Goal: Task Accomplishment & Management: Use online tool/utility

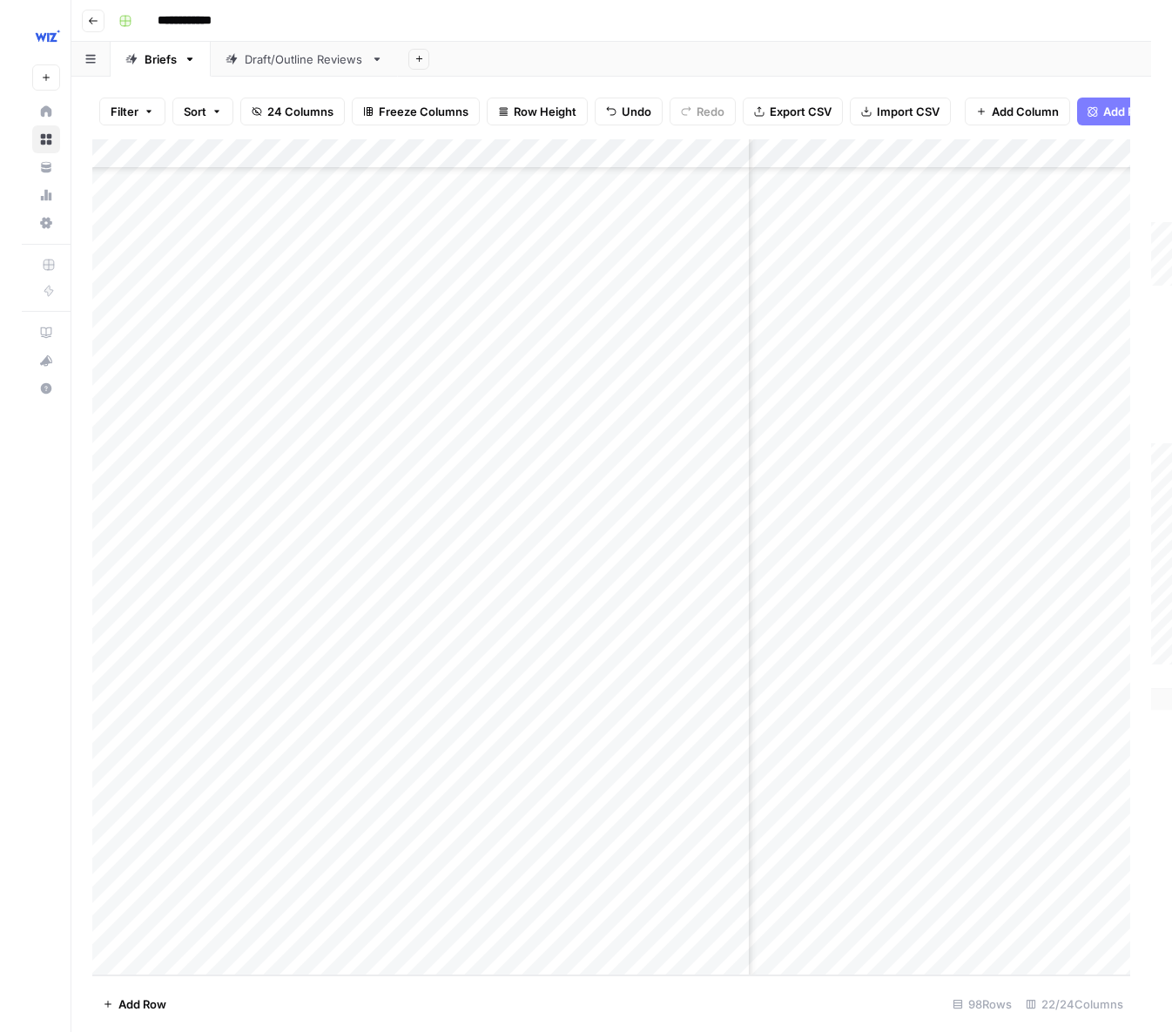
scroll to position [3660, 971]
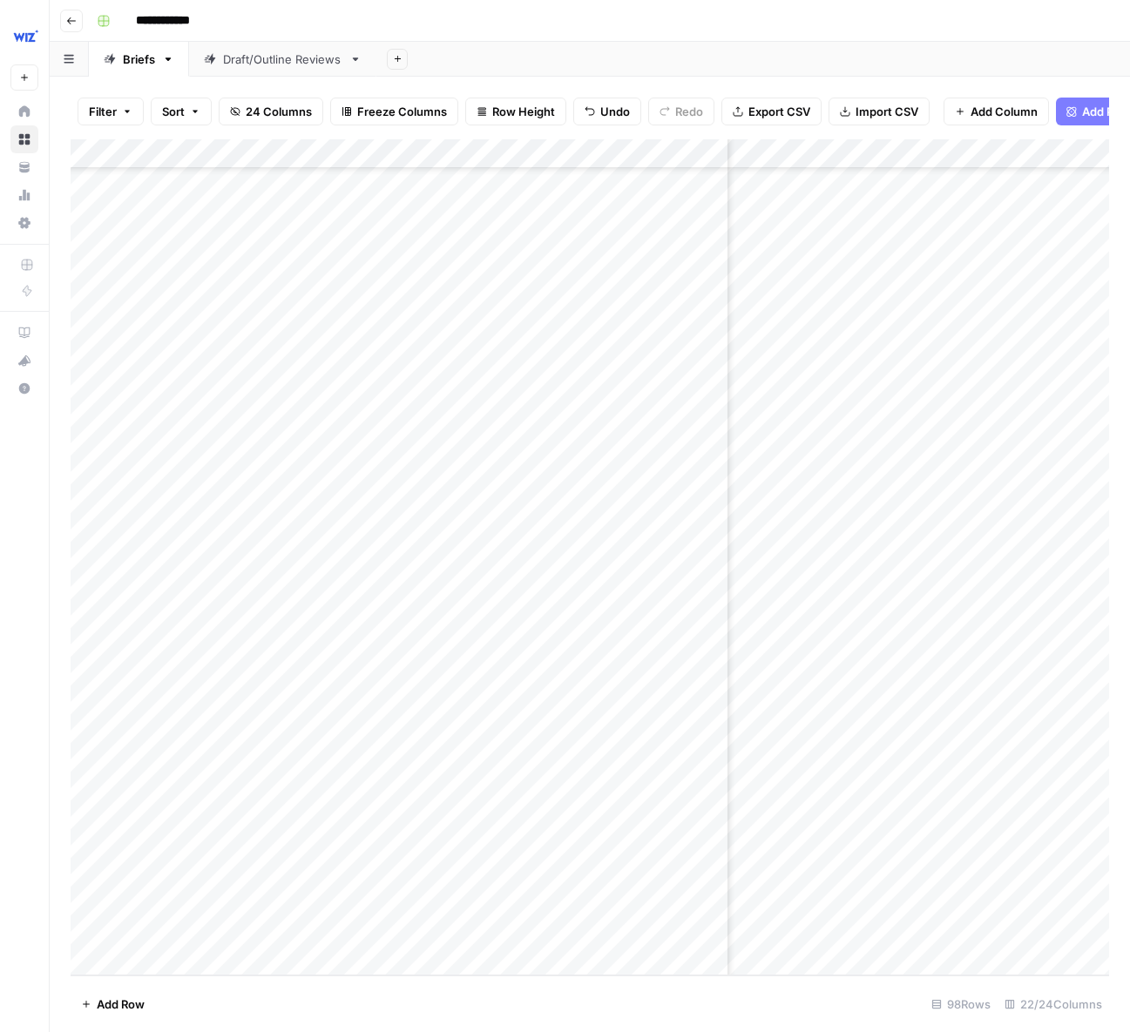
click at [910, 918] on div "Add Column" at bounding box center [590, 557] width 1038 height 836
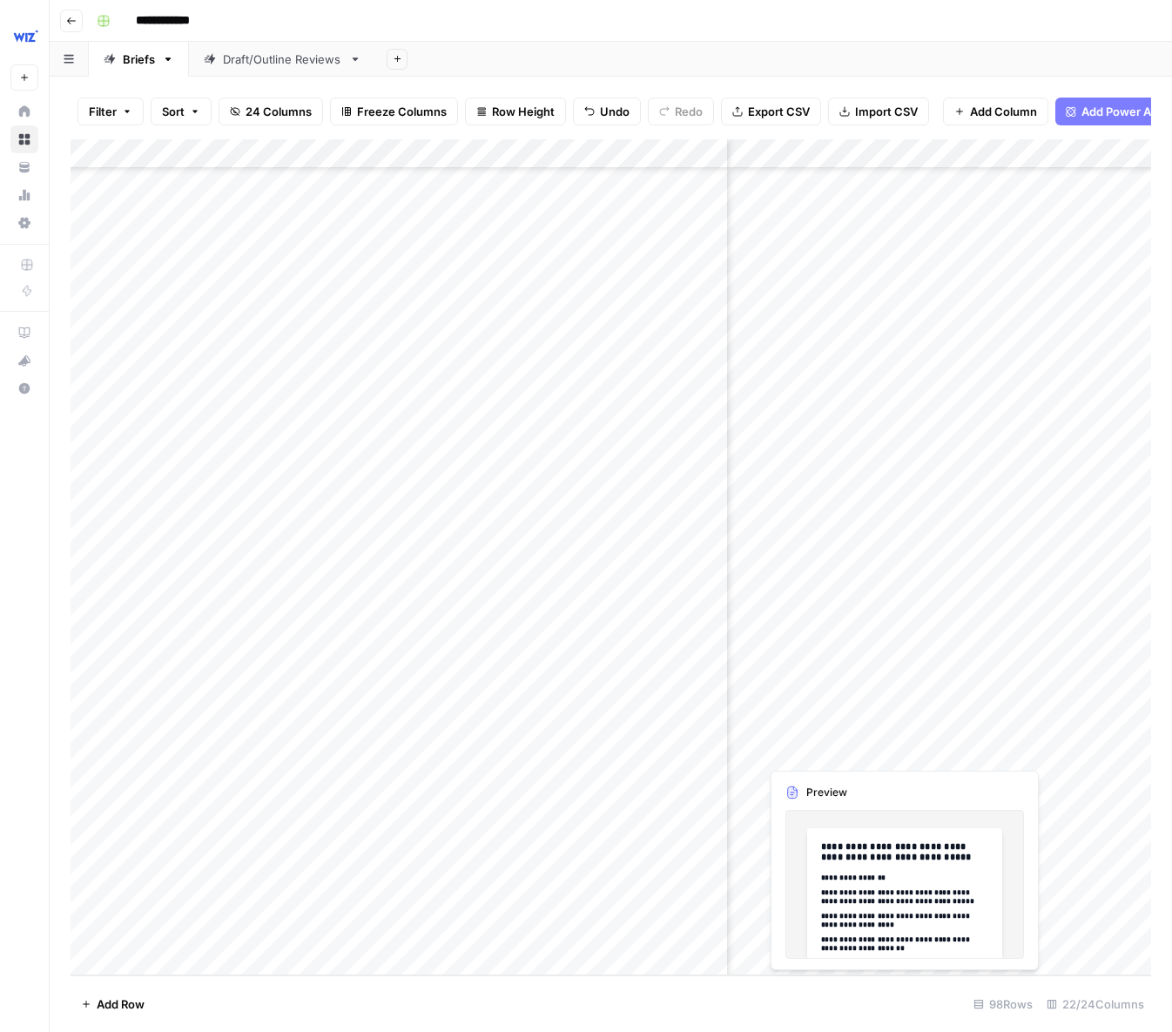
scroll to position [3660, 1063]
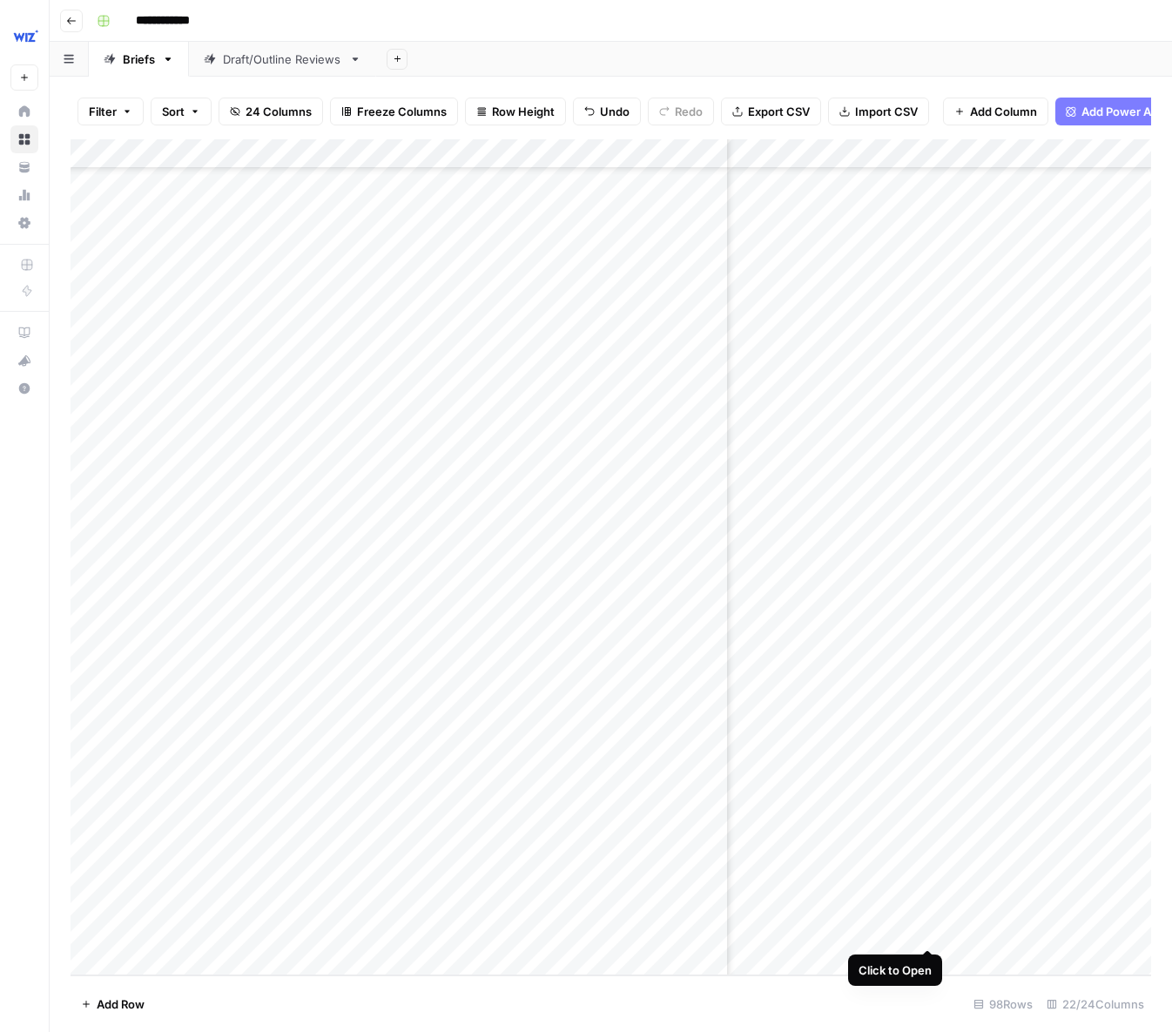
click at [926, 915] on div "Add Column" at bounding box center [611, 557] width 1081 height 836
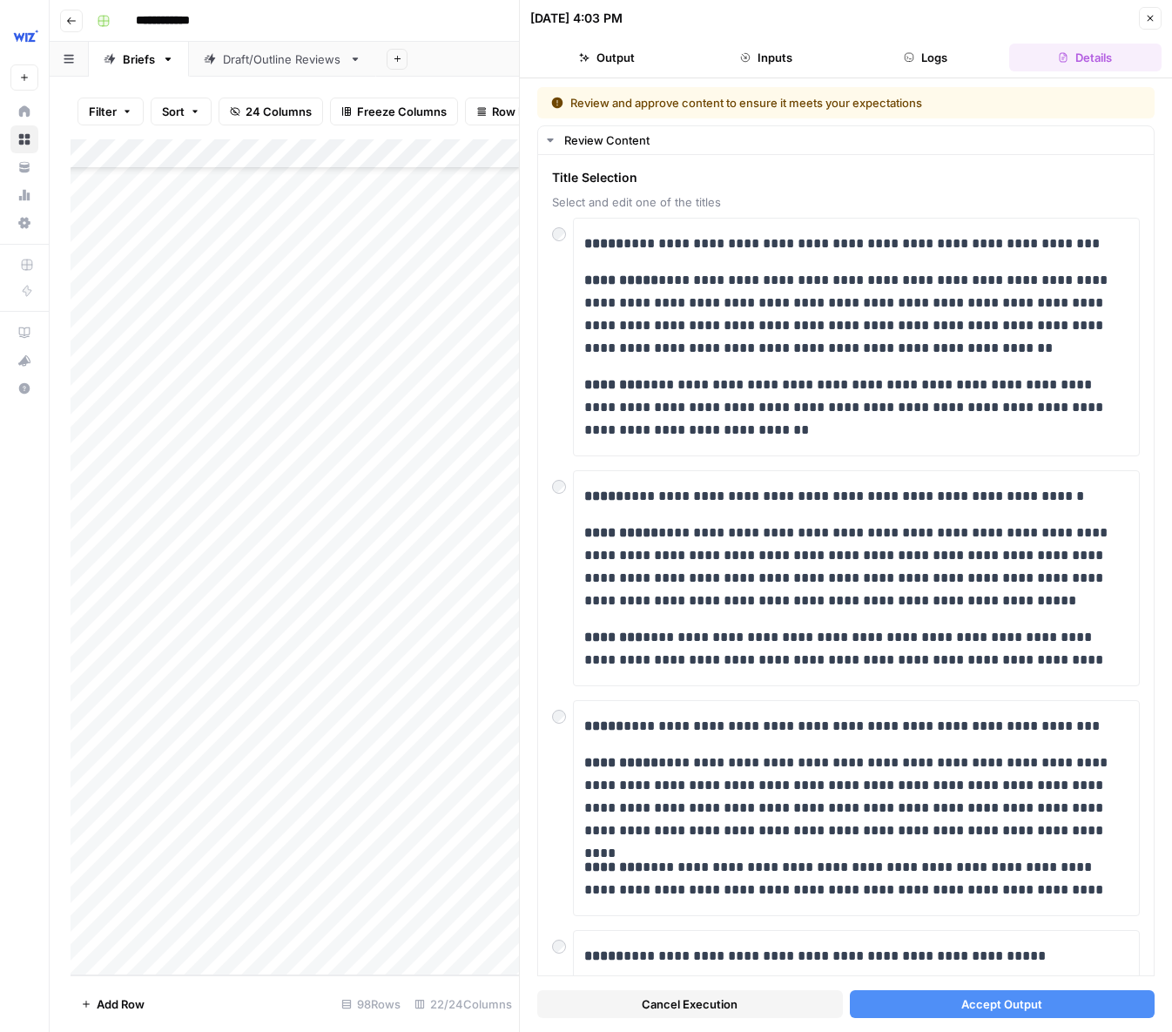
click at [931, 997] on button "Accept Output" at bounding box center [1003, 1004] width 306 height 28
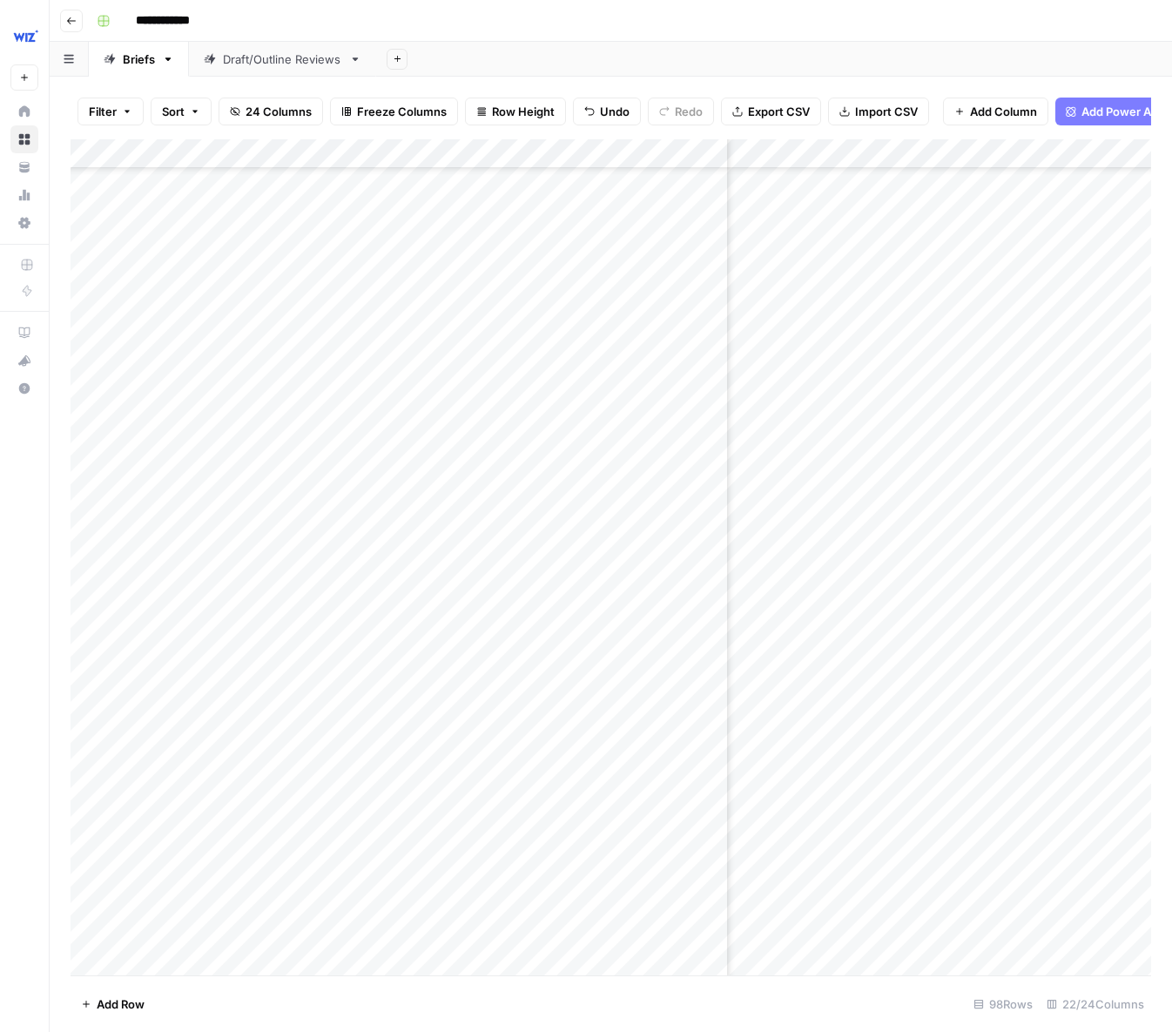
scroll to position [3030, 1246]
type input "*****"
click at [178, 961] on div "Add Column" at bounding box center [611, 557] width 1081 height 836
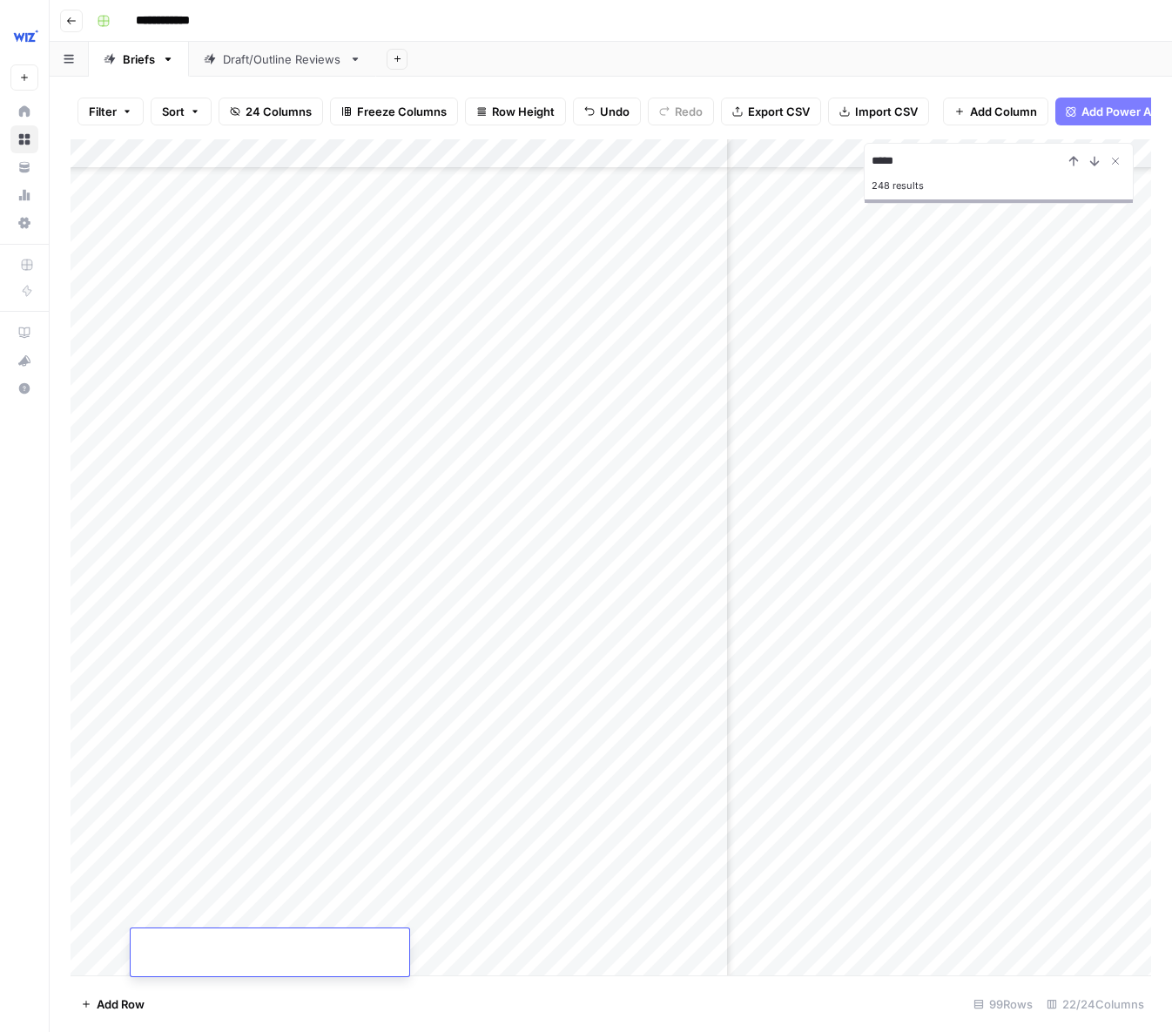
type textarea "**********"
click at [490, 989] on footer "Add Row 99 Rows 22/24 Columns" at bounding box center [611, 1004] width 1081 height 57
click at [412, 945] on div "Add Column" at bounding box center [611, 557] width 1081 height 836
click at [376, 950] on div "Add Column" at bounding box center [611, 557] width 1081 height 836
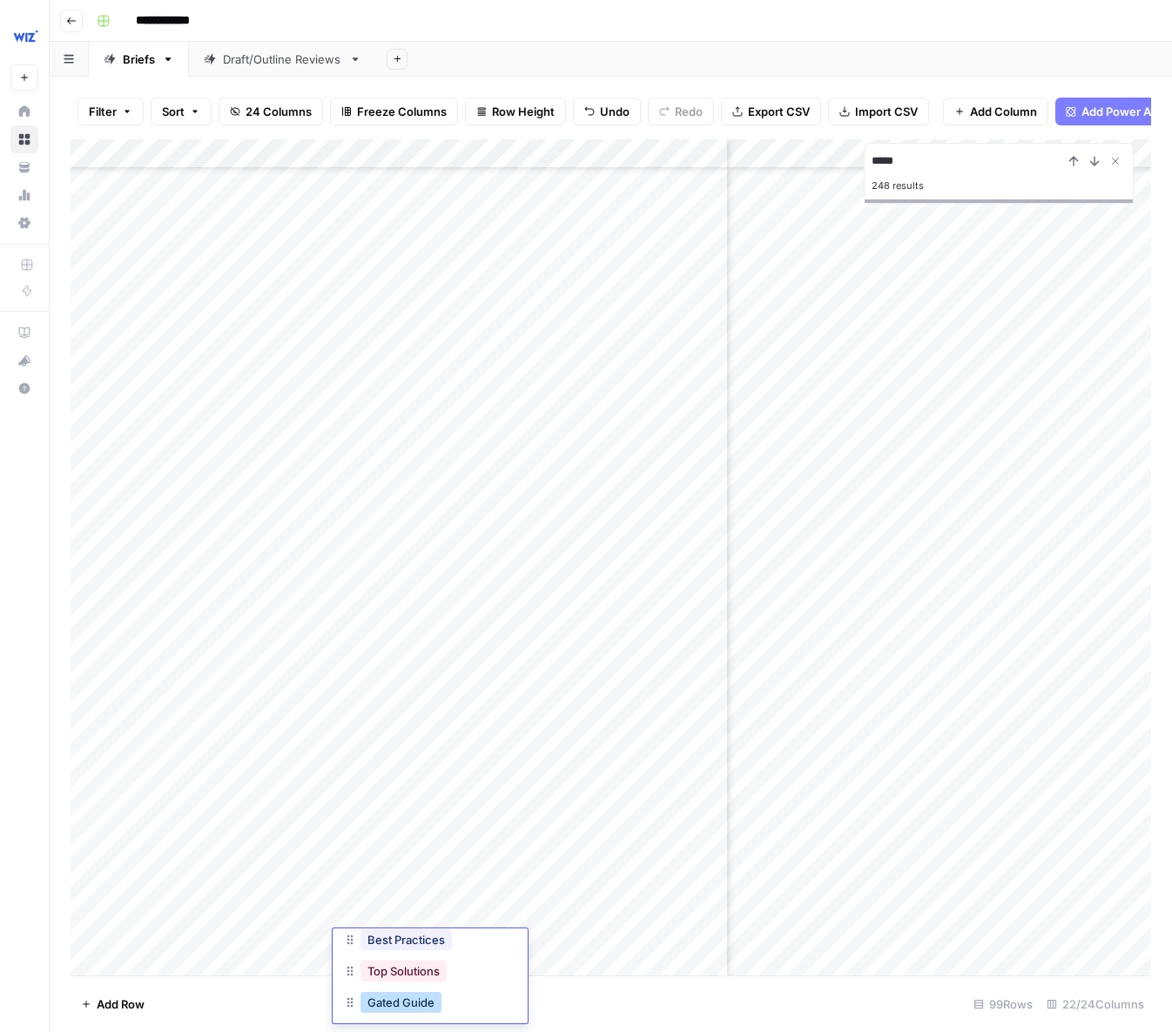
click at [398, 1003] on button "Gated Guide" at bounding box center [401, 1002] width 81 height 21
click at [589, 939] on div "Add Column" at bounding box center [611, 557] width 1081 height 836
click at [140, 958] on div "Add Column" at bounding box center [611, 557] width 1081 height 836
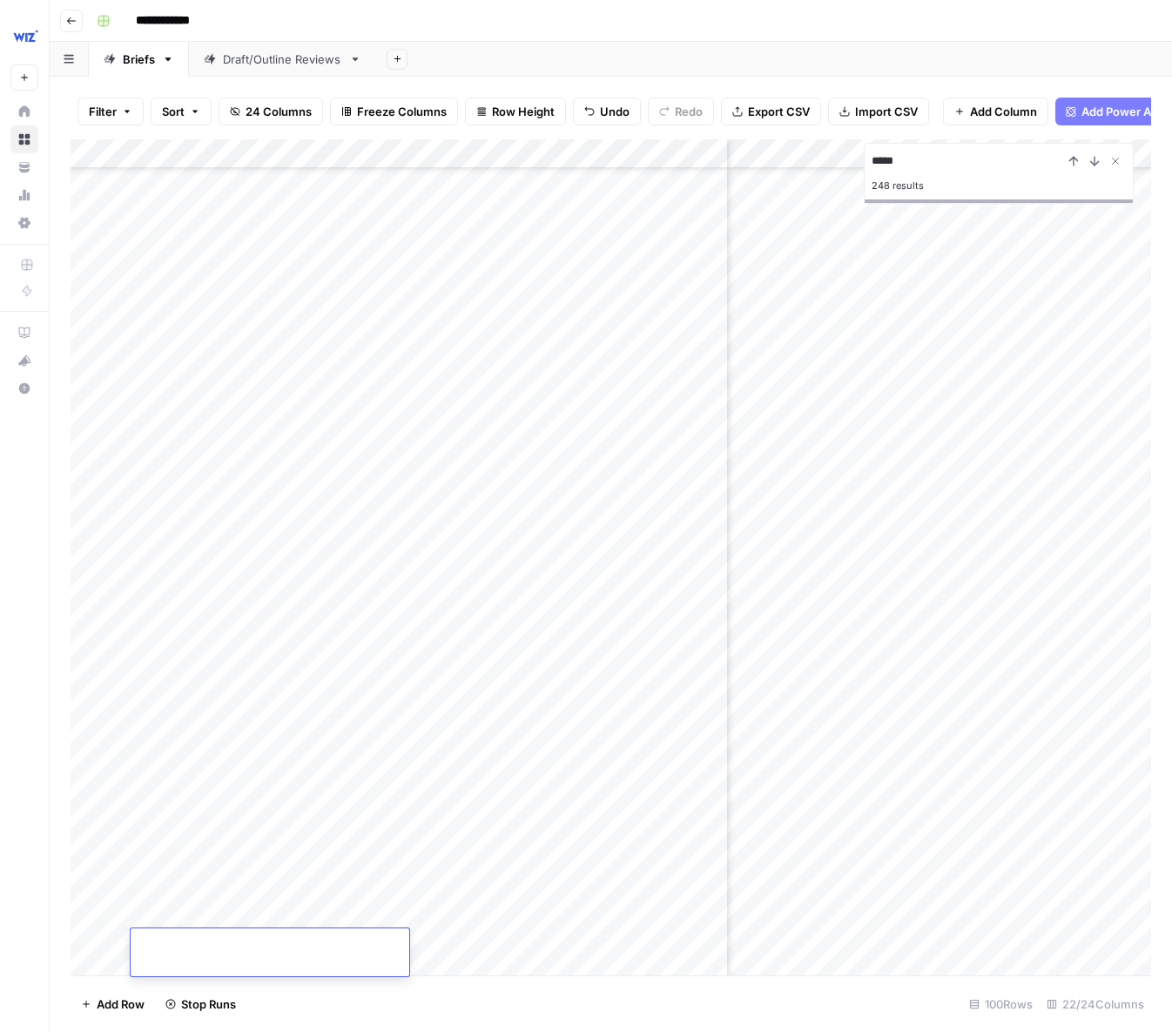
scroll to position [3722, 1246]
paste textarea "**********"
drag, startPoint x: 189, startPoint y: 949, endPoint x: 111, endPoint y: 950, distance: 77.5
click at [111, 950] on body "**********" at bounding box center [586, 516] width 1172 height 1032
type textarea "**********"
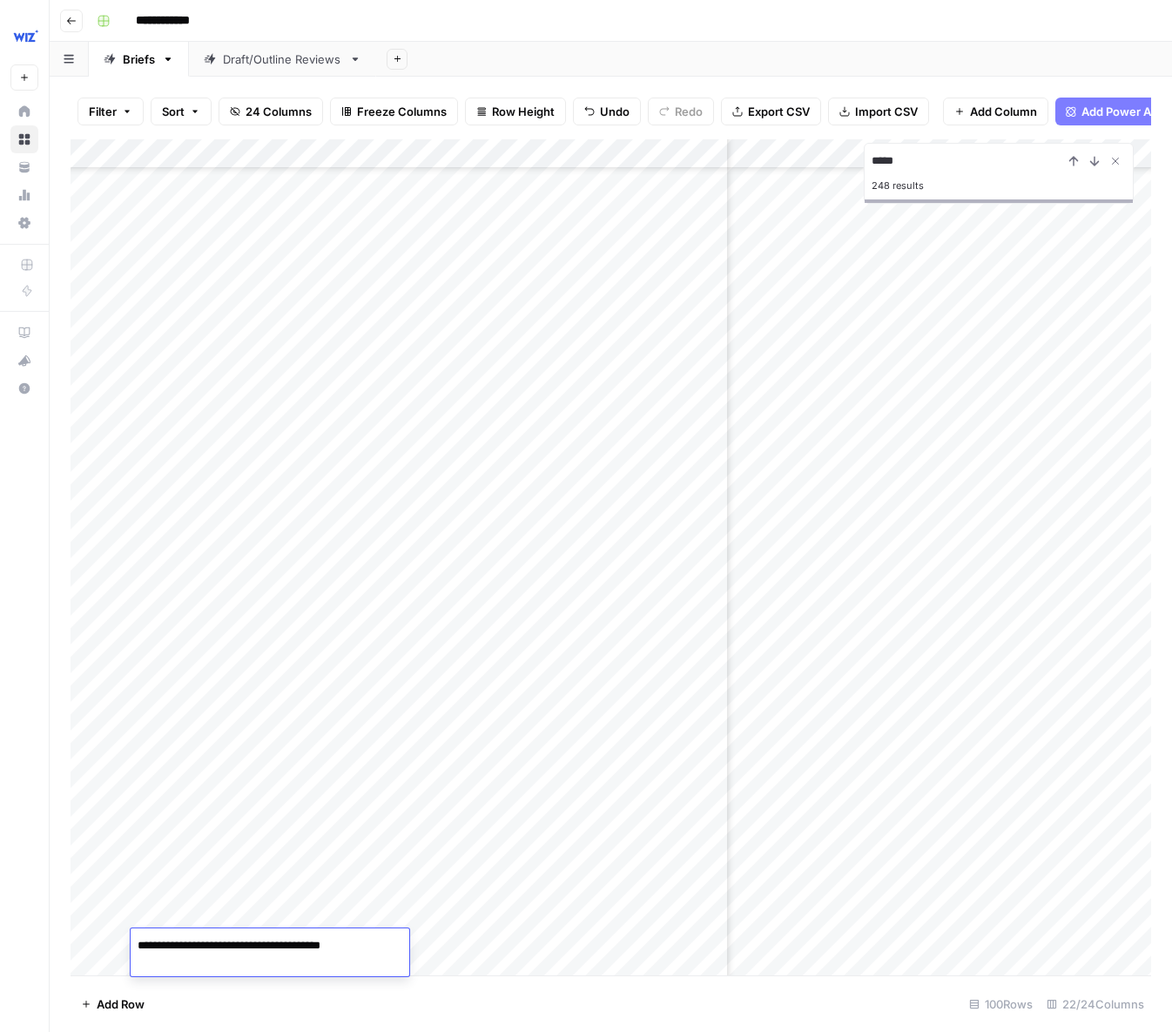
click at [459, 1029] on footer "Add Row 100 Rows 22/24 Columns" at bounding box center [611, 1004] width 1081 height 57
drag, startPoint x: 415, startPoint y: 967, endPoint x: 402, endPoint y: 960, distance: 14.8
click at [415, 967] on div "Add Column" at bounding box center [611, 557] width 1081 height 836
click at [383, 956] on div "Add Column" at bounding box center [611, 557] width 1081 height 836
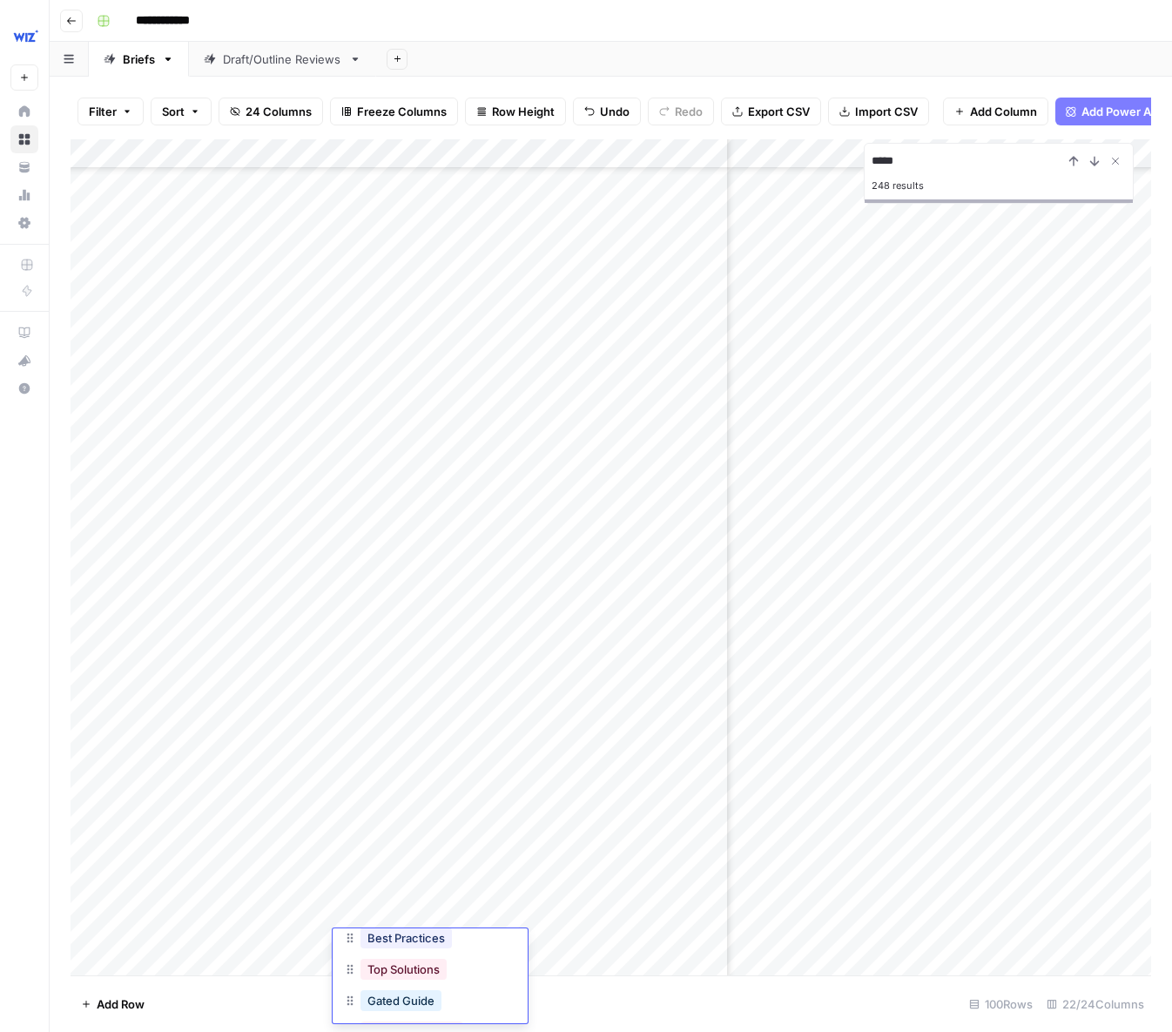
scroll to position [143, 0]
click at [399, 990] on button "Gated Guide" at bounding box center [401, 994] width 81 height 21
click at [607, 942] on div "Add Column" at bounding box center [611, 557] width 1081 height 836
click at [609, 942] on div "Add Column" at bounding box center [611, 557] width 1081 height 836
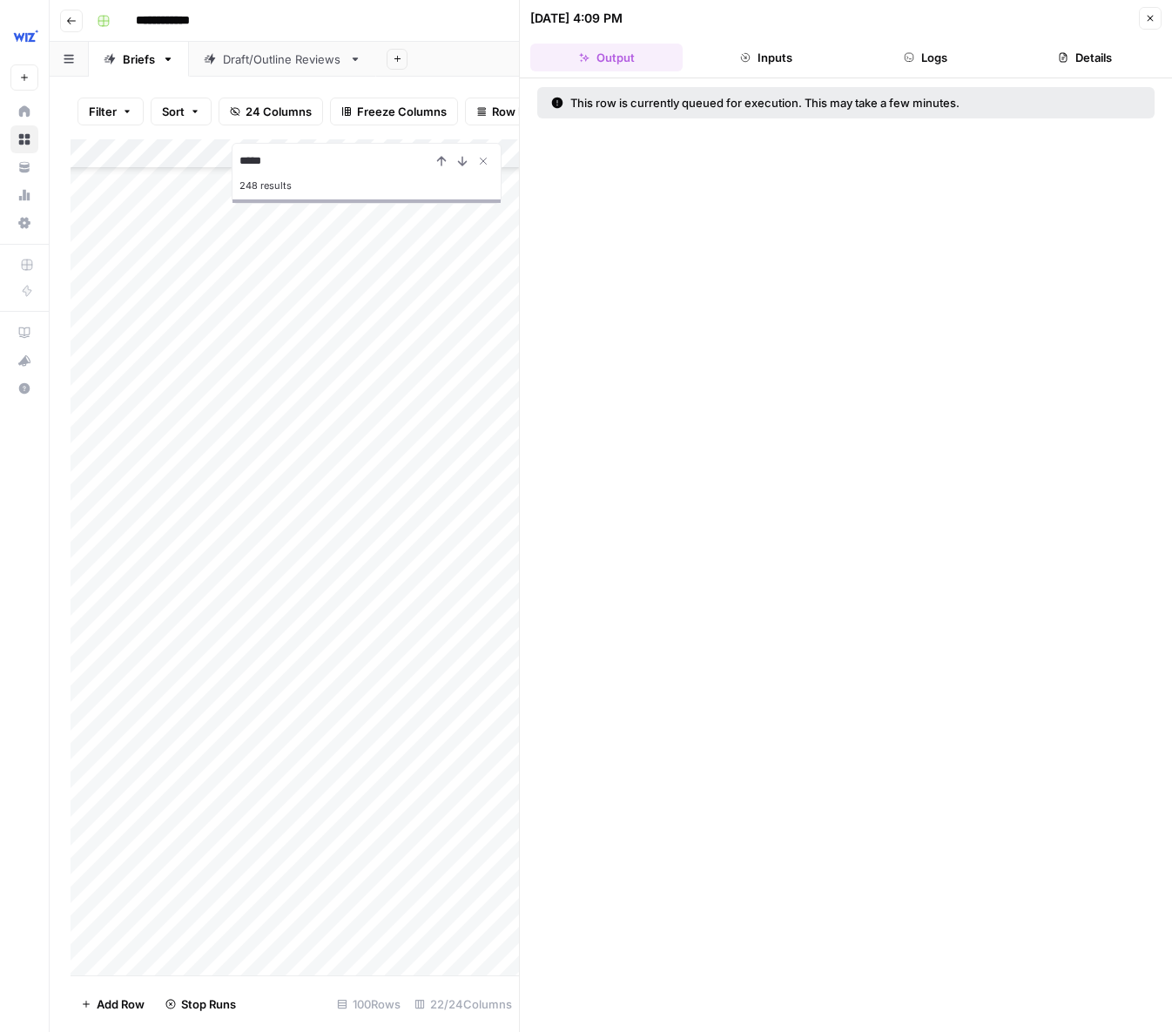
click at [1129, 20] on icon "button" at bounding box center [1151, 19] width 6 height 6
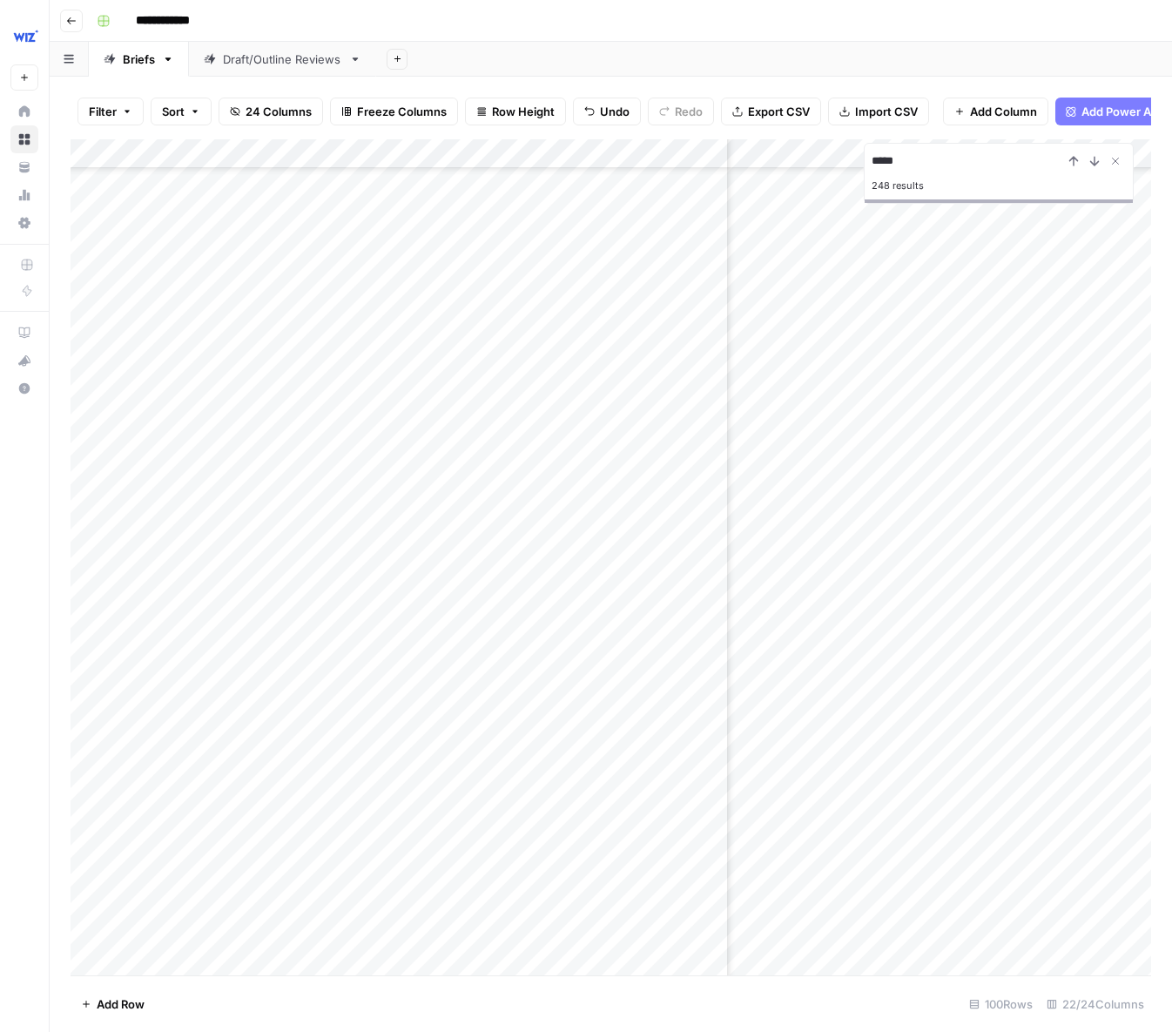
scroll to position [3722, 2042]
click at [855, 855] on div "Add Column" at bounding box center [611, 557] width 1081 height 836
click at [1111, 158] on icon "Close Search" at bounding box center [1116, 161] width 14 height 14
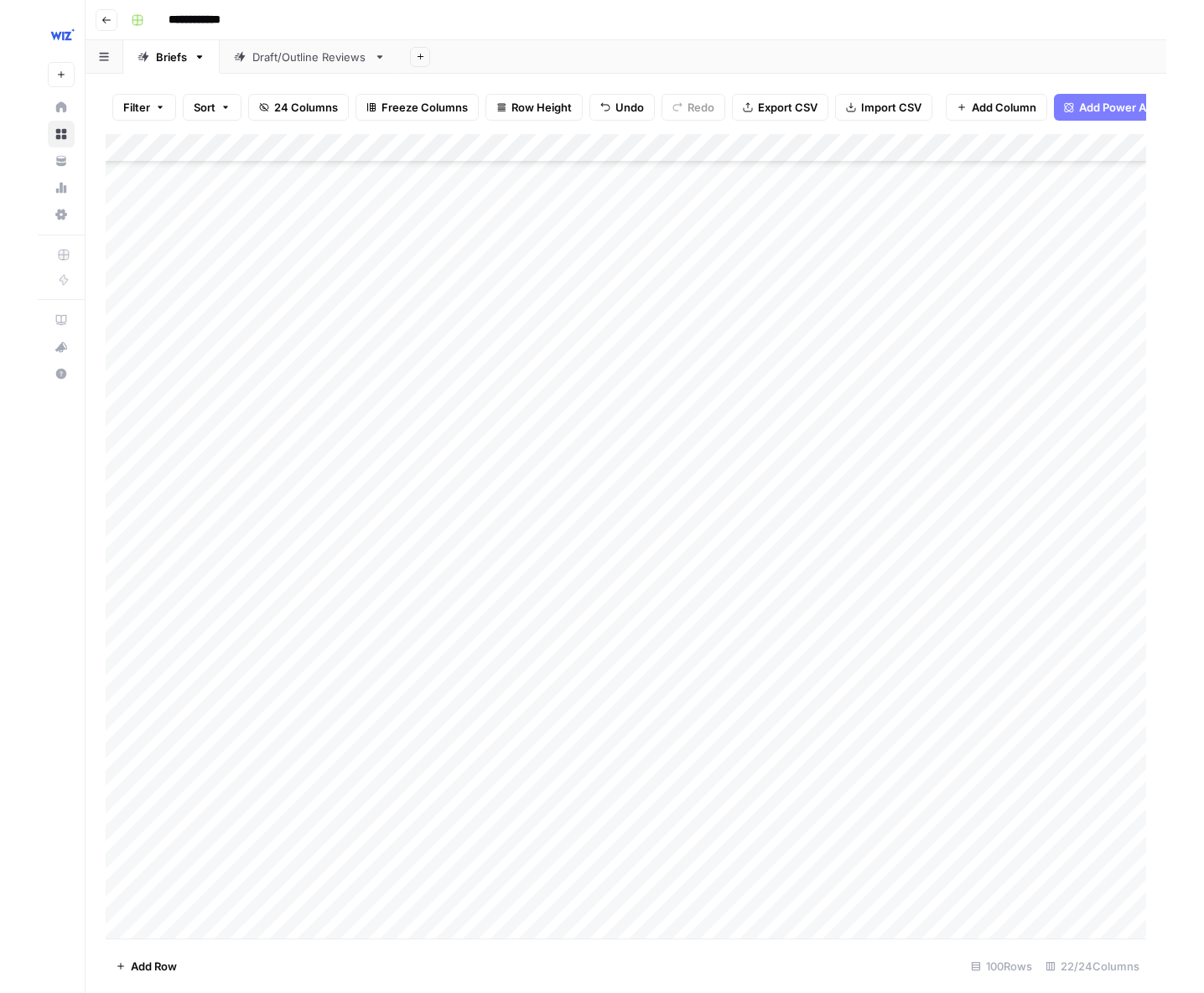
scroll to position [3582, 0]
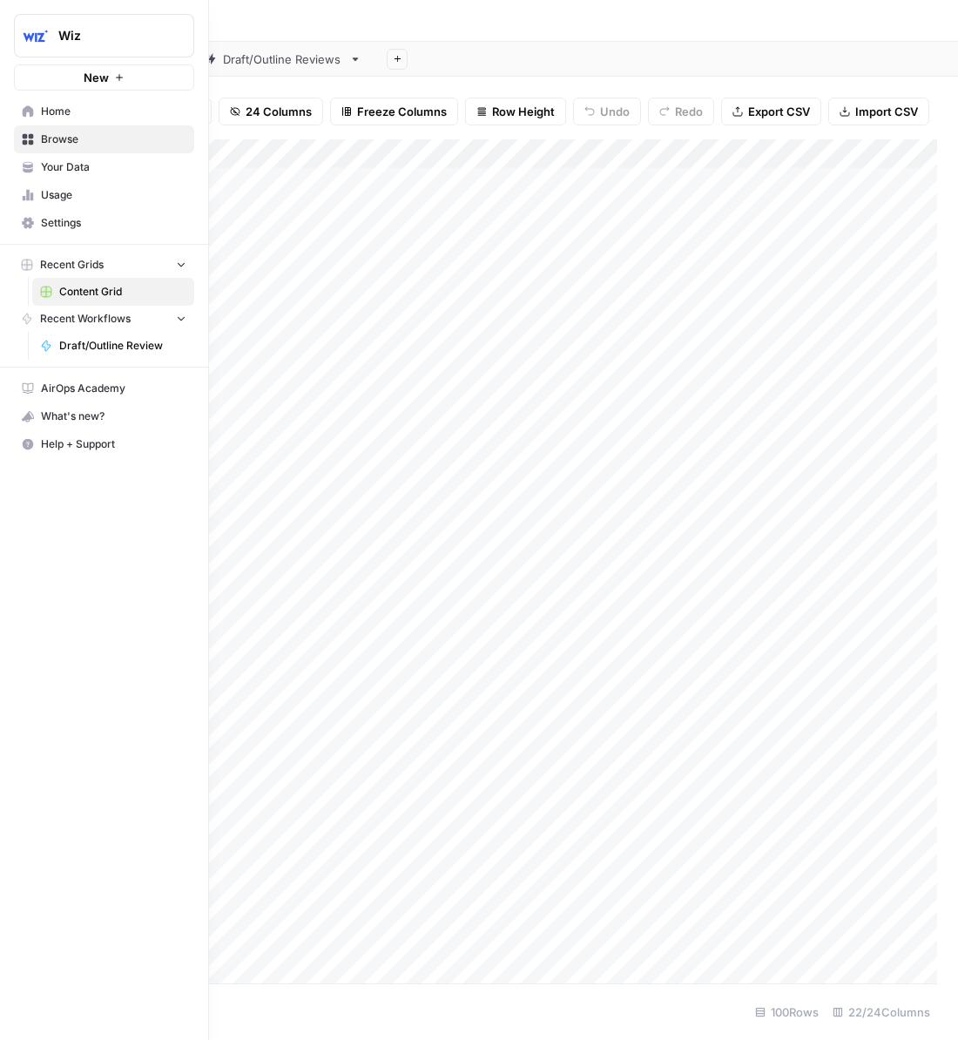
click at [77, 347] on span "Draft/Outline Review" at bounding box center [122, 346] width 127 height 16
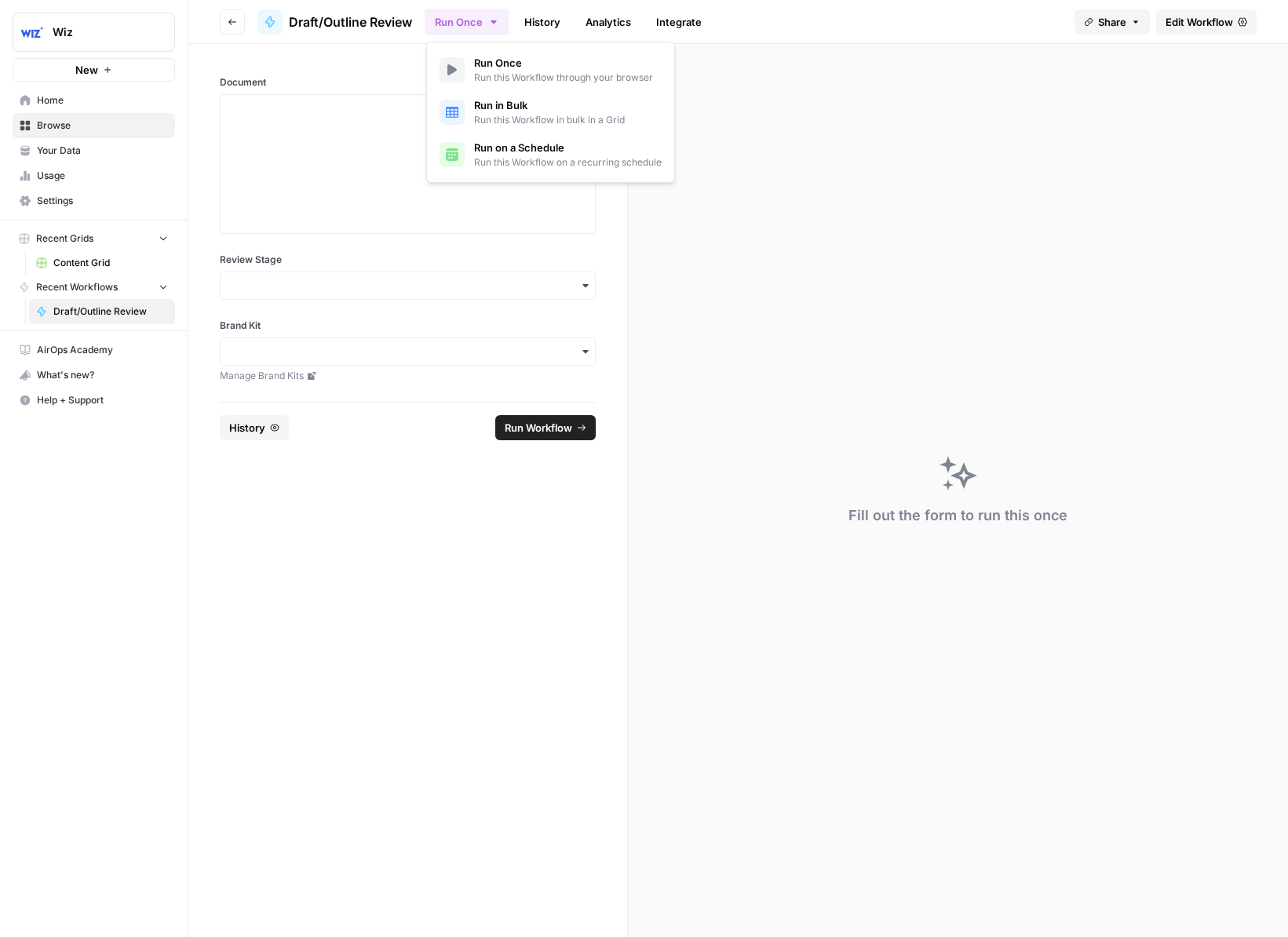
click at [493, 27] on icon "button" at bounding box center [494, 22] width 13 height 13
click at [237, 23] on button "Go back" at bounding box center [233, 22] width 25 height 25
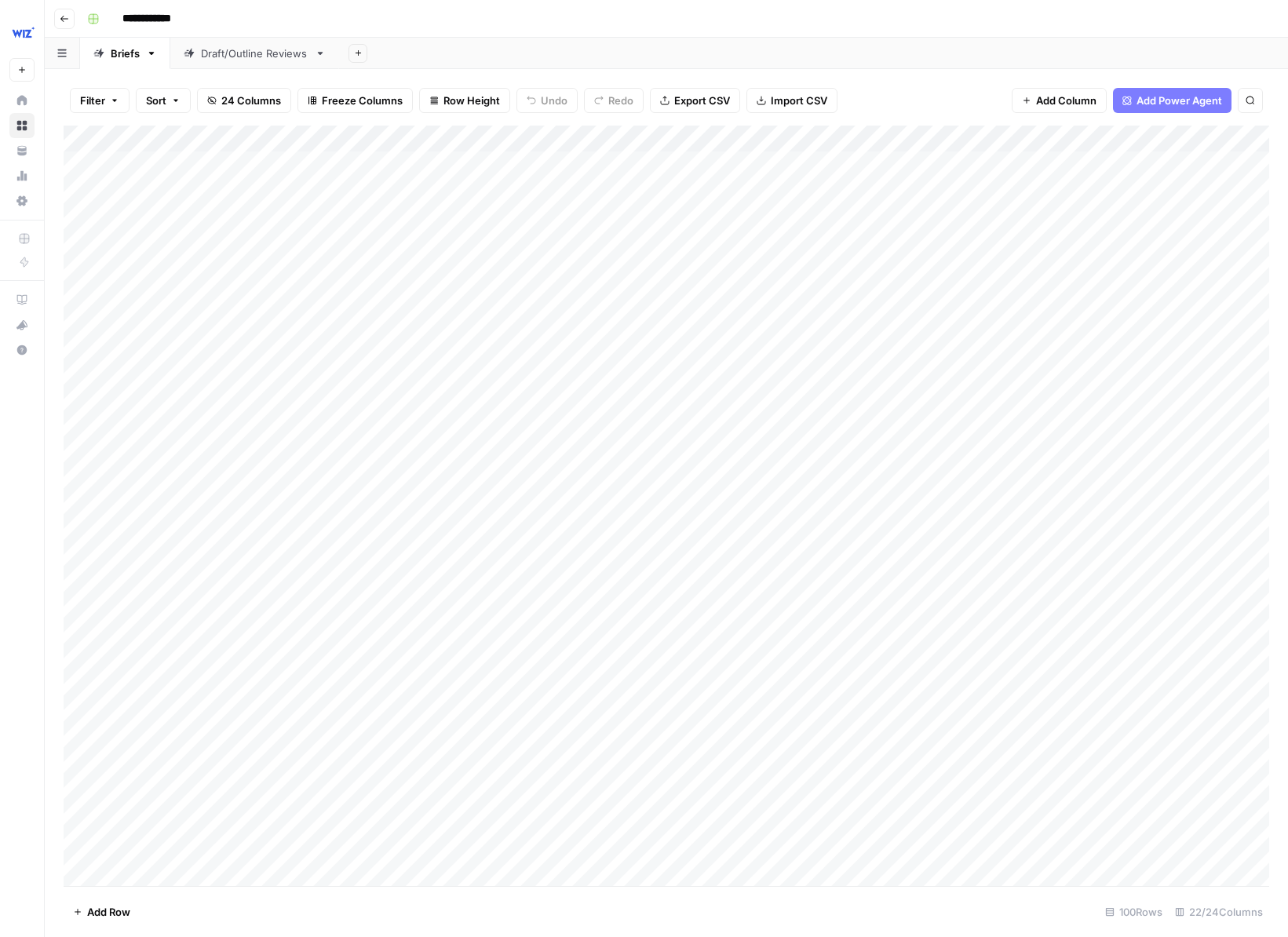
click at [251, 56] on div "Draft/Outline Reviews" at bounding box center [254, 53] width 107 height 15
click at [220, 267] on div "Add Column" at bounding box center [667, 218] width 1206 height 186
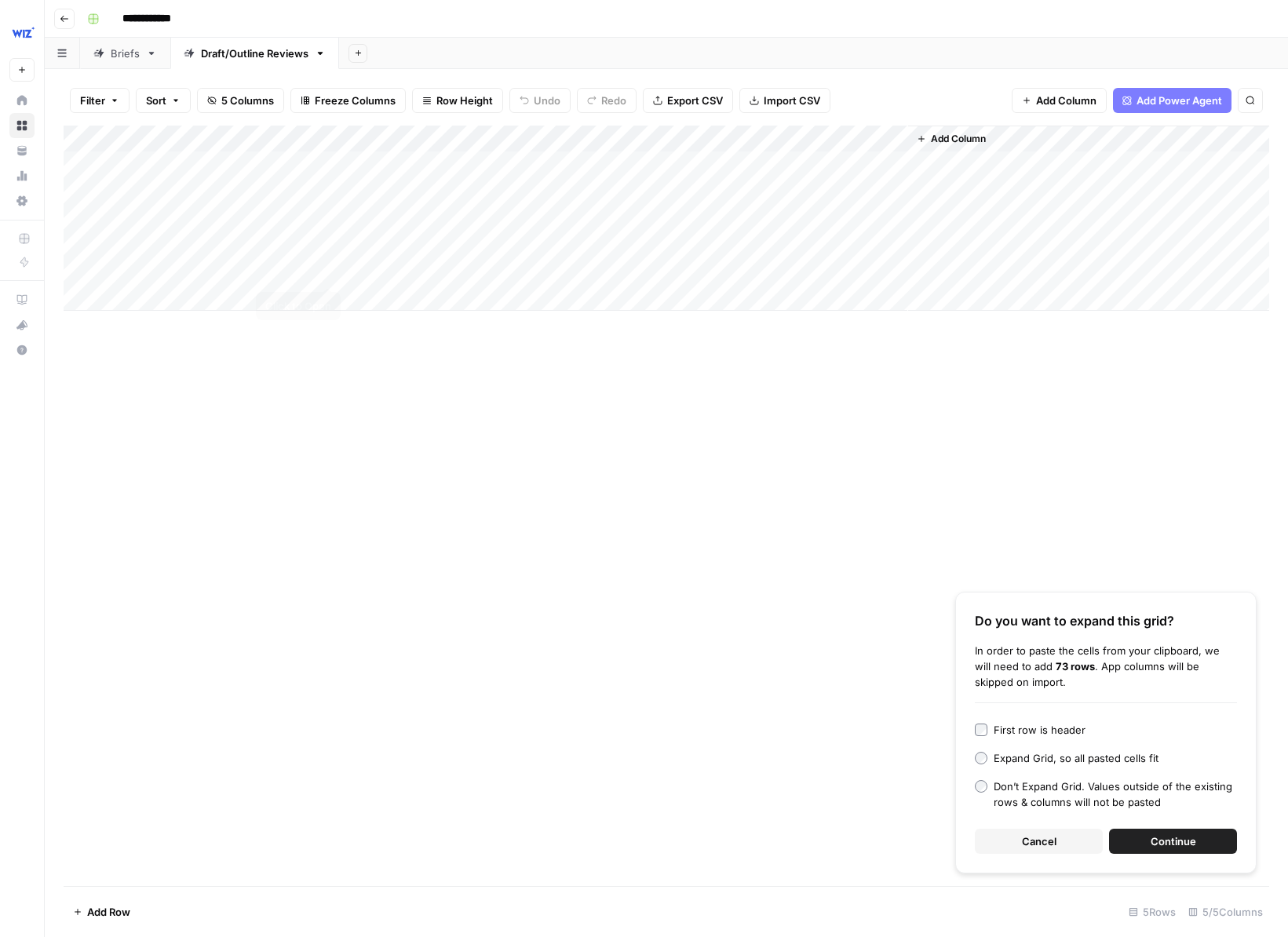
click at [329, 271] on div "Add Column" at bounding box center [667, 218] width 1206 height 186
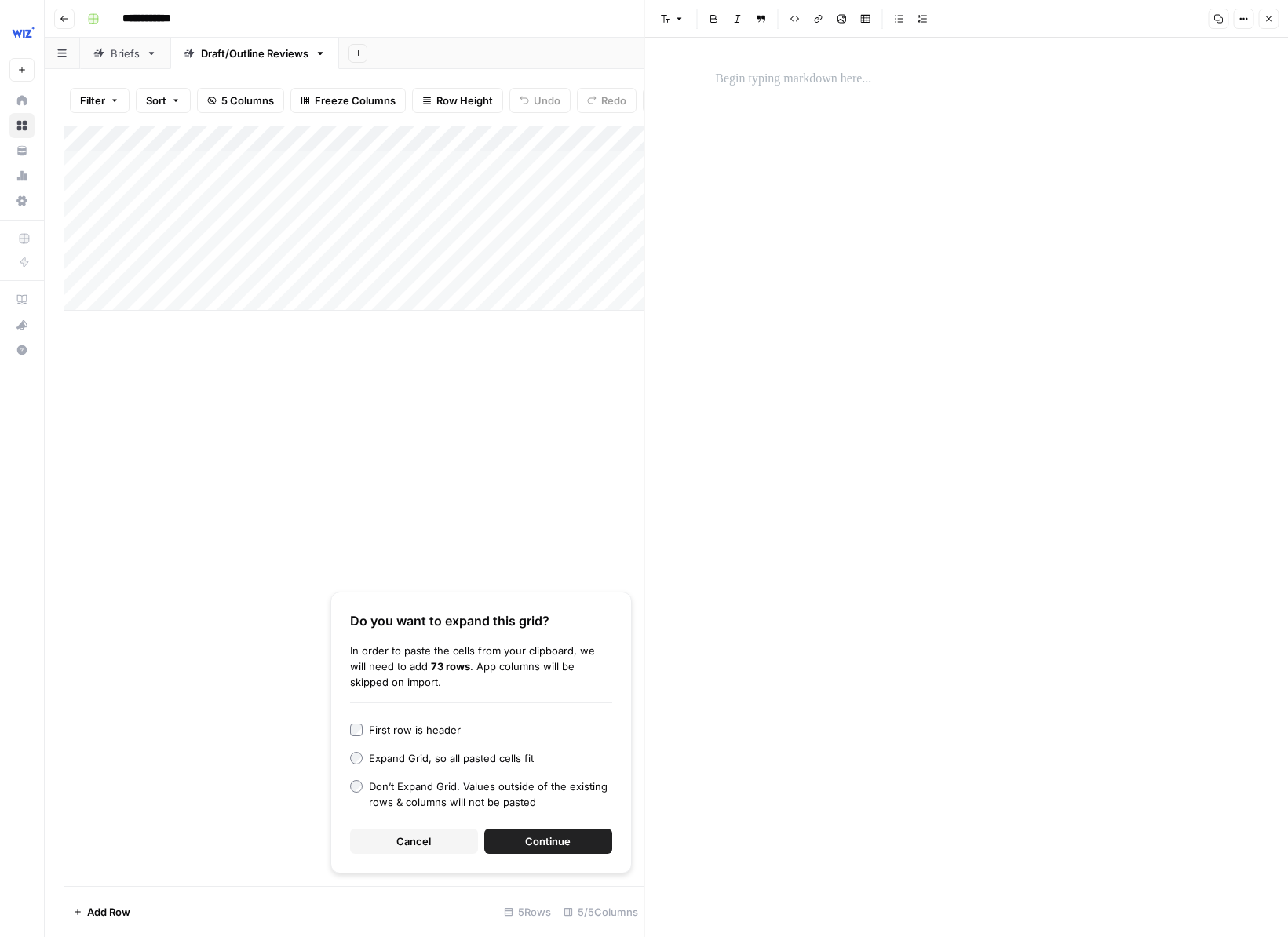
click at [863, 236] on div at bounding box center [966, 487] width 521 height 899
click at [803, 86] on div at bounding box center [966, 79] width 521 height 33
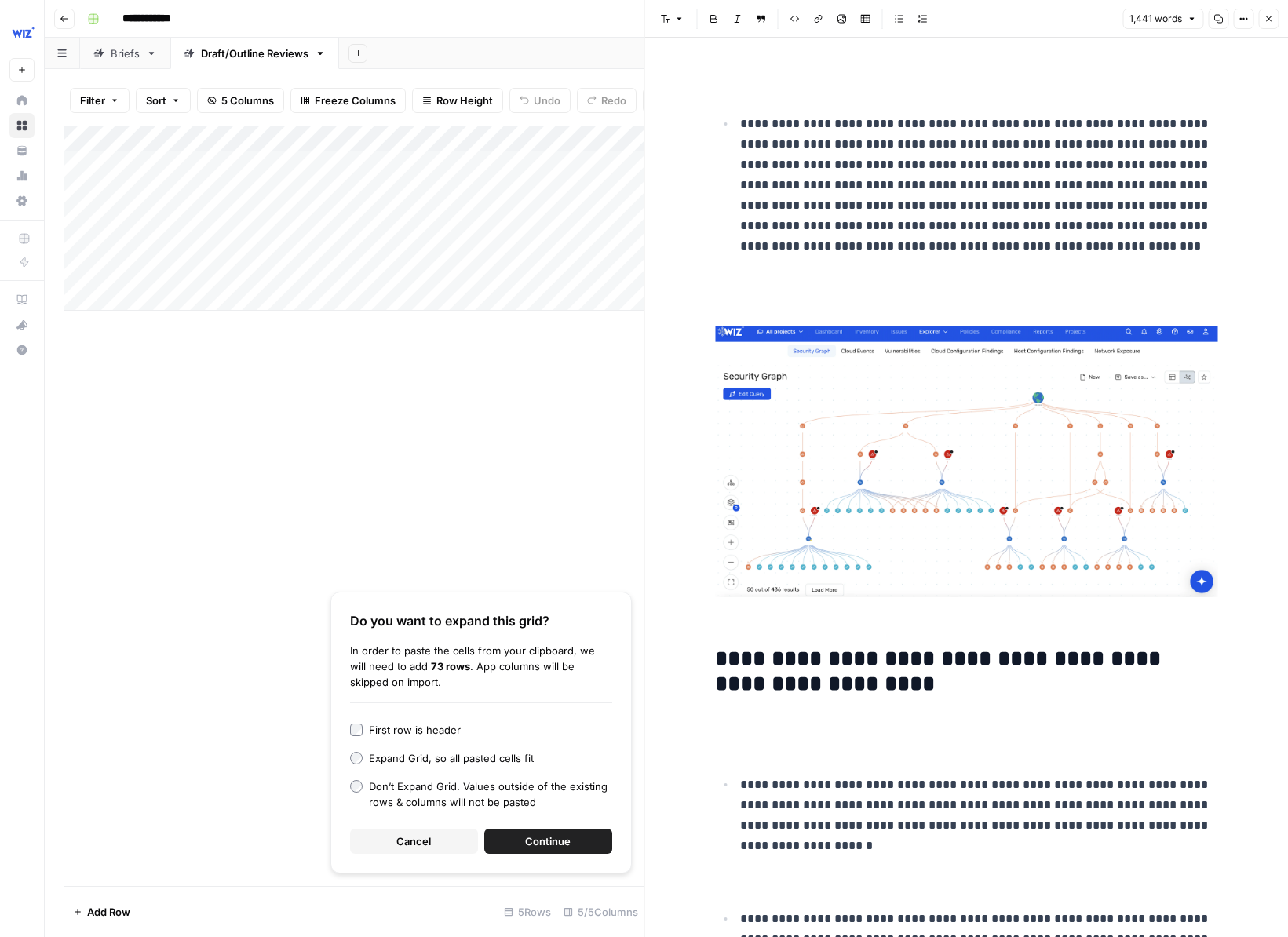
click at [509, 430] on div "Add Column Do you want to expand this grid? In order to paste the cells from yo…" at bounding box center [354, 505] width 581 height 760
drag, startPoint x: 425, startPoint y: 283, endPoint x: 417, endPoint y: 272, distance: 13.6
click at [425, 282] on div "Add Column" at bounding box center [354, 218] width 581 height 186
click at [416, 271] on div "Add Column" at bounding box center [354, 218] width 581 height 186
click at [387, 277] on input "text" at bounding box center [430, 277] width 137 height 14
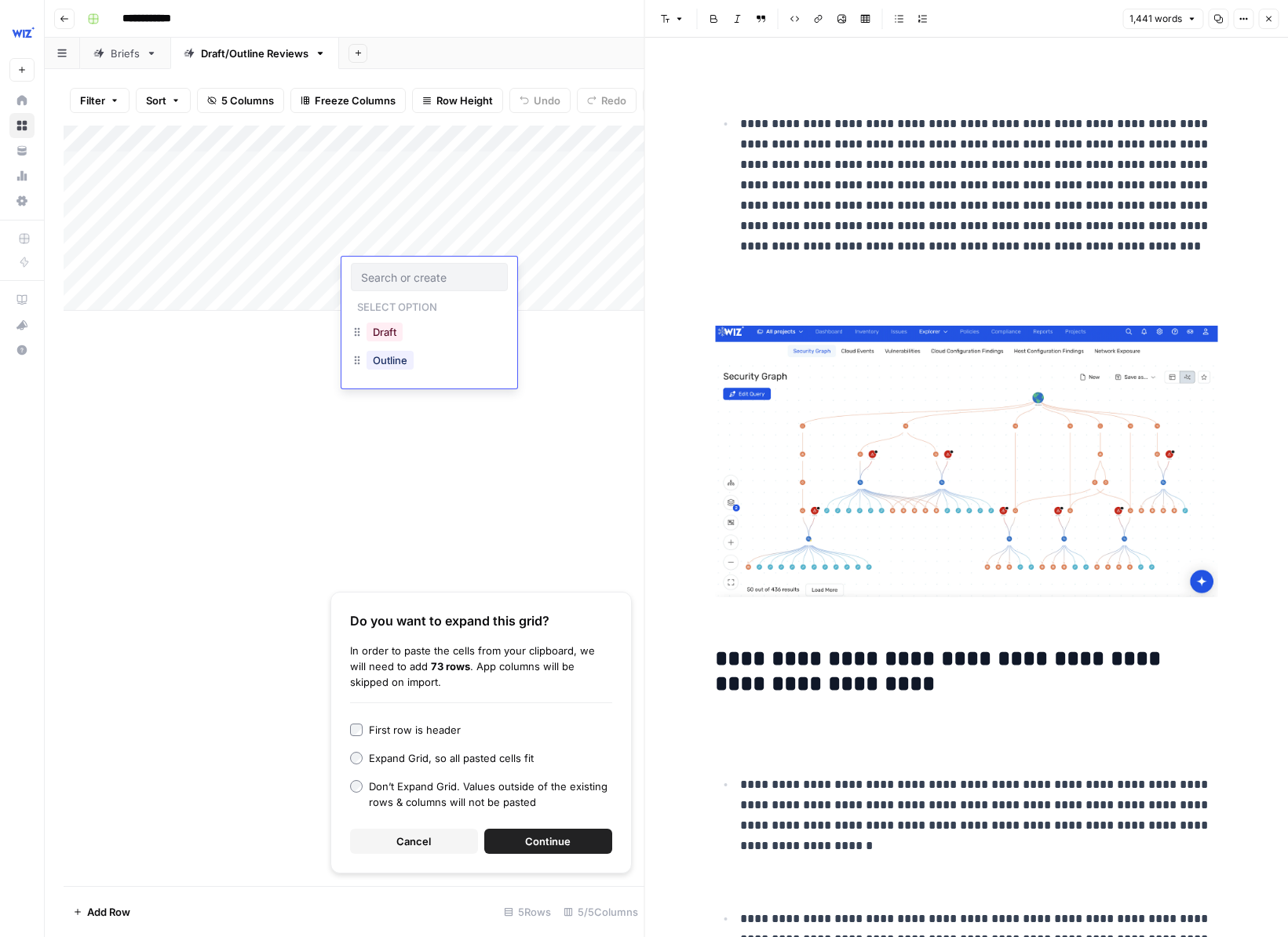
click at [387, 277] on input "text" at bounding box center [430, 277] width 137 height 14
click at [398, 356] on button "Outline" at bounding box center [390, 359] width 47 height 19
click at [501, 267] on div "Add Column" at bounding box center [354, 218] width 581 height 186
click at [863, 22] on icon "button" at bounding box center [1268, 19] width 9 height 9
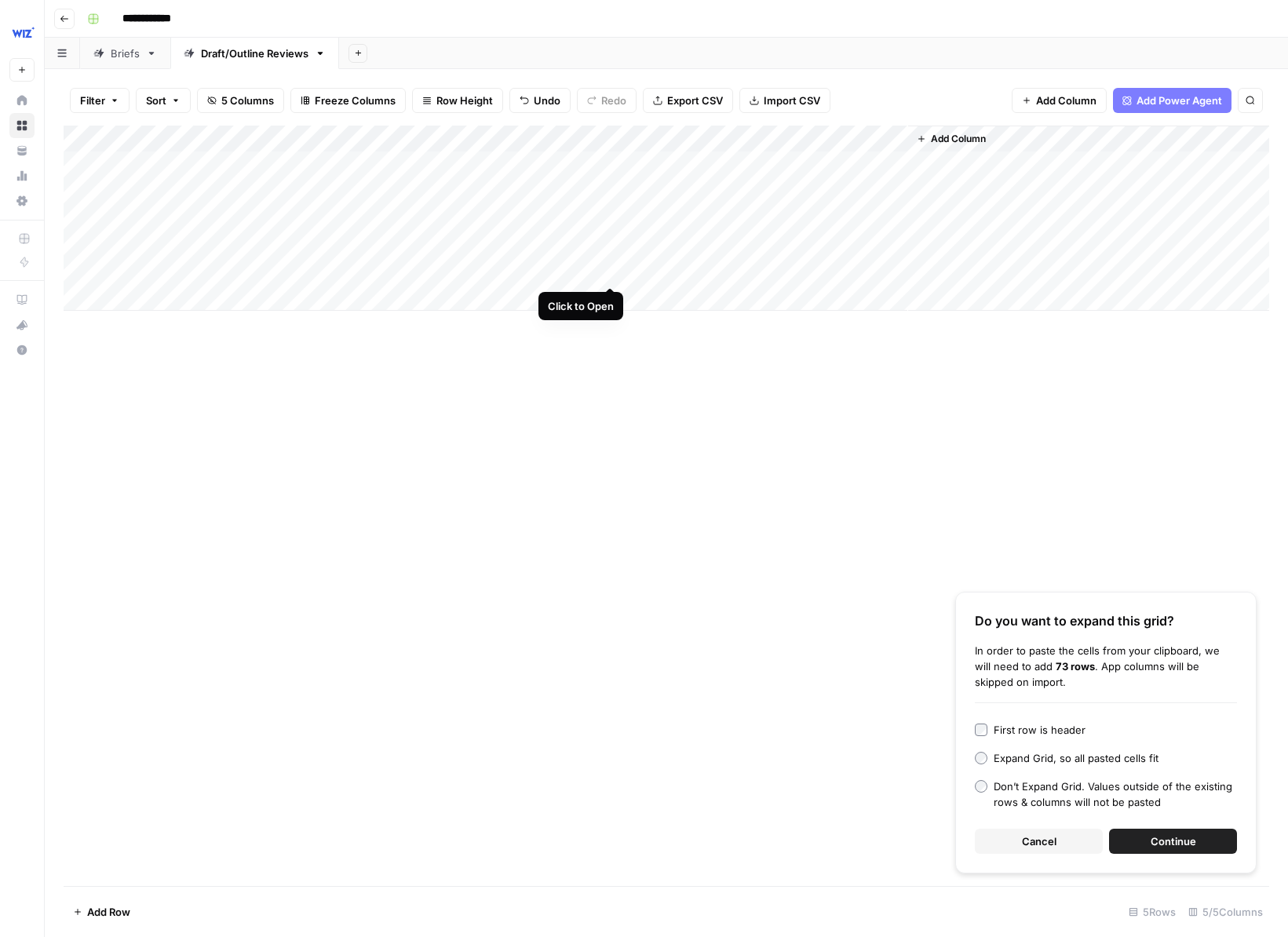
click at [609, 269] on div "Add Column" at bounding box center [667, 218] width 1206 height 186
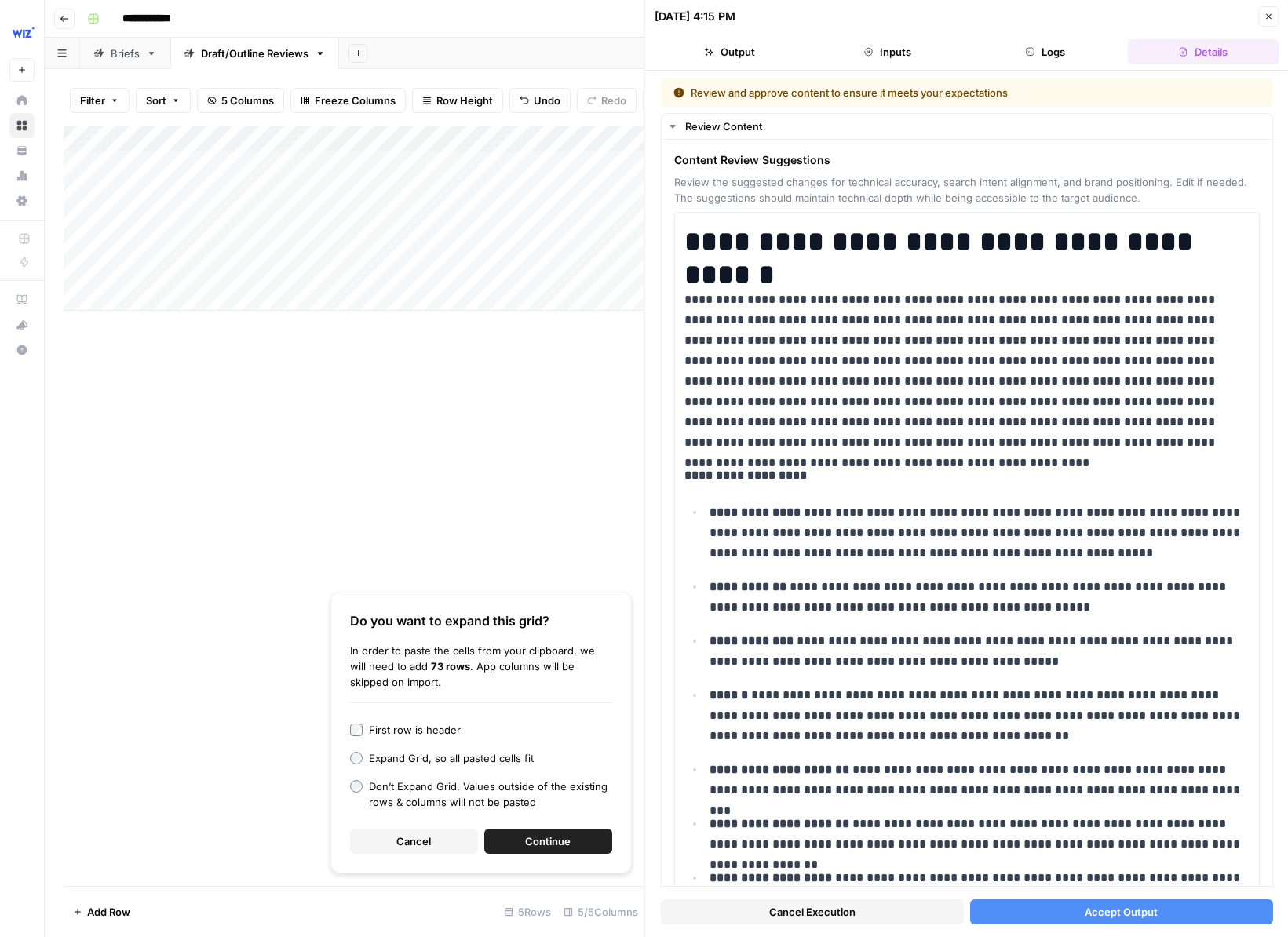
click at [863, 914] on button "Accept Output" at bounding box center [1121, 912] width 303 height 25
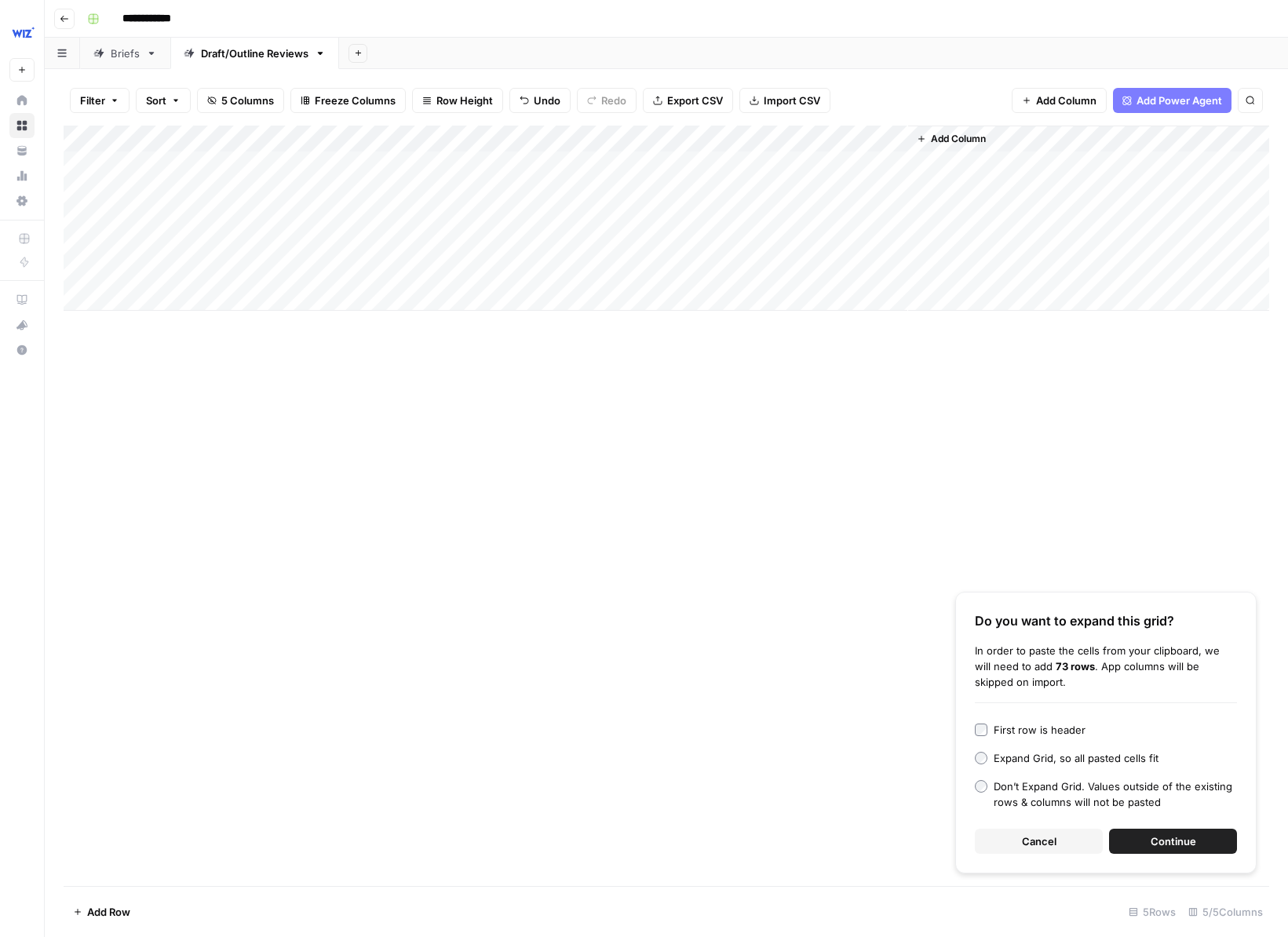
click at [820, 274] on div "Add Column" at bounding box center [667, 218] width 1206 height 186
click at [863, 271] on div "Add Column" at bounding box center [667, 218] width 1206 height 186
click at [165, 293] on div "Add Column" at bounding box center [667, 218] width 1206 height 186
click at [324, 296] on div "Add Column" at bounding box center [667, 231] width 1206 height 212
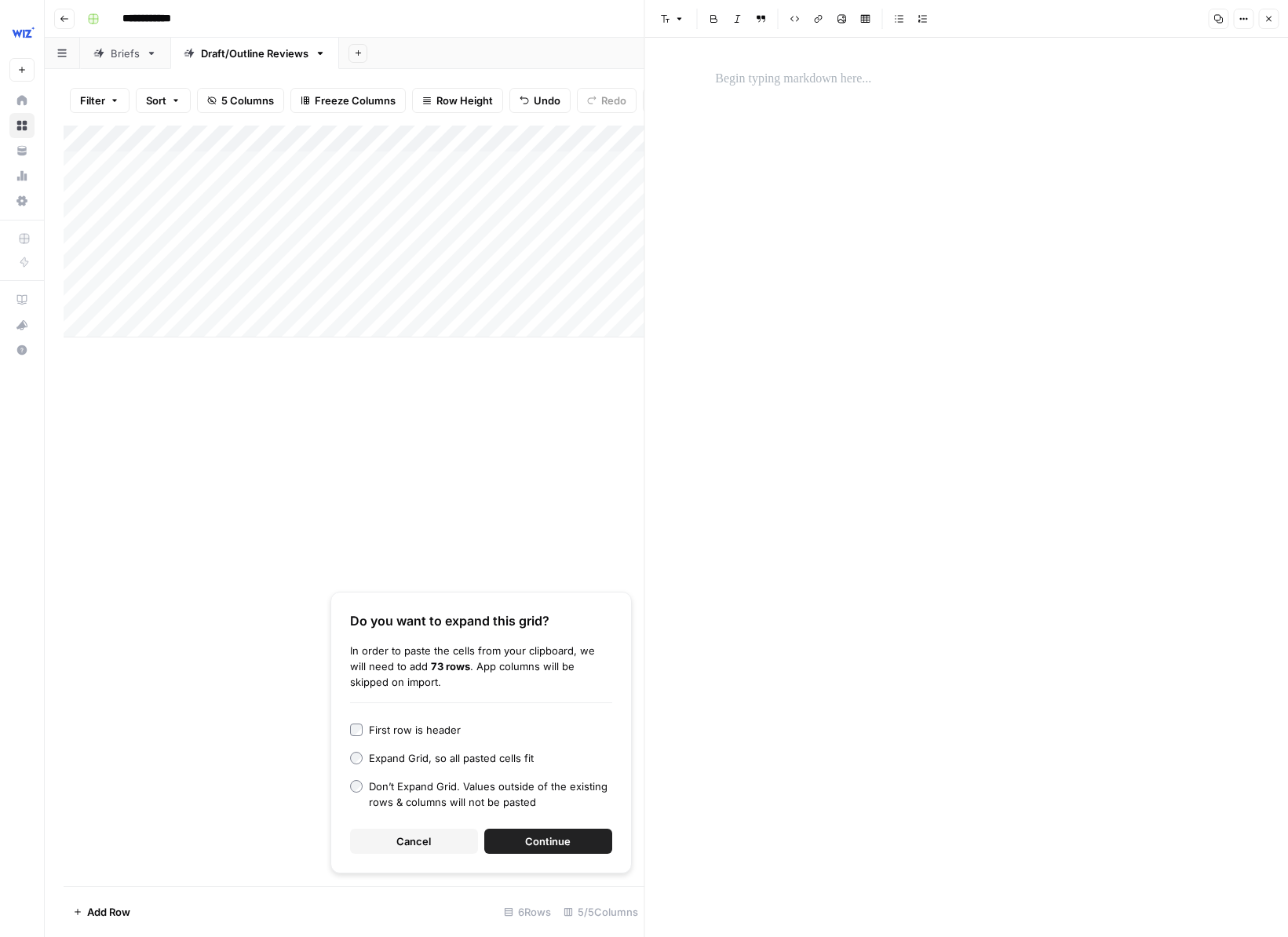
click at [788, 171] on div at bounding box center [966, 487] width 521 height 899
click at [850, 80] on p at bounding box center [966, 79] width 502 height 21
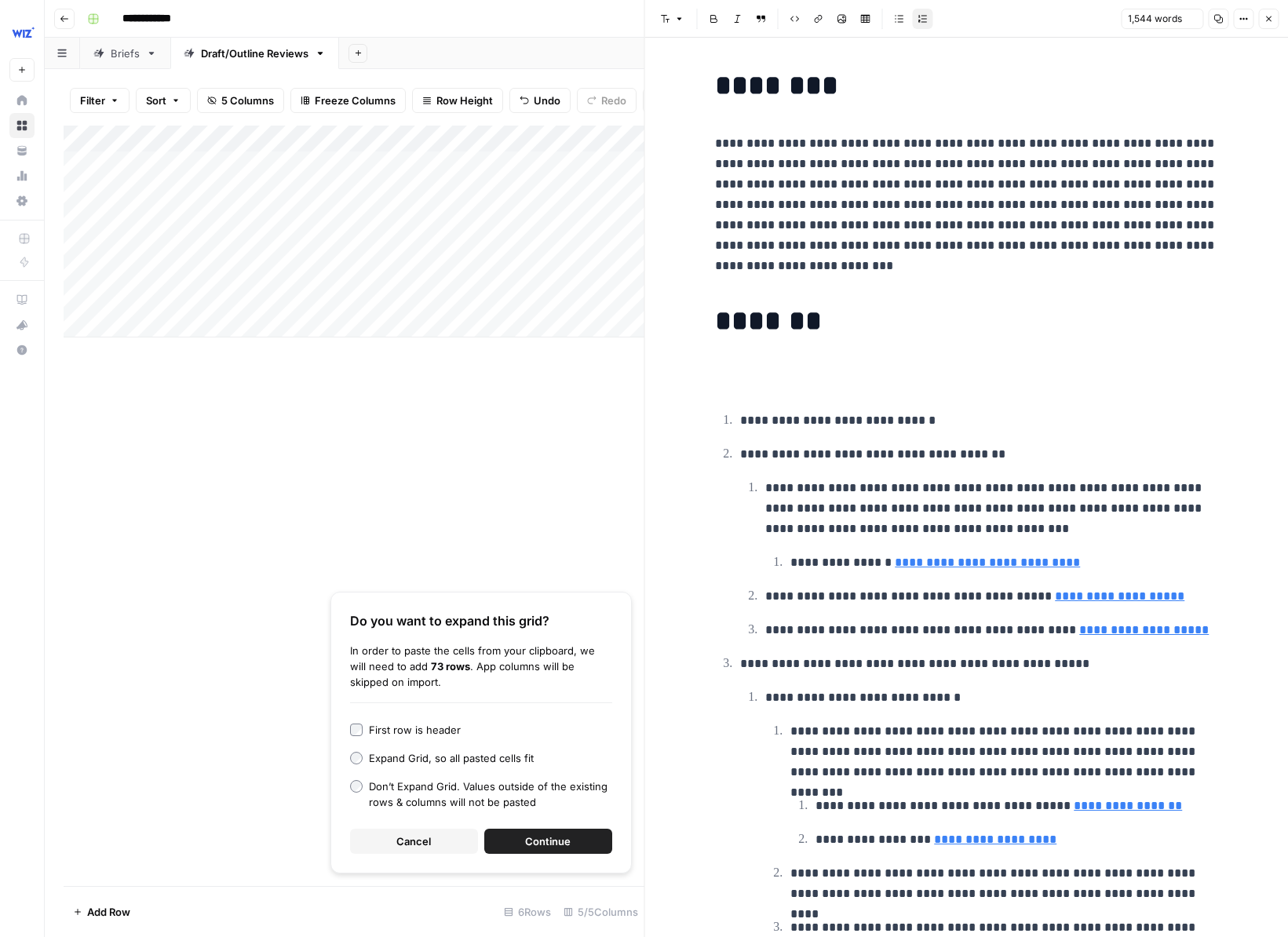
scroll to position [5370, 0]
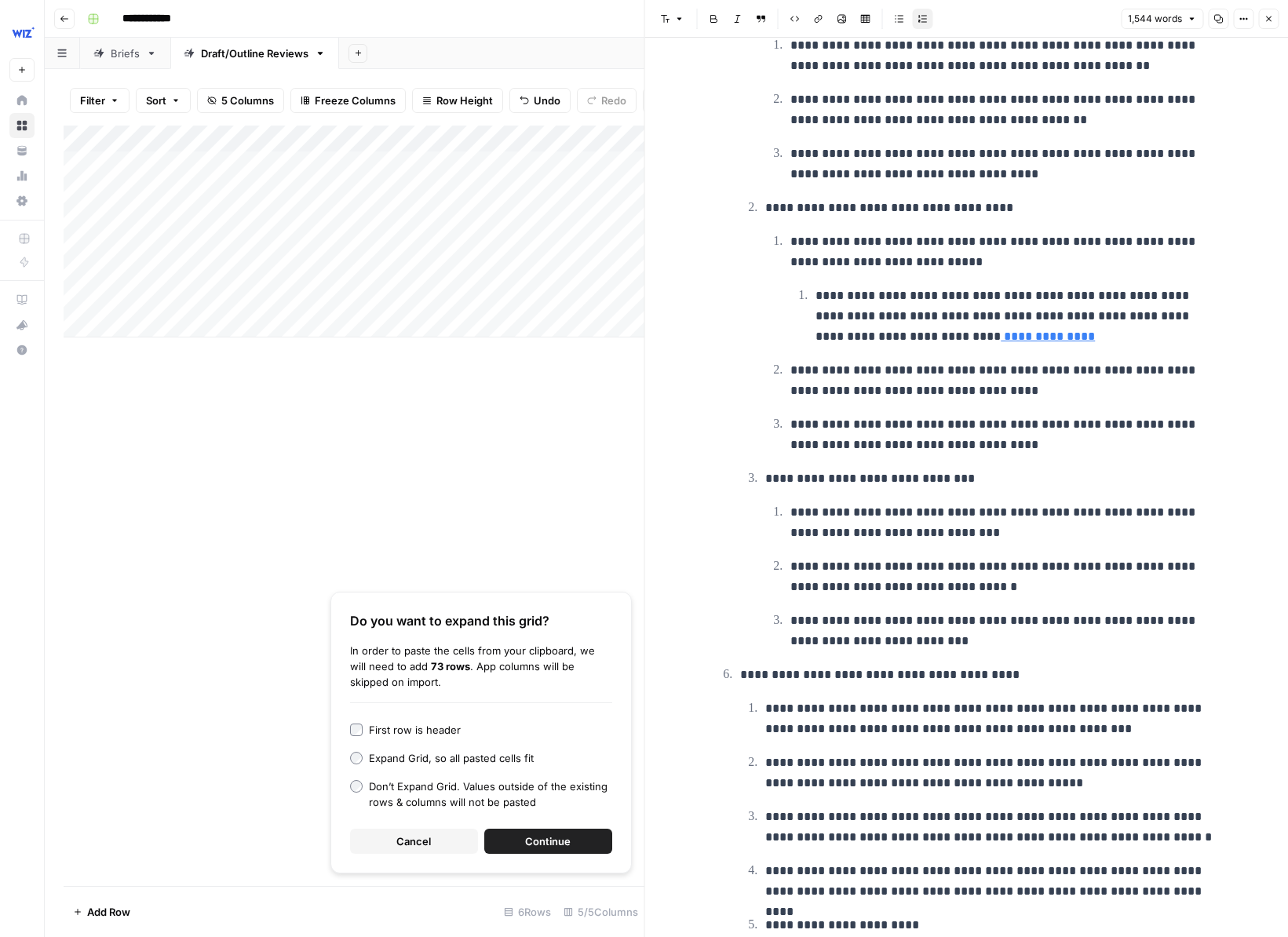
click at [370, 296] on div "Add Column" at bounding box center [354, 231] width 581 height 212
click at [390, 300] on div "Add Column" at bounding box center [354, 231] width 581 height 212
click at [394, 396] on button "Outline" at bounding box center [390, 387] width 47 height 19
click at [556, 296] on div "Add Column" at bounding box center [354, 231] width 581 height 212
click at [863, 19] on icon "button" at bounding box center [1268, 19] width 9 height 9
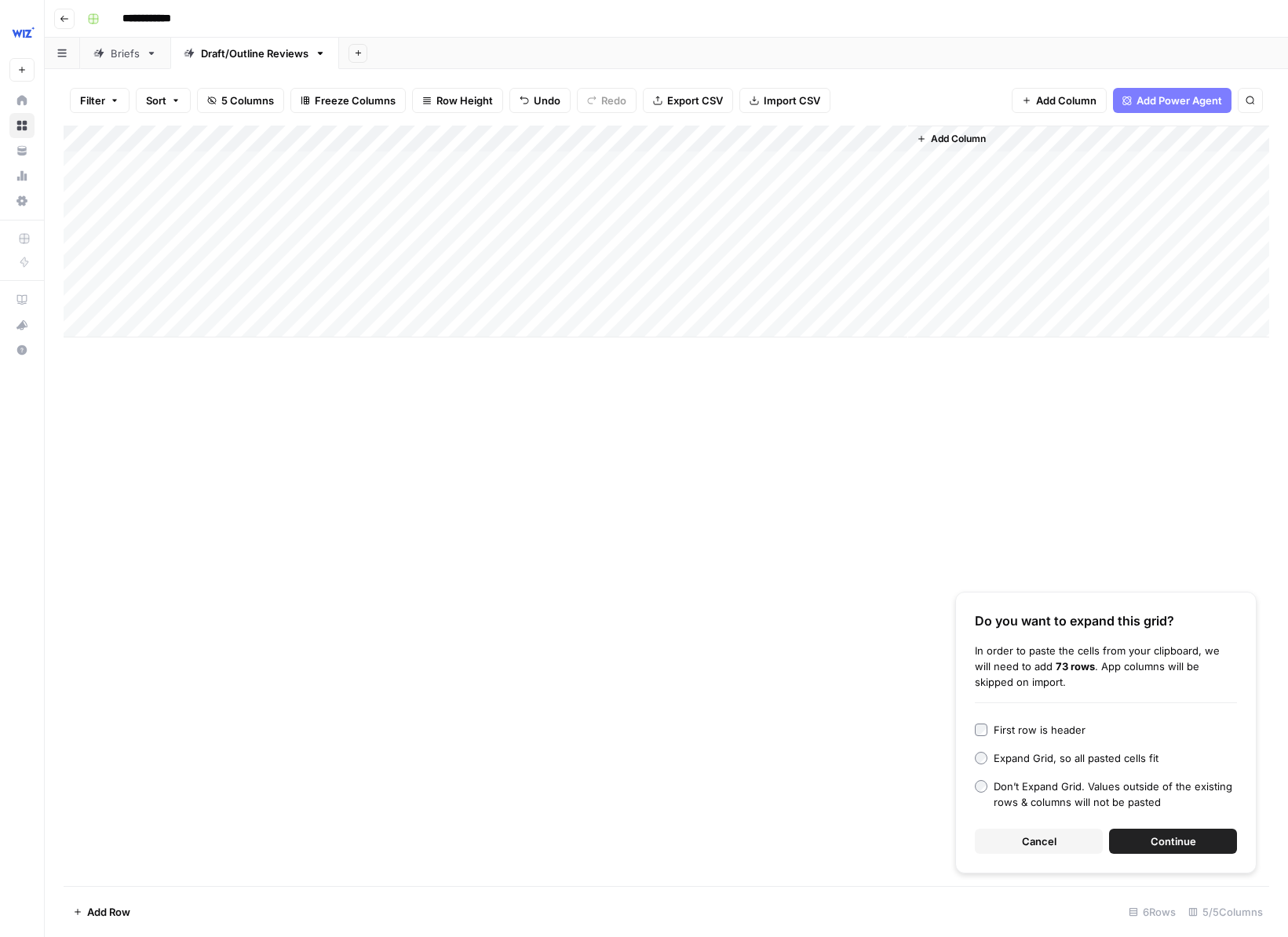
click at [612, 295] on div "Add Column" at bounding box center [667, 231] width 1206 height 212
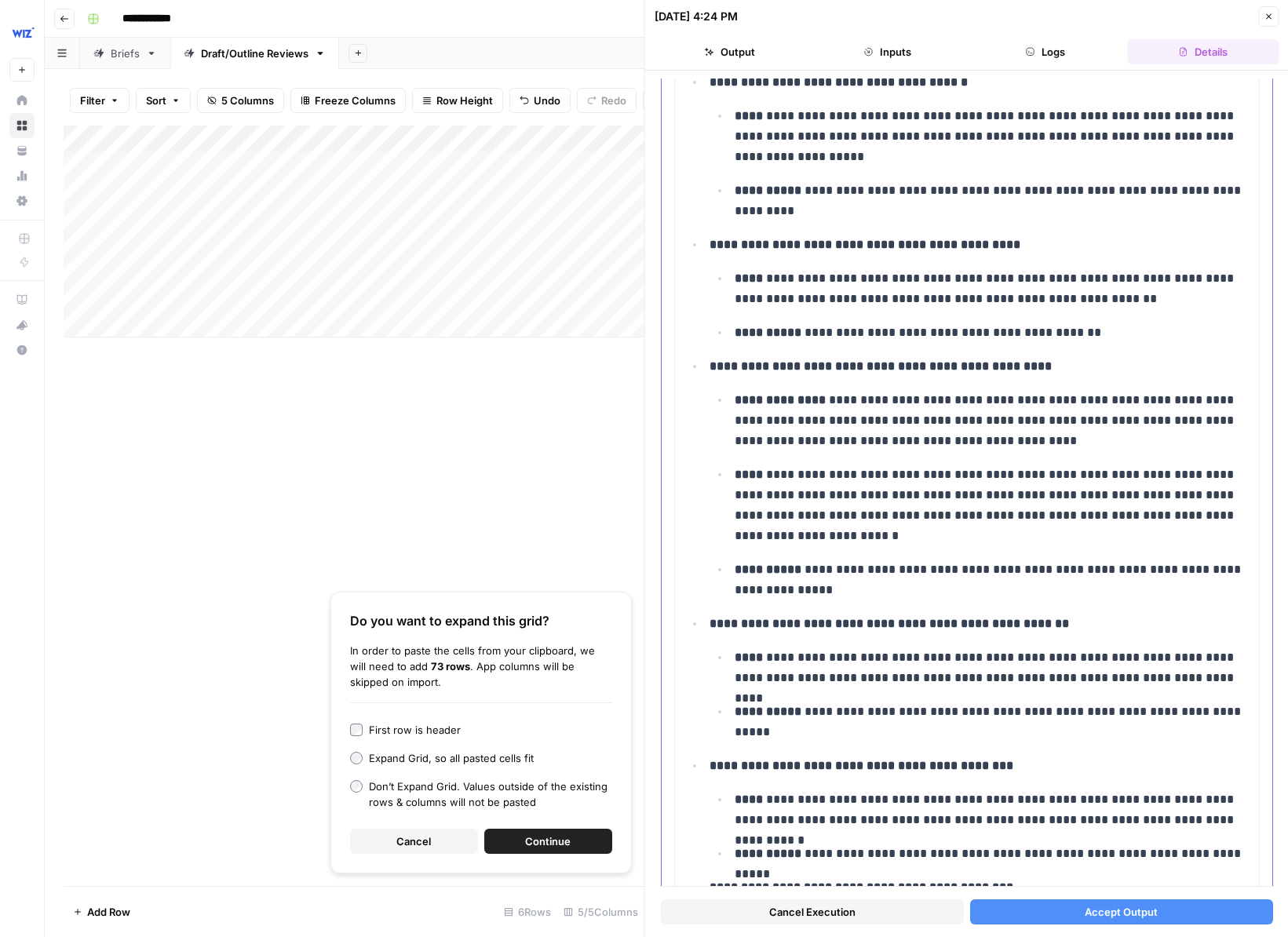
scroll to position [4569, 0]
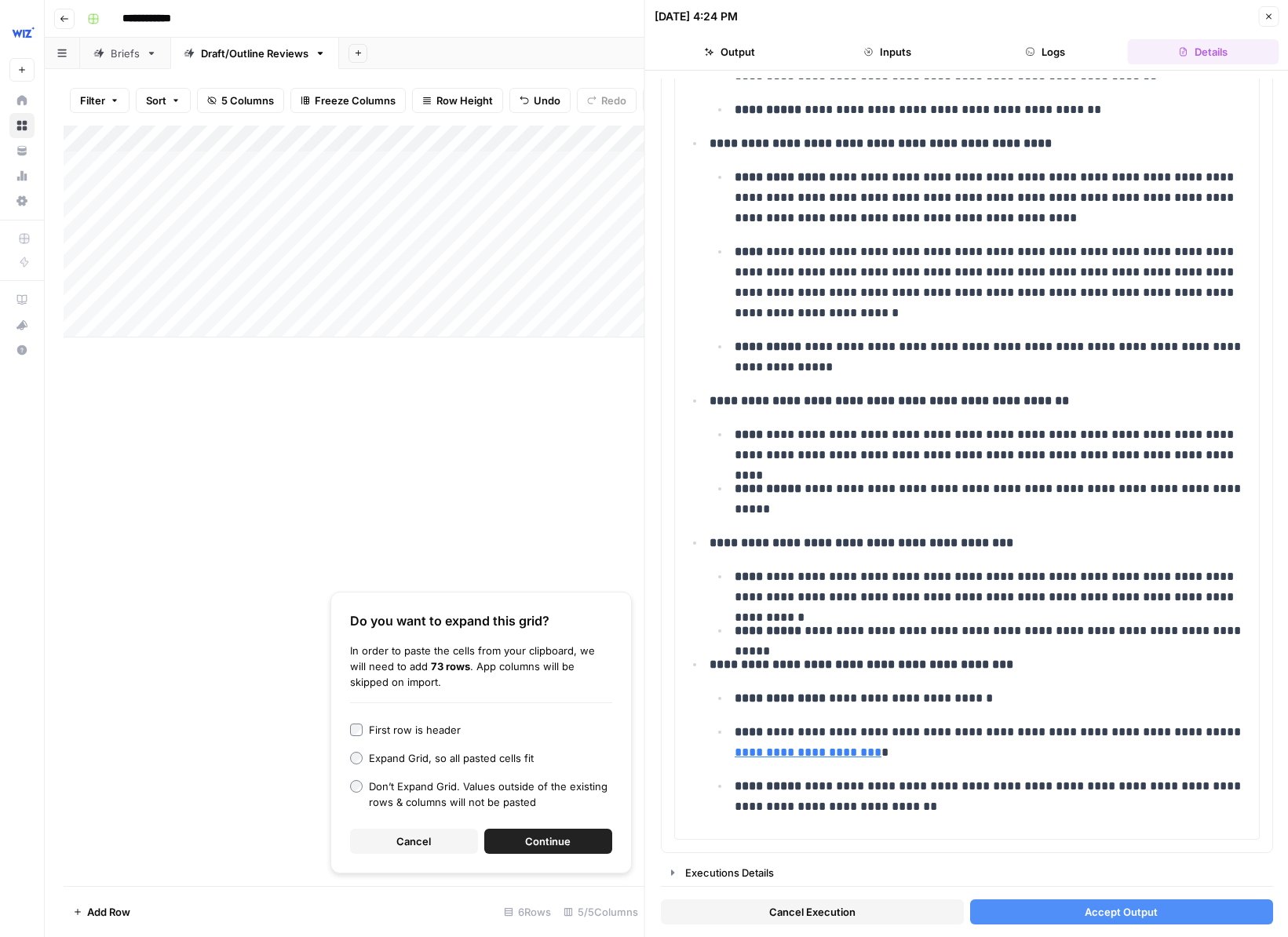
click at [863, 905] on button "Accept Output" at bounding box center [1121, 912] width 303 height 25
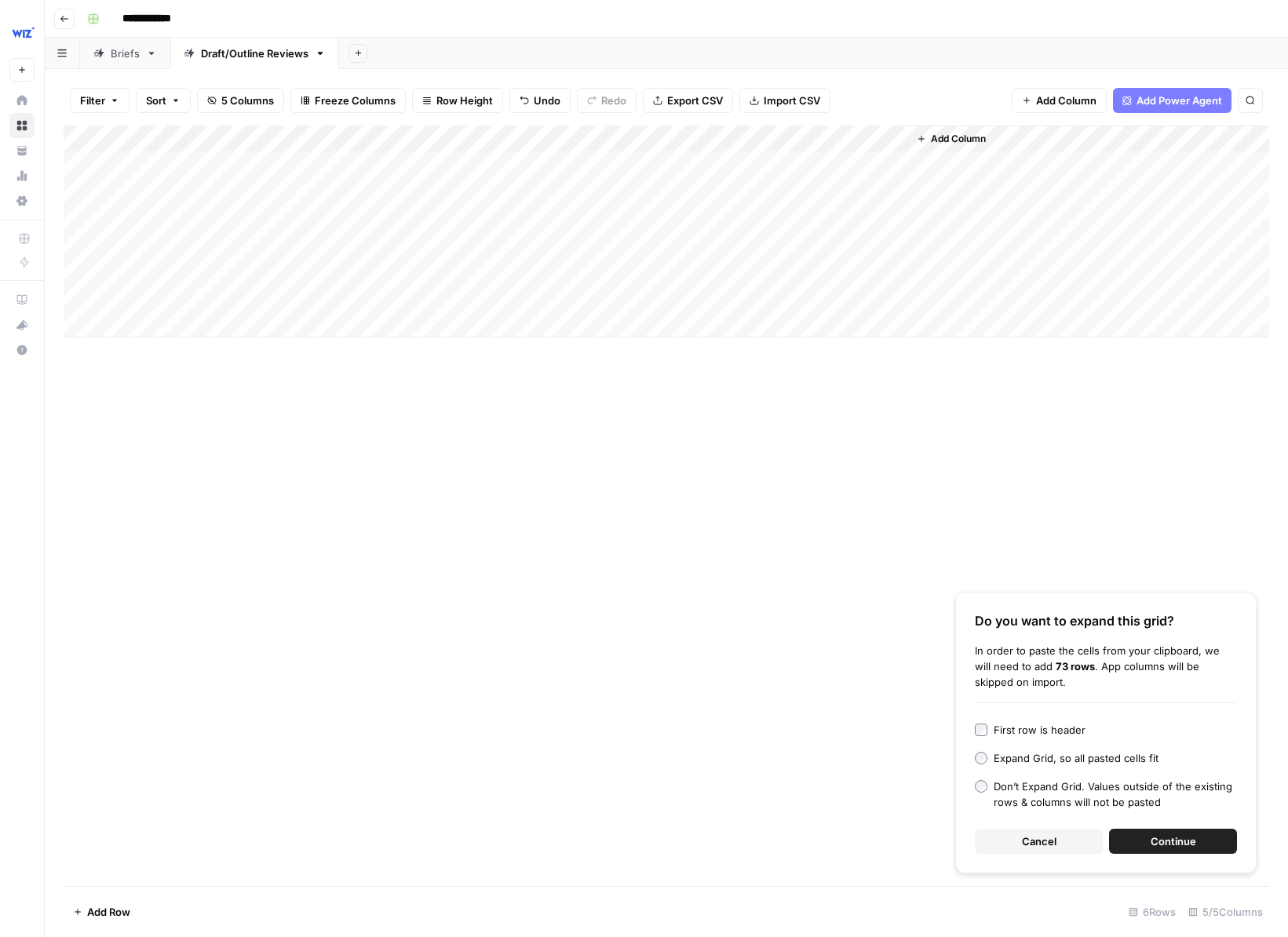
click at [824, 299] on div "Add Column" at bounding box center [667, 231] width 1206 height 212
click at [822, 302] on div "Add Column" at bounding box center [667, 231] width 1206 height 212
click at [799, 365] on div "Add Column Do you want to expand this grid? In order to paste the cells from yo…" at bounding box center [667, 505] width 1206 height 760
click at [863, 296] on div "Add Column" at bounding box center [667, 231] width 1206 height 212
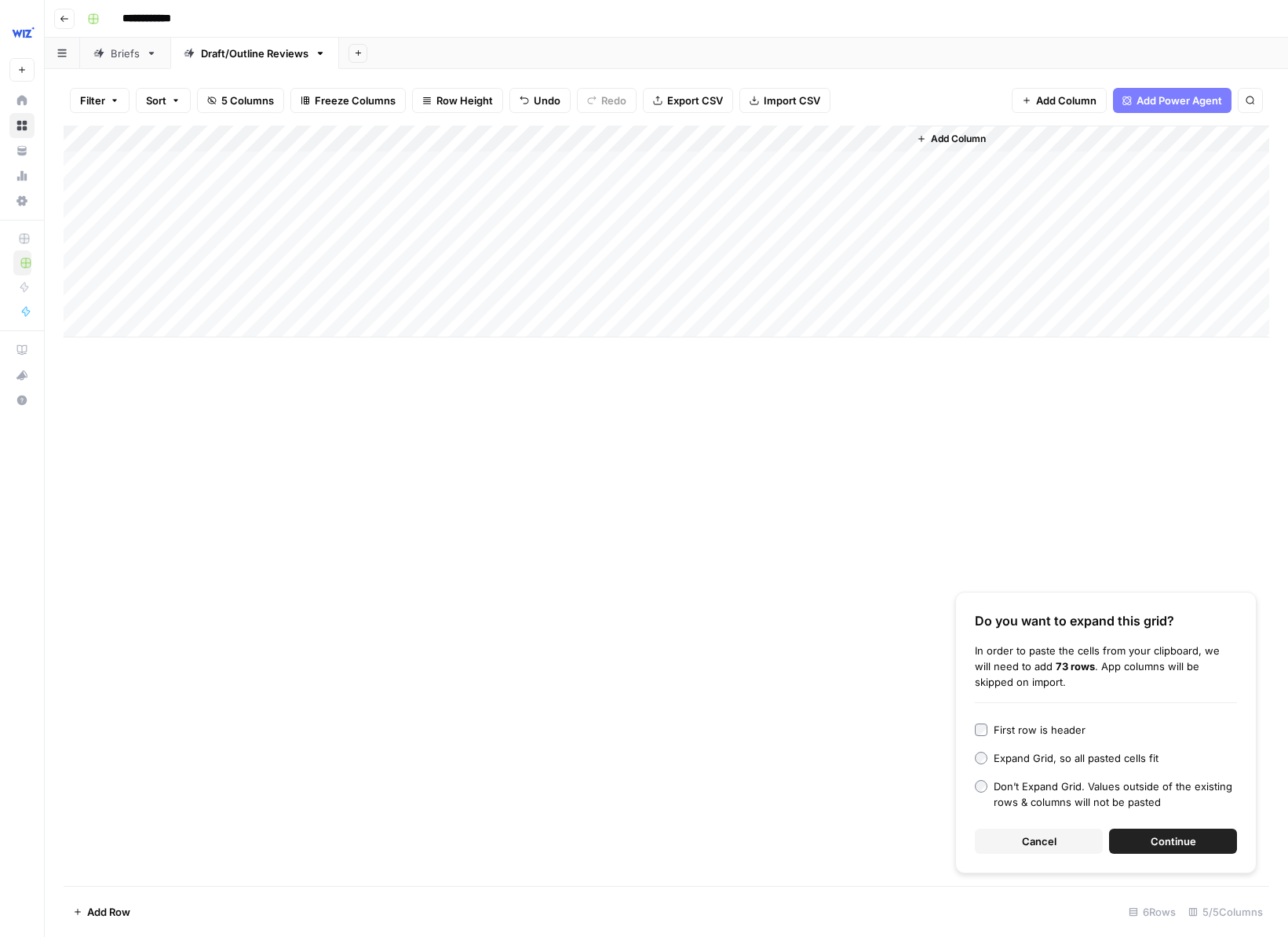
click at [243, 327] on div "Add Column" at bounding box center [667, 231] width 1206 height 212
click at [325, 324] on div "Add Column" at bounding box center [667, 244] width 1206 height 239
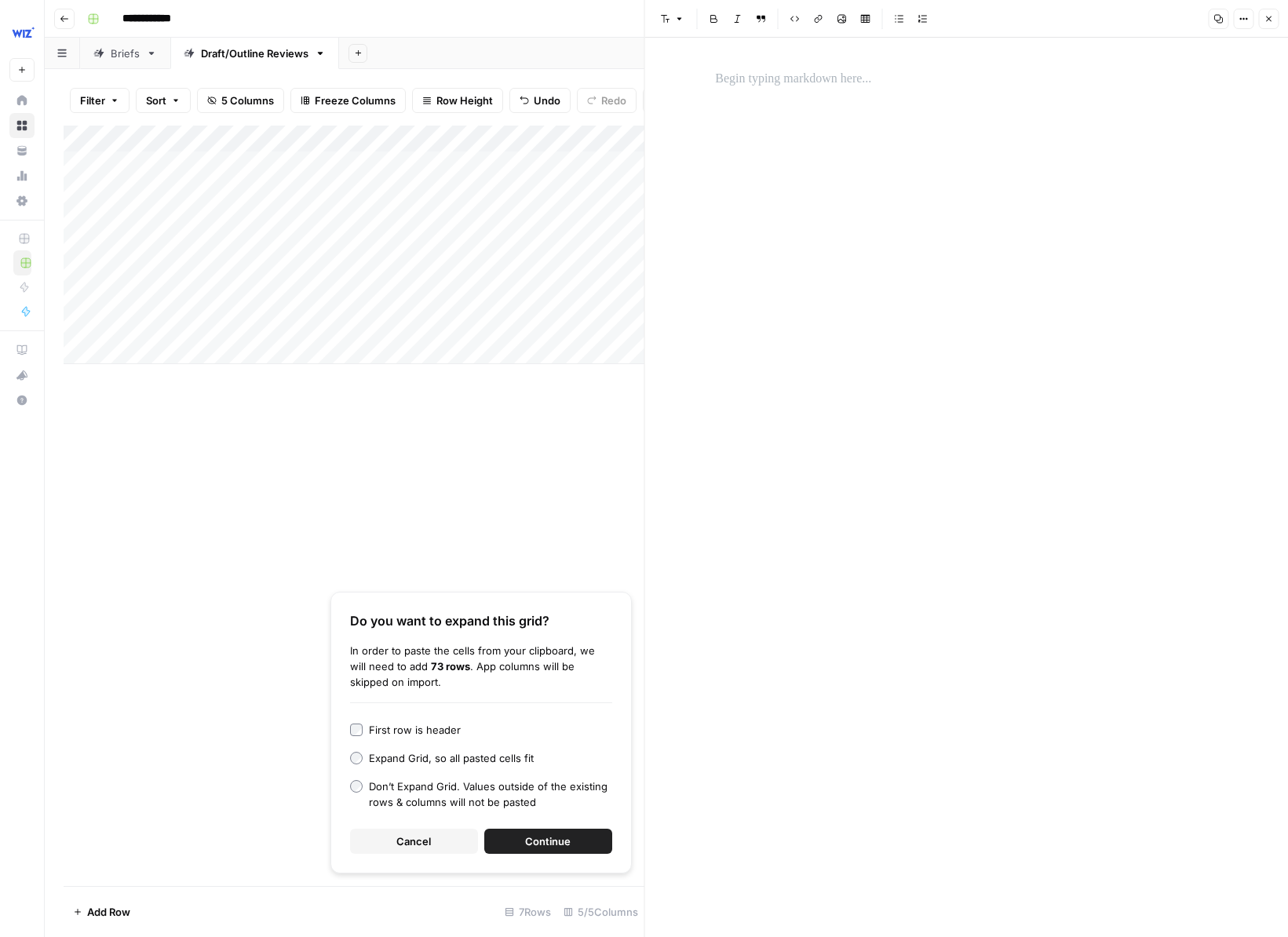
click at [863, 238] on div at bounding box center [966, 487] width 521 height 899
click at [790, 84] on p at bounding box center [966, 79] width 502 height 21
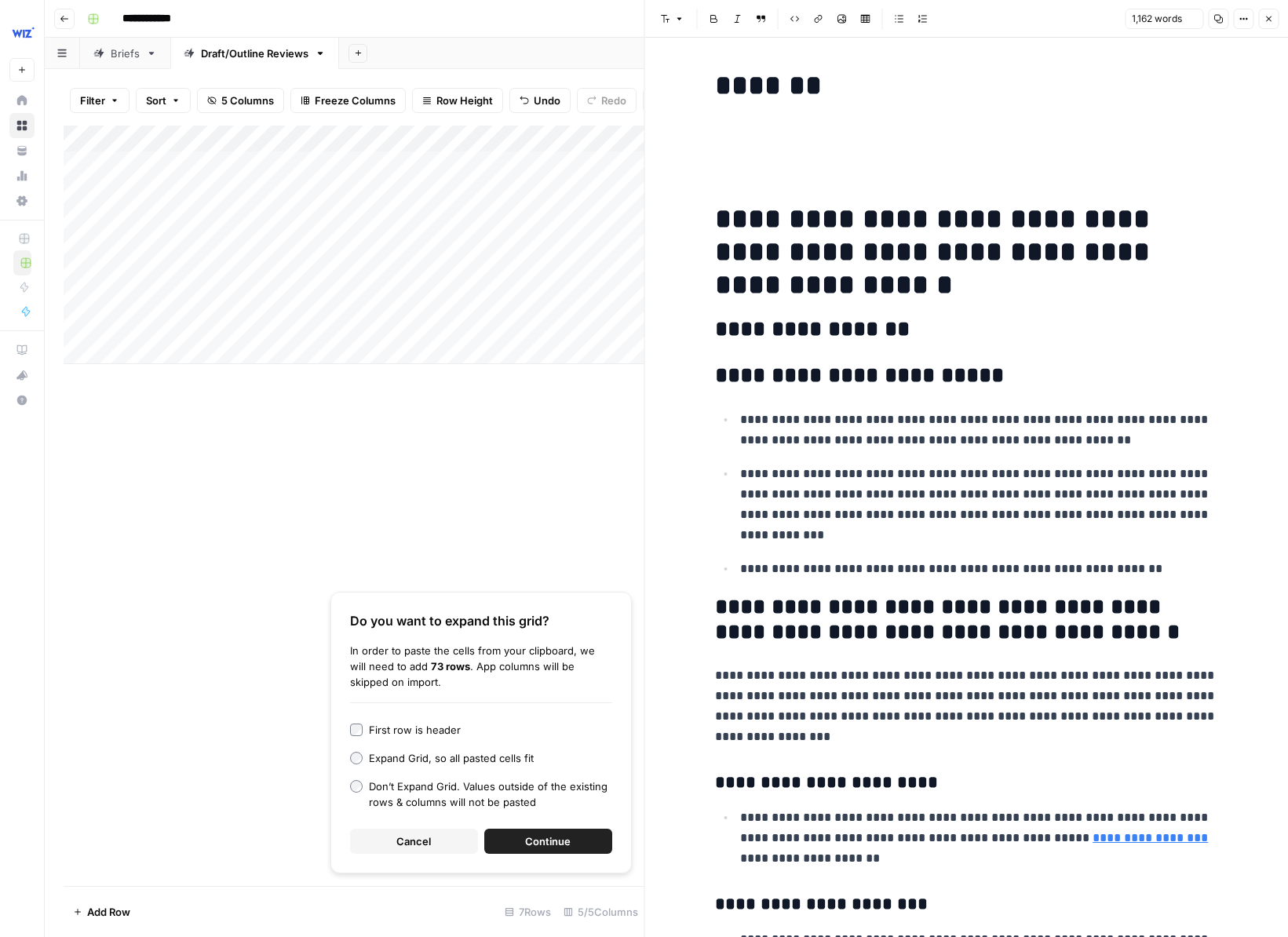
scroll to position [3368, 0]
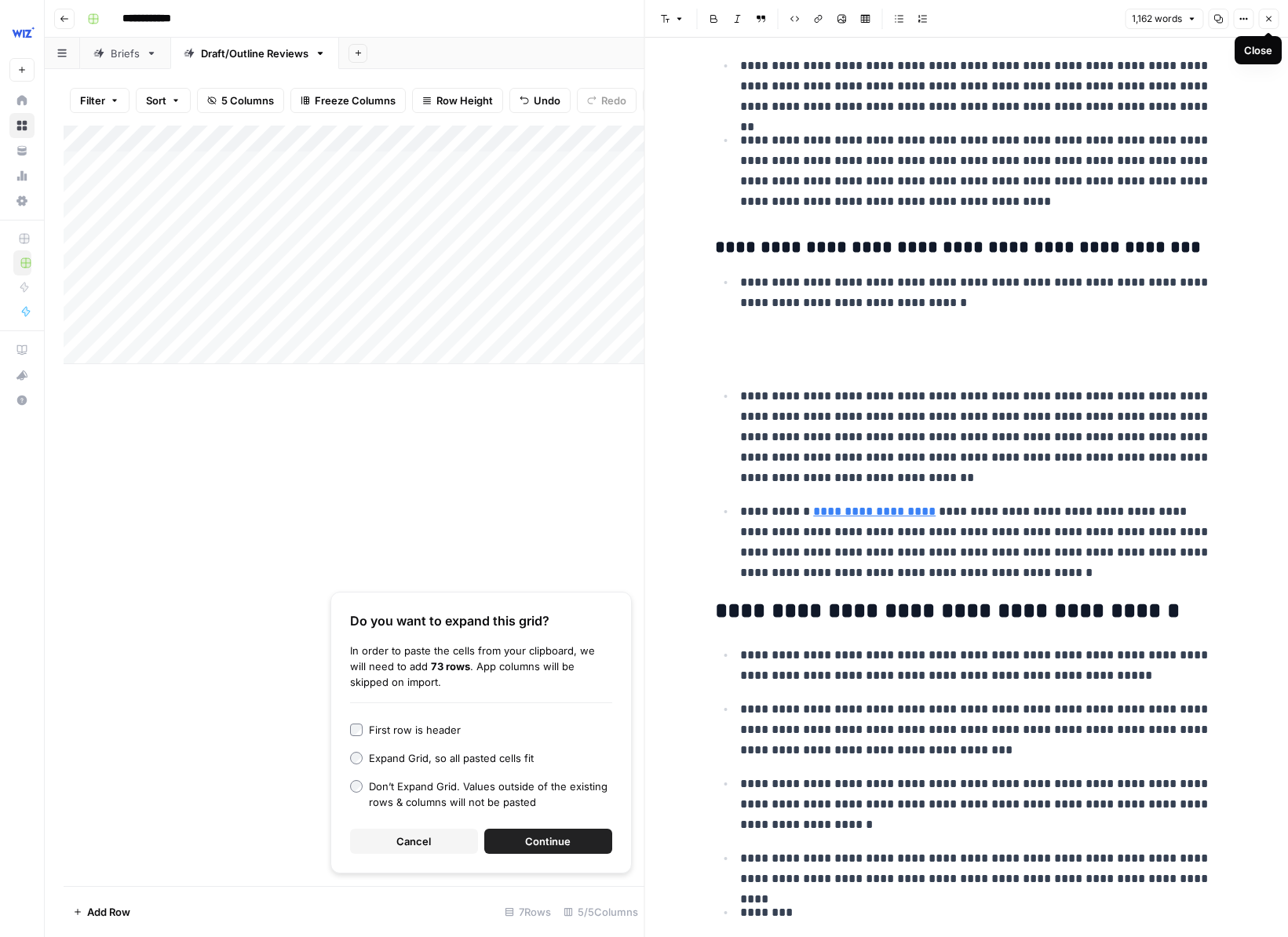
click at [863, 17] on icon "button" at bounding box center [1269, 19] width 5 height 5
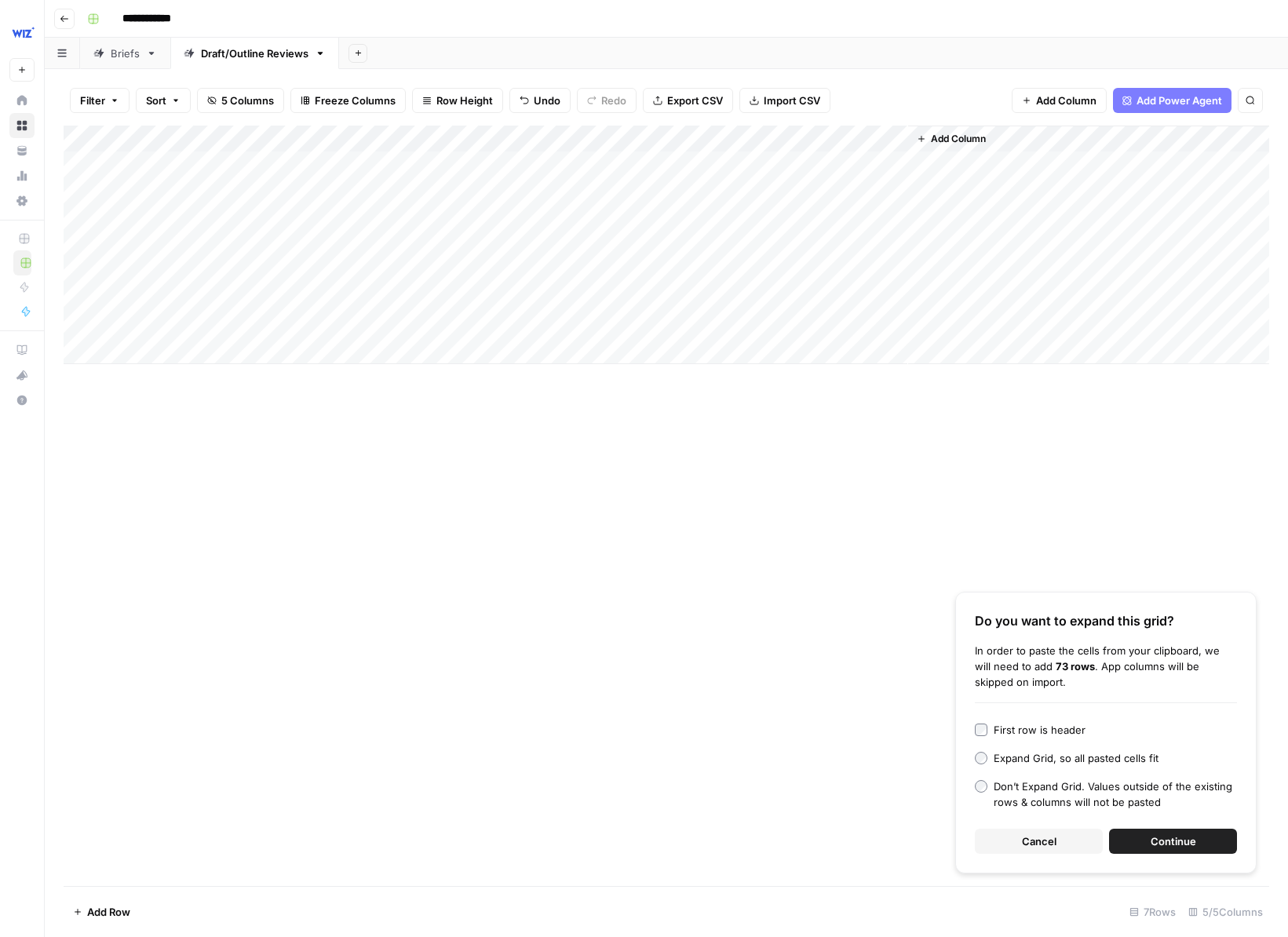
click at [395, 327] on div "Add Column" at bounding box center [667, 244] width 1206 height 239
click at [386, 423] on button "Outline" at bounding box center [390, 414] width 47 height 19
click at [543, 323] on div "Add Column" at bounding box center [667, 244] width 1206 height 239
click at [611, 325] on div "Add Column" at bounding box center [667, 244] width 1206 height 239
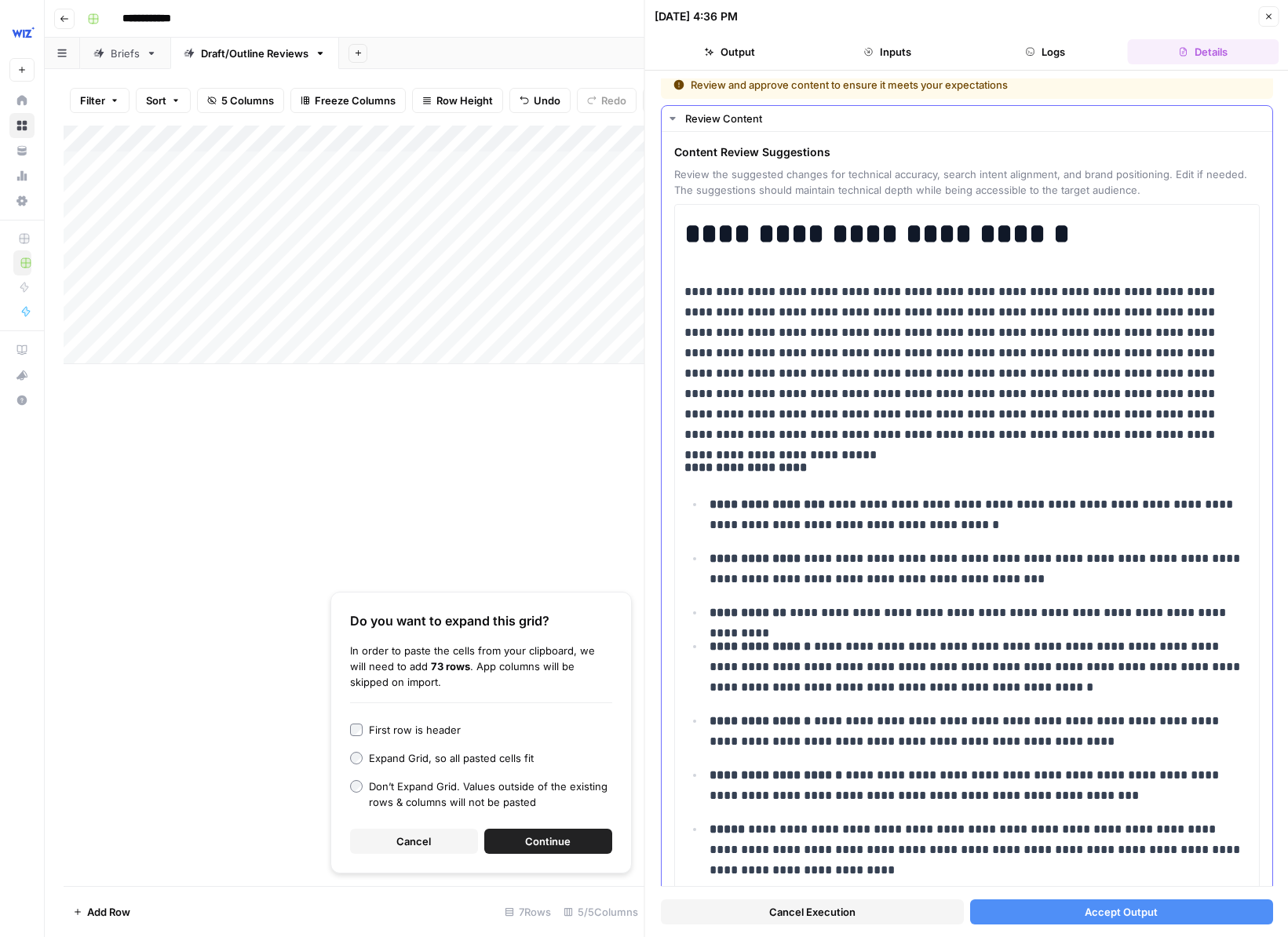
scroll to position [10, 0]
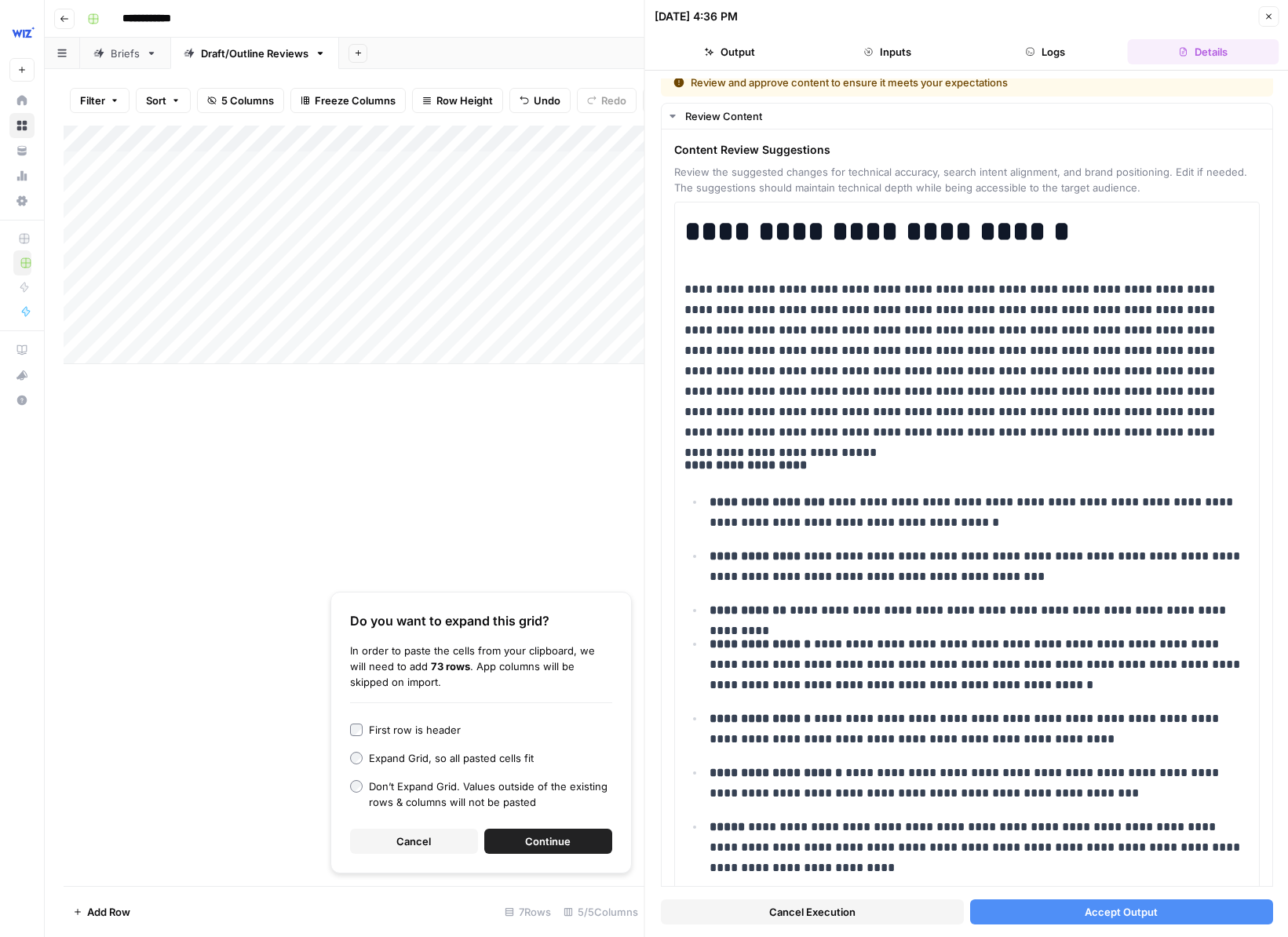
click at [863, 916] on button "Accept Output" at bounding box center [1121, 912] width 303 height 25
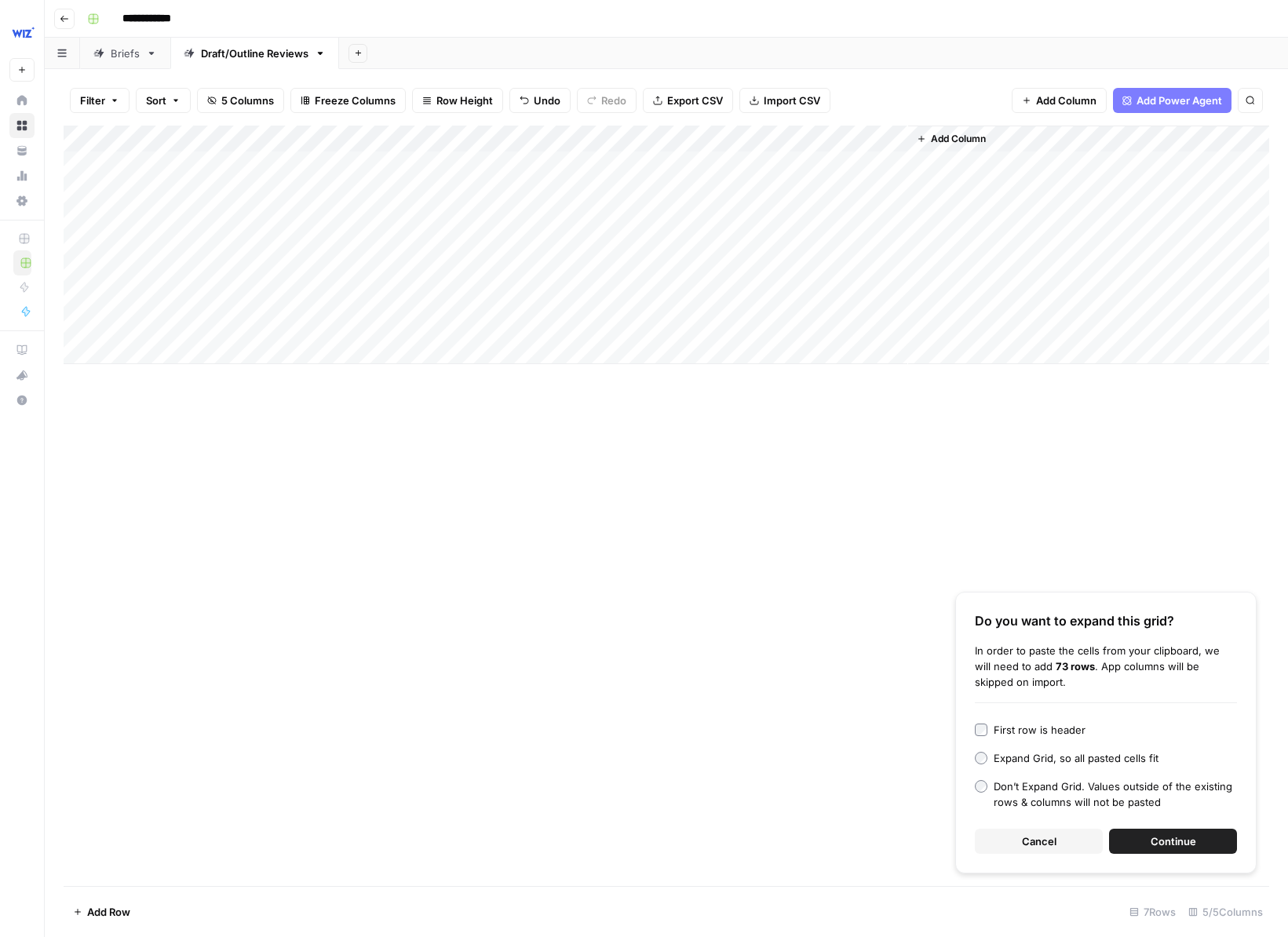
click at [800, 322] on div "Add Column" at bounding box center [667, 244] width 1206 height 239
click at [799, 325] on div "Add Column" at bounding box center [667, 244] width 1206 height 239
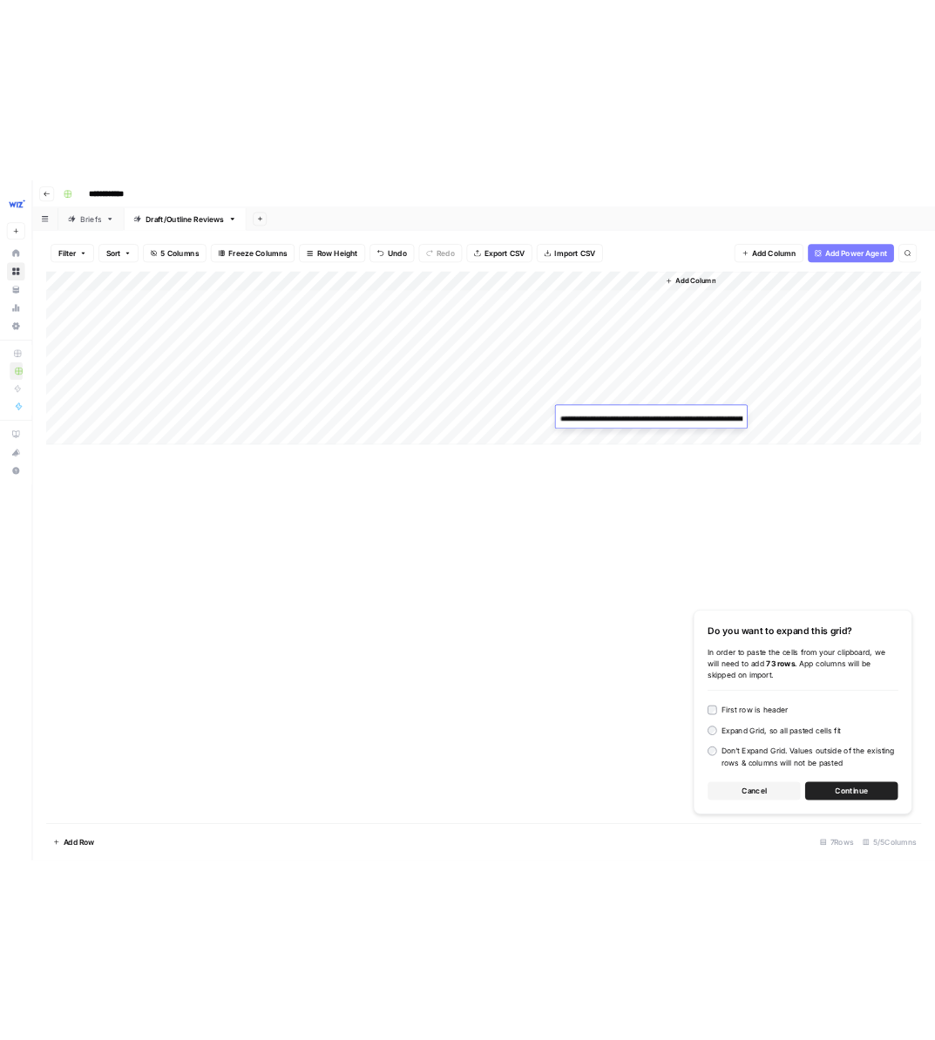
scroll to position [0, 248]
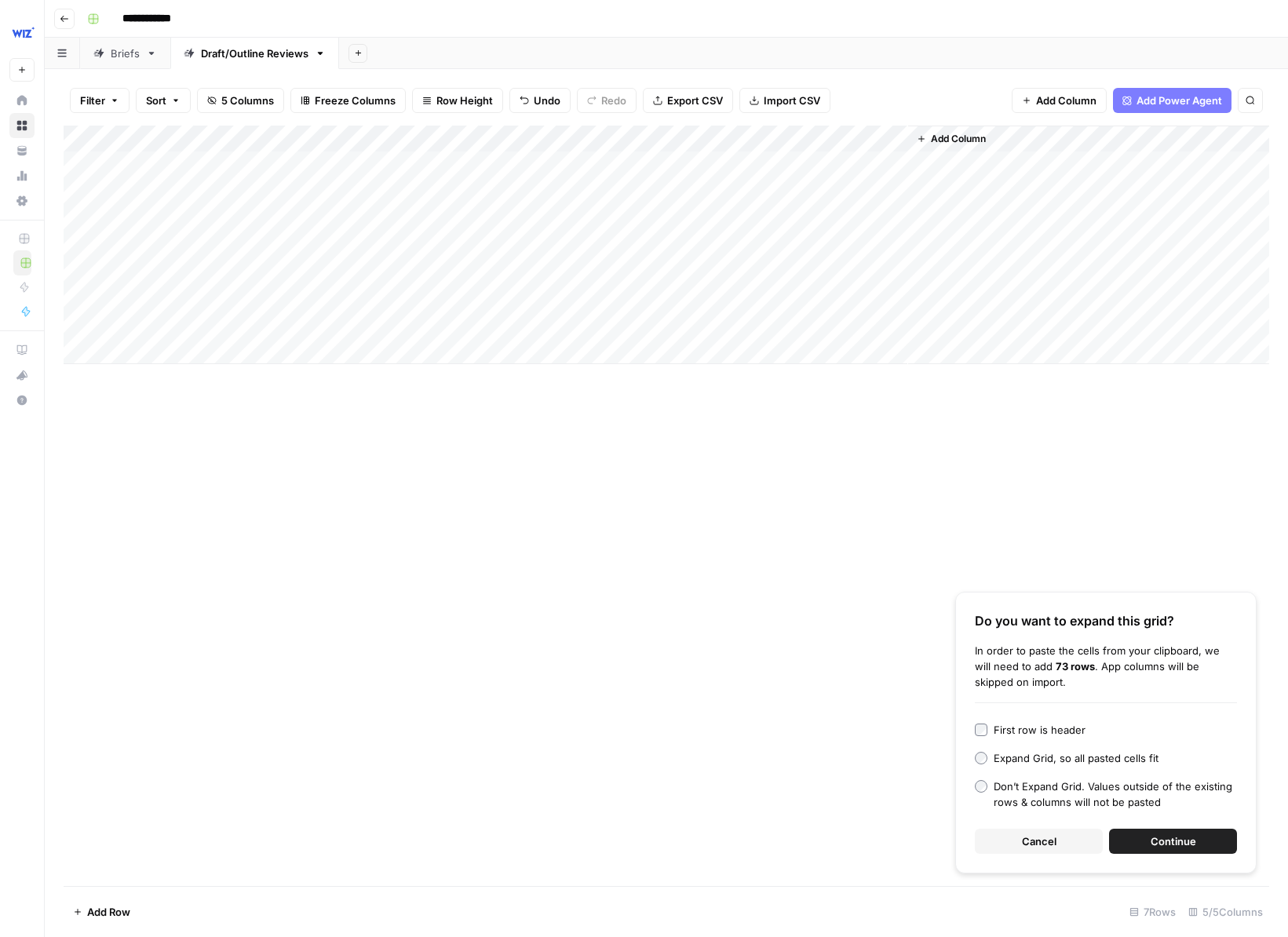
drag, startPoint x: 726, startPoint y: 464, endPoint x: 863, endPoint y: 356, distance: 174.5
click at [726, 463] on div "Add Column Do you want to expand this grid? In order to paste the cells from yo…" at bounding box center [667, 505] width 1206 height 760
click at [863, 325] on div "Add Column" at bounding box center [667, 244] width 1206 height 239
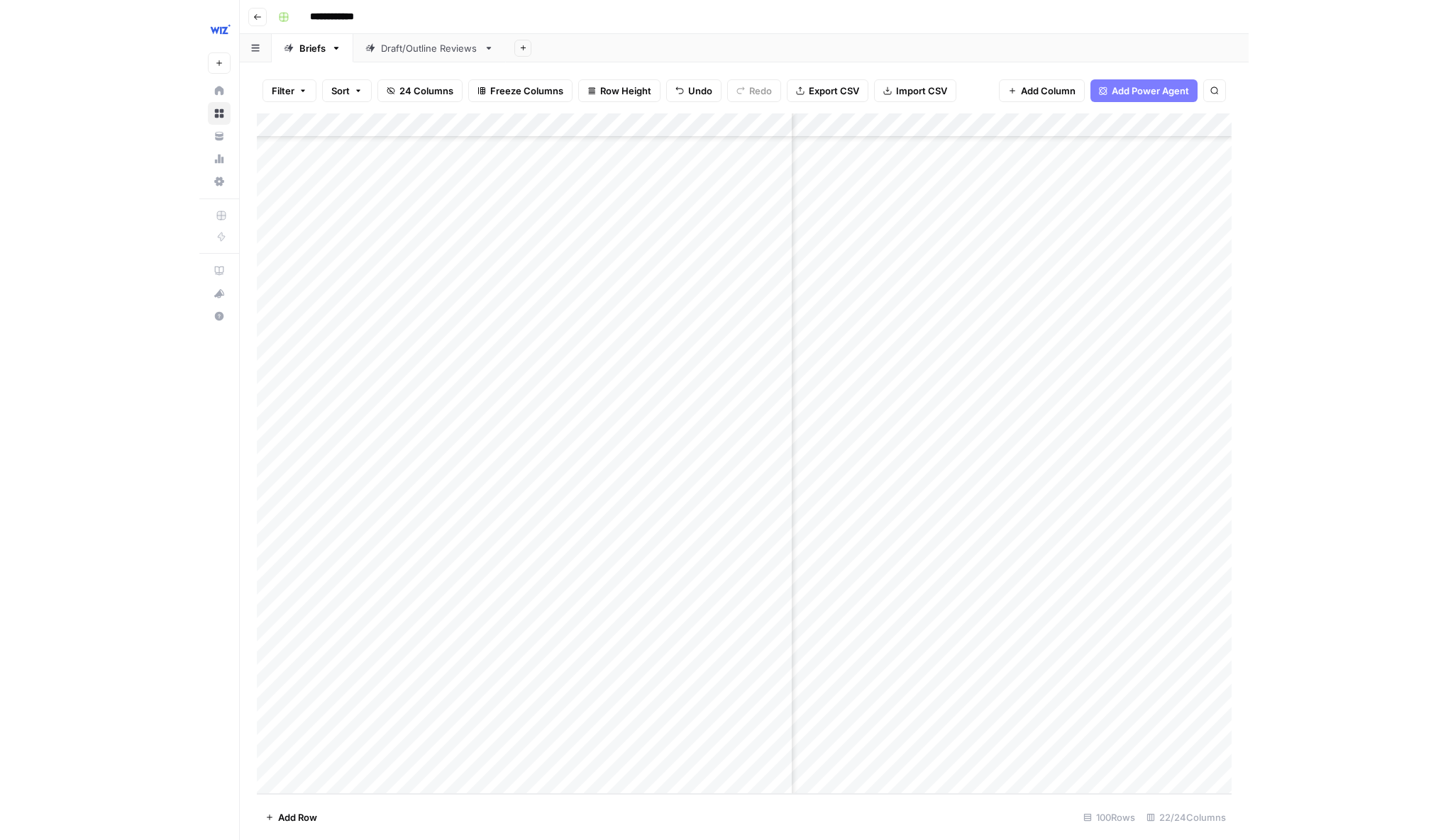
scroll to position [3053, 64]
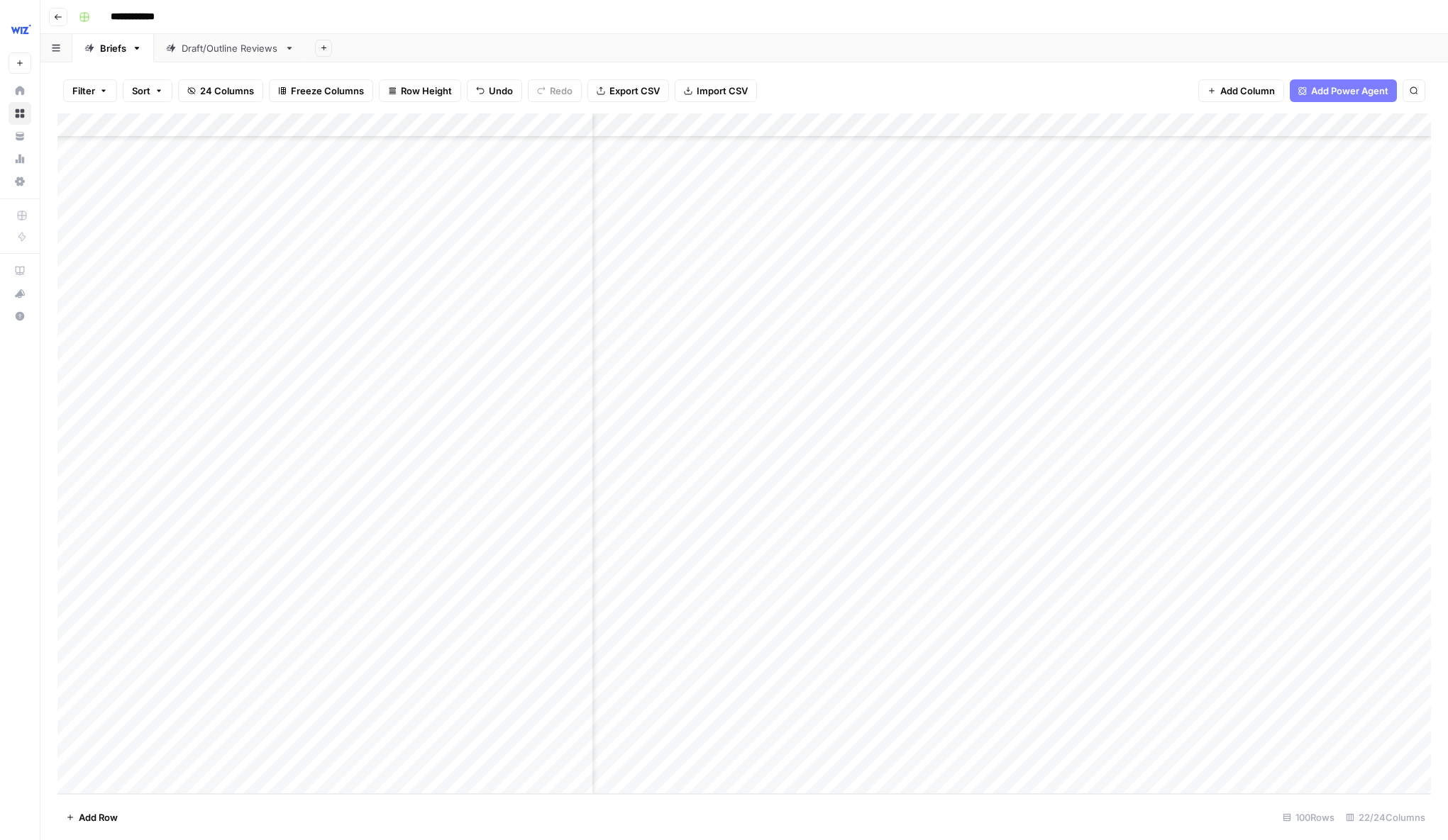
click at [1011, 743] on div "Add Column" at bounding box center [744, 453] width 1373 height 680
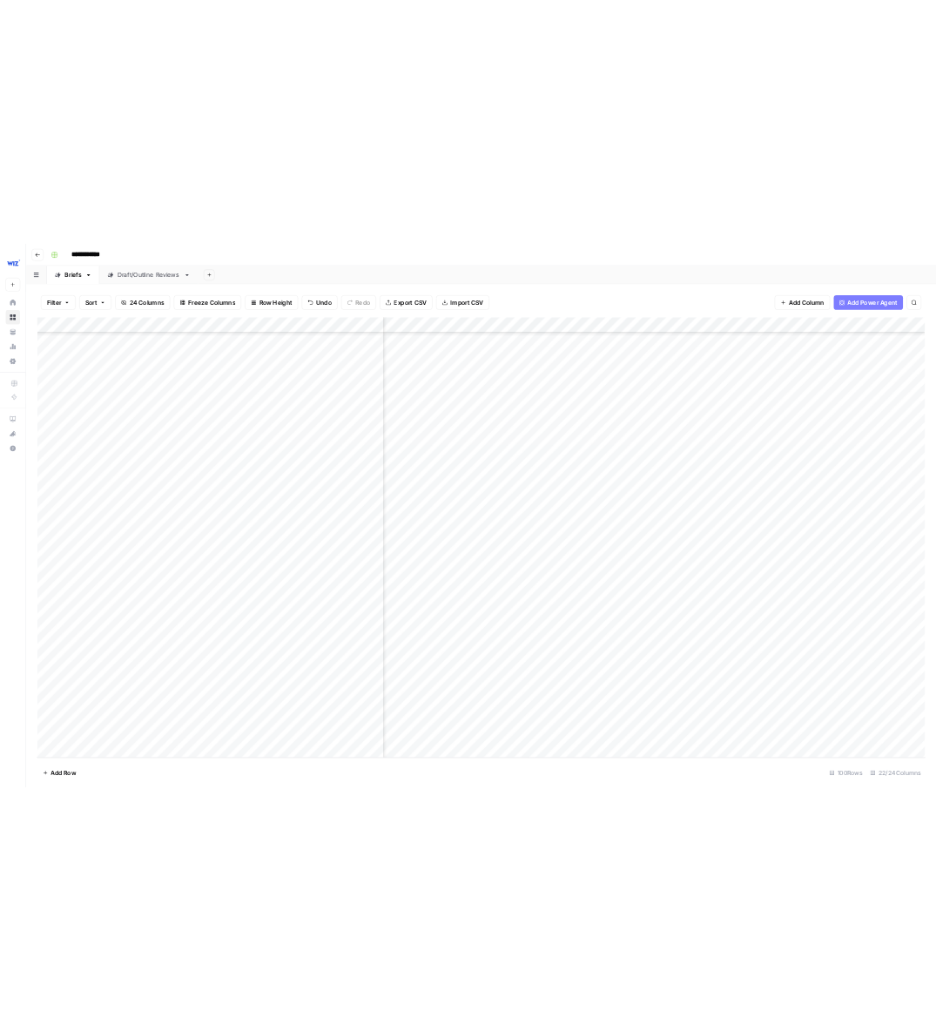
scroll to position [3751, 2264]
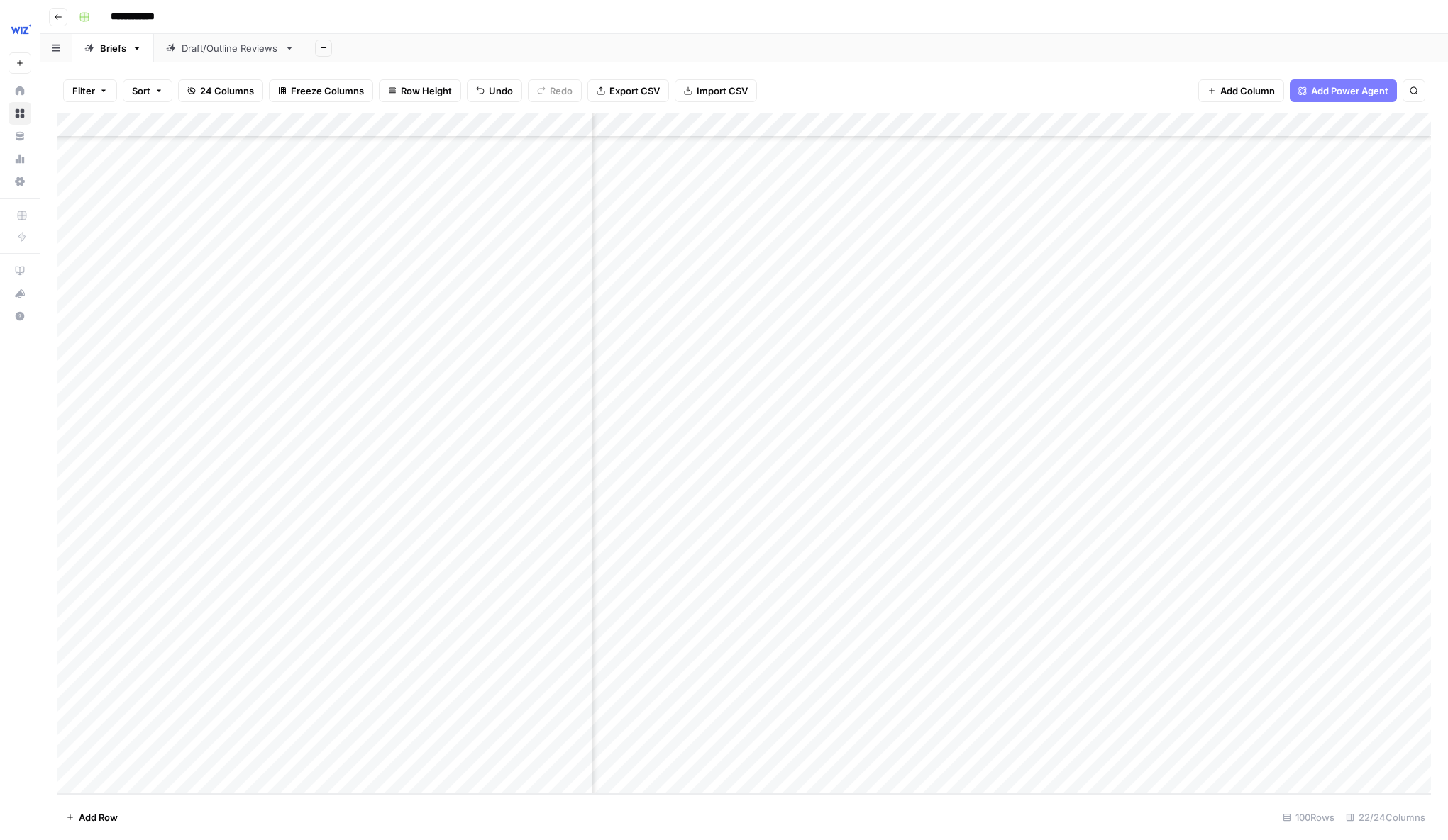
click at [945, 672] on div "Add Column" at bounding box center [744, 453] width 1373 height 680
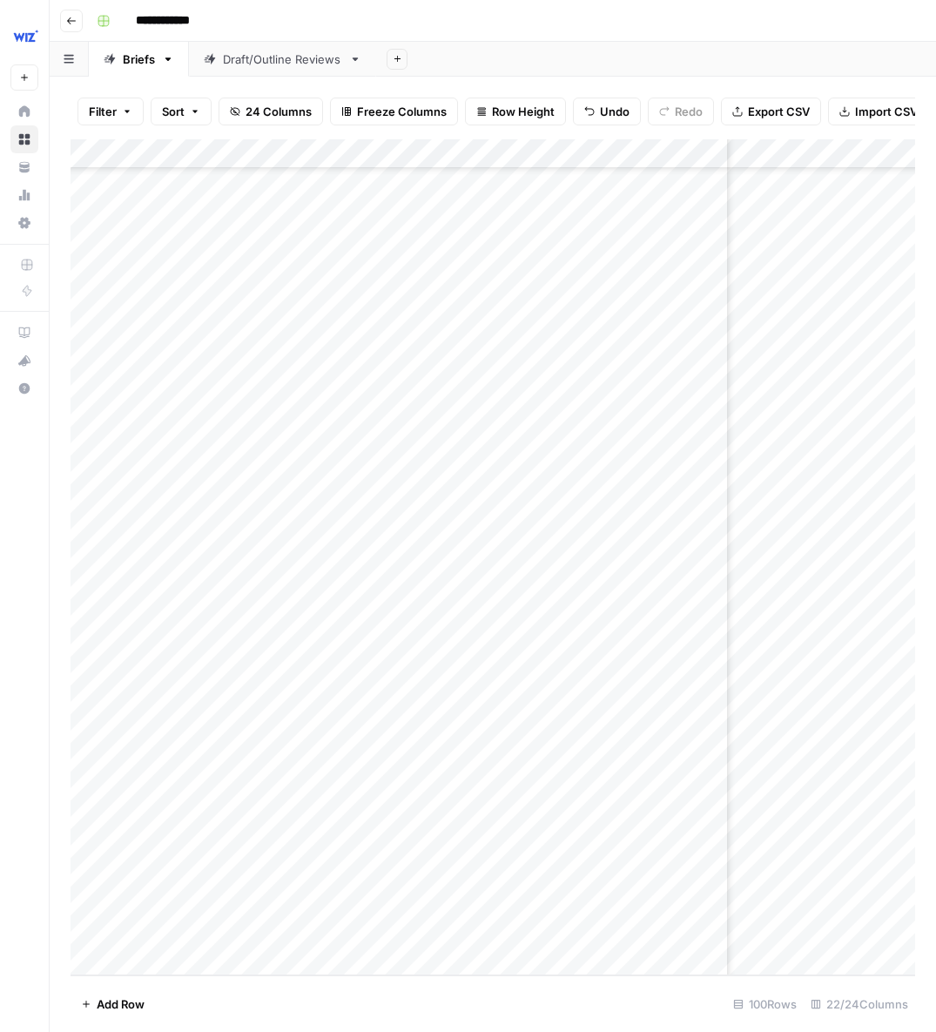
click at [148, 959] on div "Add Column" at bounding box center [493, 557] width 845 height 836
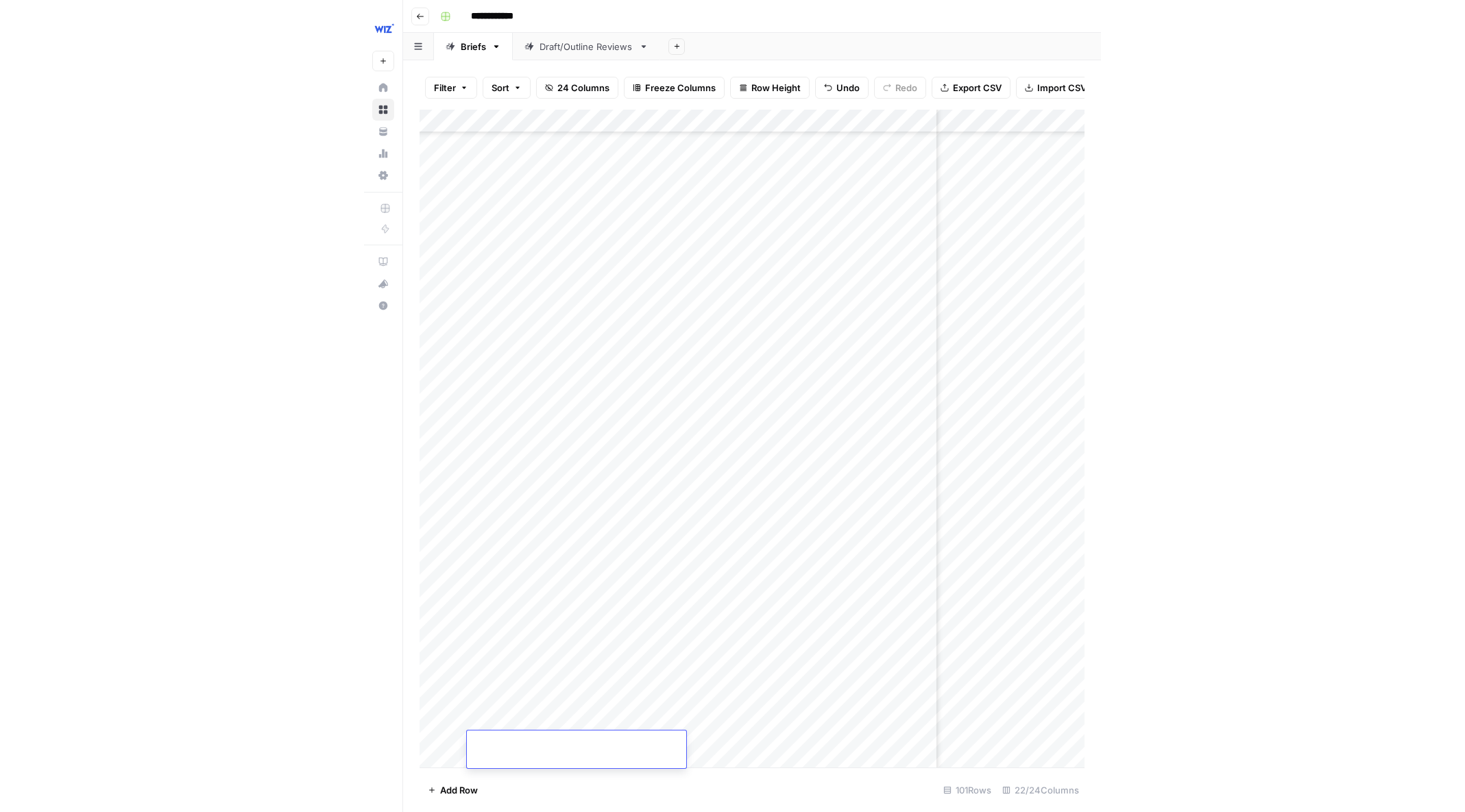
scroll to position [2964, 1782]
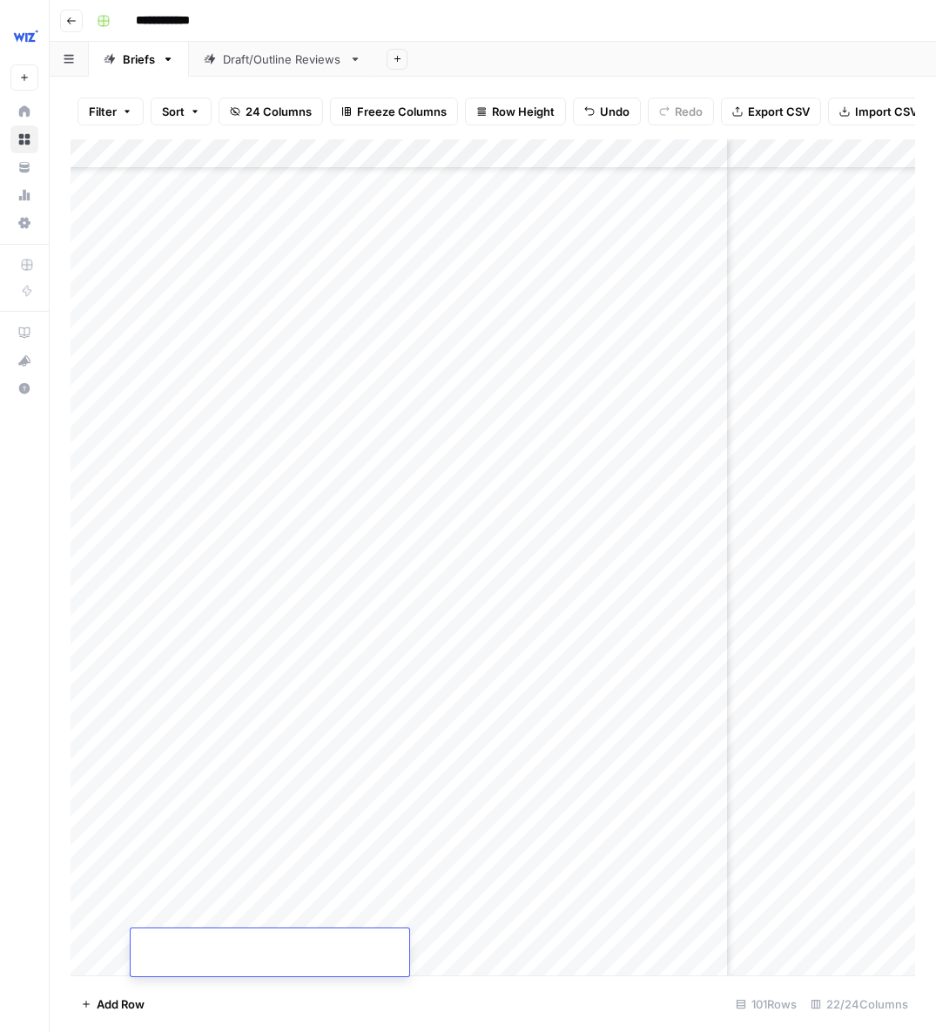
click at [262, 955] on textarea at bounding box center [270, 946] width 279 height 24
type textarea "**********"
click at [457, 952] on div "Add Column" at bounding box center [493, 557] width 845 height 836
click at [422, 949] on div "Add Column" at bounding box center [493, 557] width 845 height 836
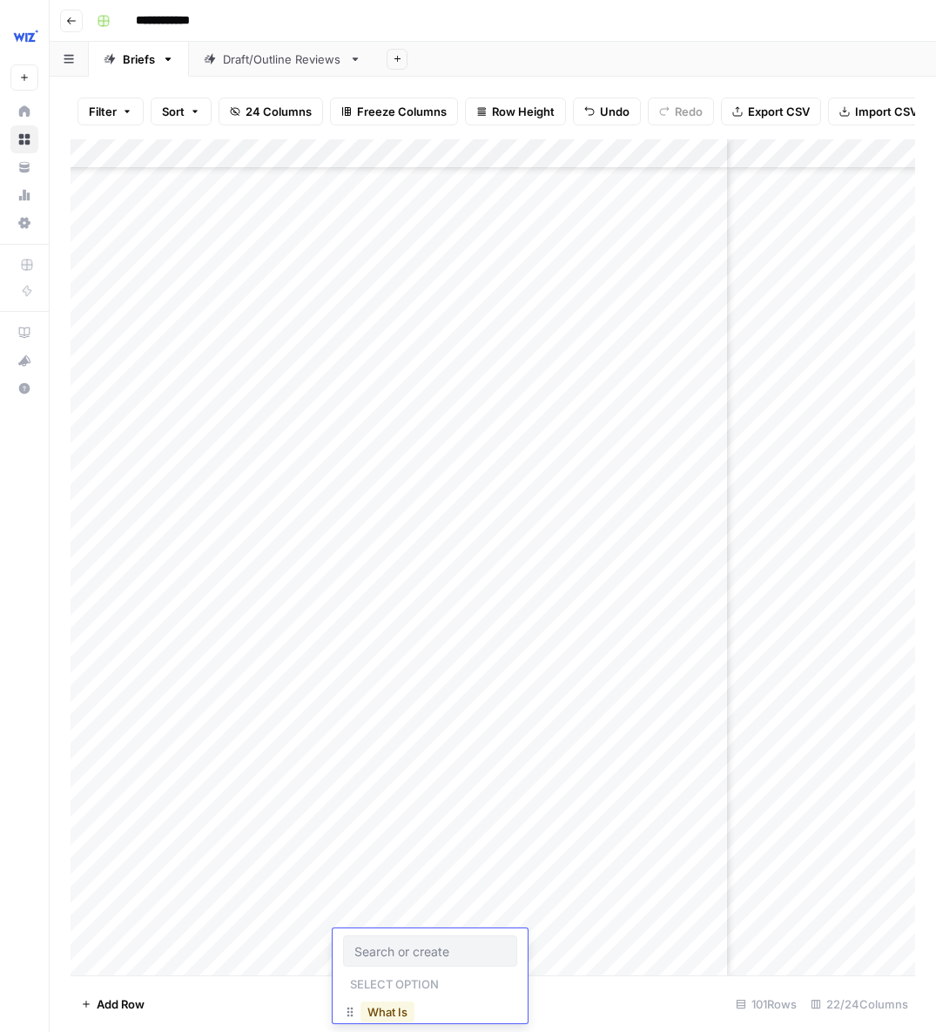
click at [391, 1016] on button "What Is" at bounding box center [388, 1012] width 54 height 21
click at [604, 935] on div "Add Column" at bounding box center [493, 557] width 845 height 836
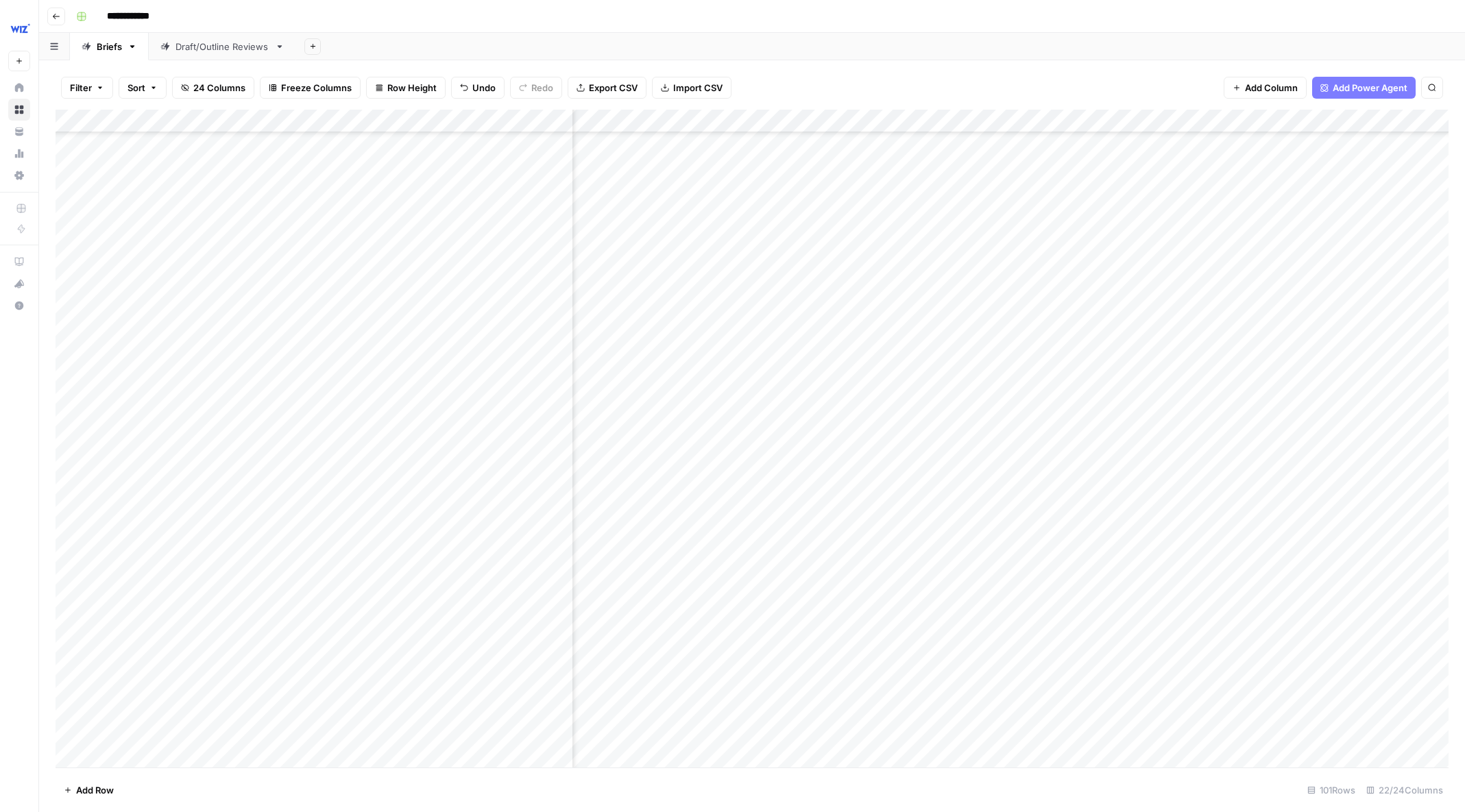
scroll to position [2964, 454]
click at [1013, 603] on div "Add Column" at bounding box center [753, 438] width 1393 height 658
click at [1013, 707] on div "Add Column" at bounding box center [753, 438] width 1393 height 658
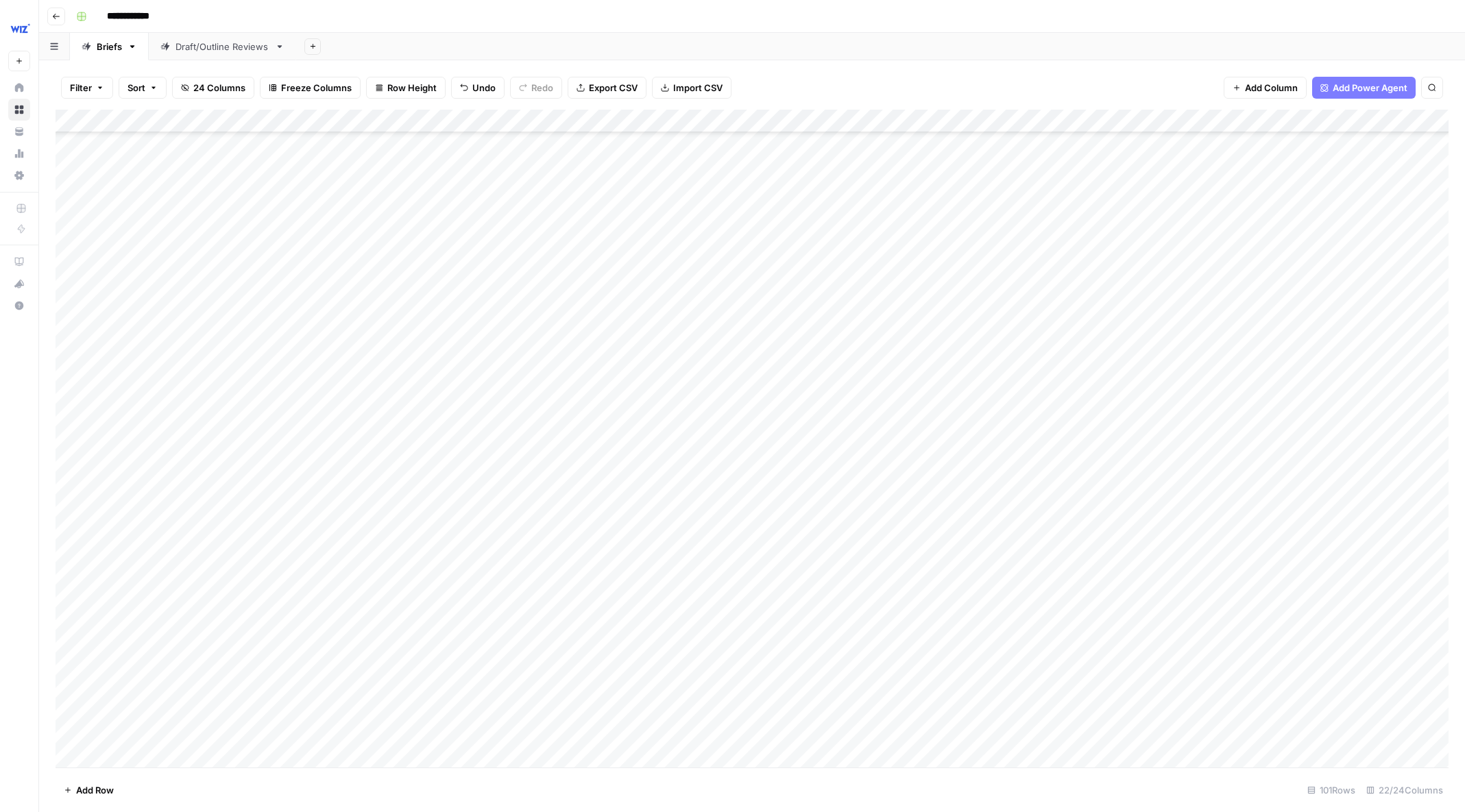
click at [1013, 673] on div "Add Column" at bounding box center [753, 438] width 1393 height 658
click at [1013, 703] on div "Add Column" at bounding box center [753, 438] width 1393 height 658
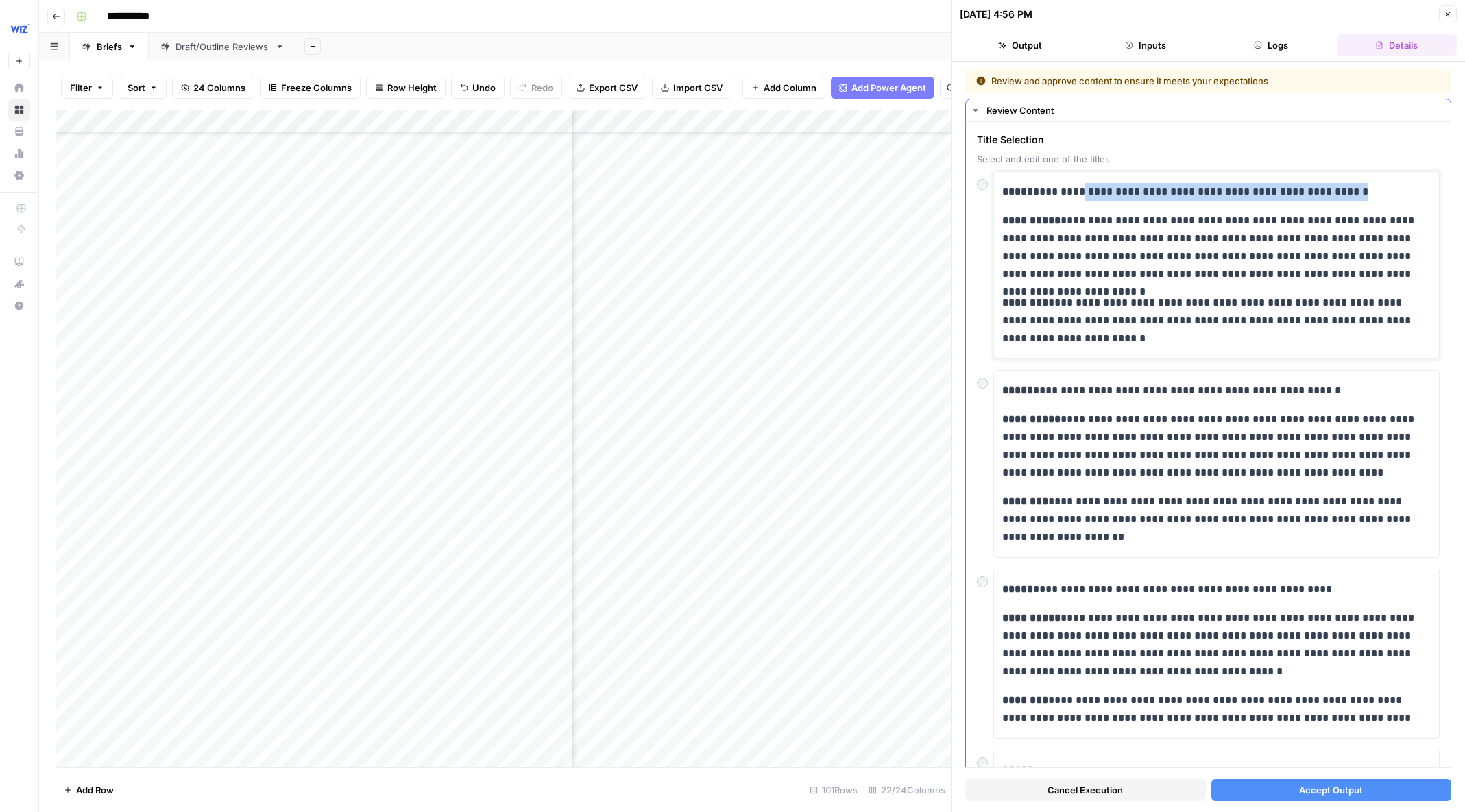
drag, startPoint x: 1362, startPoint y: 190, endPoint x: 1067, endPoint y: 195, distance: 295.0
click at [1013, 195] on p "**********" at bounding box center [1216, 192] width 428 height 18
click at [1013, 792] on span "Accept Output" at bounding box center [1331, 790] width 64 height 13
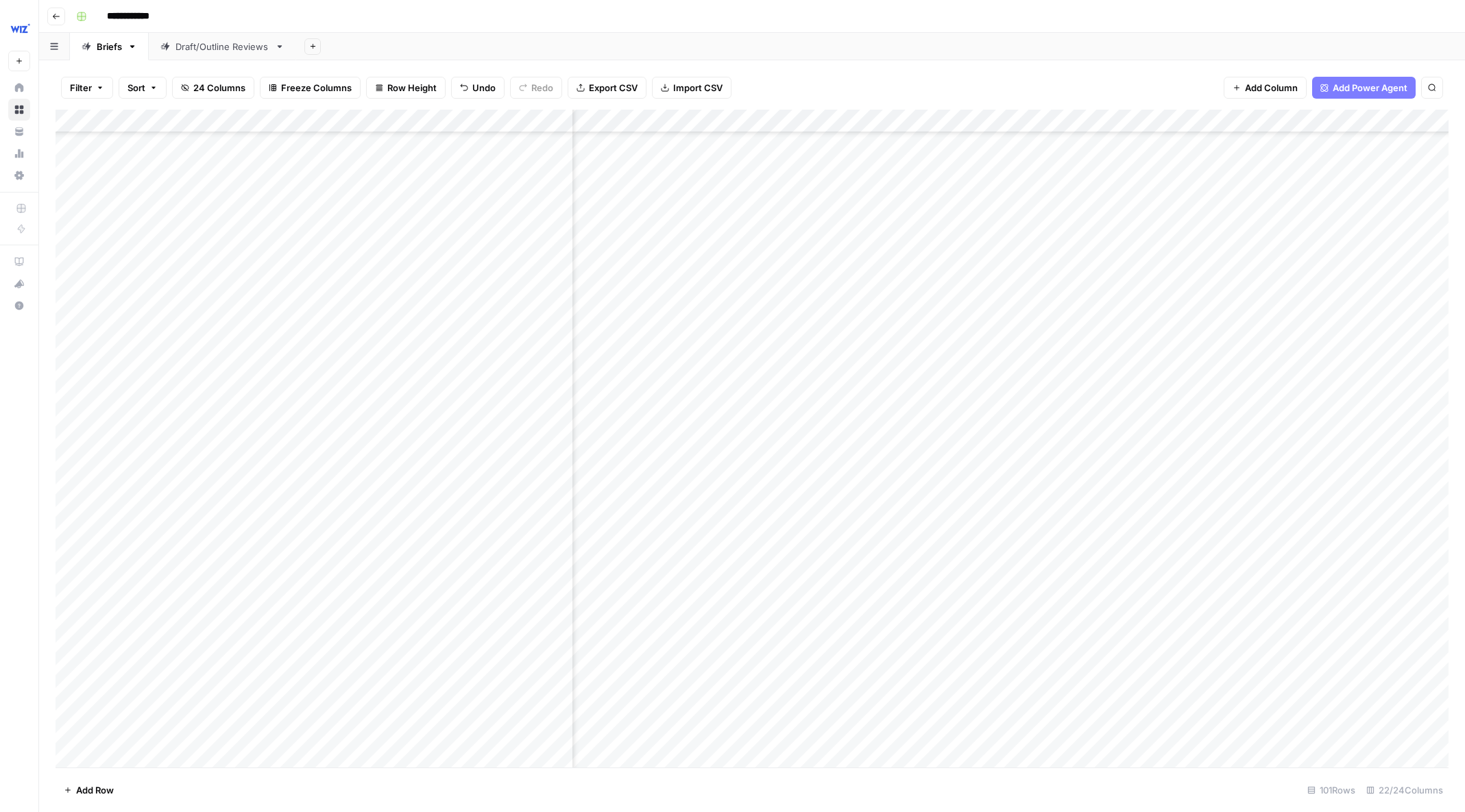
click at [1013, 671] on div "Add Column" at bounding box center [753, 438] width 1393 height 658
click at [1013, 710] on div "Add Column" at bounding box center [753, 438] width 1393 height 658
click at [1013, 735] on div "Add Column" at bounding box center [753, 438] width 1393 height 658
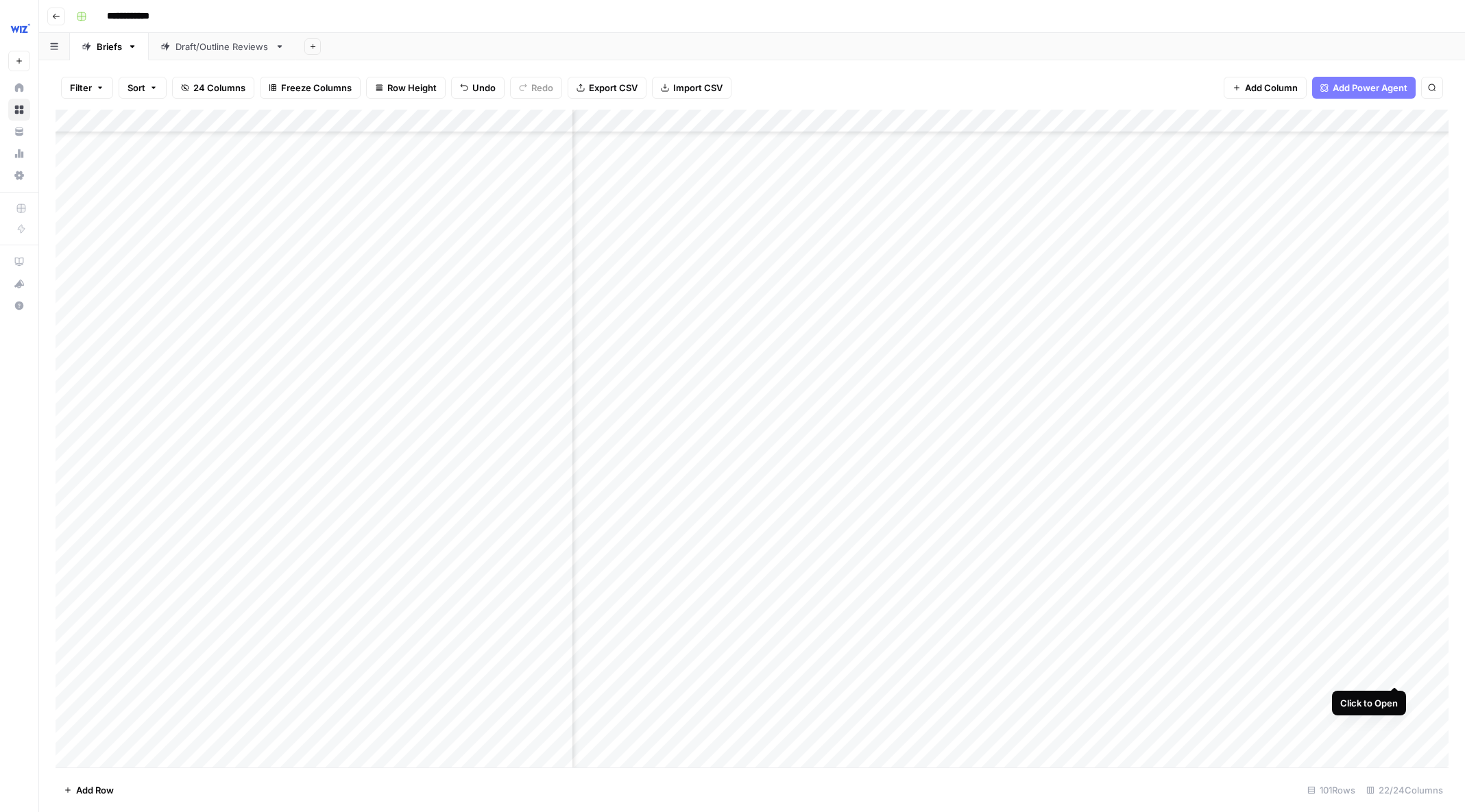
click at [1013, 660] on div "Add Column" at bounding box center [753, 438] width 1393 height 658
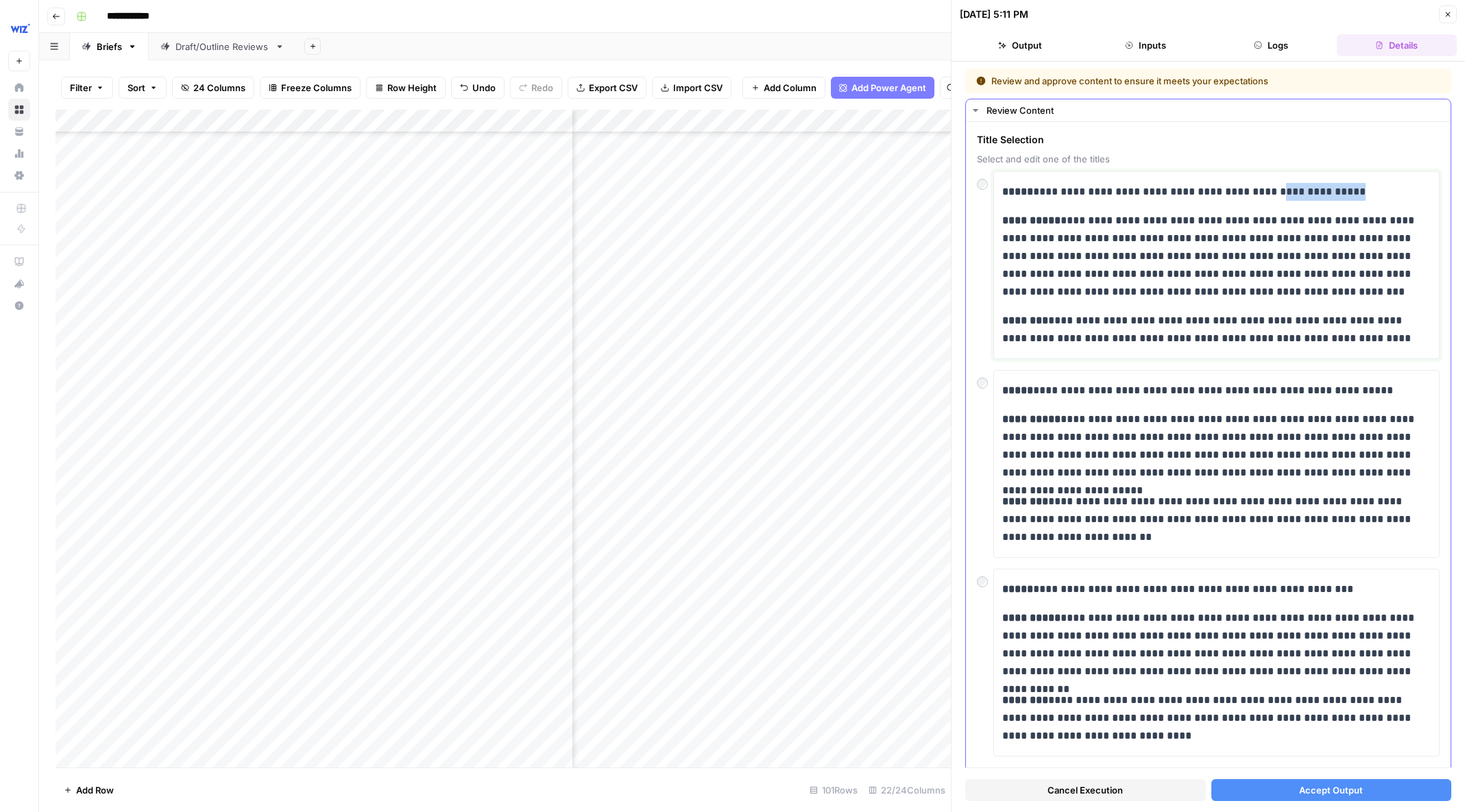
drag, startPoint x: 1262, startPoint y: 192, endPoint x: 1374, endPoint y: 201, distance: 112.4
click at [1013, 201] on div "**********" at bounding box center [1216, 265] width 428 height 175
click at [1013, 786] on button "Accept Output" at bounding box center [1332, 790] width 241 height 22
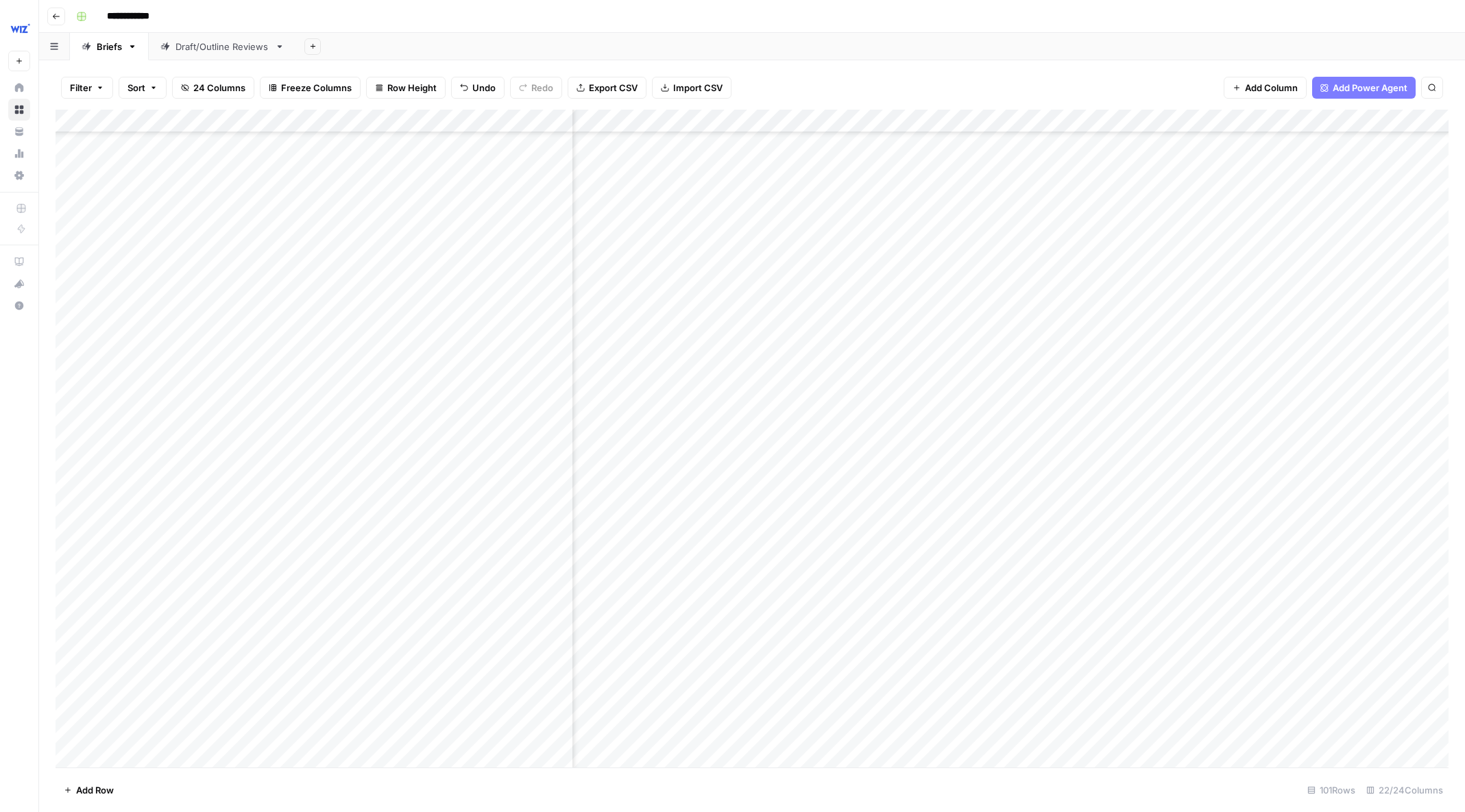
scroll to position [2976, 1426]
click at [853, 663] on div "Add Column" at bounding box center [753, 438] width 1393 height 658
click at [1013, 736] on div "Add Column" at bounding box center [753, 438] width 1393 height 658
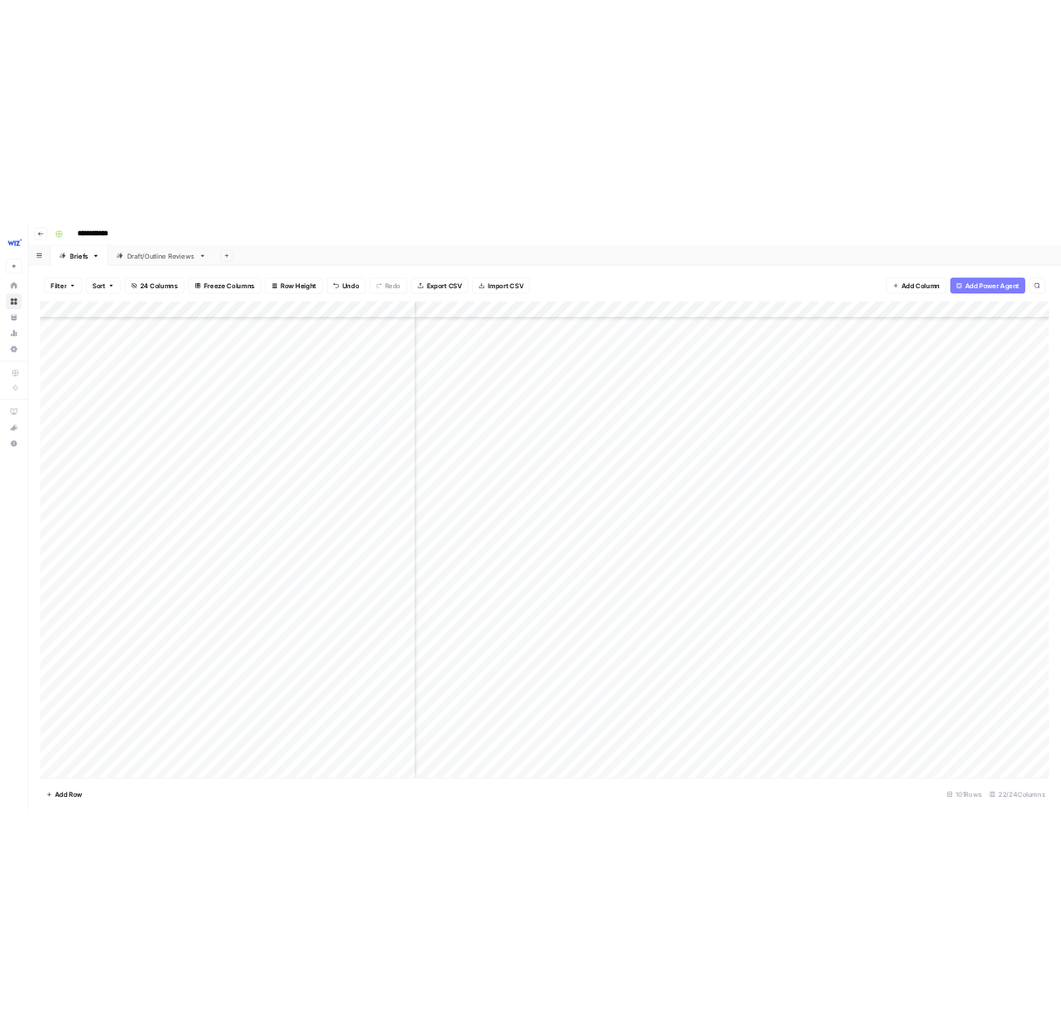
scroll to position [3782, 2097]
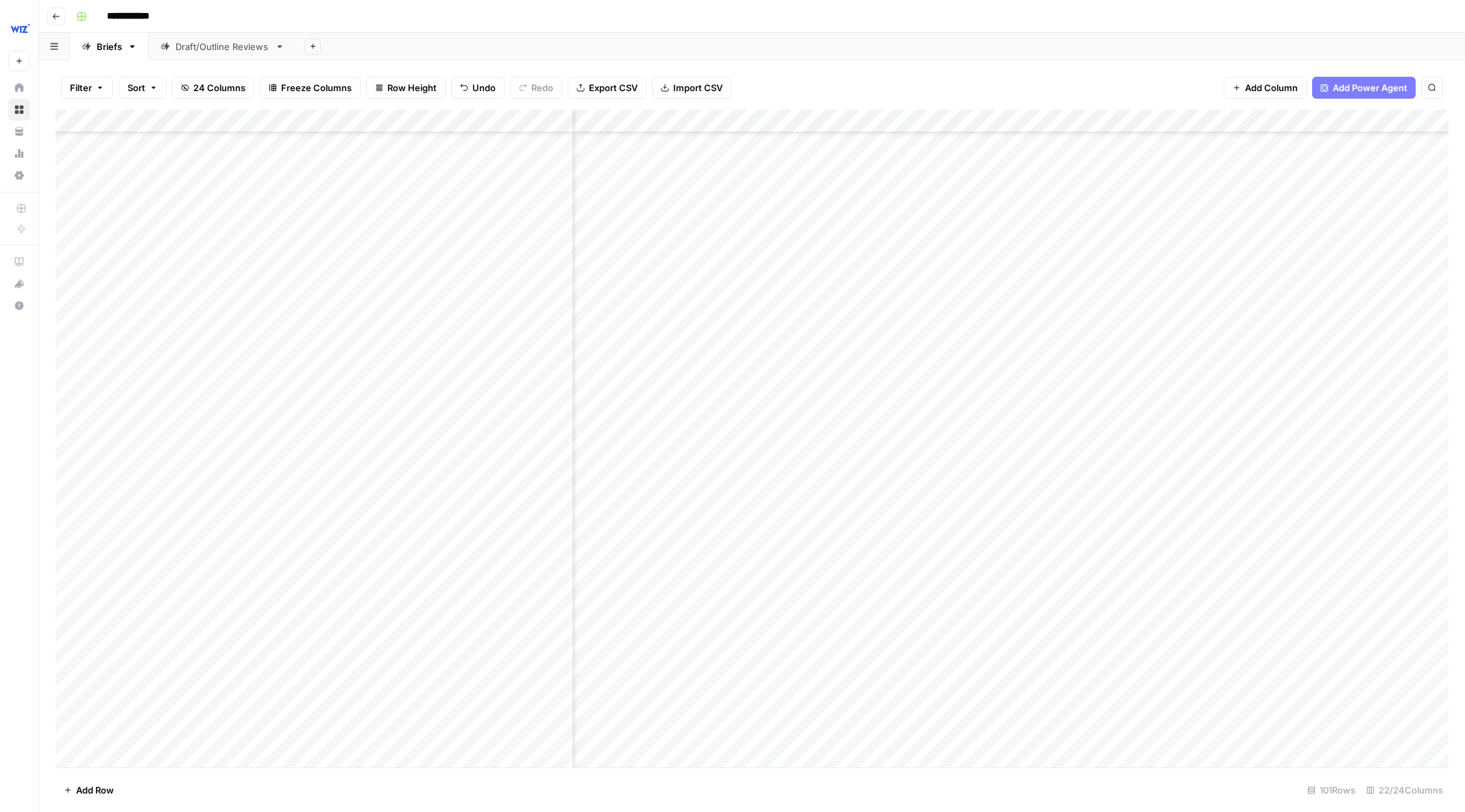
click at [1013, 696] on div "Add Column" at bounding box center [753, 438] width 1393 height 658
click at [1013, 625] on div "Add Column" at bounding box center [753, 438] width 1393 height 658
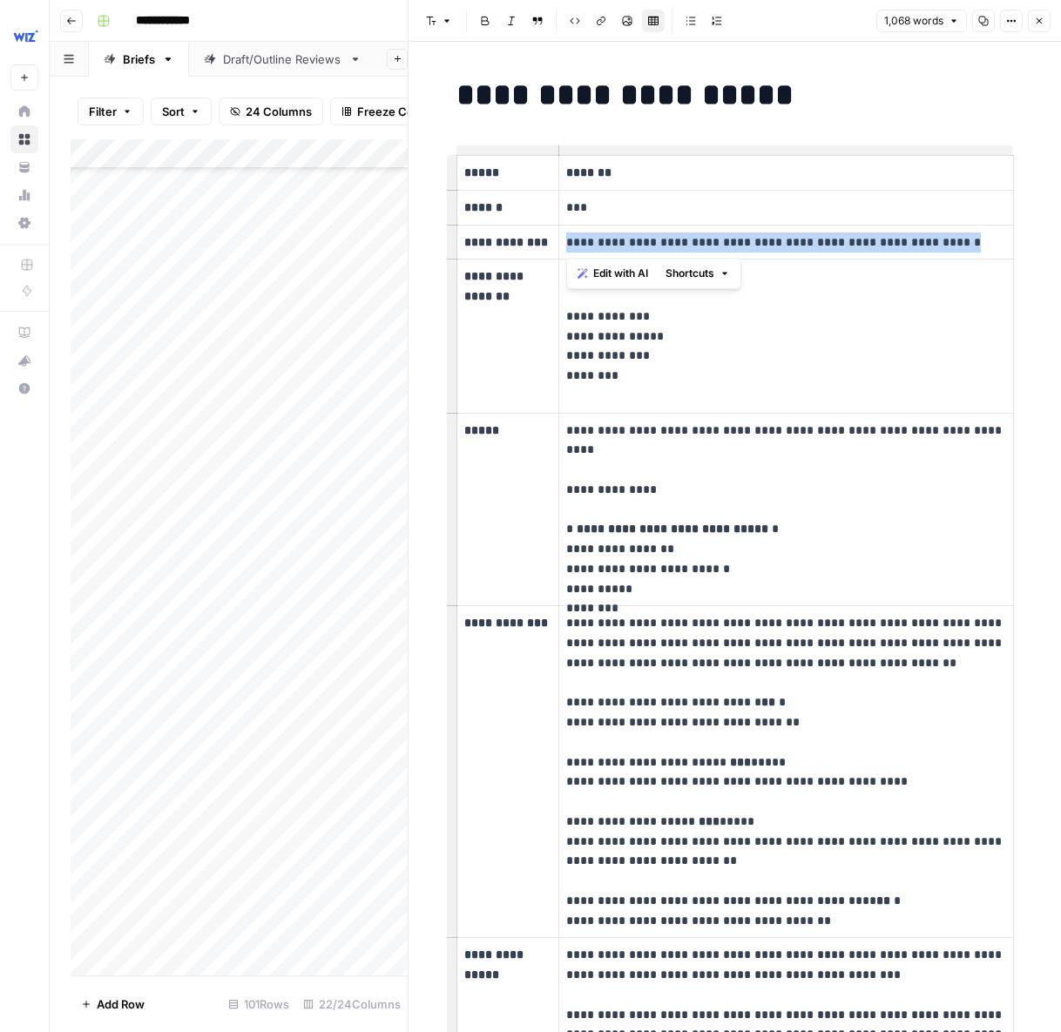
drag, startPoint x: 952, startPoint y: 243, endPoint x: 566, endPoint y: 249, distance: 385.9
click at [566, 249] on p "**********" at bounding box center [785, 243] width 439 height 20
copy p "**********"
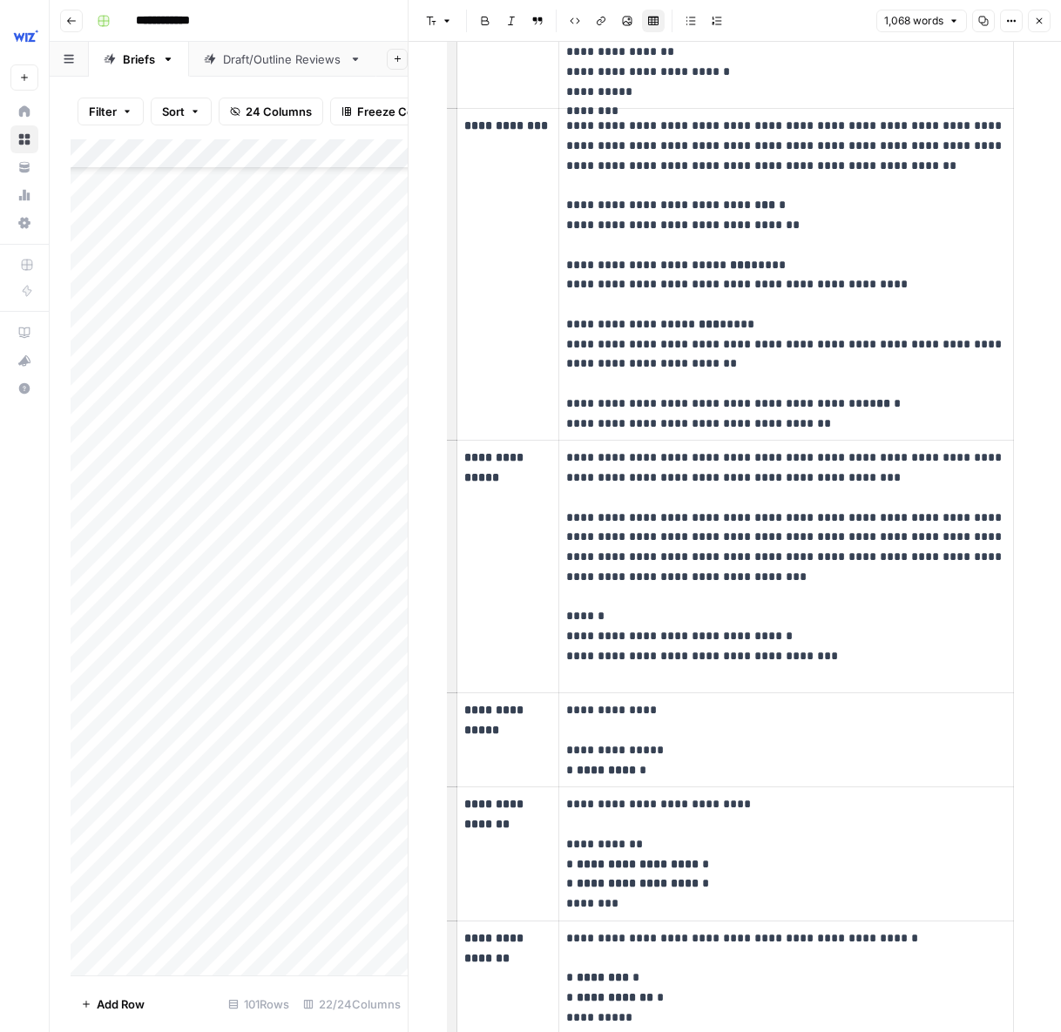
scroll to position [544, 0]
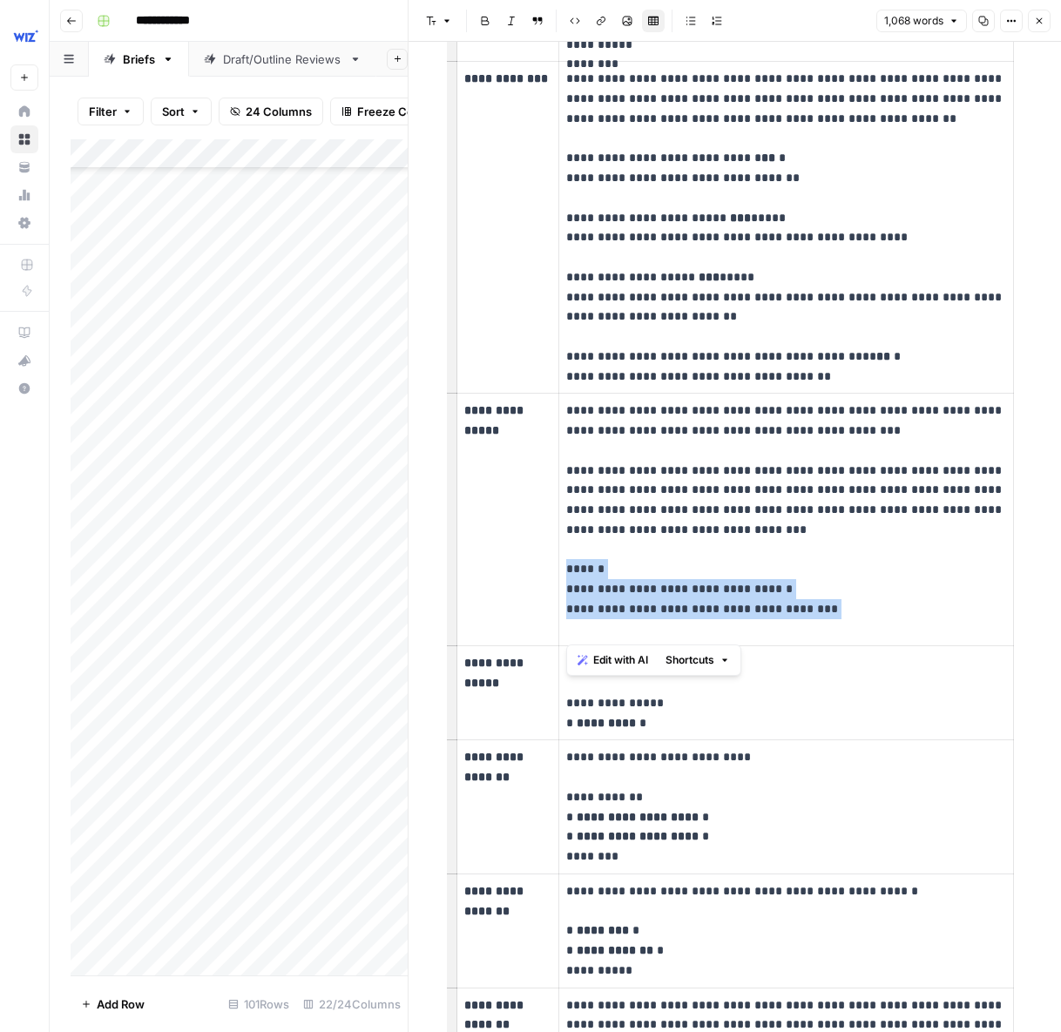
drag, startPoint x: 844, startPoint y: 619, endPoint x: 567, endPoint y: 575, distance: 280.5
click at [567, 575] on p "**********" at bounding box center [785, 520] width 439 height 238
copy p "**********"
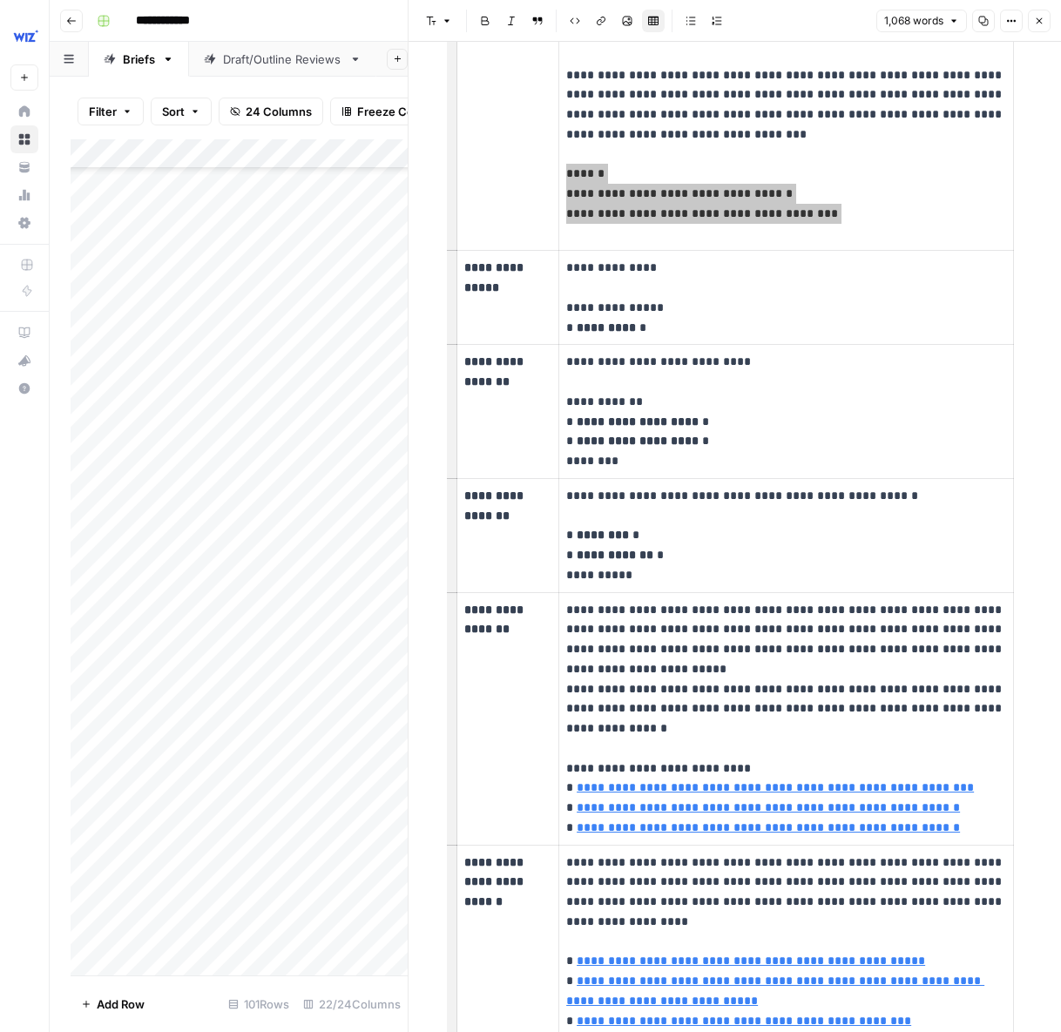
scroll to position [981, 0]
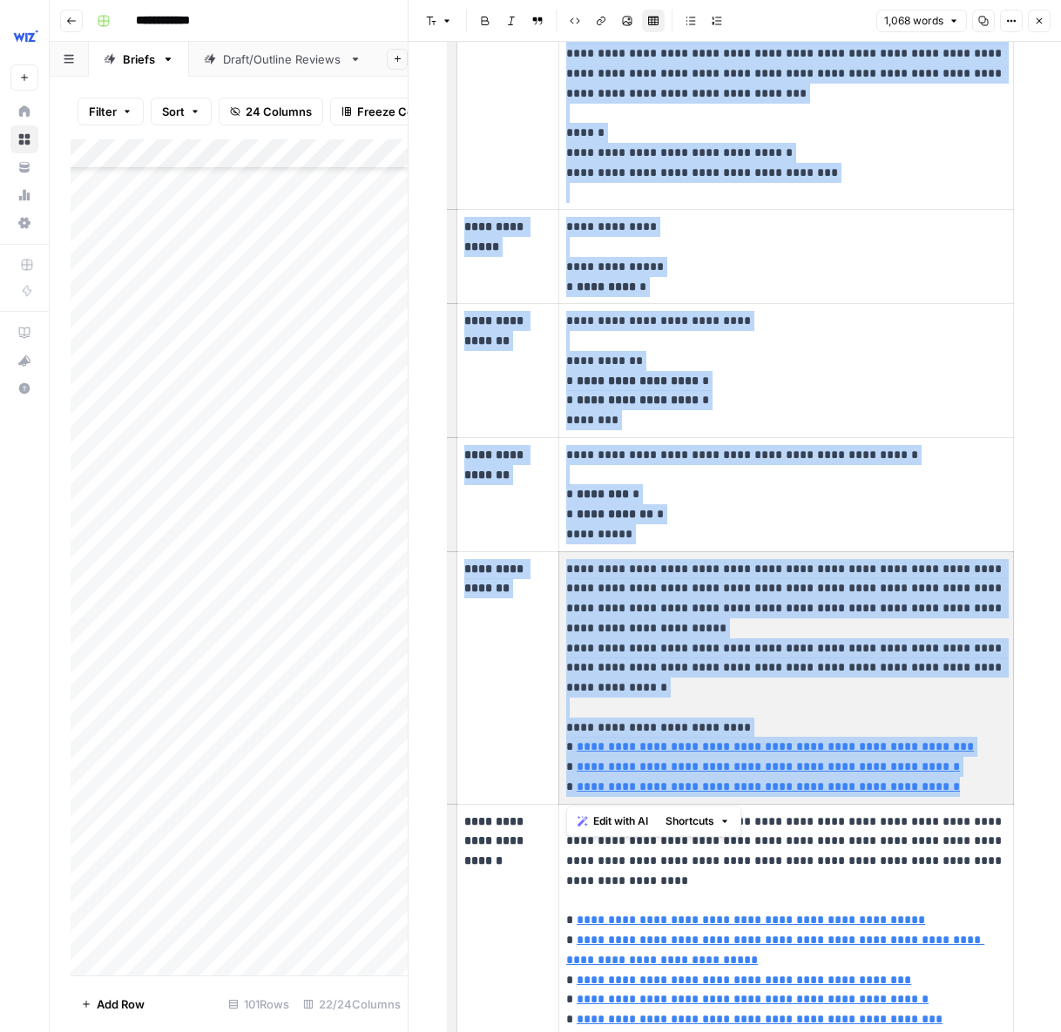
type input "[URL][DOMAIN_NAME]"
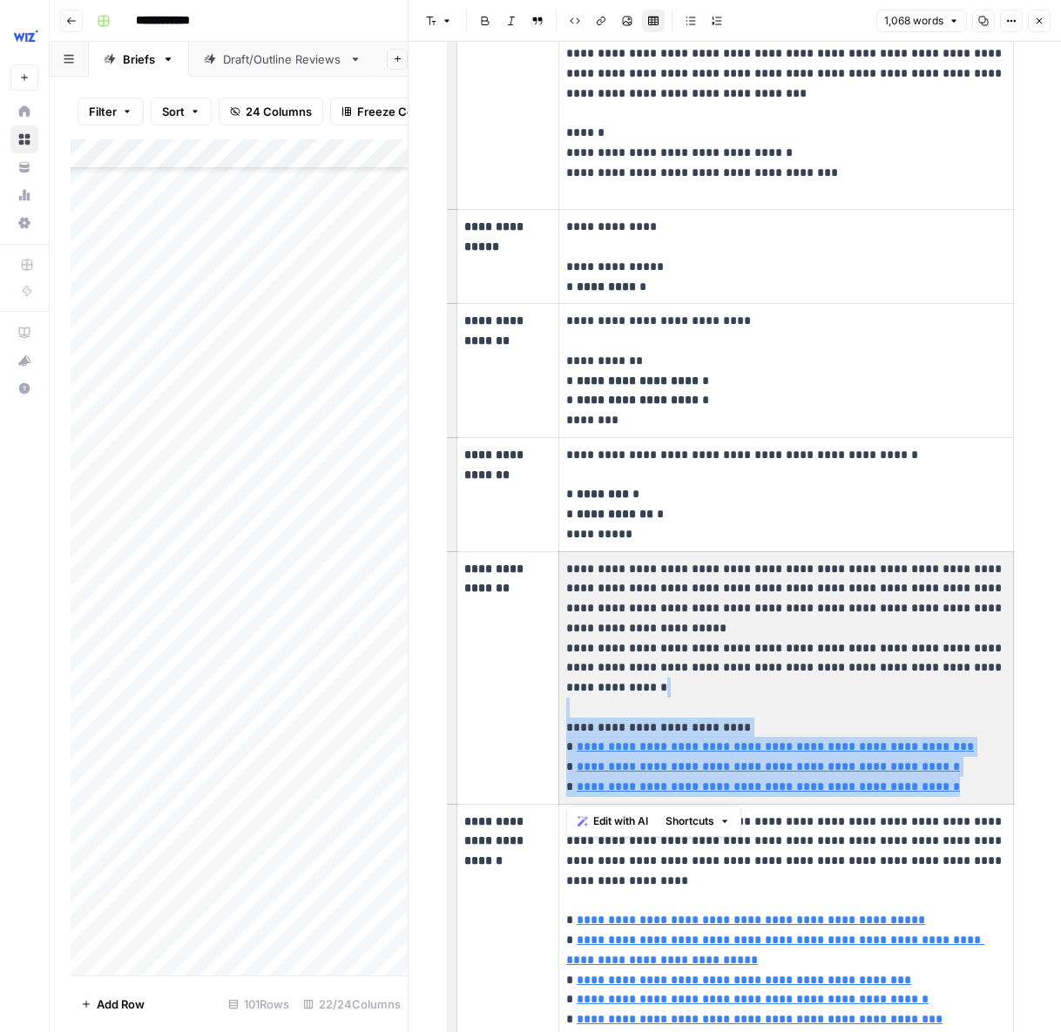
drag, startPoint x: 826, startPoint y: 760, endPoint x: 603, endPoint y: 654, distance: 246.6
click at [576, 680] on p "**********" at bounding box center [785, 678] width 439 height 238
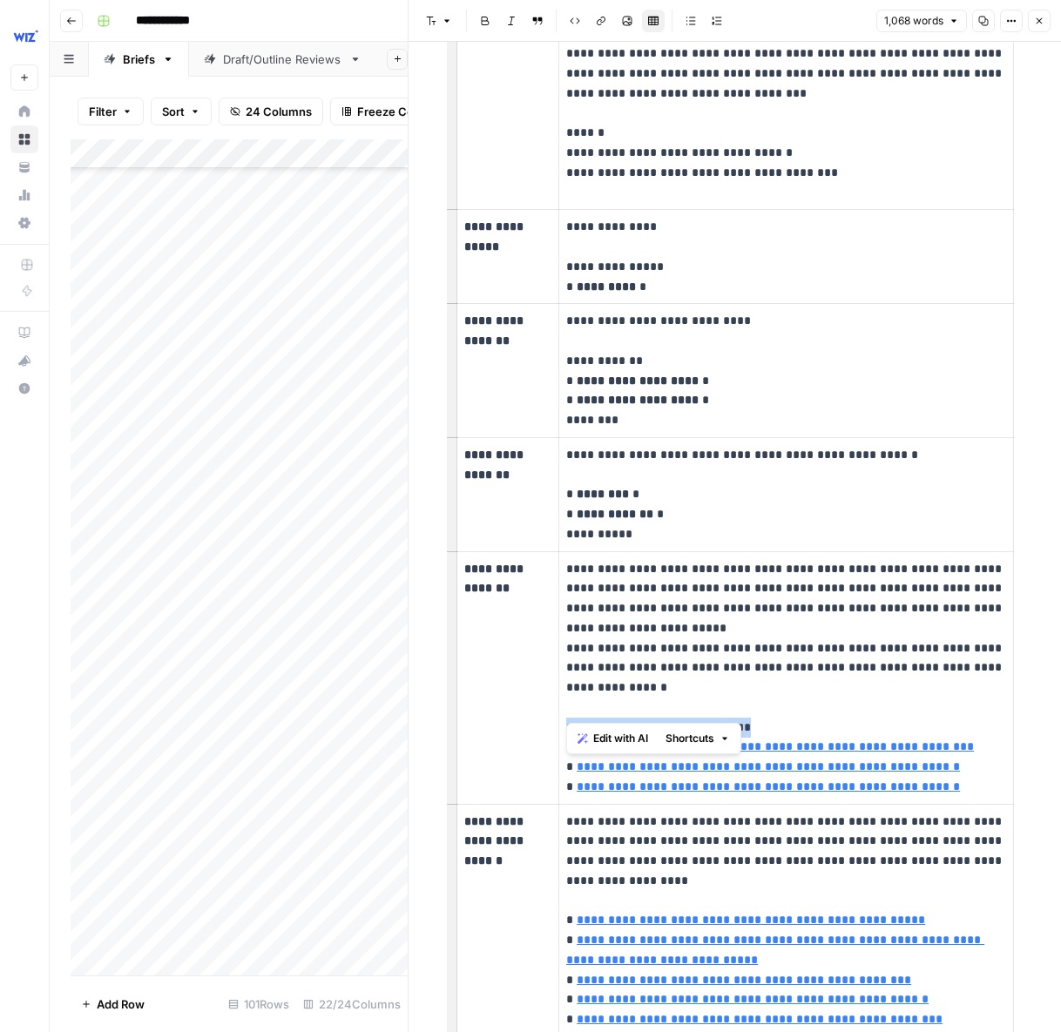
drag, startPoint x: 687, startPoint y: 704, endPoint x: 585, endPoint y: 703, distance: 101.9
click at [564, 703] on td "**********" at bounding box center [786, 677] width 454 height 253
copy p "**********"
click at [941, 767] on p "**********" at bounding box center [785, 678] width 439 height 238
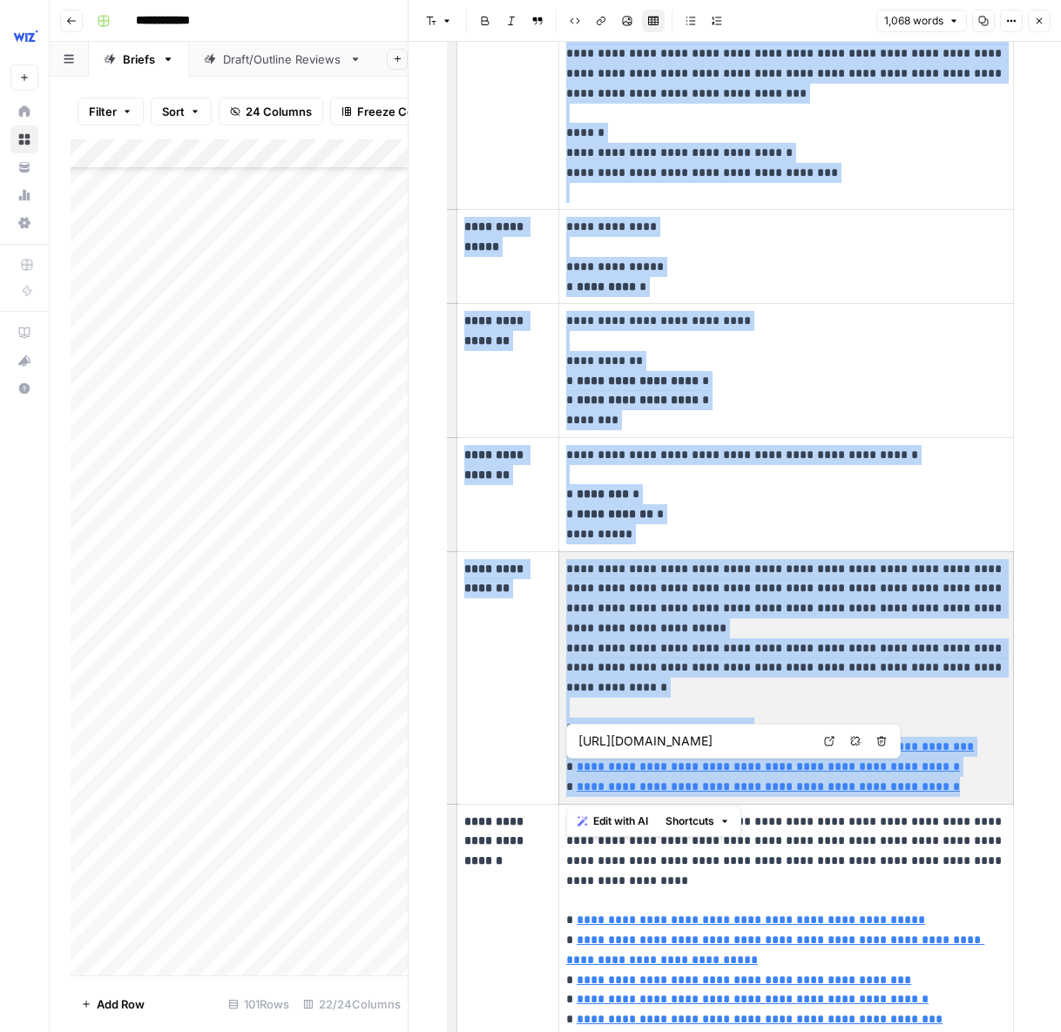
type input "[URL][DOMAIN_NAME]"
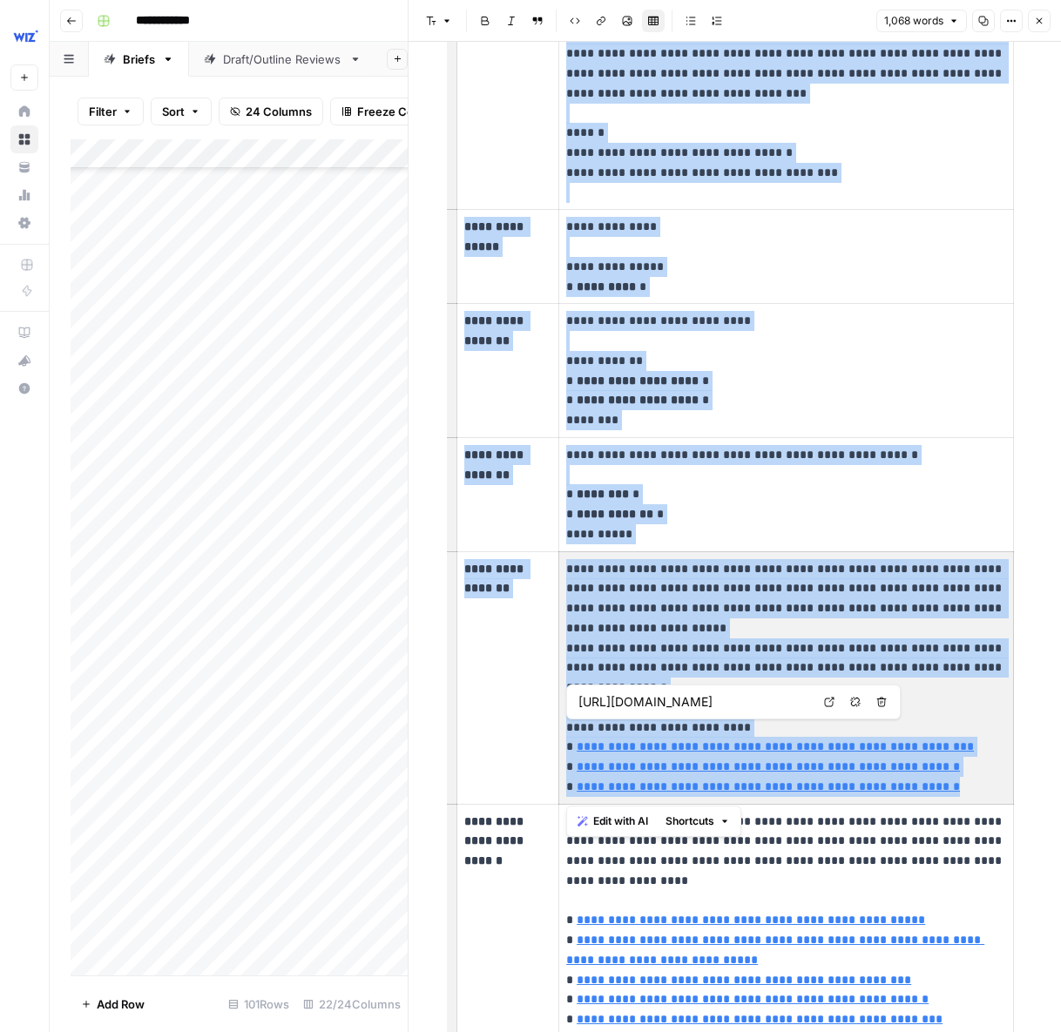
drag, startPoint x: 933, startPoint y: 770, endPoint x: 685, endPoint y: 709, distance: 254.8
click at [592, 719] on body "**********" at bounding box center [530, 516] width 1061 height 1032
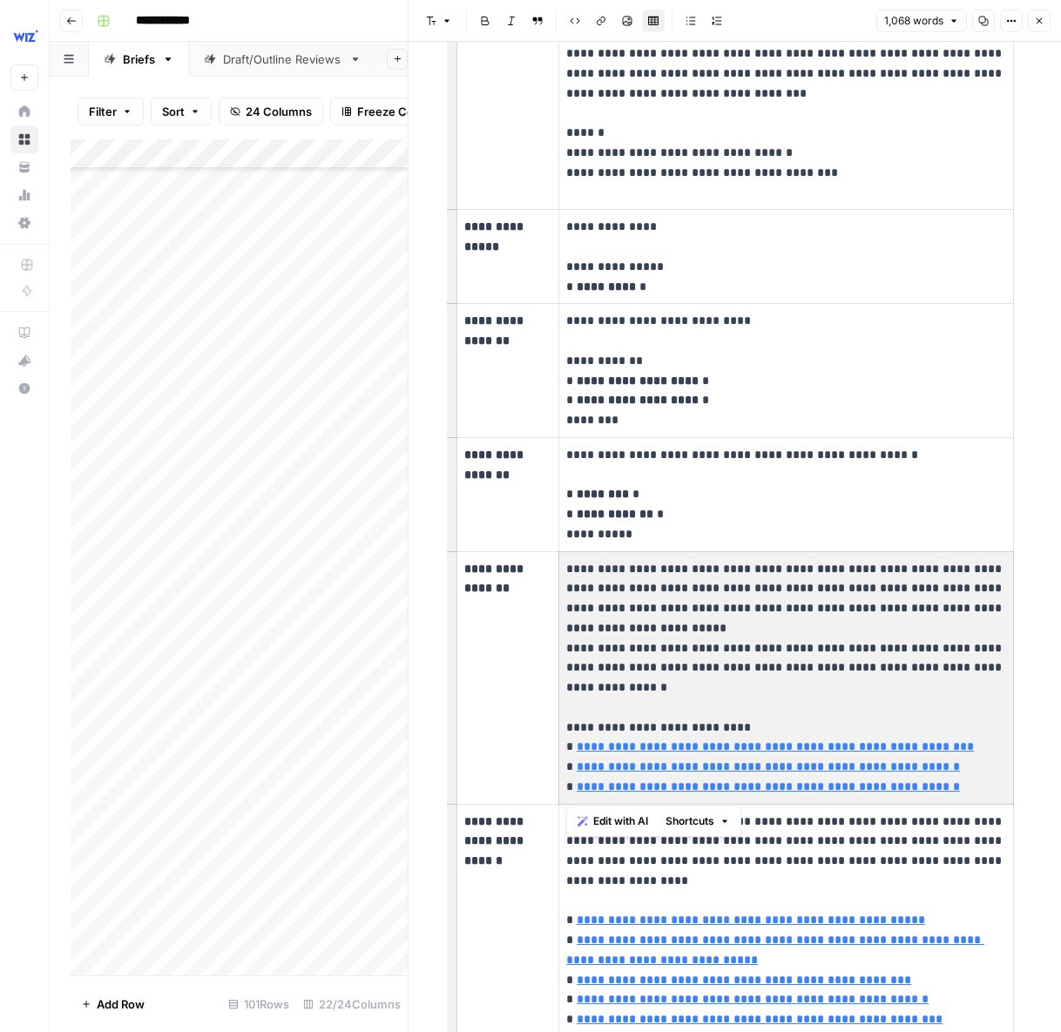
click at [938, 698] on p "**********" at bounding box center [785, 678] width 439 height 238
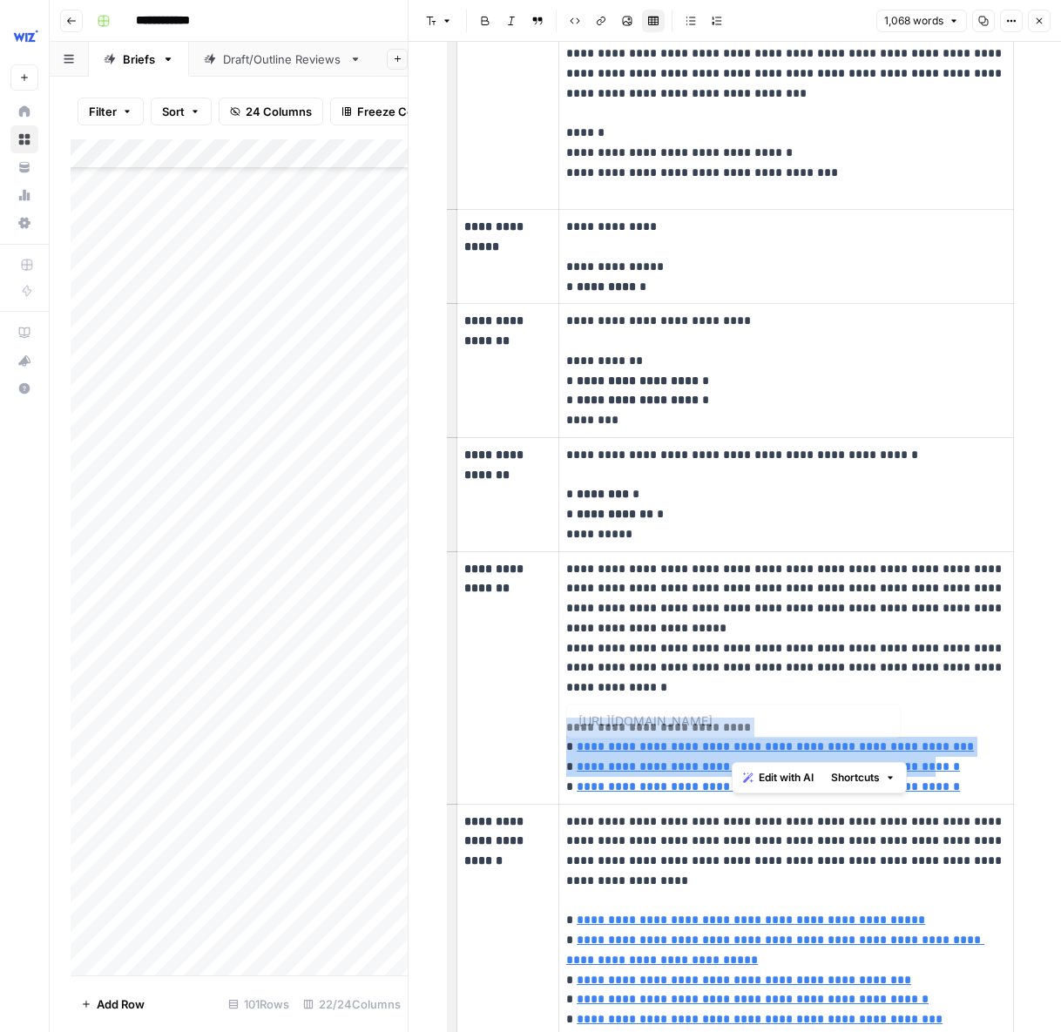
type input "[URL][DOMAIN_NAME]"
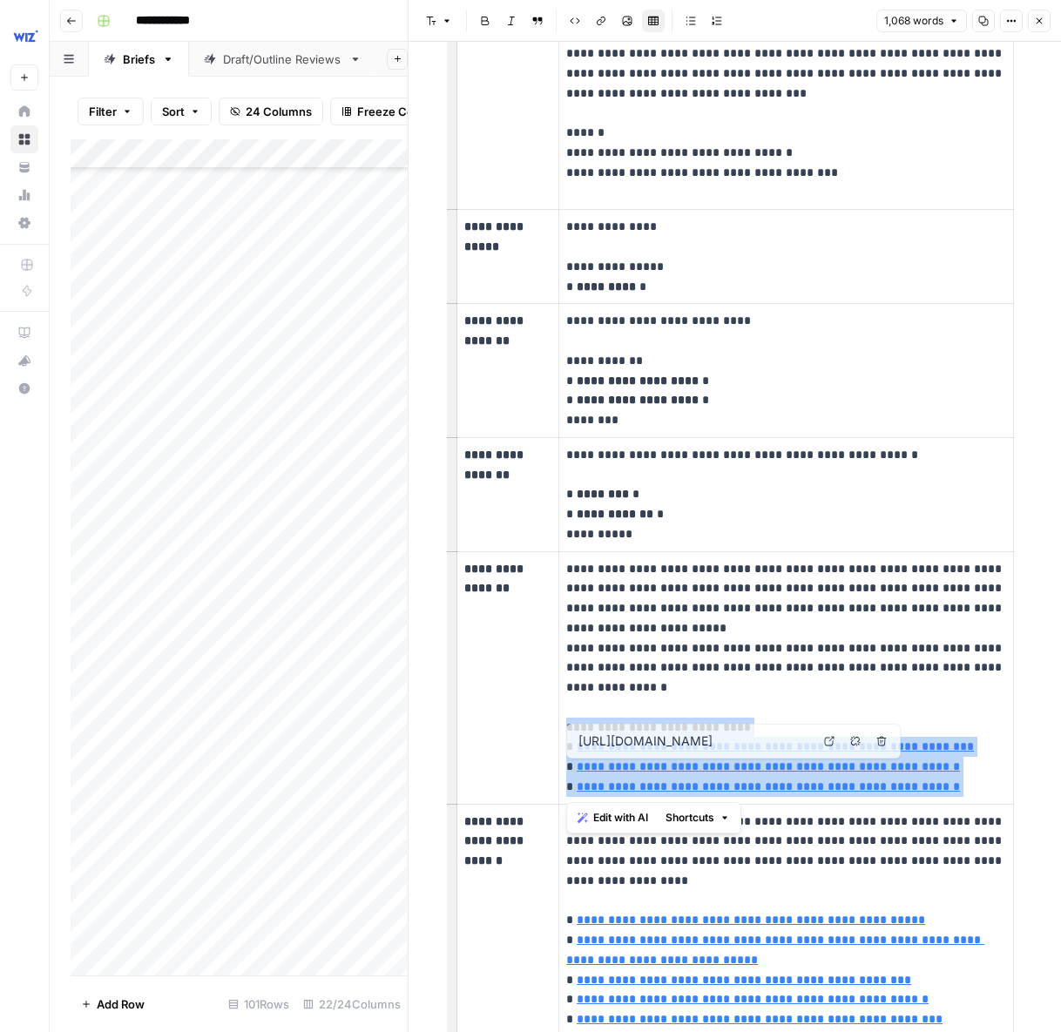
drag, startPoint x: 775, startPoint y: 709, endPoint x: 953, endPoint y: 778, distance: 190.5
click at [953, 778] on p "**********" at bounding box center [785, 678] width 439 height 238
copy p "**********"
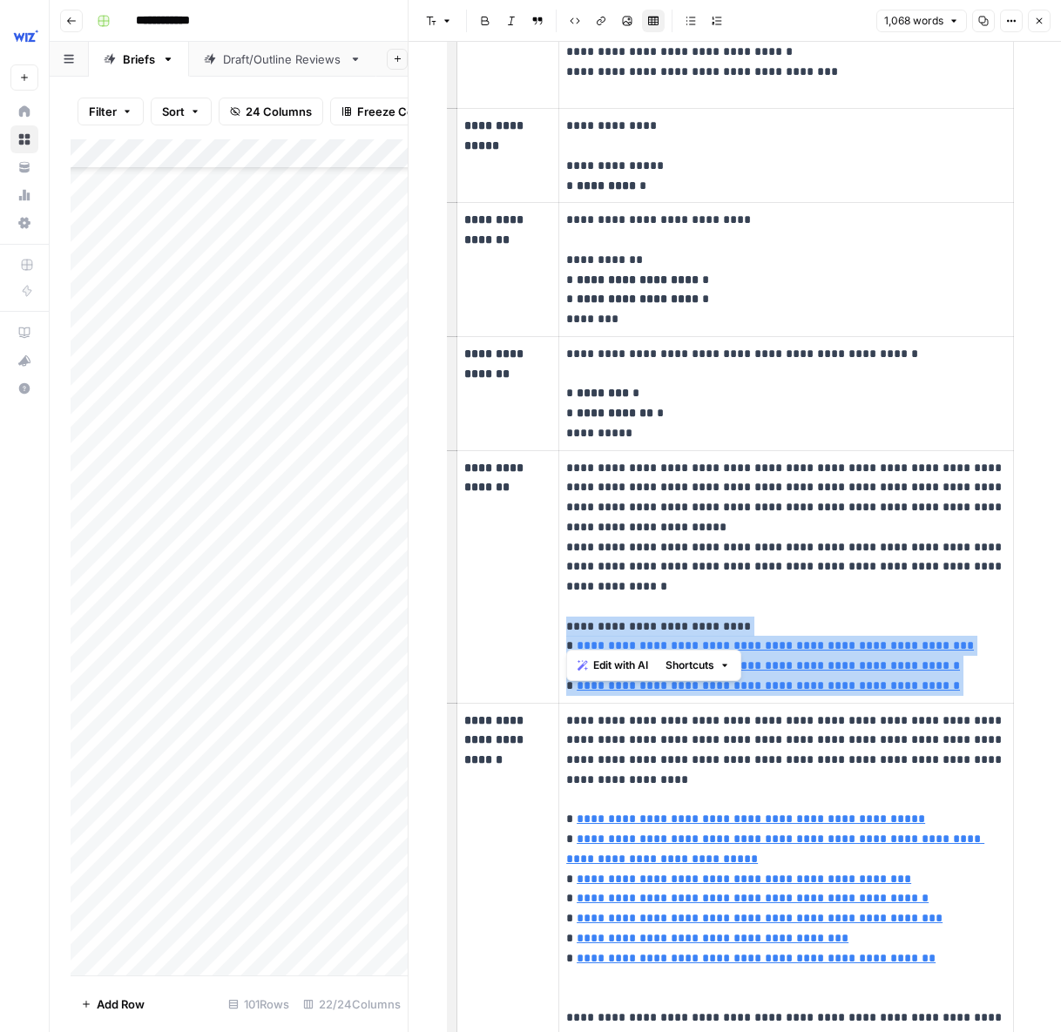
scroll to position [1134, 0]
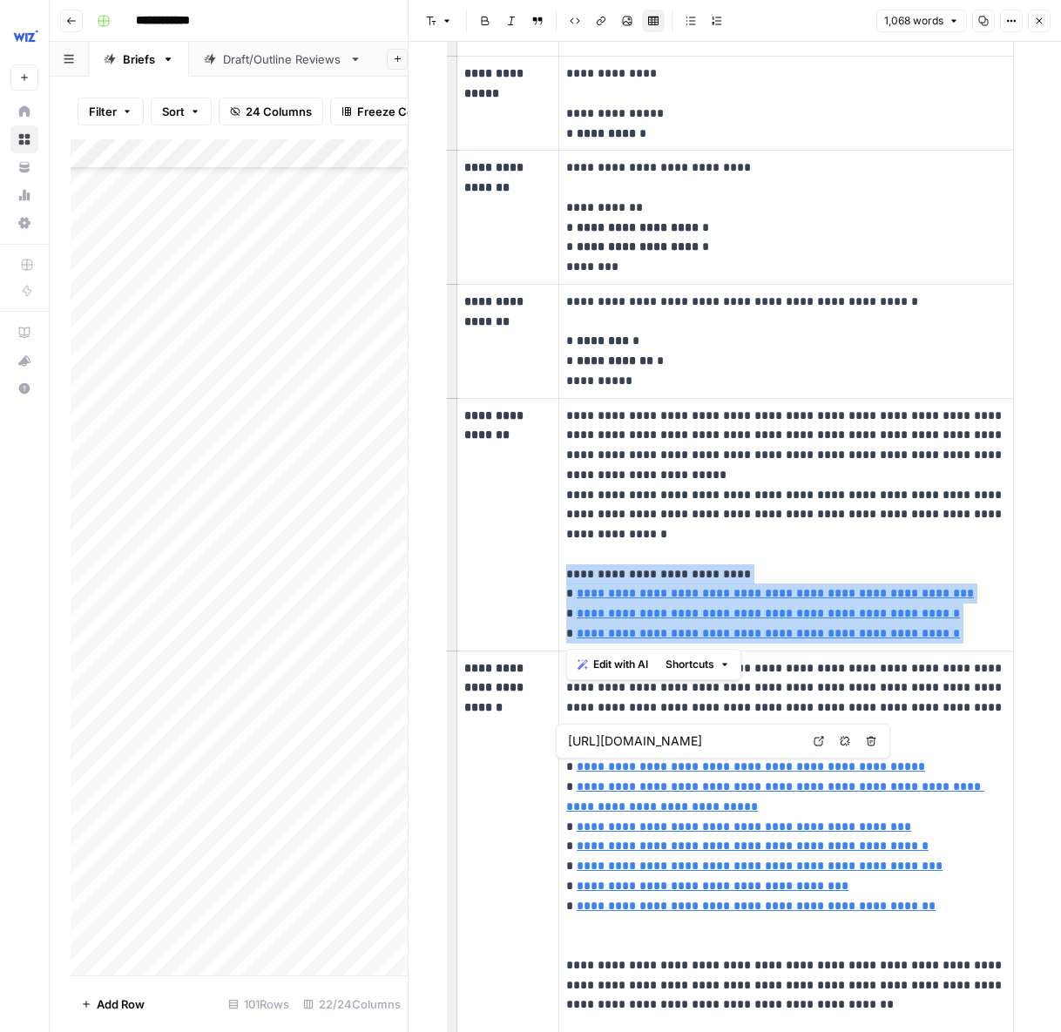
type input "[URL][DOMAIN_NAME]"
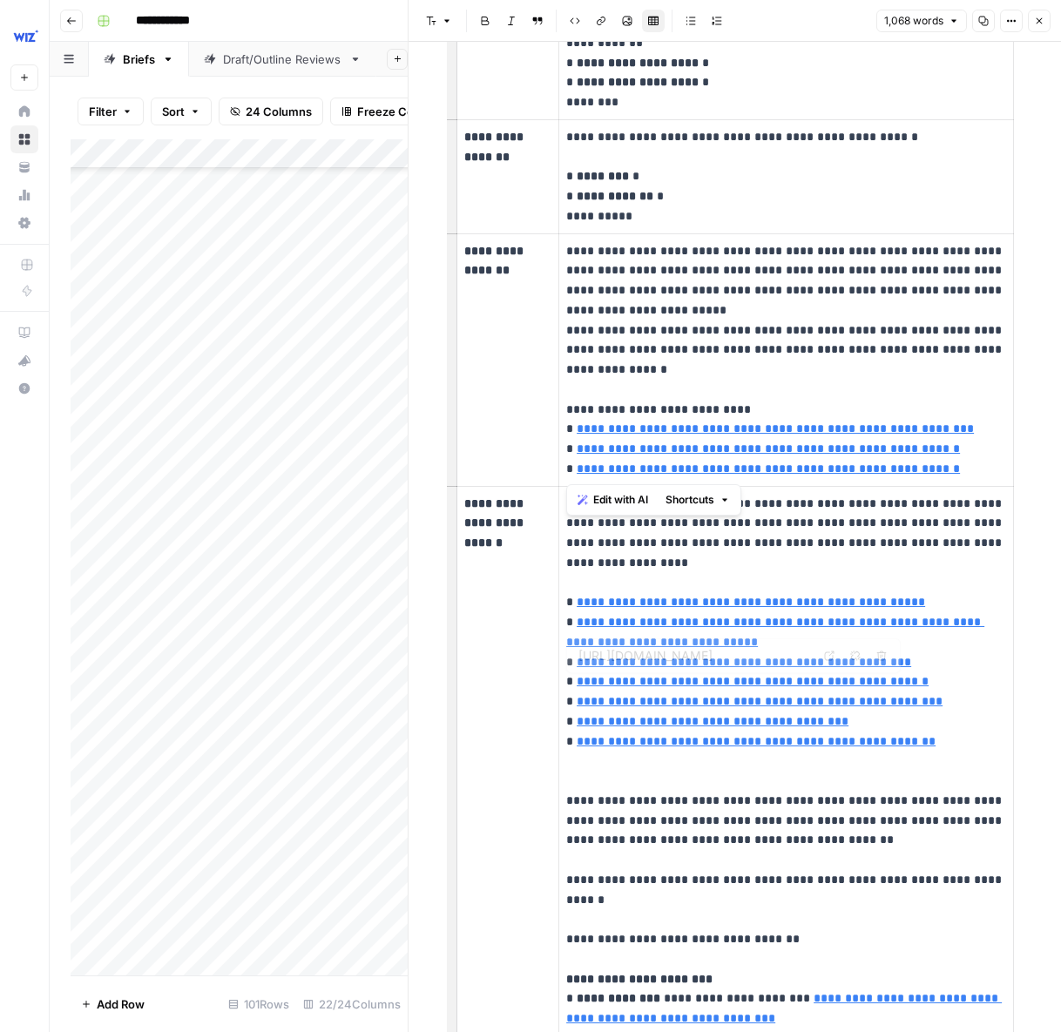
click at [911, 722] on p "**********" at bounding box center [785, 791] width 439 height 595
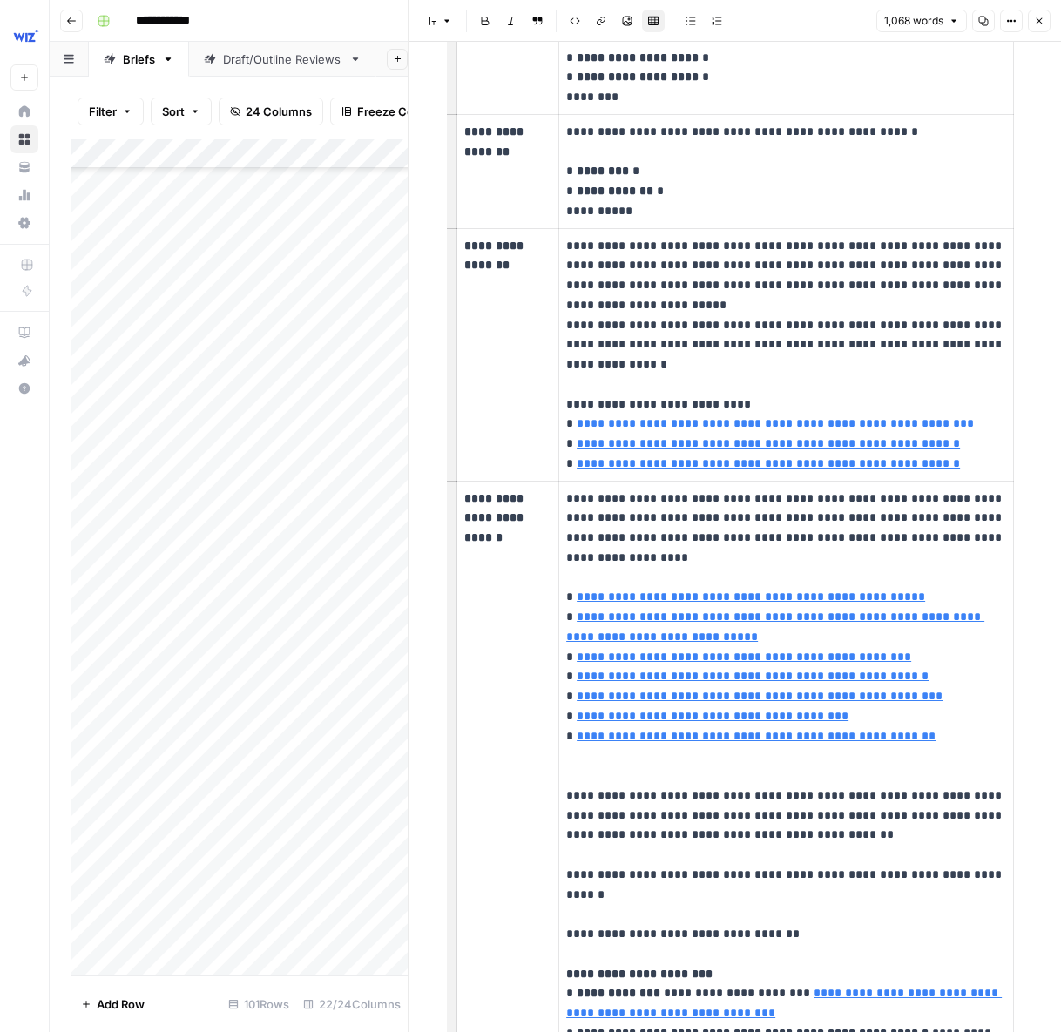
scroll to position [1302, 0]
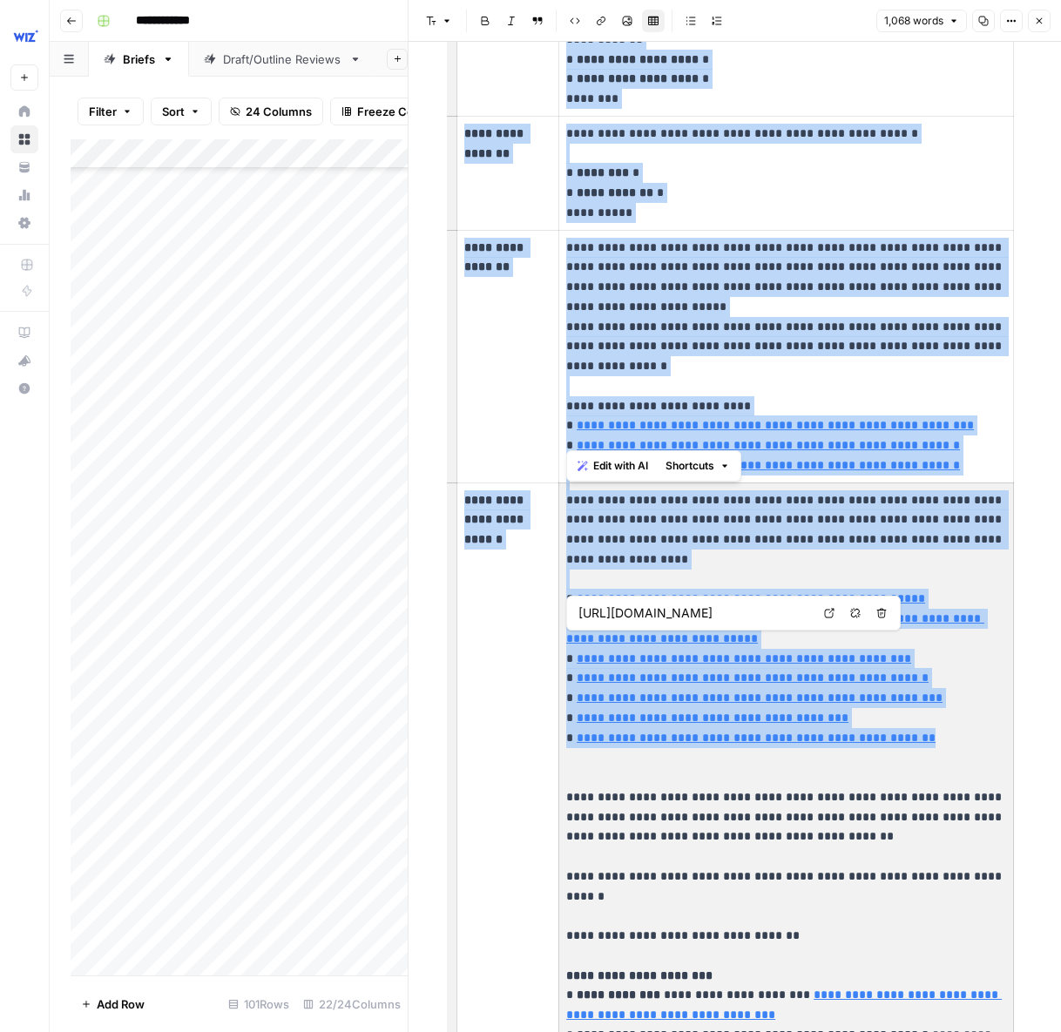
type input "[URL][DOMAIN_NAME]"
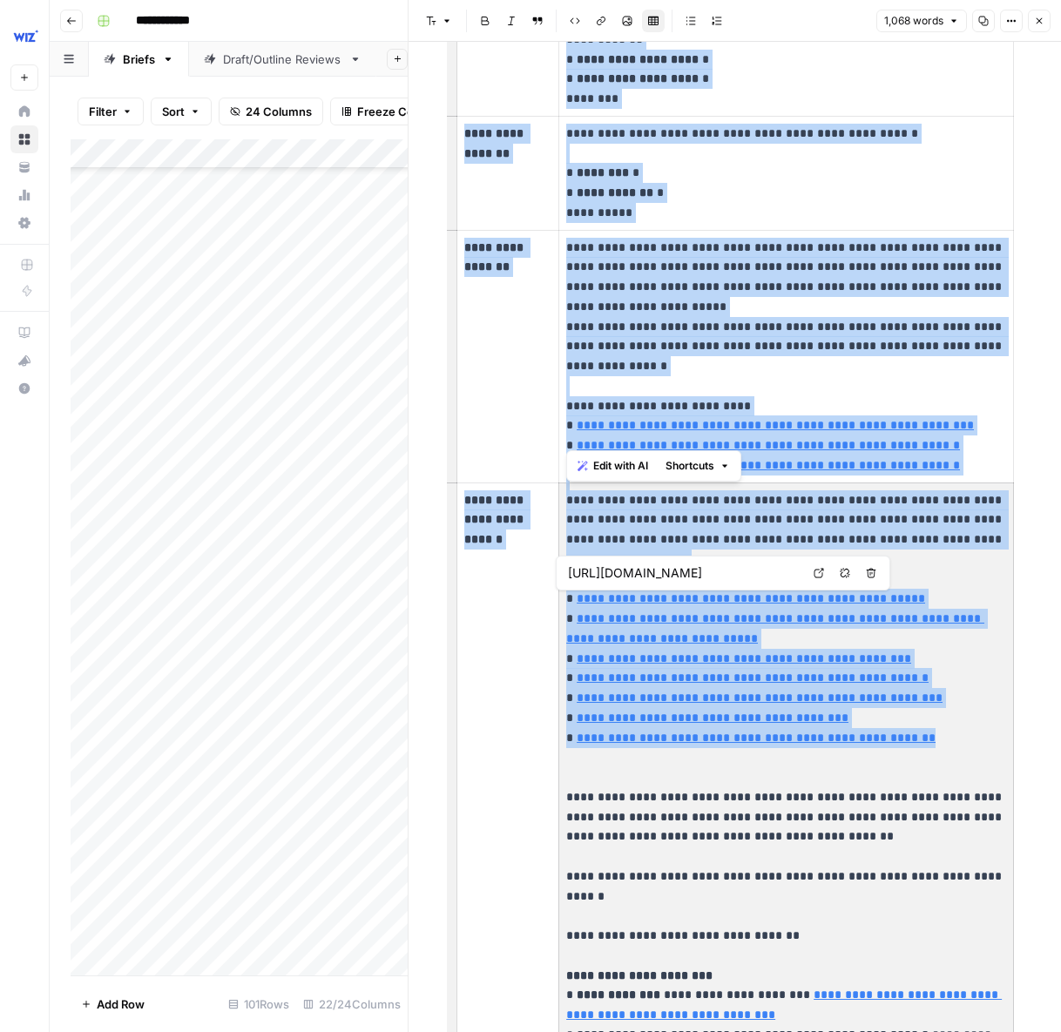
drag, startPoint x: 924, startPoint y: 724, endPoint x: 583, endPoint y: 571, distance: 374.3
click at [584, 577] on body "**********" at bounding box center [530, 516] width 1061 height 1032
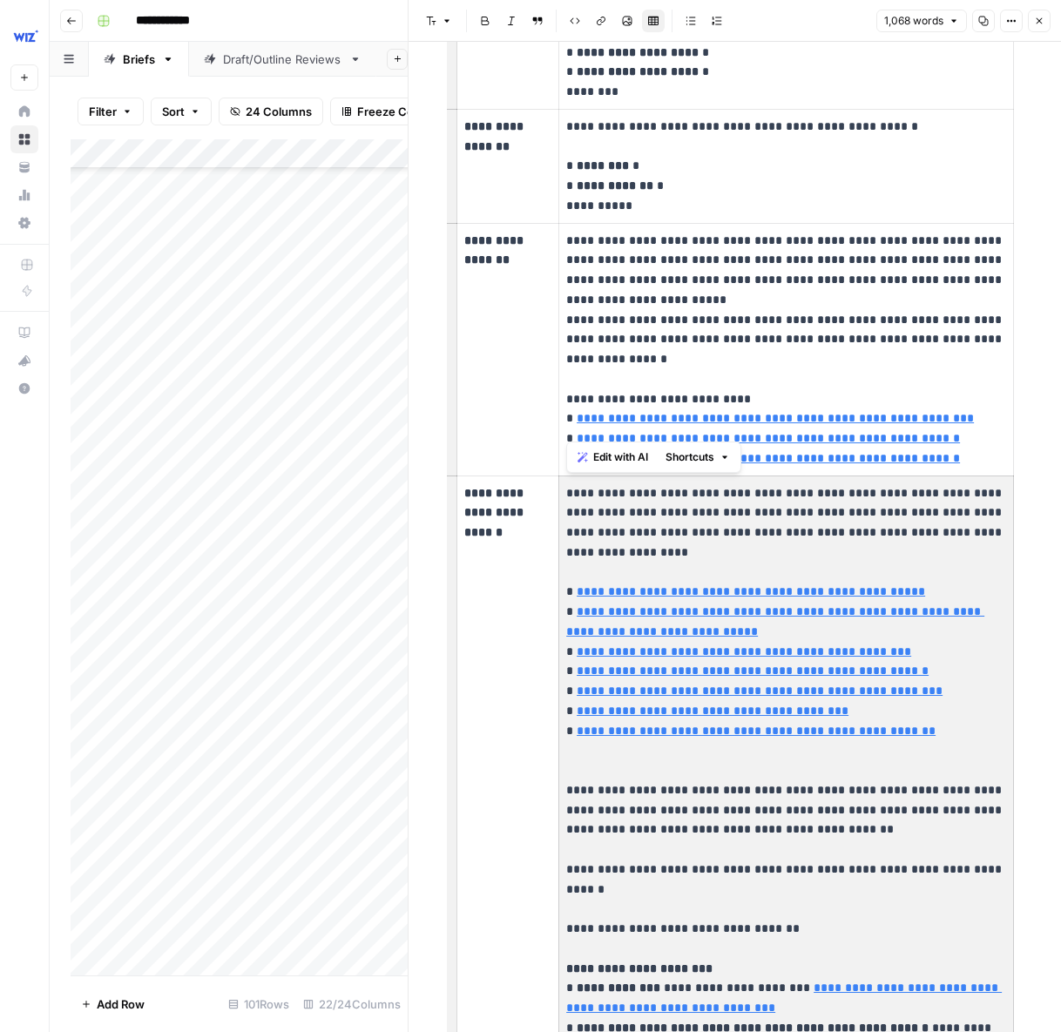
click at [600, 548] on p "**********" at bounding box center [785, 780] width 439 height 595
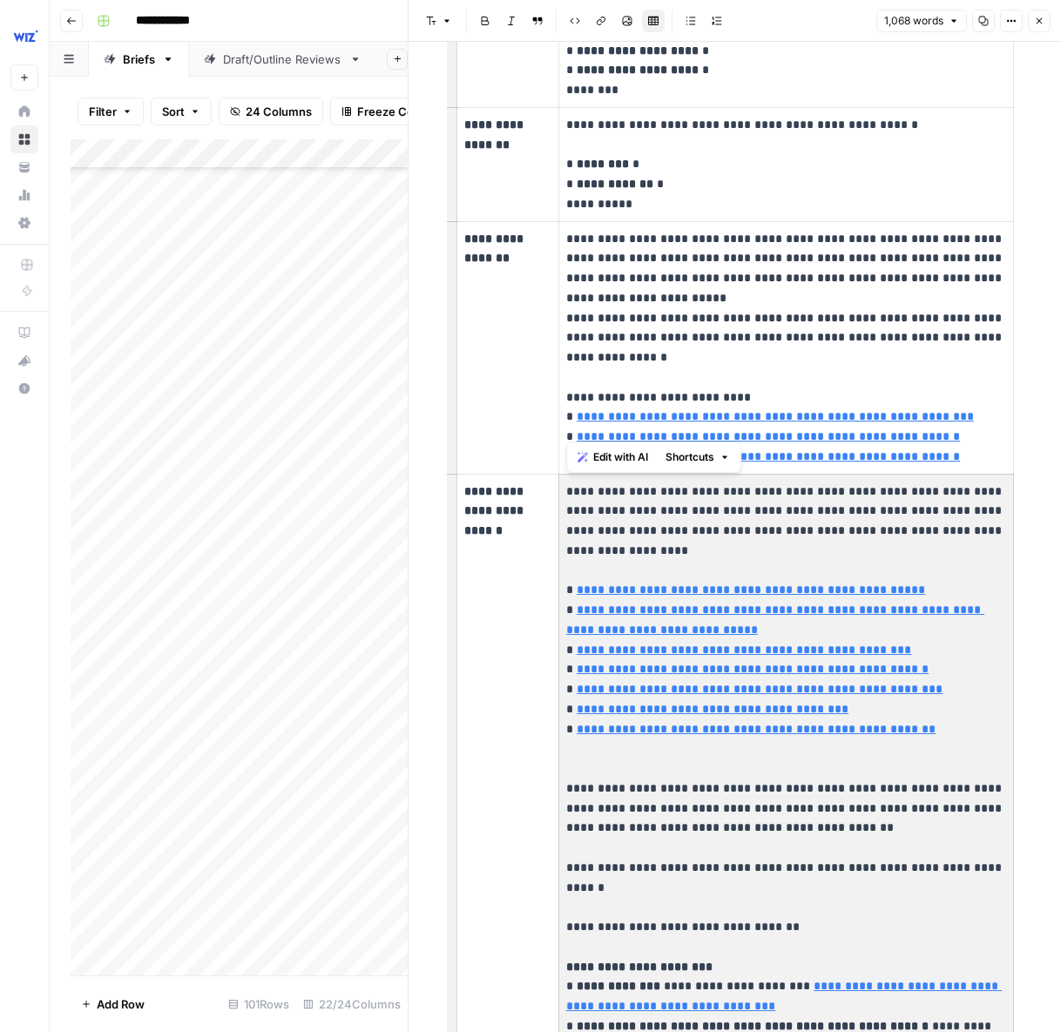
scroll to position [1309, 0]
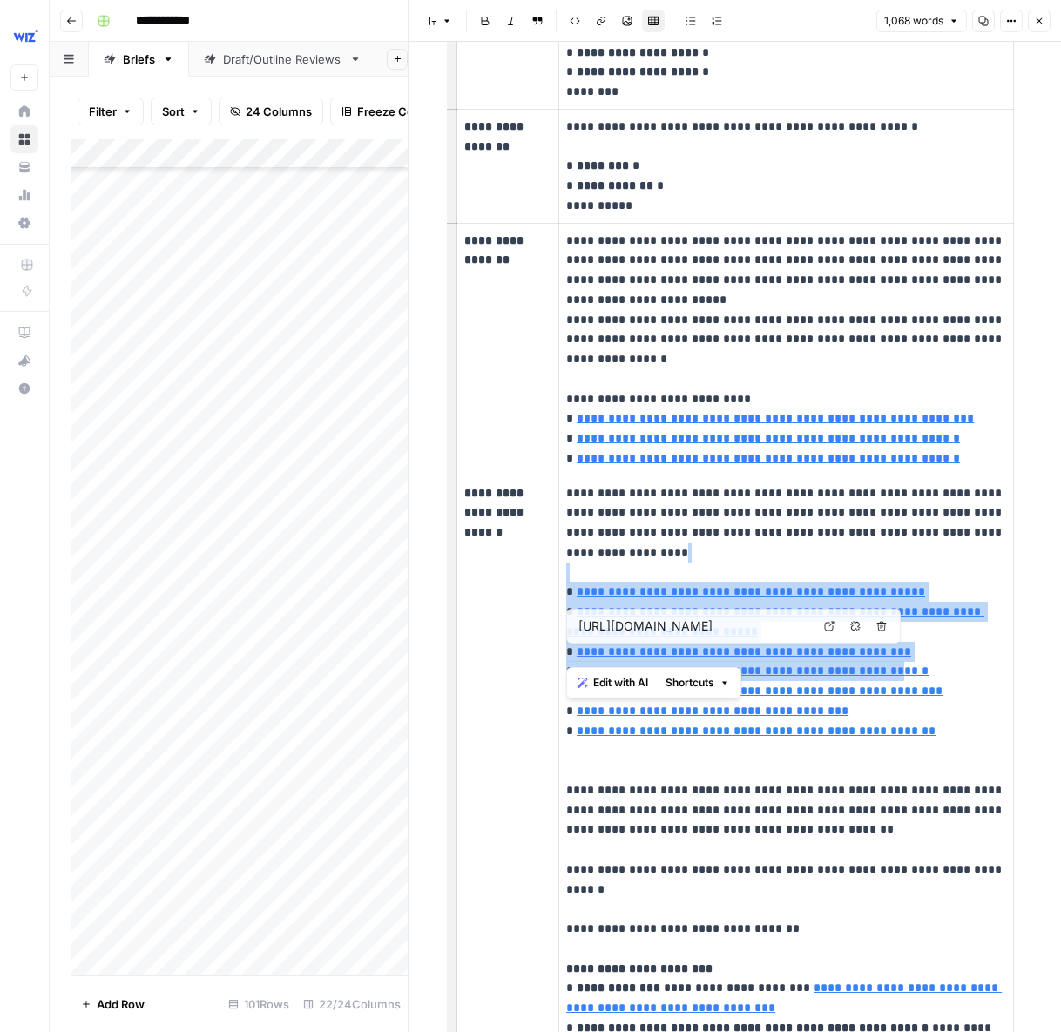
type input "[URL][DOMAIN_NAME]"
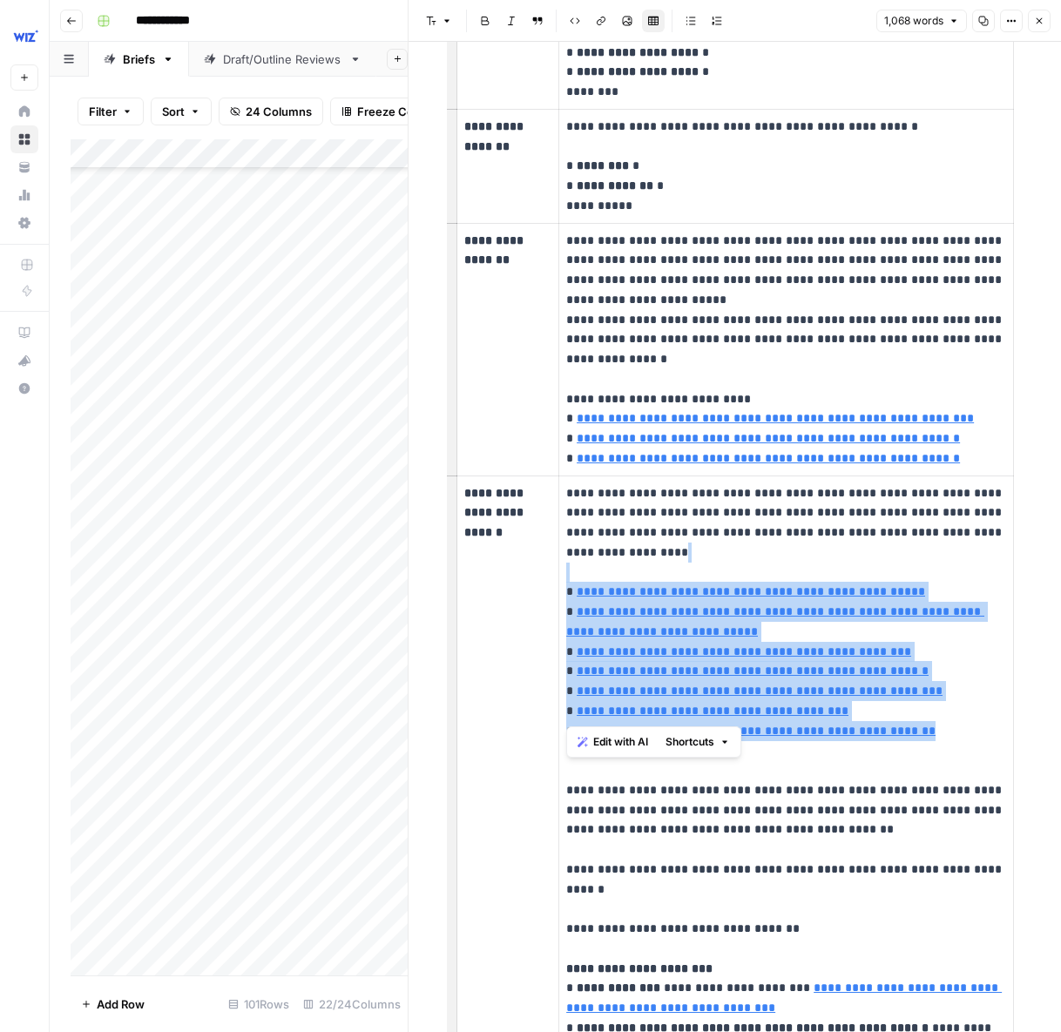
drag, startPoint x: 634, startPoint y: 582, endPoint x: 930, endPoint y: 717, distance: 325.5
click at [930, 717] on p "**********" at bounding box center [785, 780] width 439 height 595
copy p "**********"
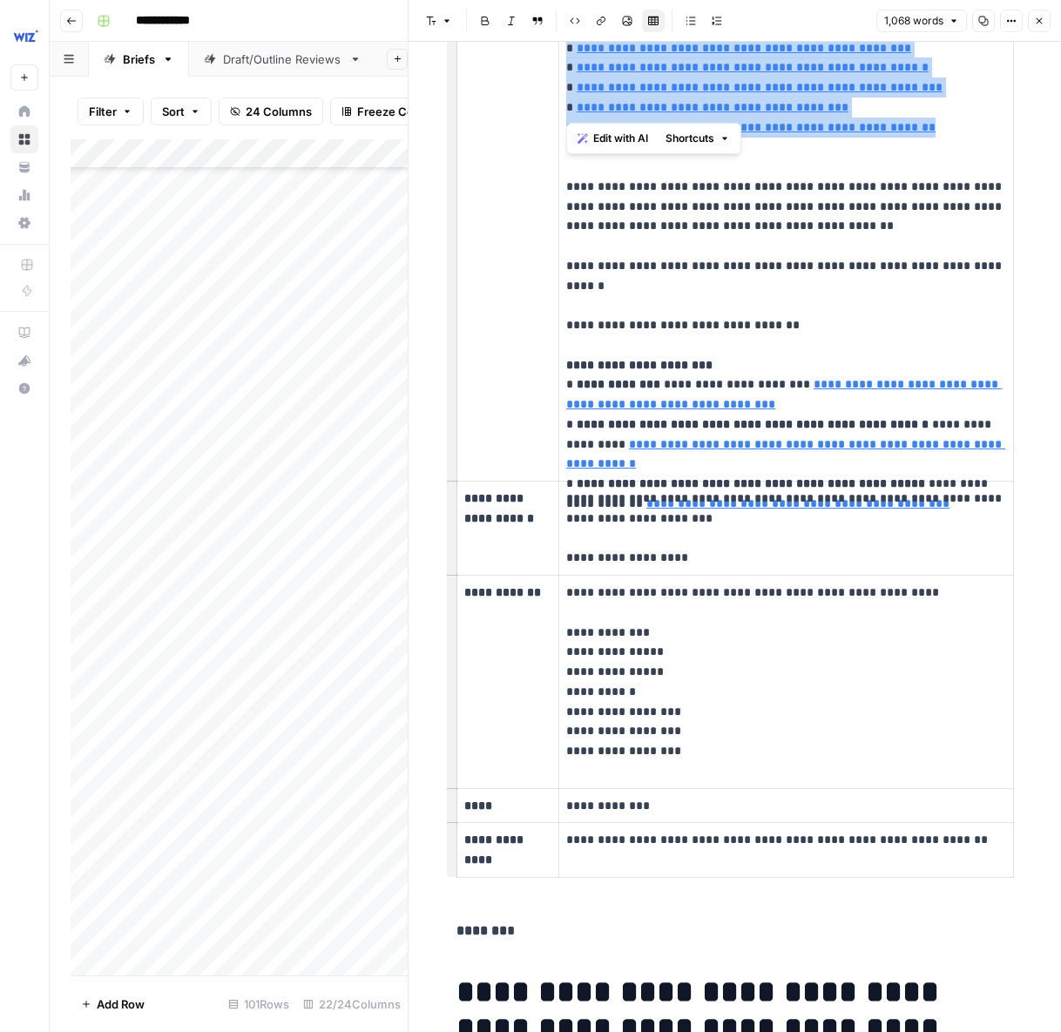
scroll to position [1988, 0]
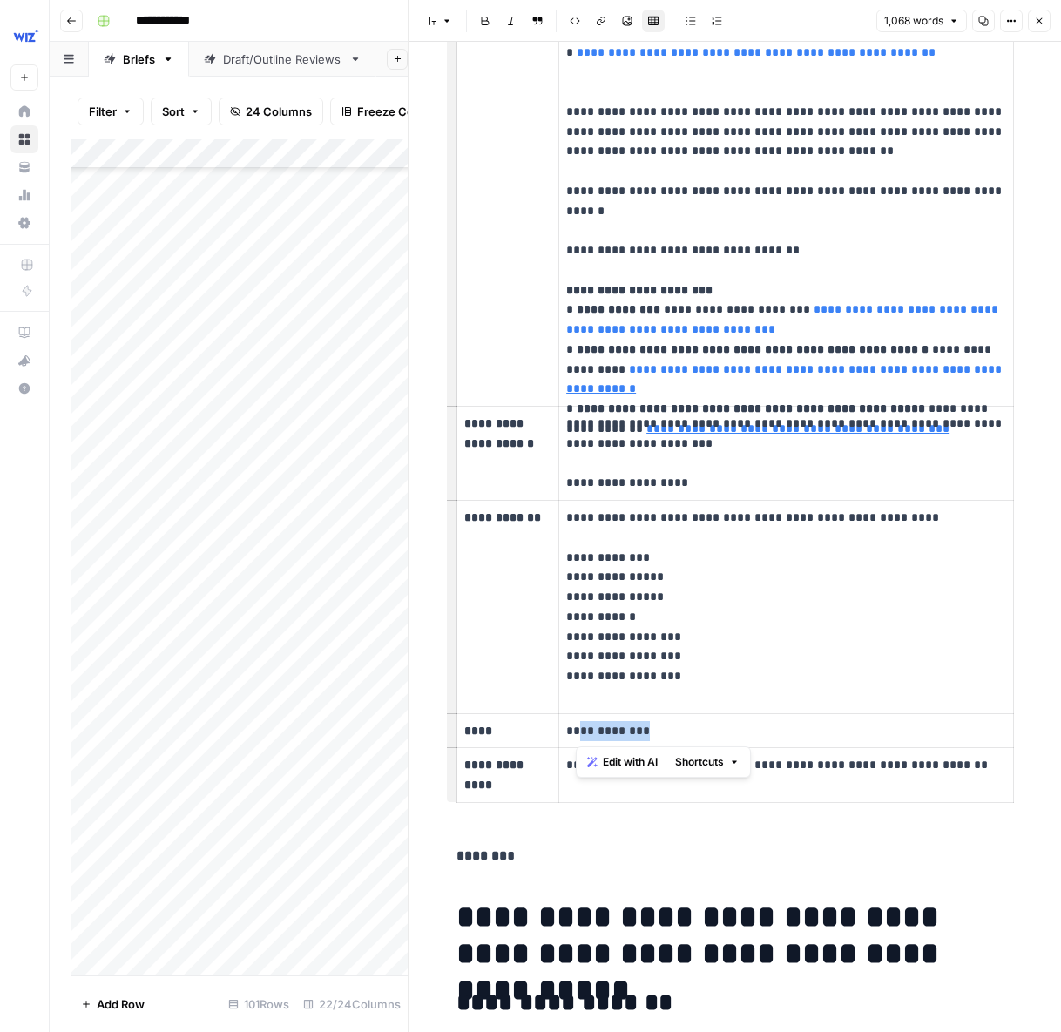
drag, startPoint x: 650, startPoint y: 734, endPoint x: 577, endPoint y: 734, distance: 72.3
click at [577, 734] on p "**********" at bounding box center [785, 731] width 439 height 20
copy p "**********"
drag, startPoint x: 733, startPoint y: 478, endPoint x: 566, endPoint y: 482, distance: 167.3
click at [566, 482] on p "**********" at bounding box center [785, 453] width 439 height 79
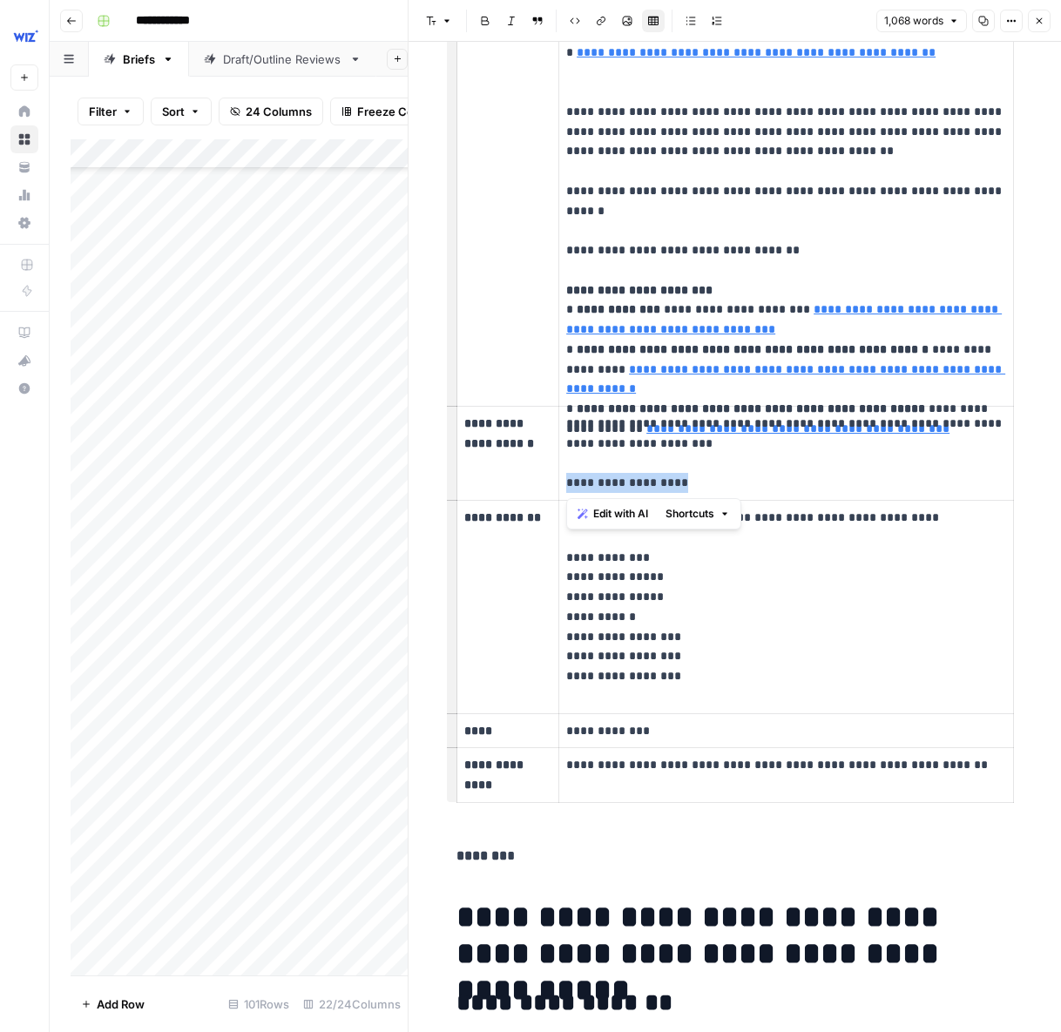
copy p "**********"
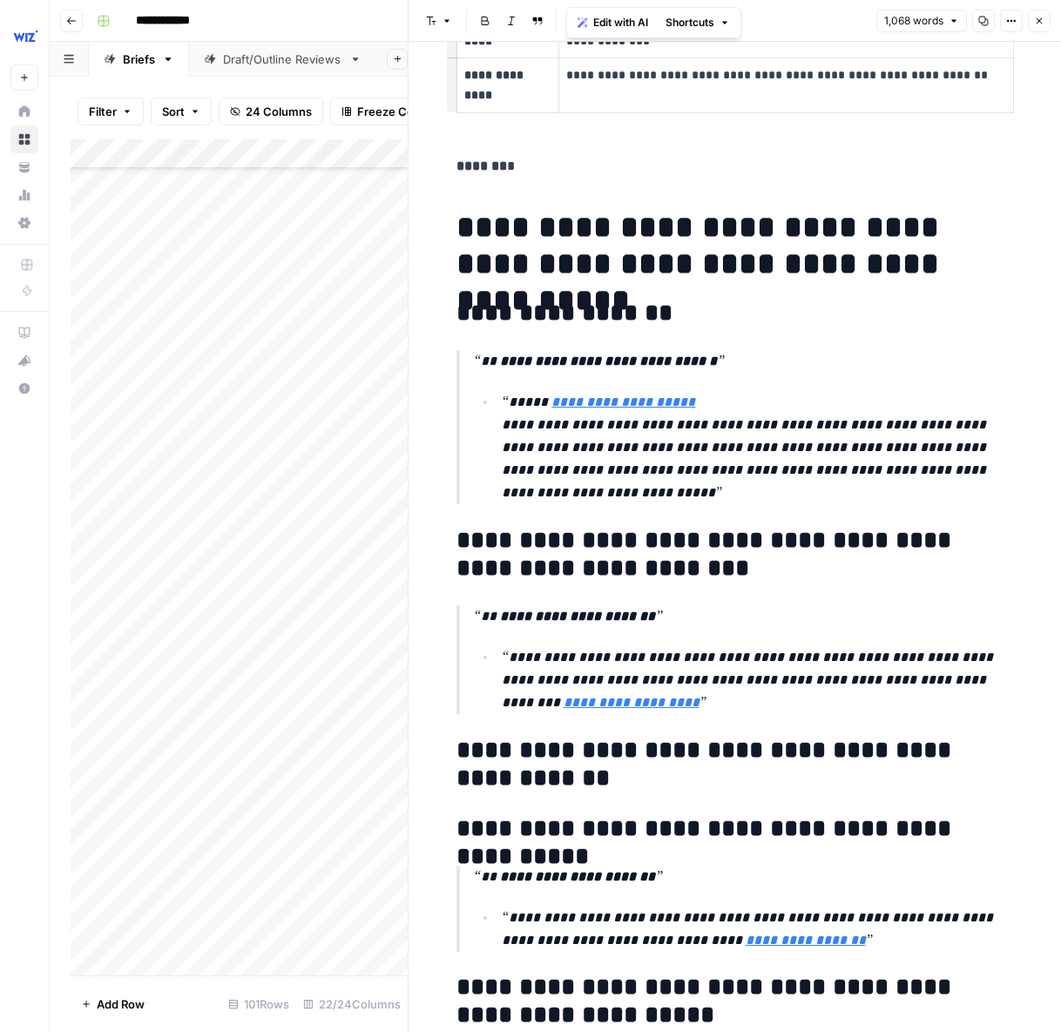
scroll to position [2644, 0]
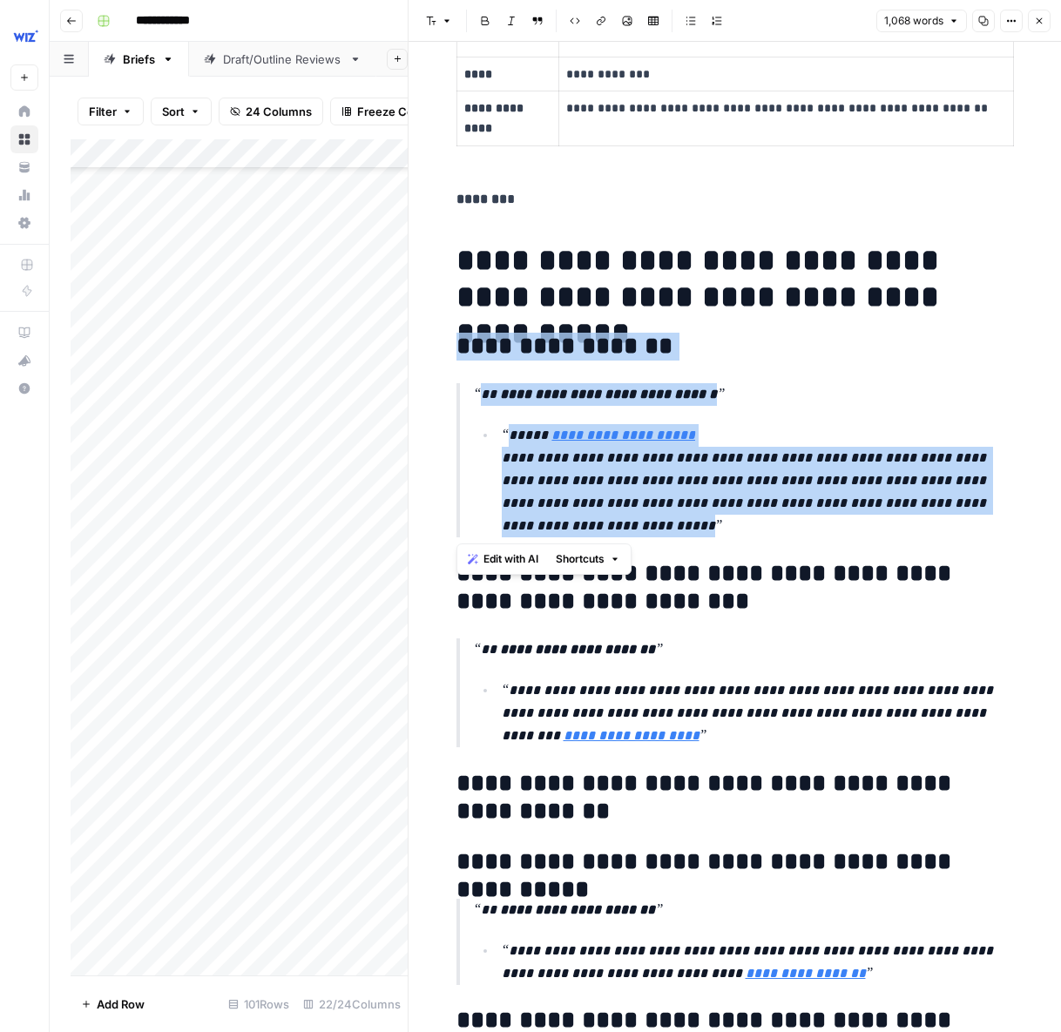
drag, startPoint x: 535, startPoint y: 490, endPoint x: 443, endPoint y: 341, distance: 175.5
click at [443, 341] on div "**********" at bounding box center [735, 329] width 652 height 5865
click at [798, 397] on p "**********" at bounding box center [744, 394] width 540 height 23
drag, startPoint x: 549, startPoint y: 473, endPoint x: 456, endPoint y: 351, distance: 153.0
click at [456, 351] on div "**********" at bounding box center [735, 315] width 578 height 5781
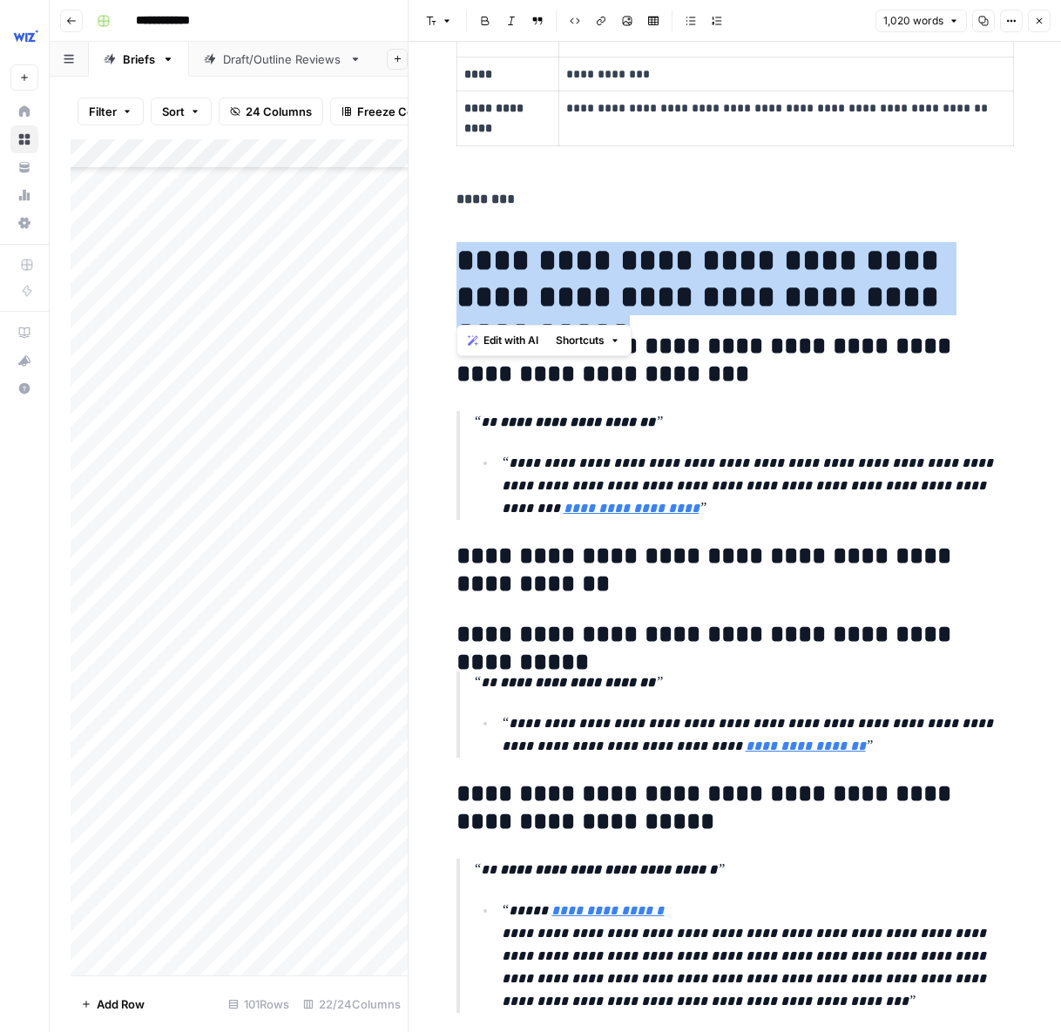
drag, startPoint x: 941, startPoint y: 304, endPoint x: 459, endPoint y: 263, distance: 483.4
click at [459, 263] on h1 "**********" at bounding box center [734, 278] width 557 height 73
copy h1 "**********"
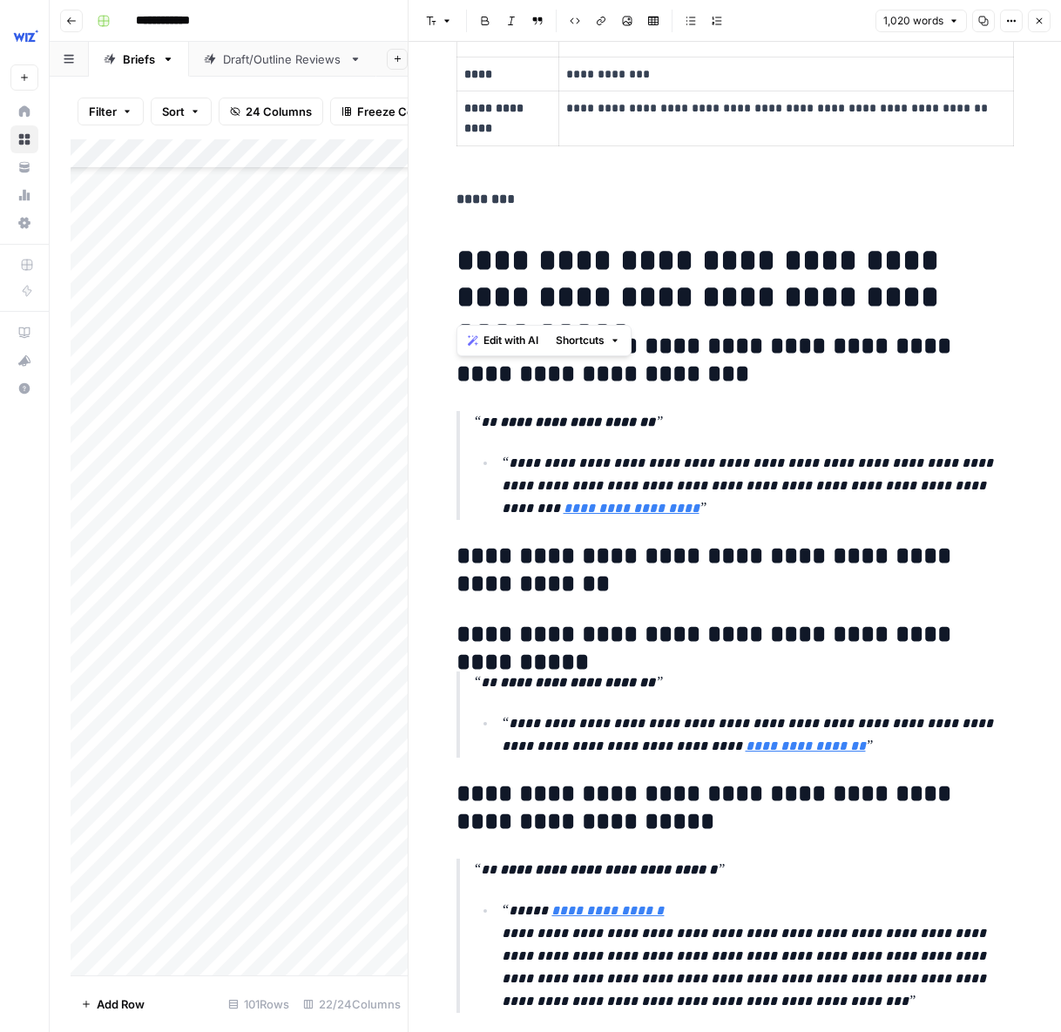
click at [454, 316] on div "**********" at bounding box center [735, 202] width 578 height 5554
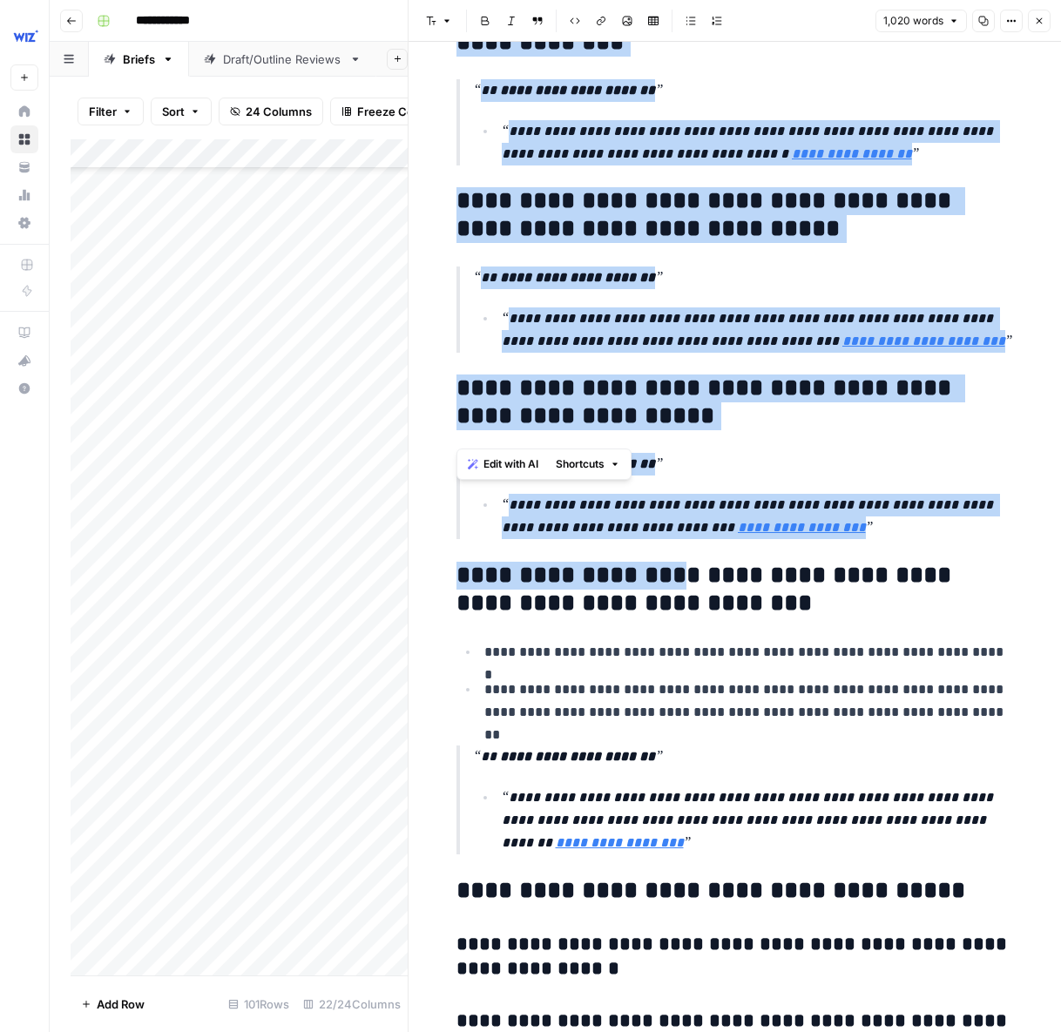
scroll to position [4647, 0]
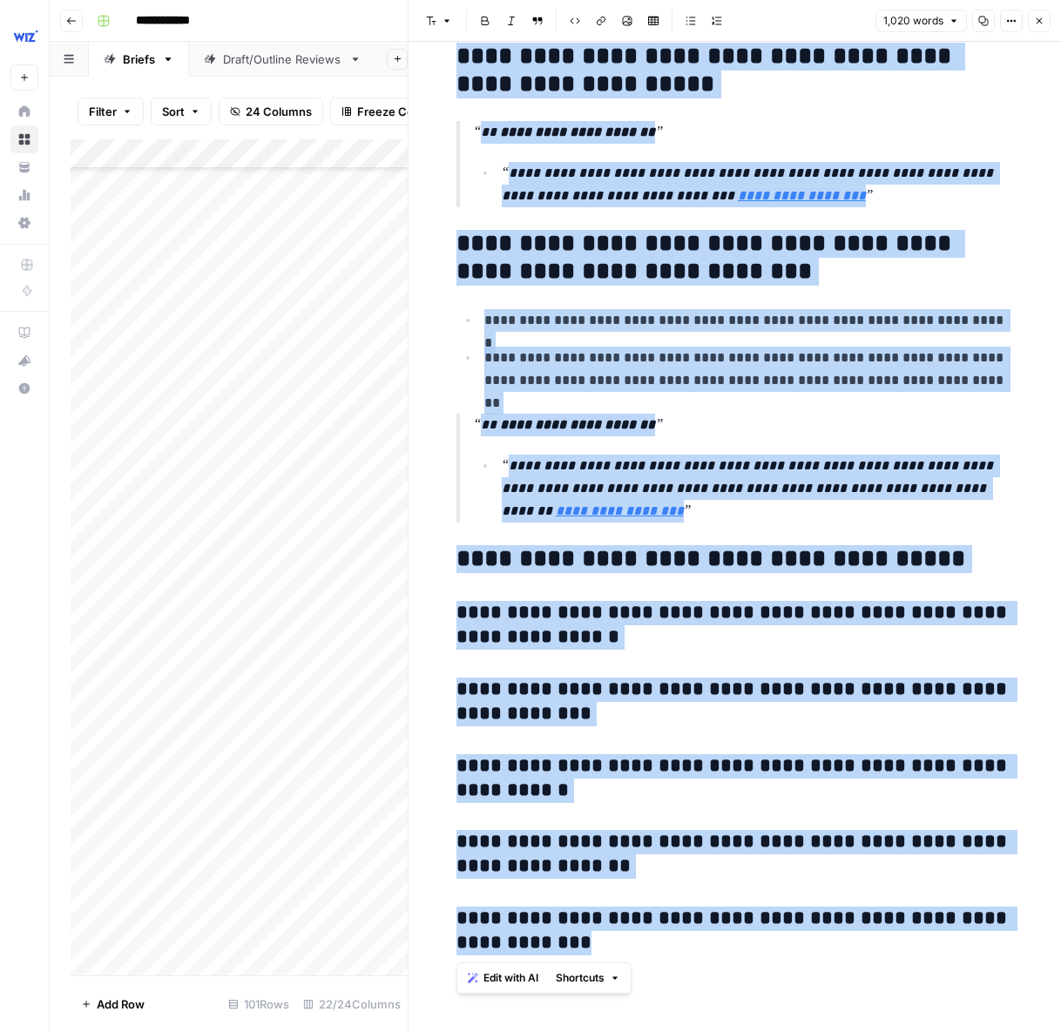
drag, startPoint x: 452, startPoint y: 340, endPoint x: 806, endPoint y: 979, distance: 730.6
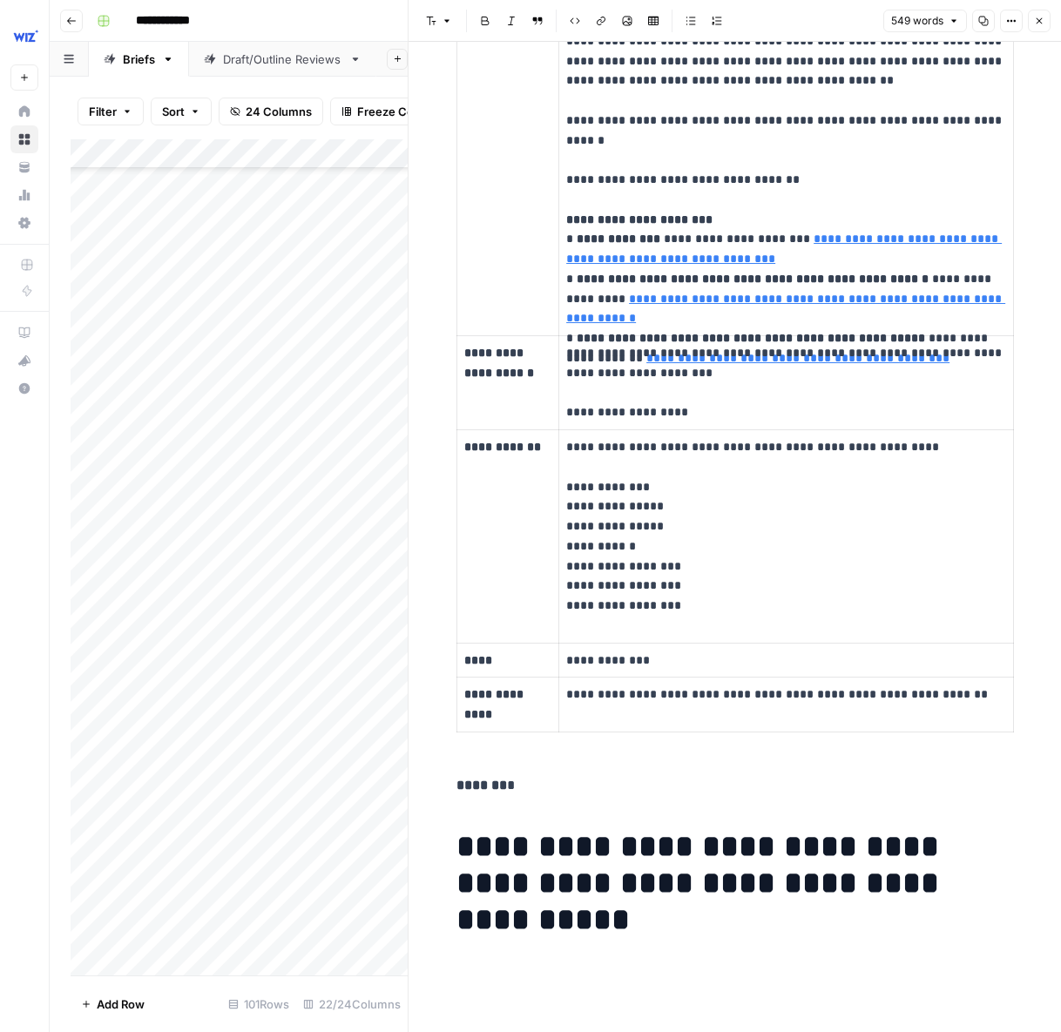
scroll to position [2058, 0]
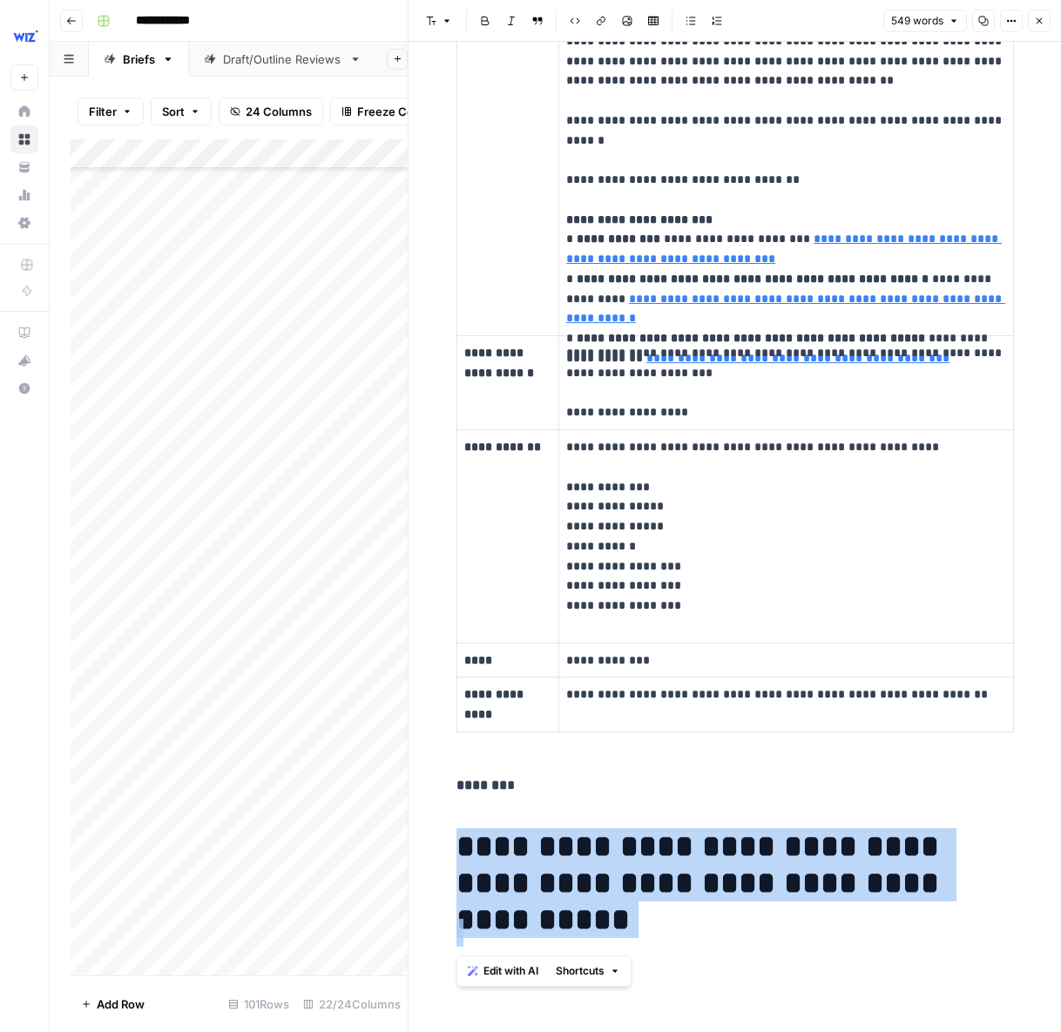
drag, startPoint x: 575, startPoint y: 935, endPoint x: 449, endPoint y: 853, distance: 151.0
click at [506, 971] on span "Edit with AI" at bounding box center [510, 971] width 55 height 16
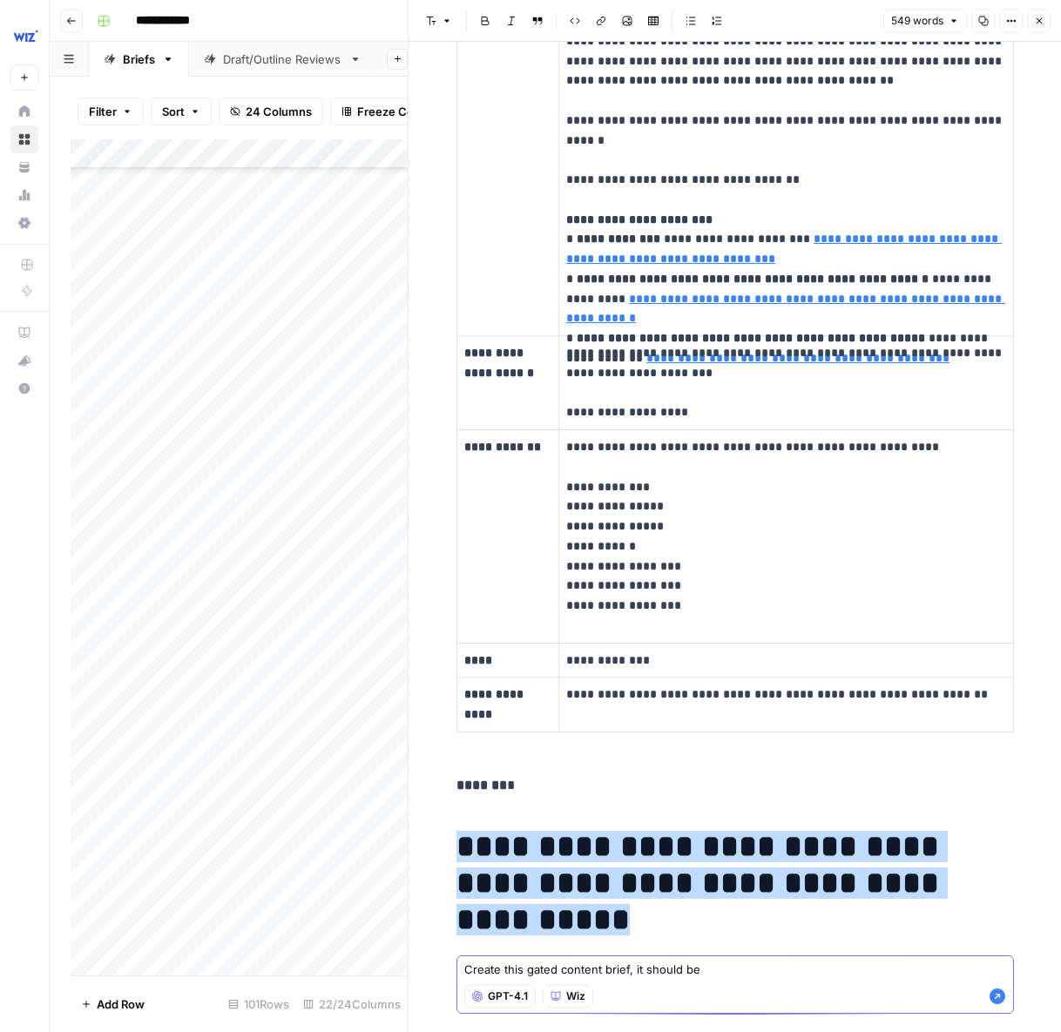
paste textarea "maturity model for CISOs to guide them through how they think about evolving th…"
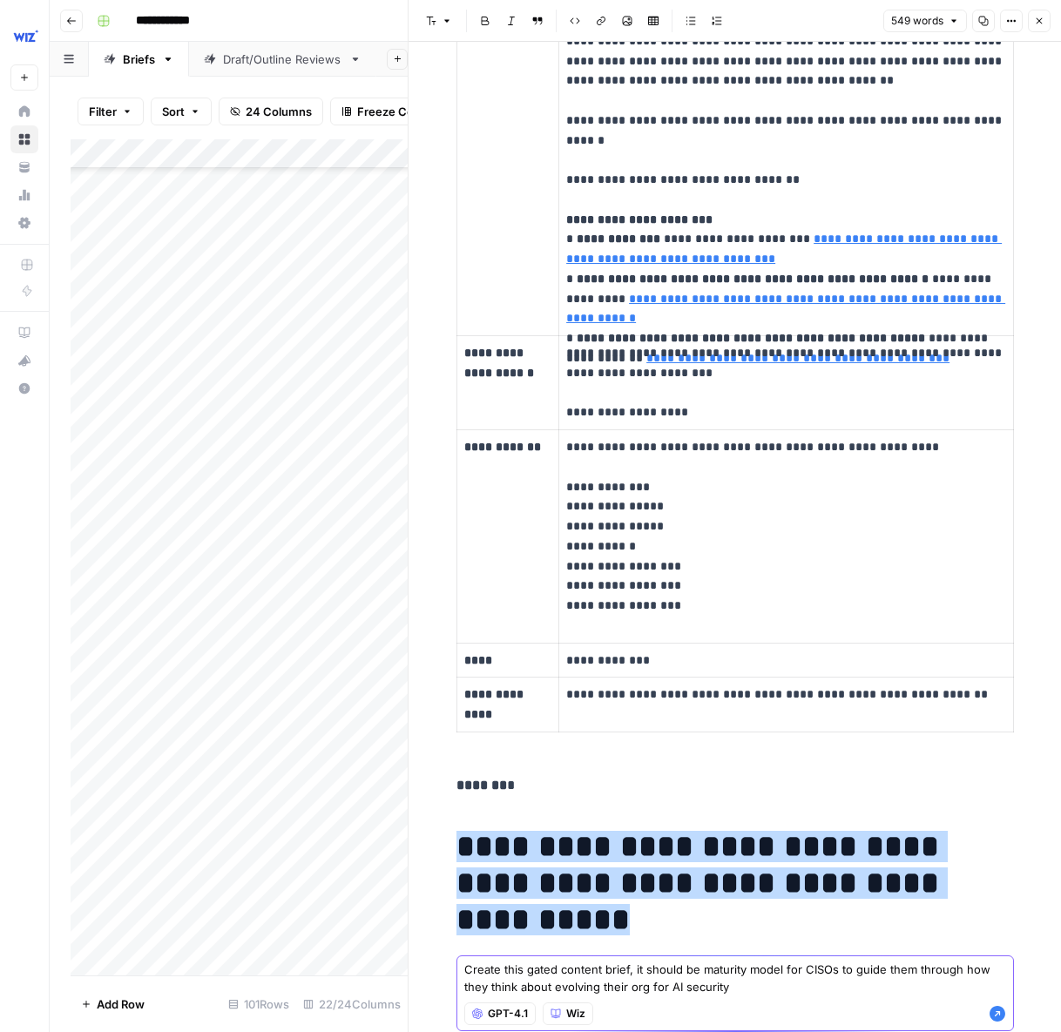
drag, startPoint x: 701, startPoint y: 974, endPoint x: 735, endPoint y: 974, distance: 34.0
click at [701, 974] on textarea "Create this gated content brief, it should be maturity model for CISOs to guide…" at bounding box center [735, 978] width 542 height 35
type textarea "Create this gated content brief, it should be a maturity model for CISOs to gui…"
click at [994, 1014] on icon "button" at bounding box center [997, 1014] width 16 height 16
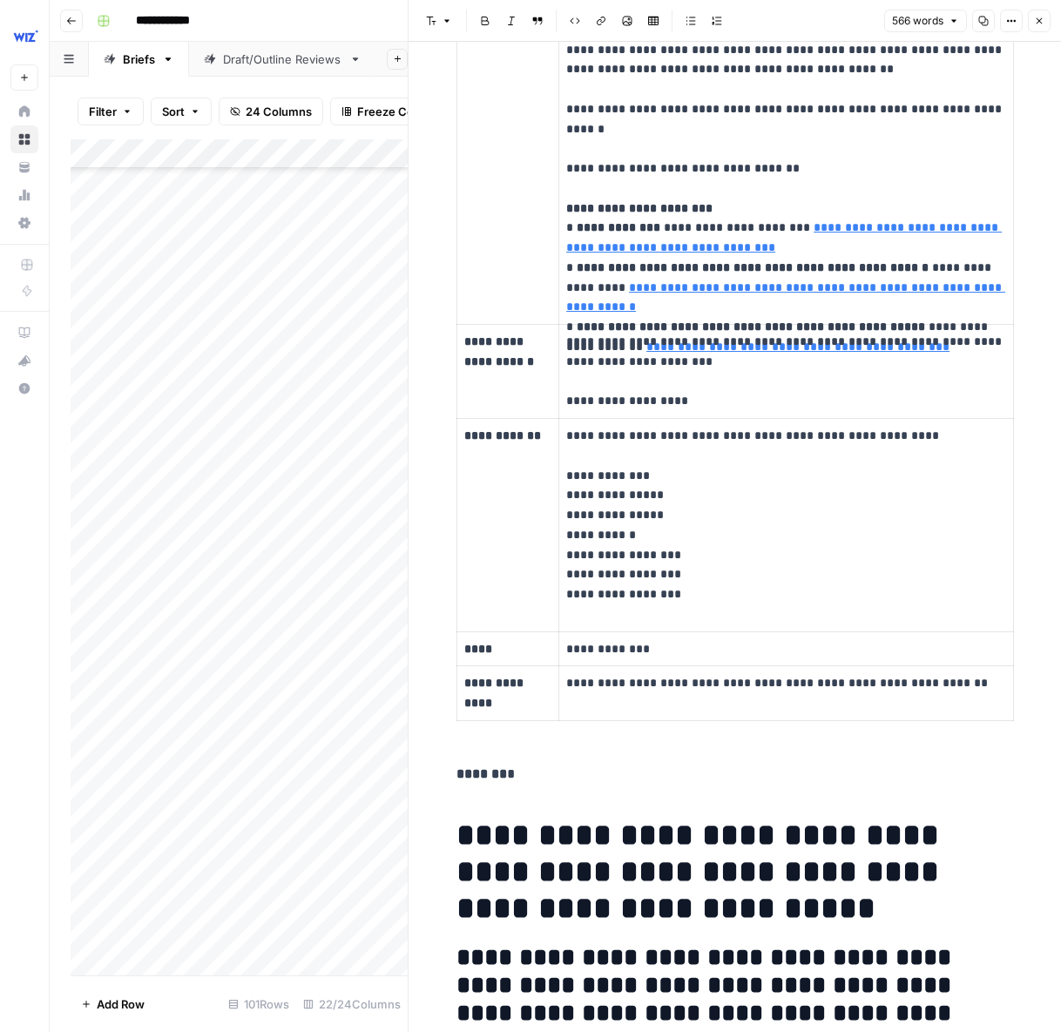
scroll to position [2151, 0]
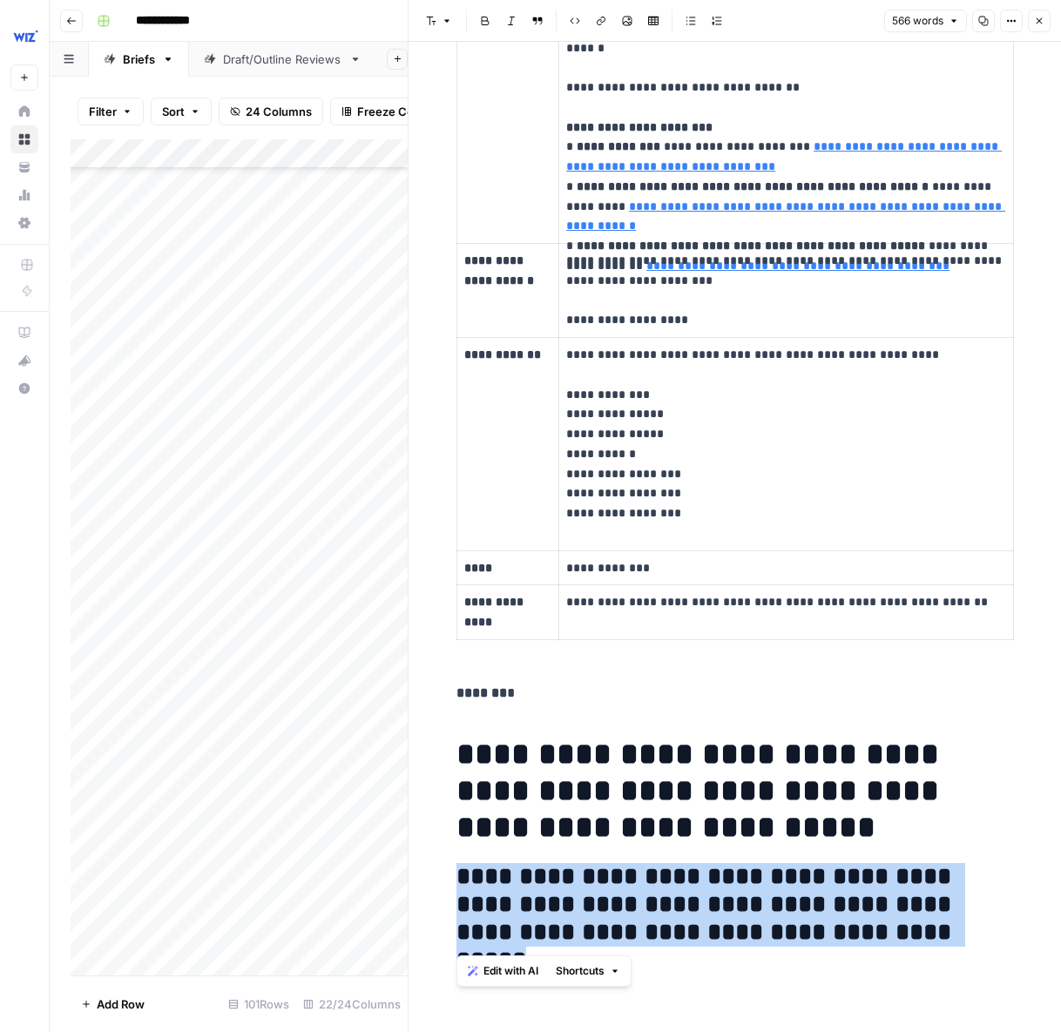
drag, startPoint x: 947, startPoint y: 935, endPoint x: 427, endPoint y: 880, distance: 523.0
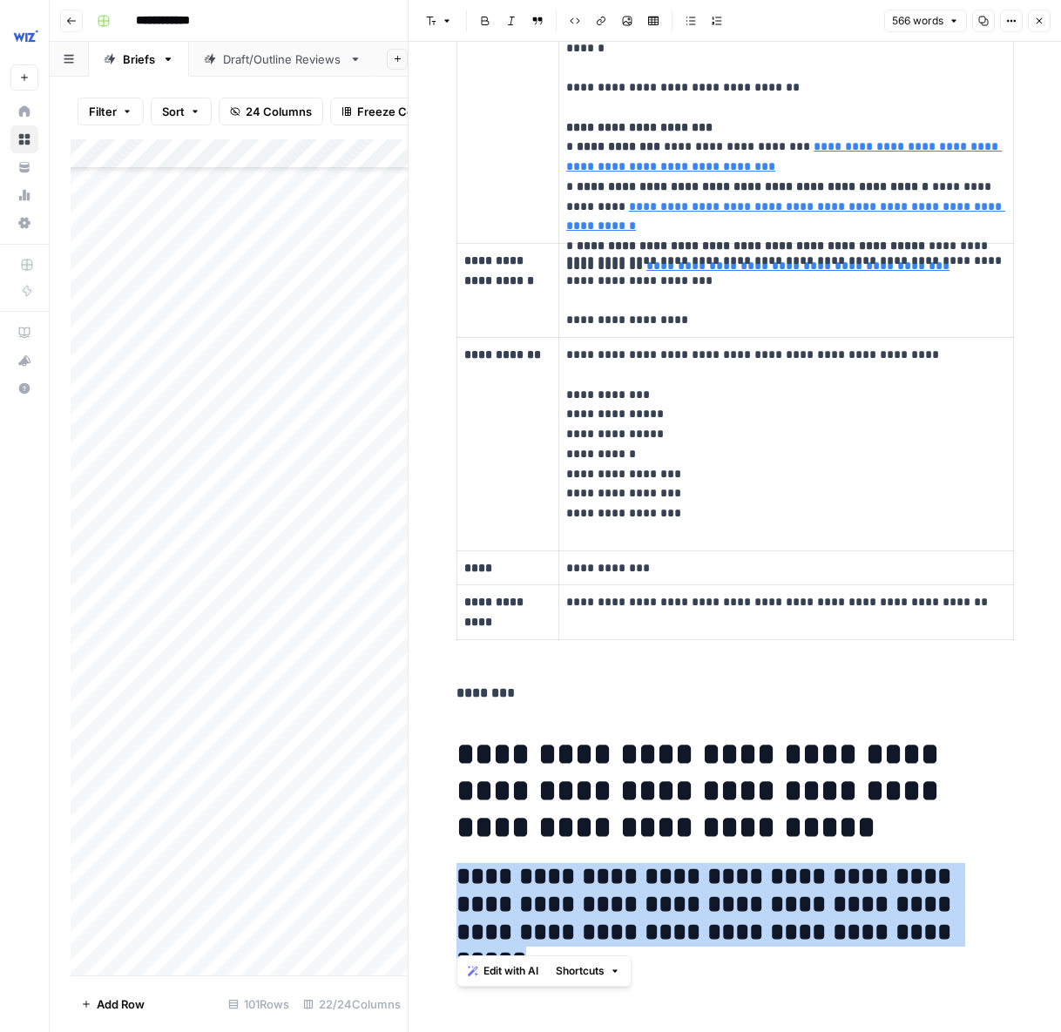
drag, startPoint x: 456, startPoint y: 876, endPoint x: 1031, endPoint y: 952, distance: 579.8
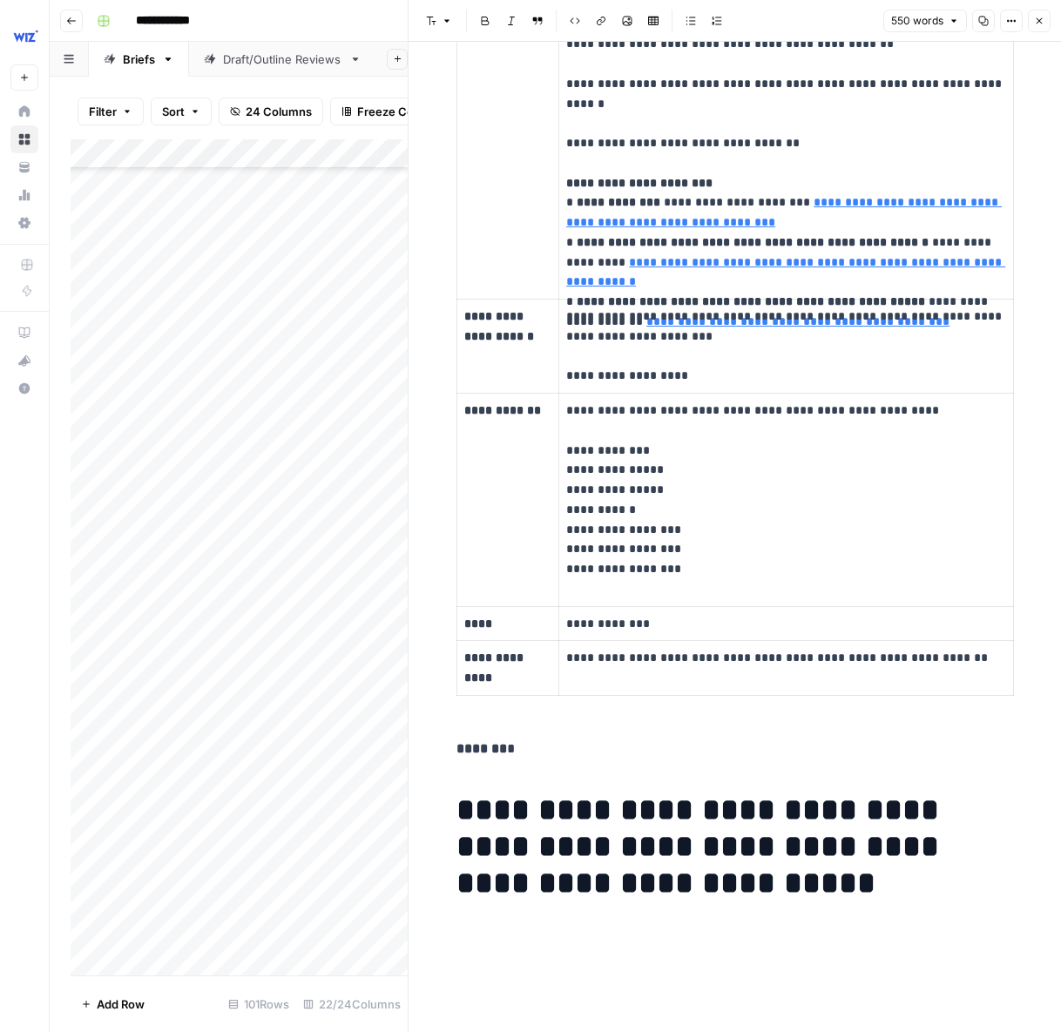
scroll to position [2095, 0]
click at [507, 935] on h2 at bounding box center [734, 933] width 557 height 28
click at [442, 21] on icon "button" at bounding box center [447, 21] width 10 height 10
click at [500, 63] on span "paragraph" at bounding box center [495, 59] width 84 height 17
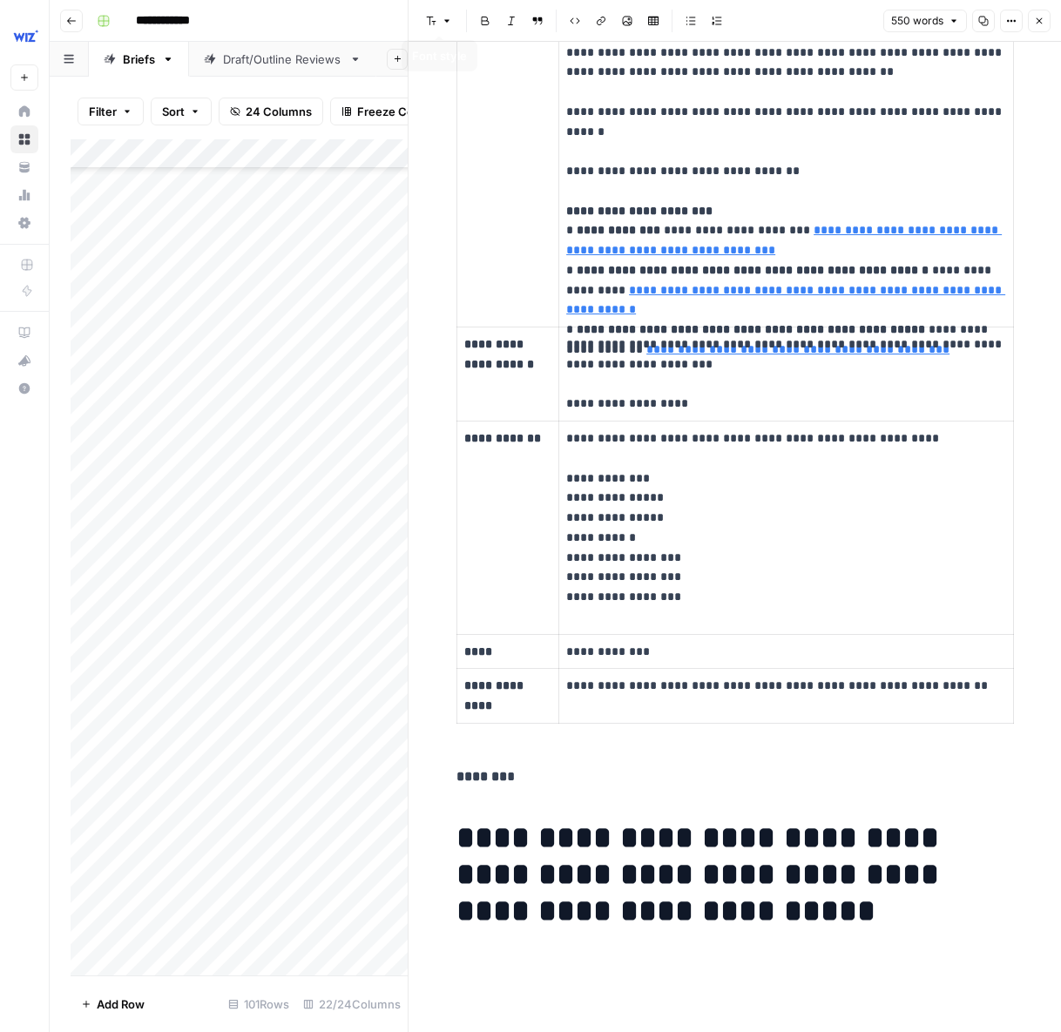
scroll to position [2067, 0]
drag, startPoint x: 456, startPoint y: 966, endPoint x: 514, endPoint y: 962, distance: 57.6
click at [514, 962] on p at bounding box center [734, 958] width 557 height 23
drag, startPoint x: 458, startPoint y: 958, endPoint x: 495, endPoint y: 958, distance: 36.6
click at [495, 958] on p "*" at bounding box center [734, 958] width 557 height 23
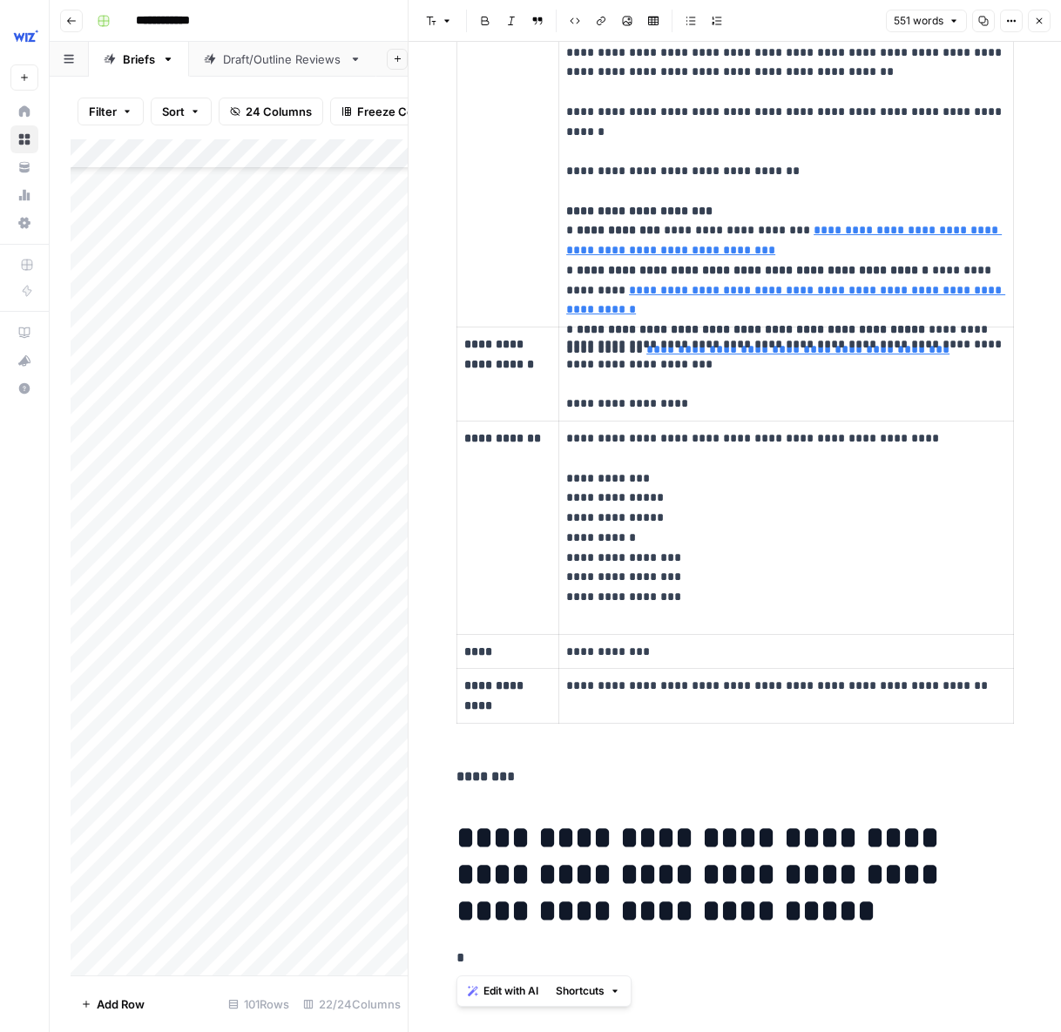
click at [510, 994] on span "Edit with AI" at bounding box center [510, 991] width 55 height 16
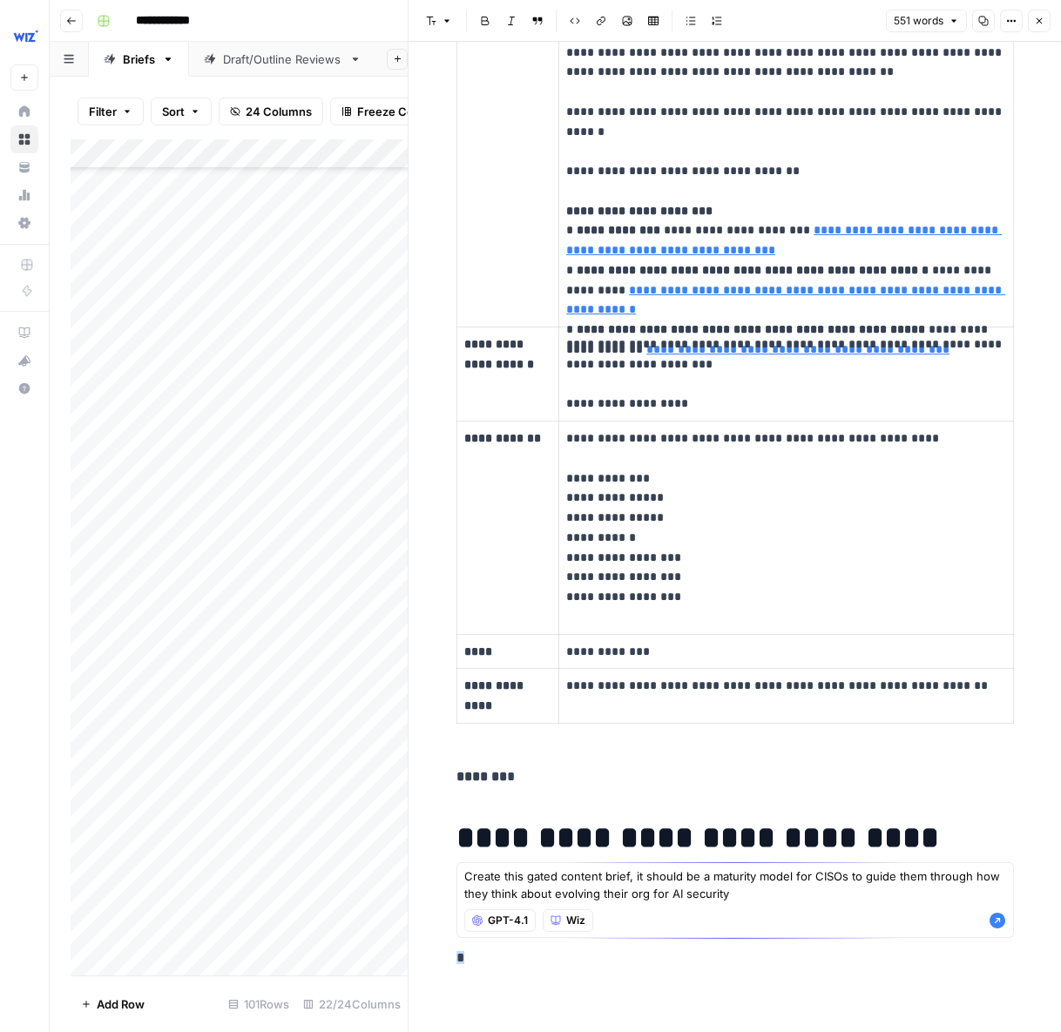
type textarea "Create this gated content brief, it should be a maturity model for CISOs to gui…"
click at [995, 917] on icon "button" at bounding box center [997, 921] width 16 height 16
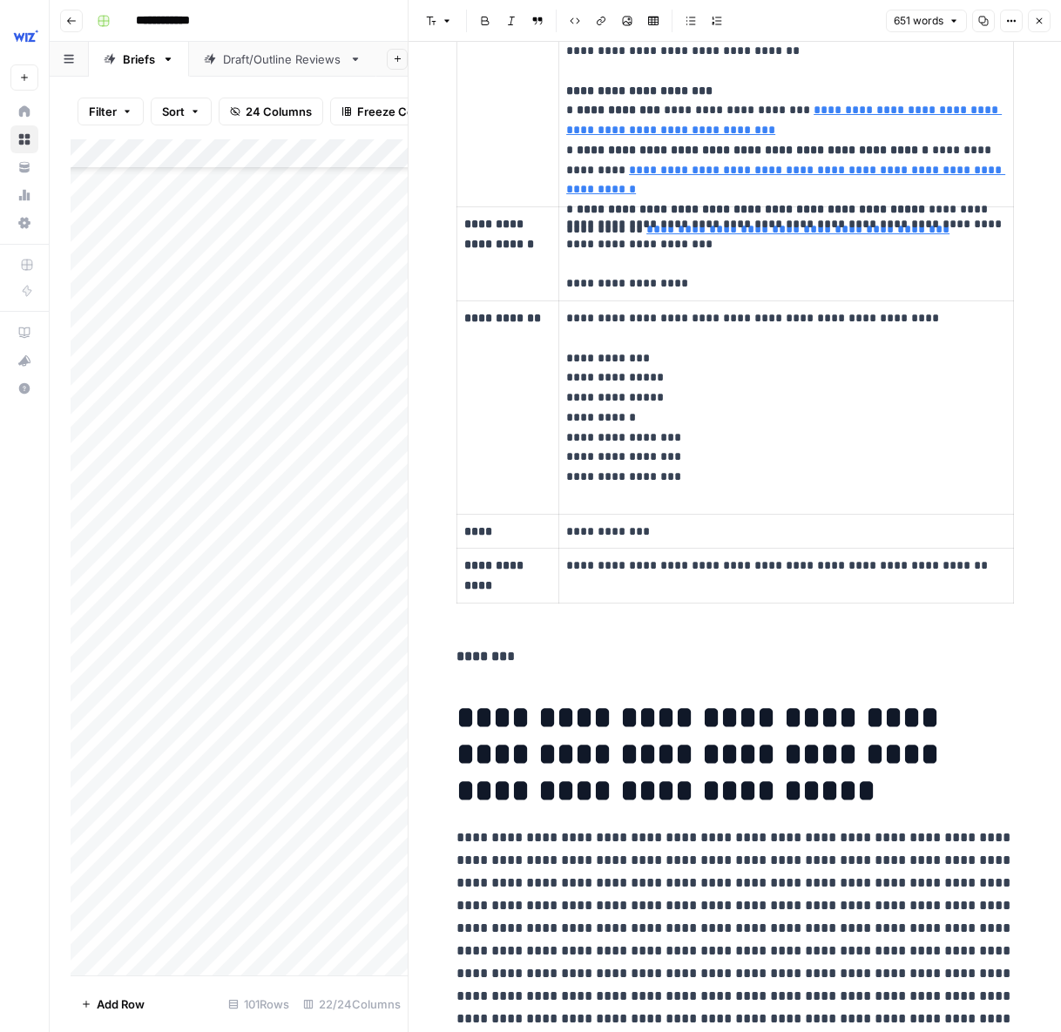
scroll to position [2248, 0]
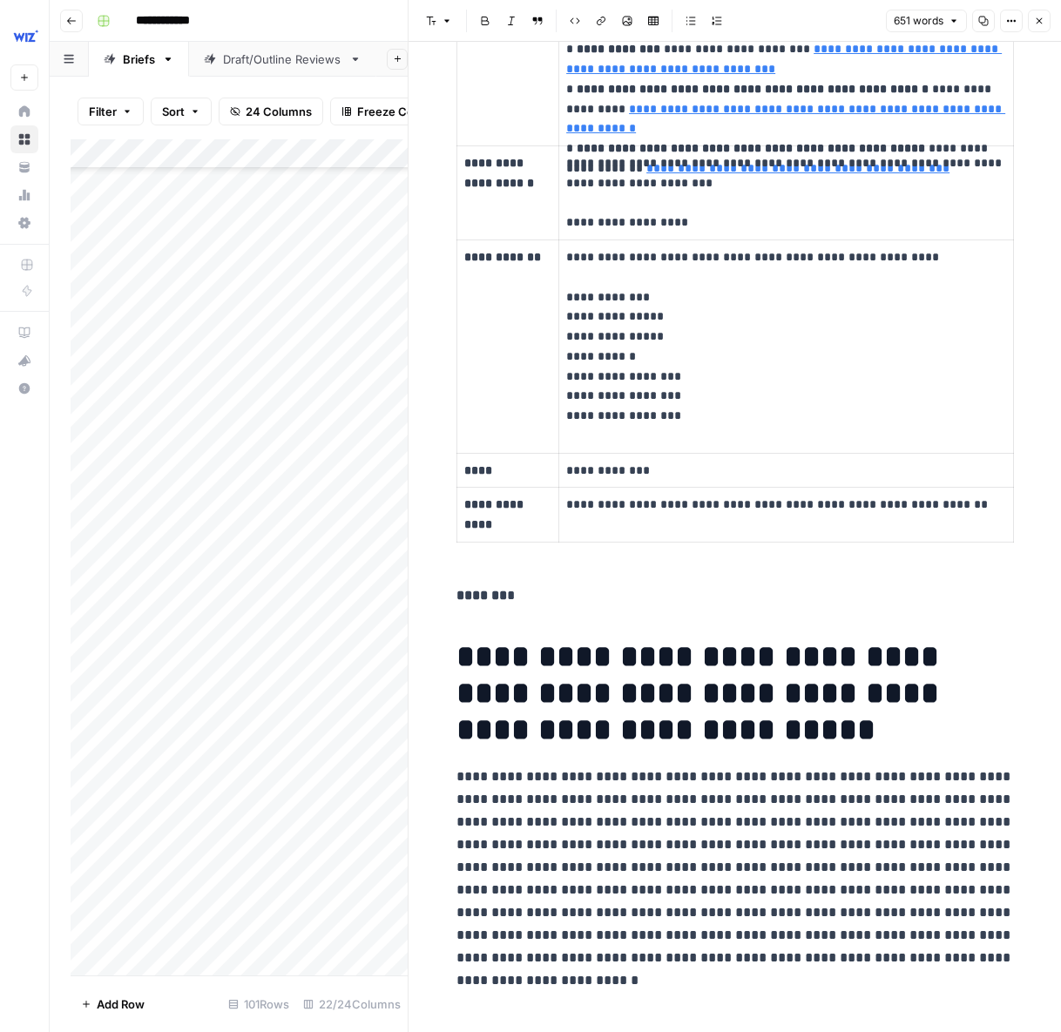
drag, startPoint x: 982, startPoint y: 964, endPoint x: 1002, endPoint y: 976, distance: 23.0
drag, startPoint x: 986, startPoint y: 961, endPoint x: 450, endPoint y: 780, distance: 565.5
click at [508, 997] on span "Edit with AI" at bounding box center [510, 991] width 55 height 16
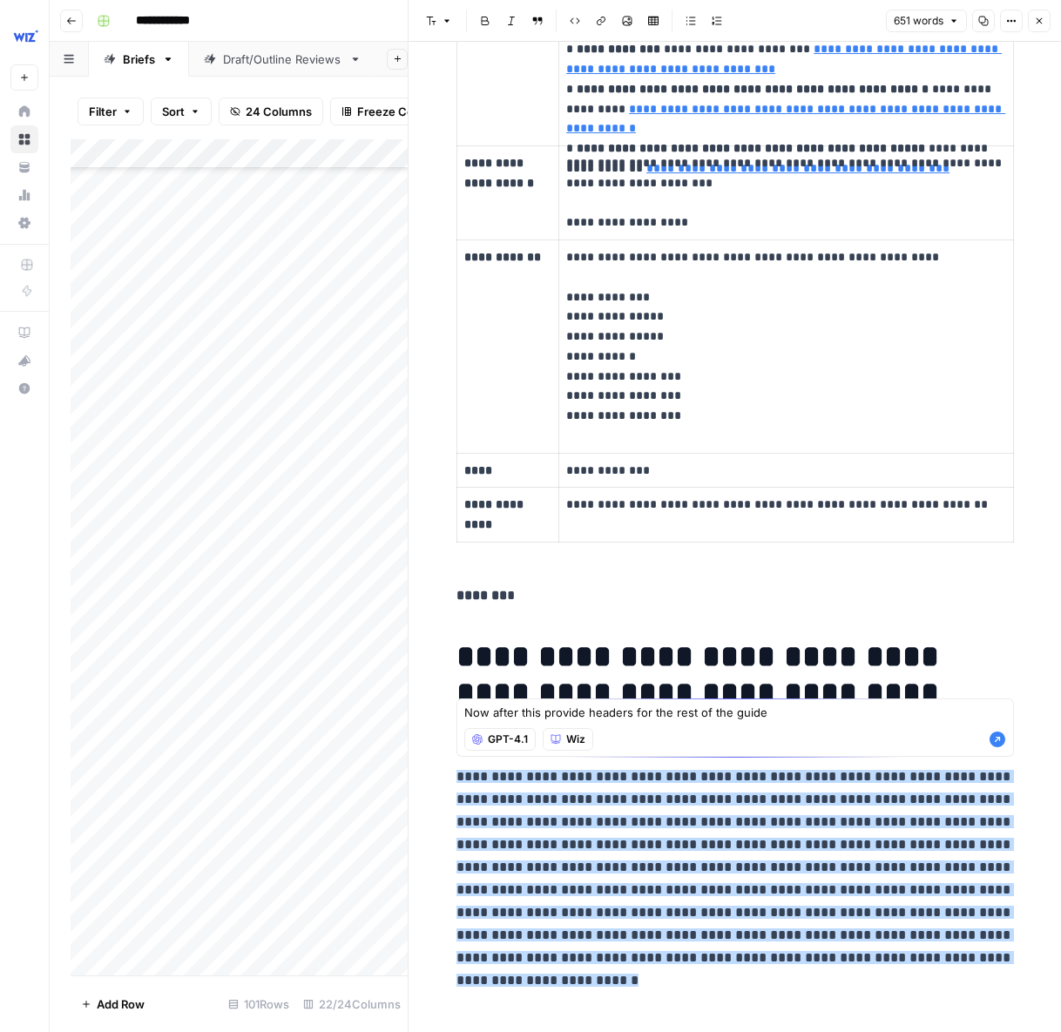
type textarea "Now after this provide headers for the rest of the guide"
click at [998, 742] on icon "button" at bounding box center [997, 740] width 16 height 16
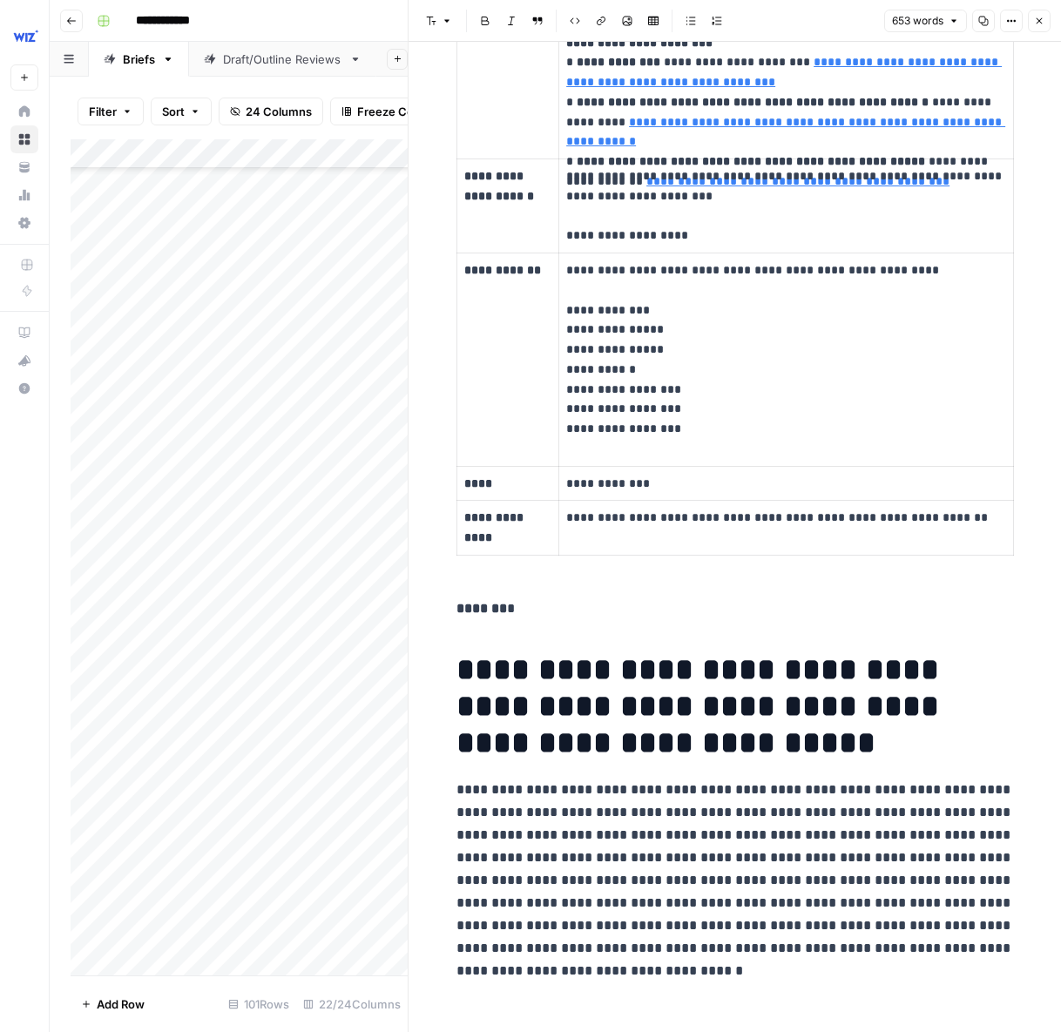
scroll to position [2285, 0]
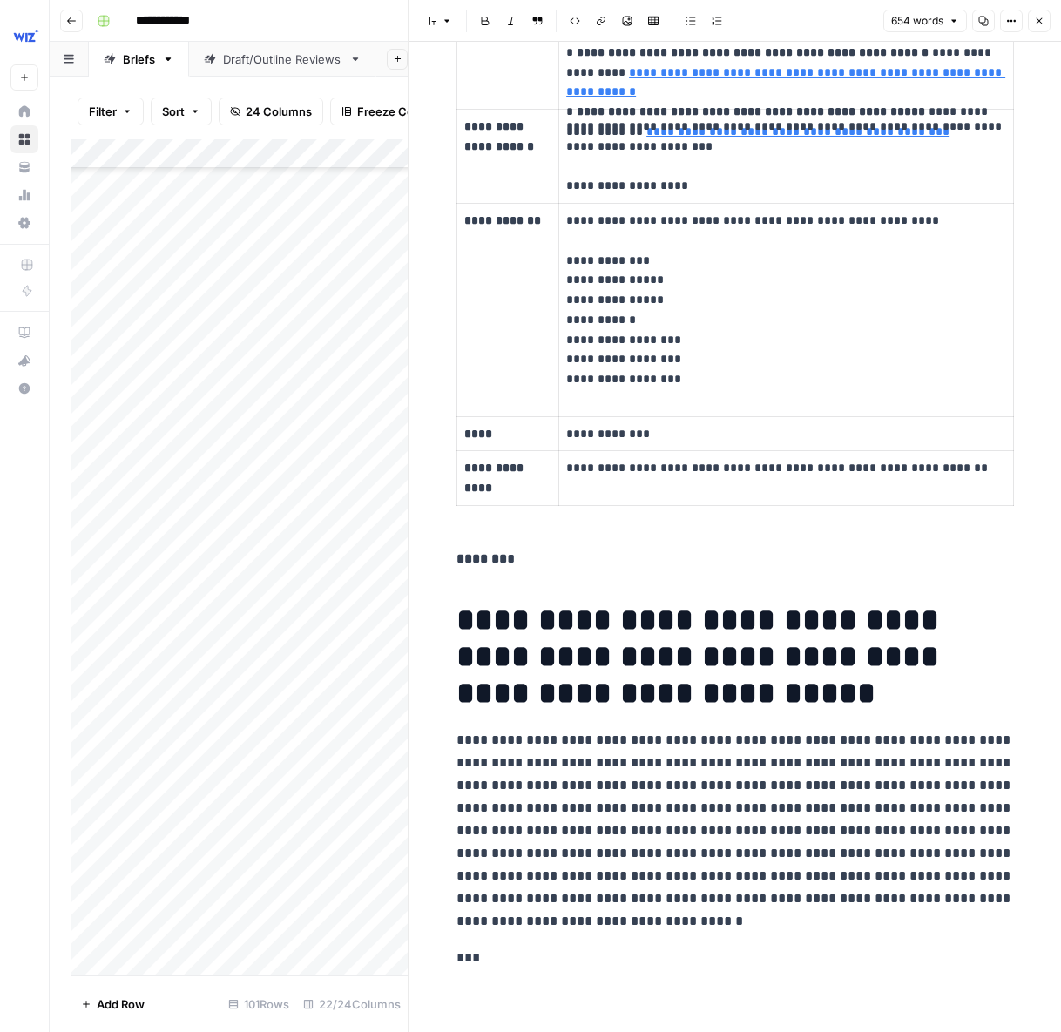
drag, startPoint x: 449, startPoint y: 960, endPoint x: 536, endPoint y: 964, distance: 86.3
click at [510, 993] on span "Edit with AI" at bounding box center [510, 991] width 55 height 16
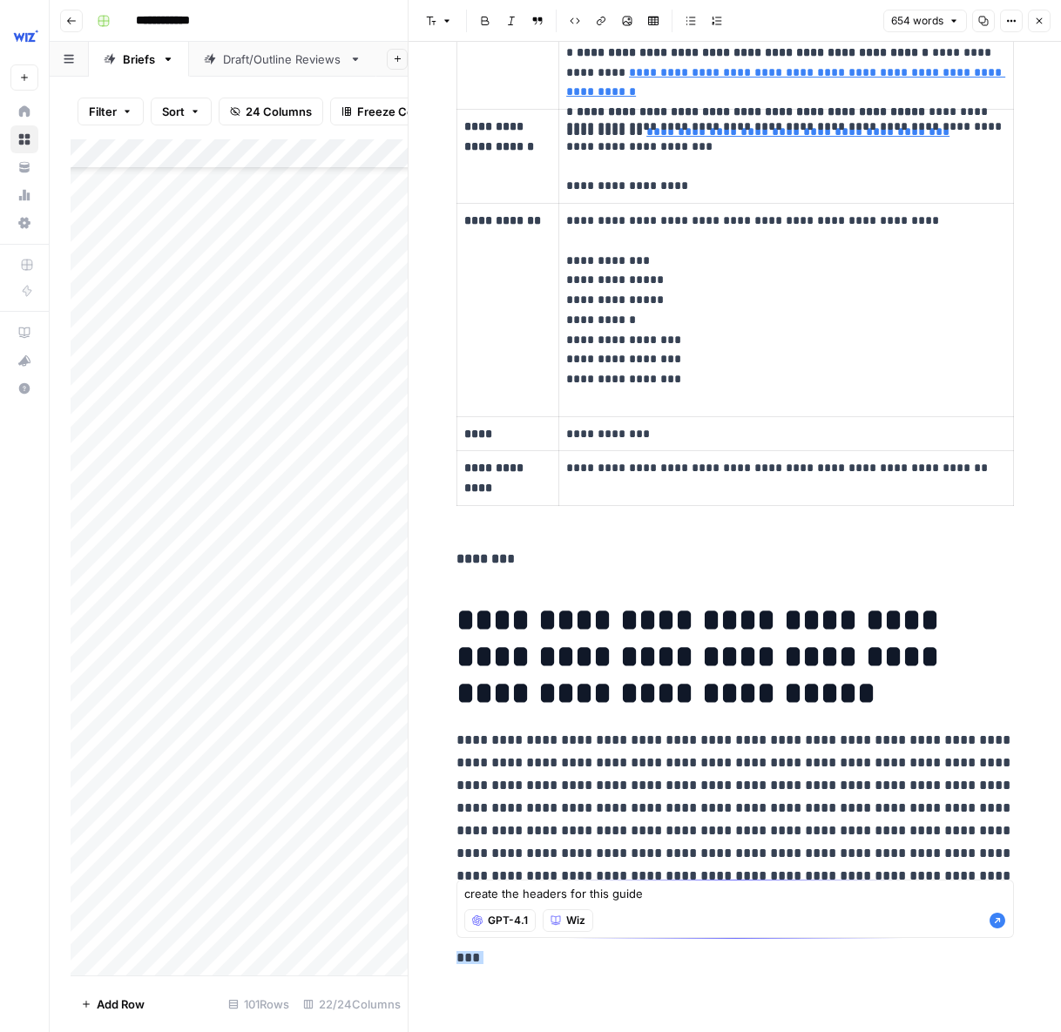
type textarea "create the headers for this guide"
click at [996, 922] on icon "button" at bounding box center [997, 920] width 17 height 17
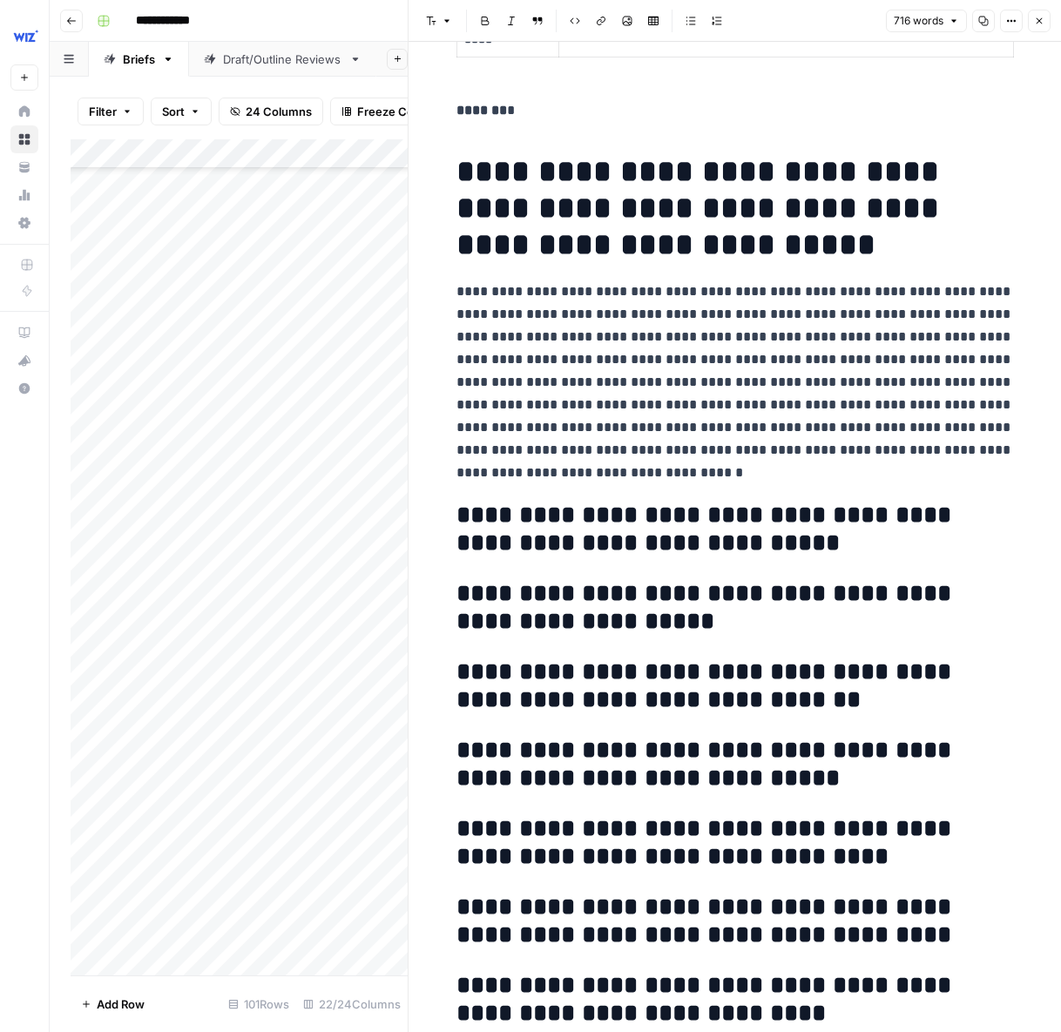
scroll to position [2814, 0]
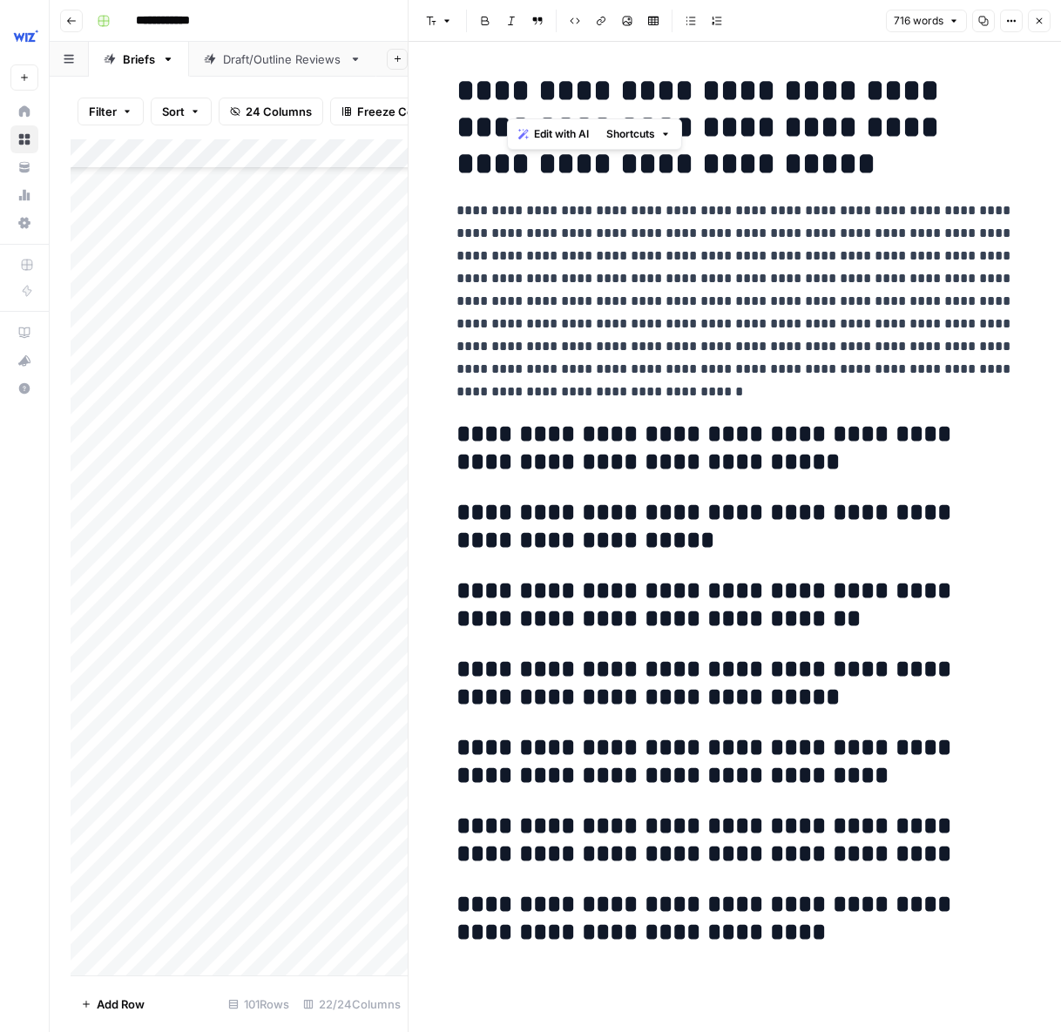
drag, startPoint x: 528, startPoint y: 92, endPoint x: 970, endPoint y: 93, distance: 442.5
click at [970, 93] on h1 "**********" at bounding box center [734, 127] width 557 height 110
drag, startPoint x: 965, startPoint y: 97, endPoint x: 750, endPoint y: 97, distance: 215.1
click at [750, 97] on h1 "**********" at bounding box center [734, 127] width 557 height 110
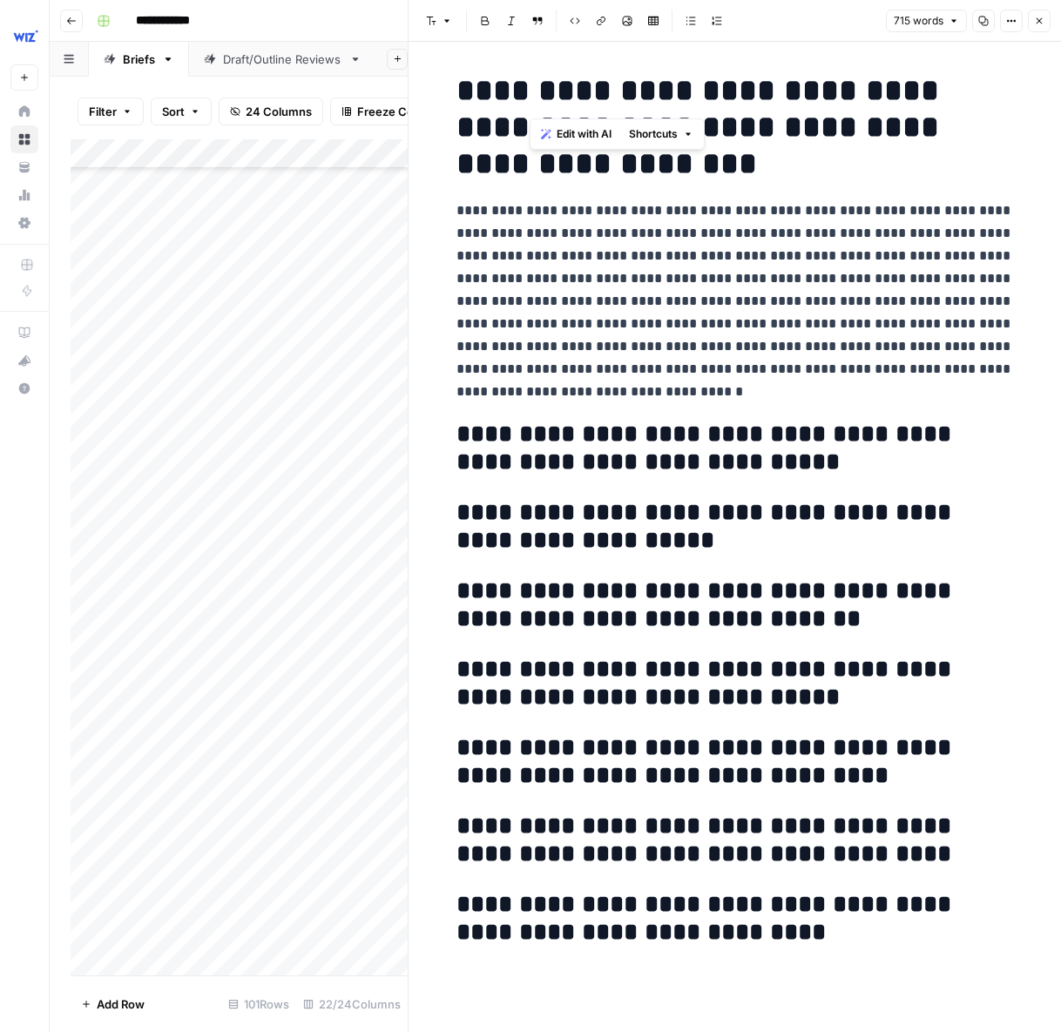
drag, startPoint x: 880, startPoint y: 88, endPoint x: 515, endPoint y: 90, distance: 365.0
click at [515, 90] on h1 "**********" at bounding box center [734, 127] width 557 height 110
click at [514, 90] on h1 "**********" at bounding box center [734, 127] width 557 height 110
drag, startPoint x: 511, startPoint y: 91, endPoint x: 885, endPoint y: 87, distance: 373.7
click at [885, 87] on h1 "**********" at bounding box center [734, 127] width 557 height 110
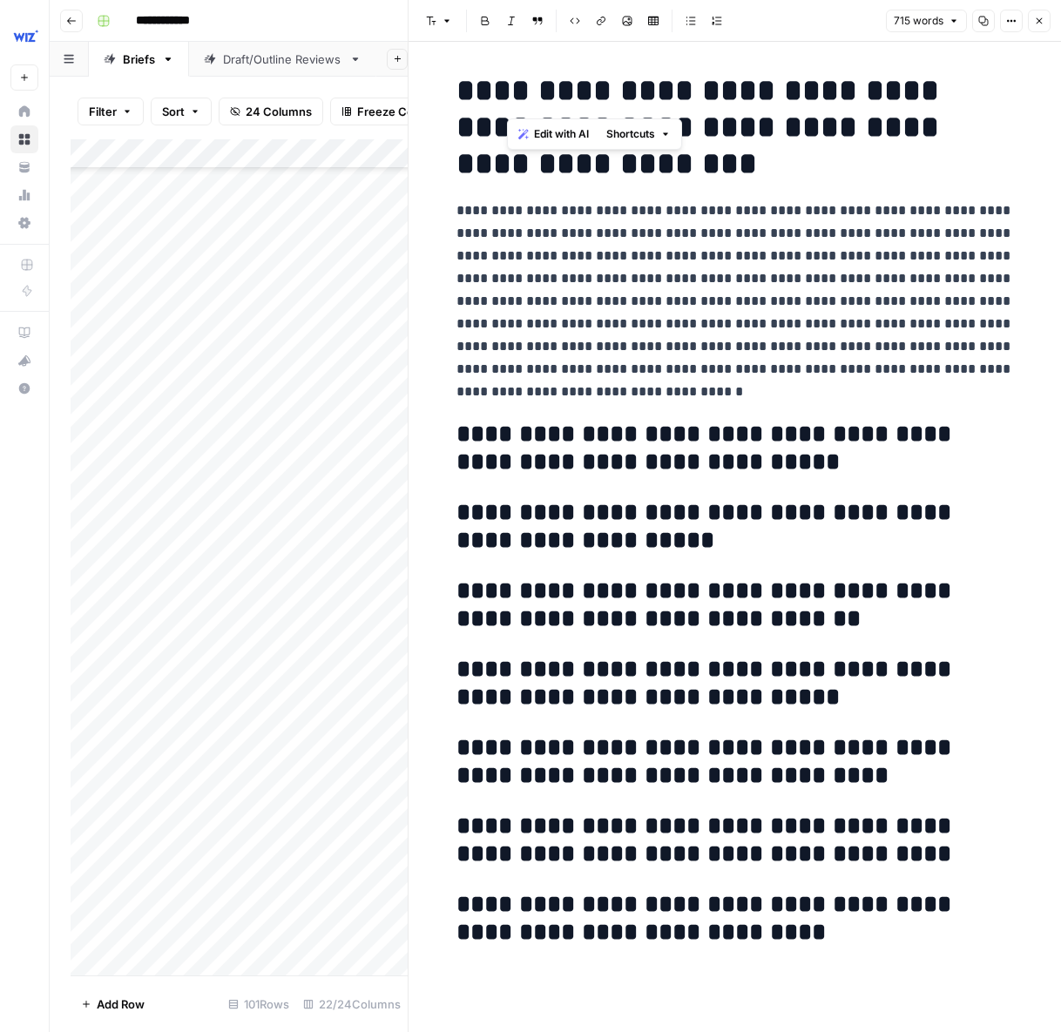
copy h1 "**********"
drag, startPoint x: 550, startPoint y: 342, endPoint x: 459, endPoint y: 219, distance: 153.8
click at [459, 219] on p "**********" at bounding box center [734, 301] width 557 height 204
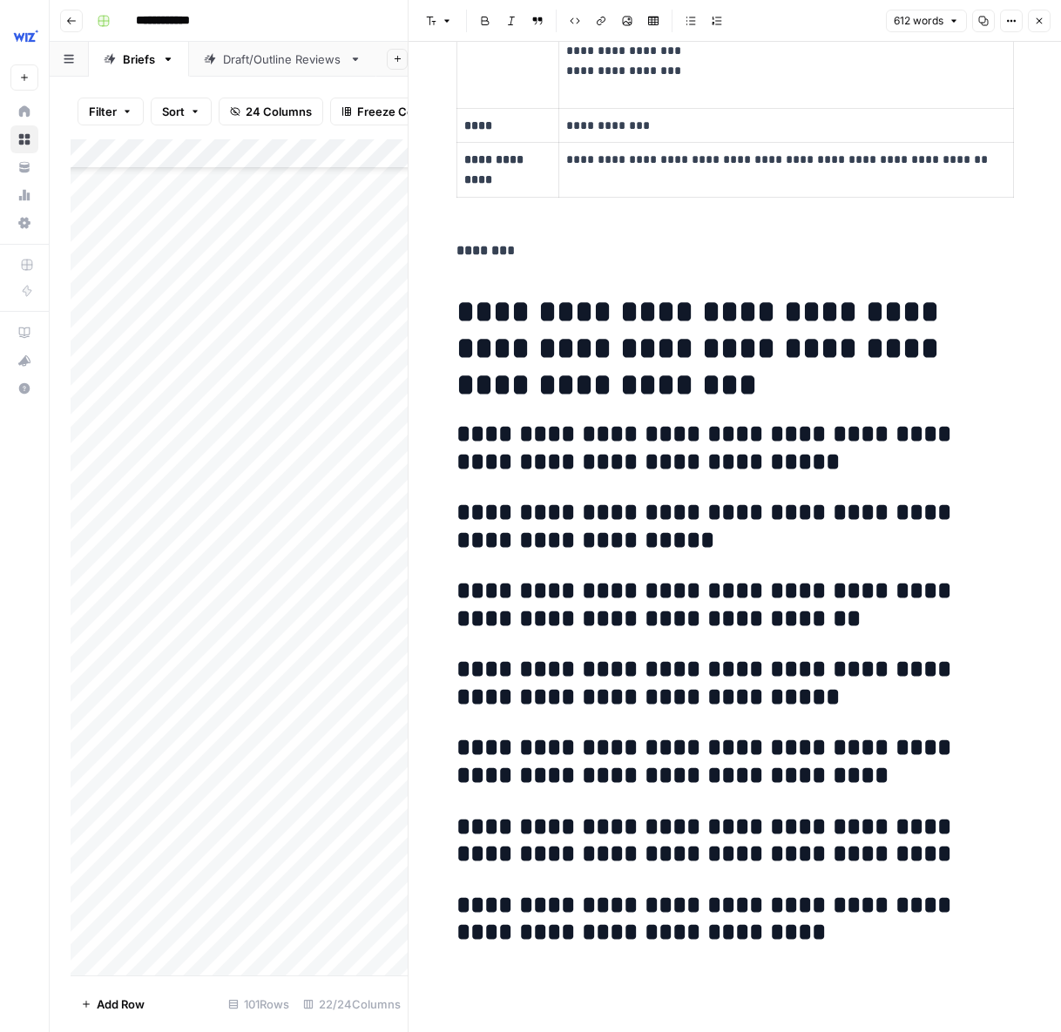
scroll to position [2592, 0]
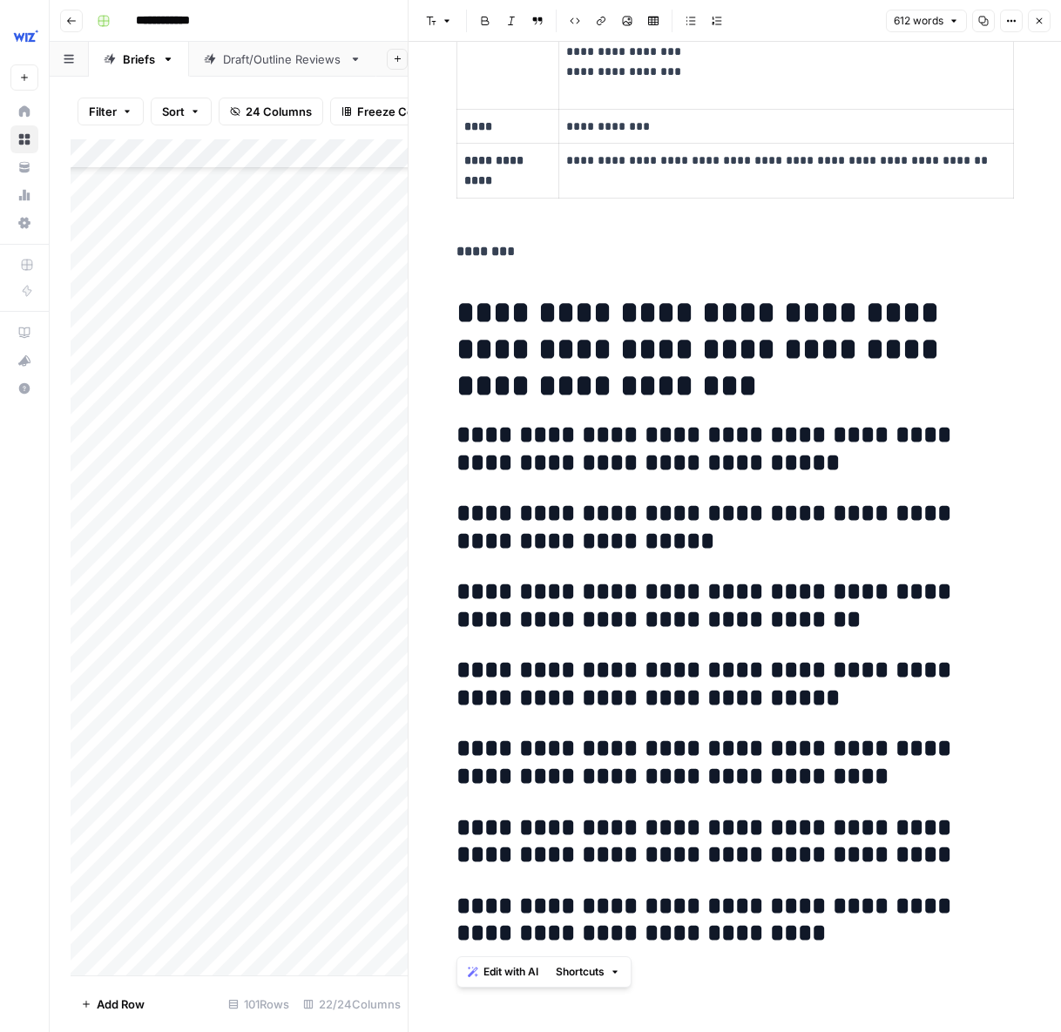
drag, startPoint x: 739, startPoint y: 946, endPoint x: 438, endPoint y: 318, distance: 696.2
copy div "**********"
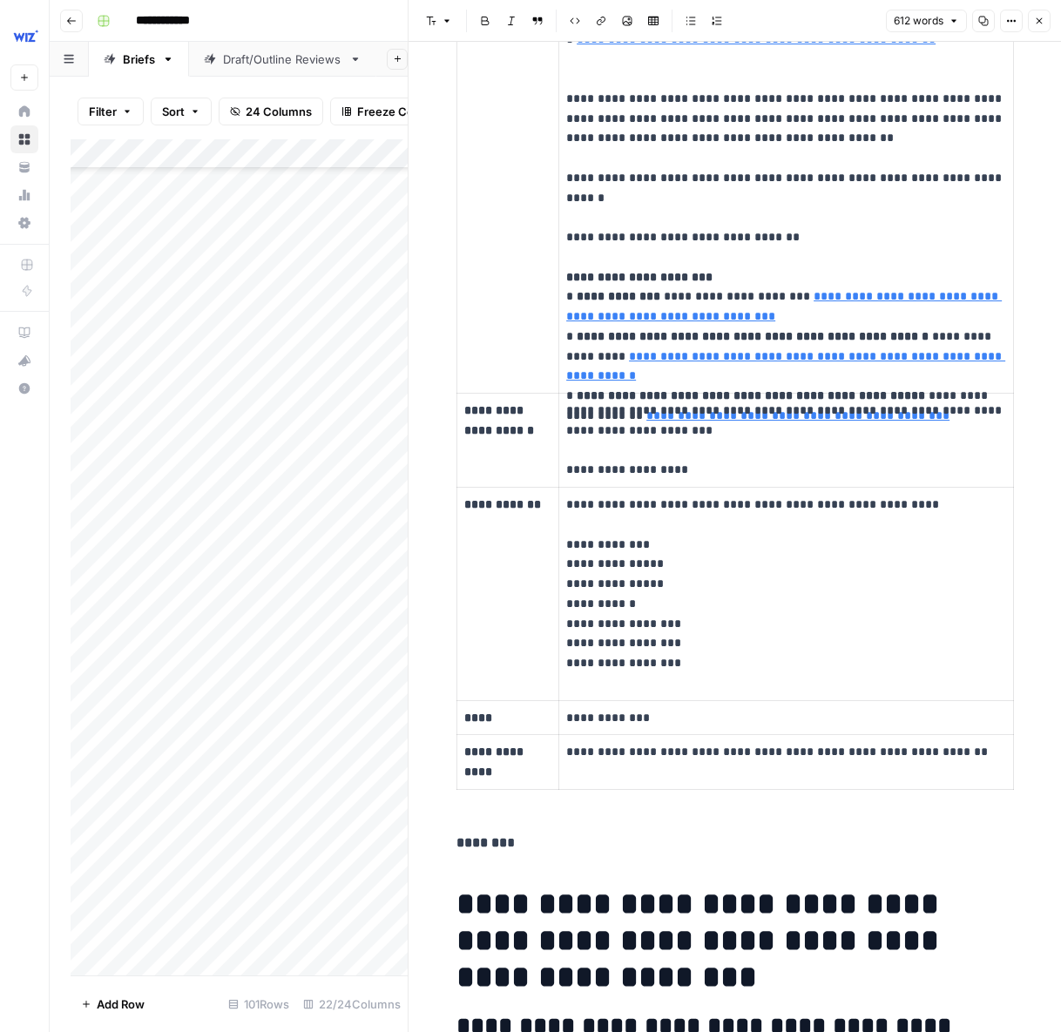
scroll to position [2594, 0]
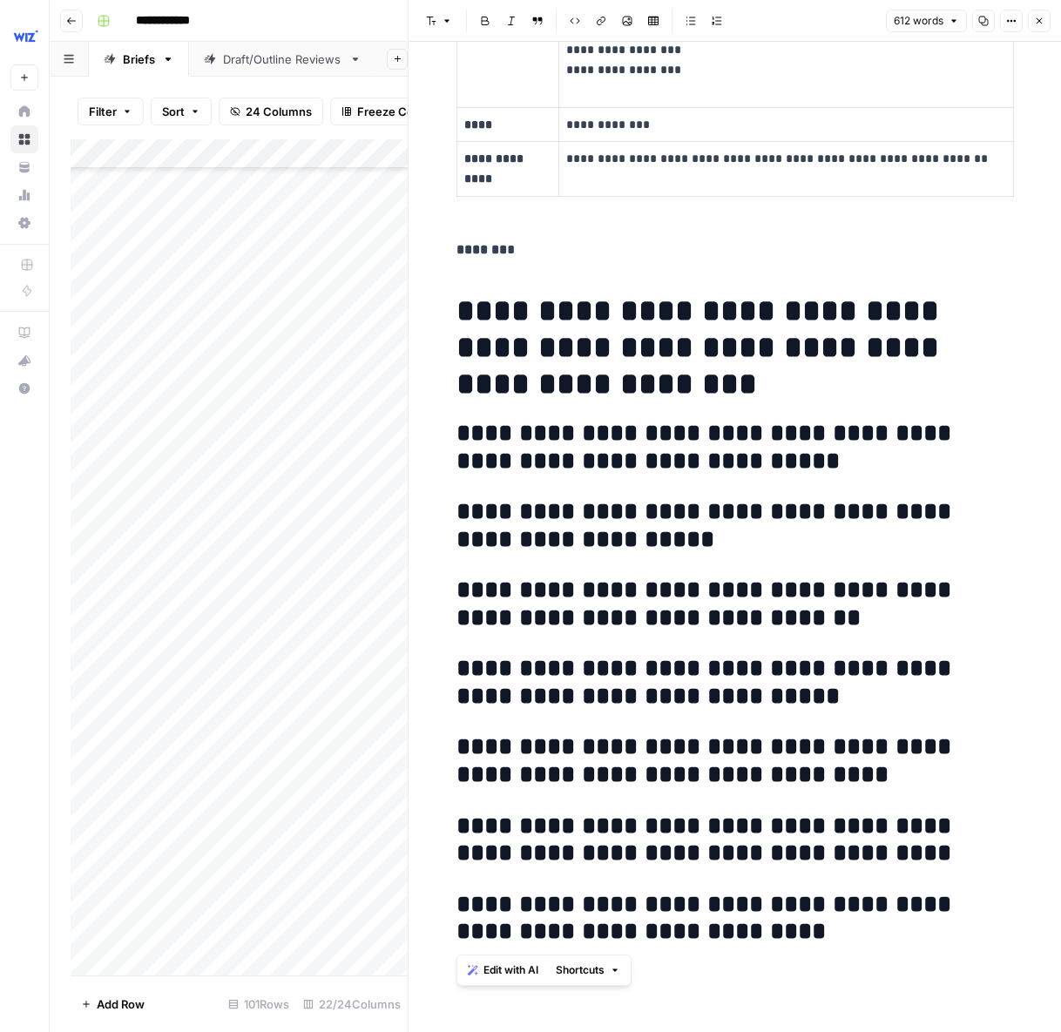
click at [726, 925] on h2 "**********" at bounding box center [734, 919] width 557 height 56
drag, startPoint x: 679, startPoint y: 934, endPoint x: 448, endPoint y: 909, distance: 233.0
click at [500, 968] on span "Edit with AI" at bounding box center [510, 970] width 55 height 16
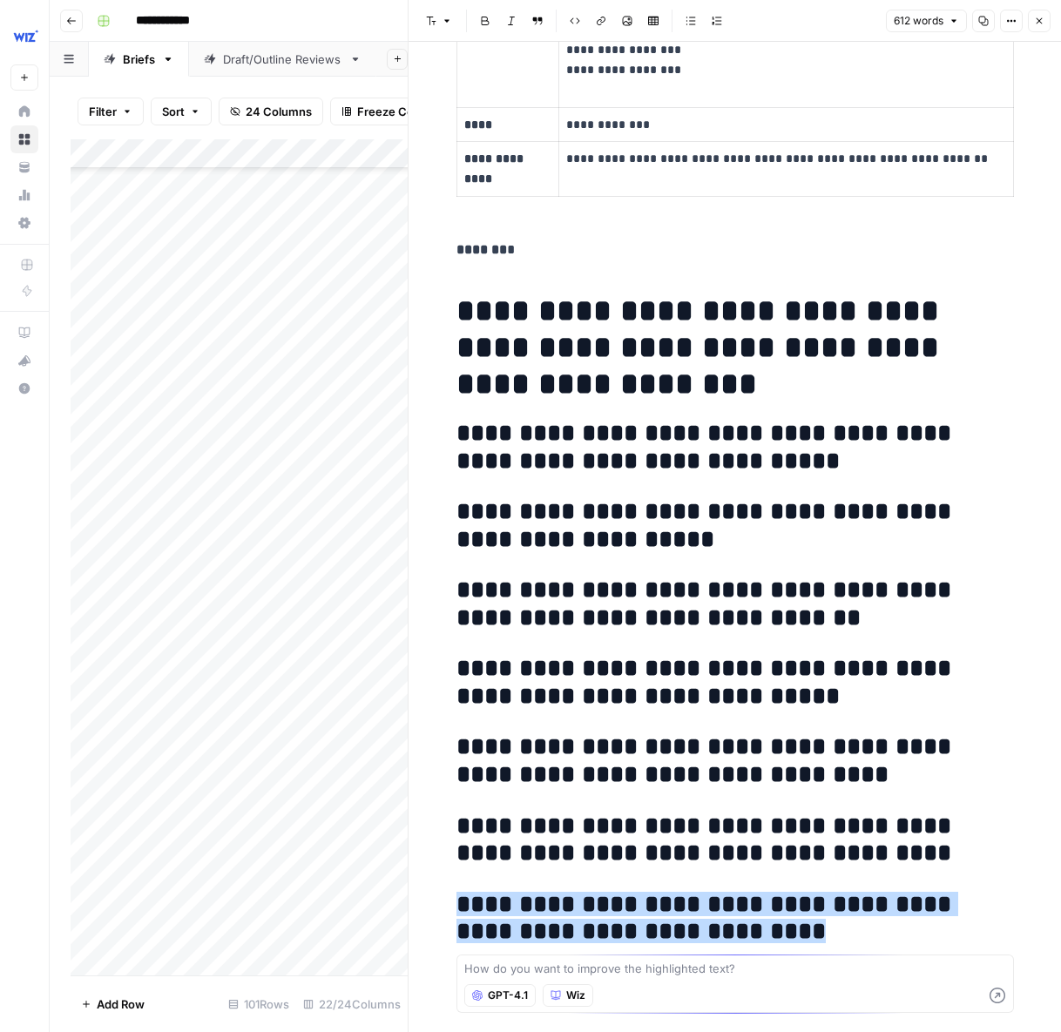
type textarea "E"
type textarea "Provide bullets in this section about Wiz"
click at [1005, 996] on icon "button" at bounding box center [997, 995] width 17 height 17
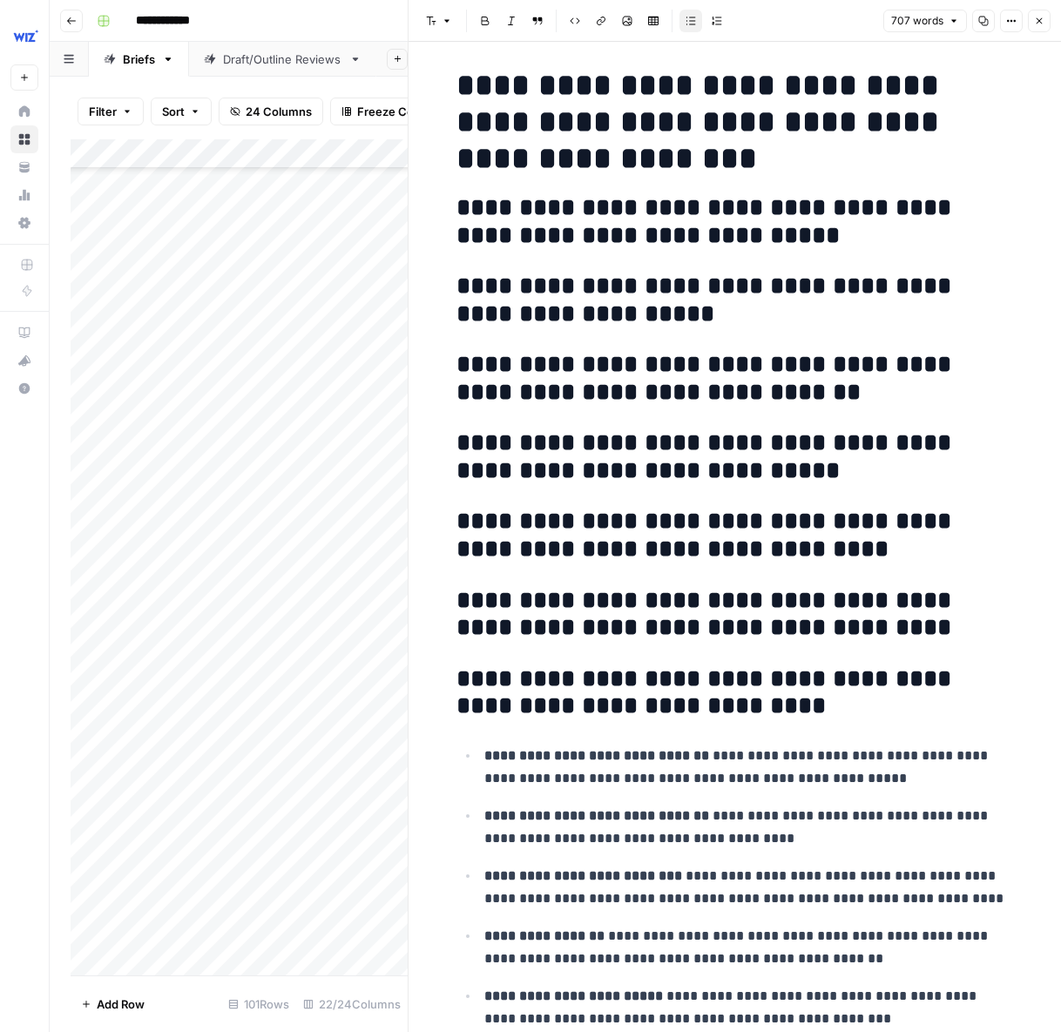
scroll to position [2921, 0]
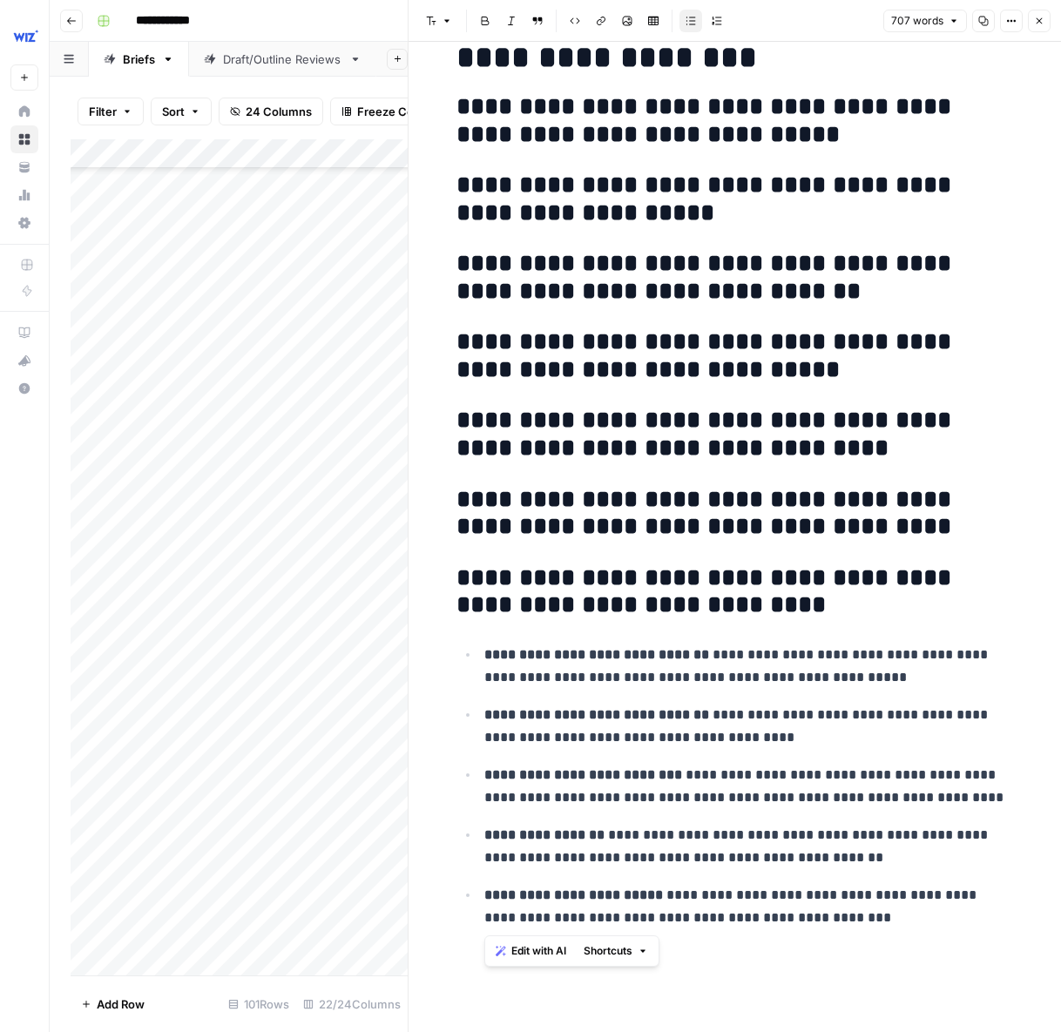
drag, startPoint x: 875, startPoint y: 922, endPoint x: 485, endPoint y: 661, distance: 469.6
click at [485, 661] on ul "**********" at bounding box center [734, 786] width 557 height 287
click at [520, 953] on span "Edit with AI" at bounding box center [538, 951] width 55 height 16
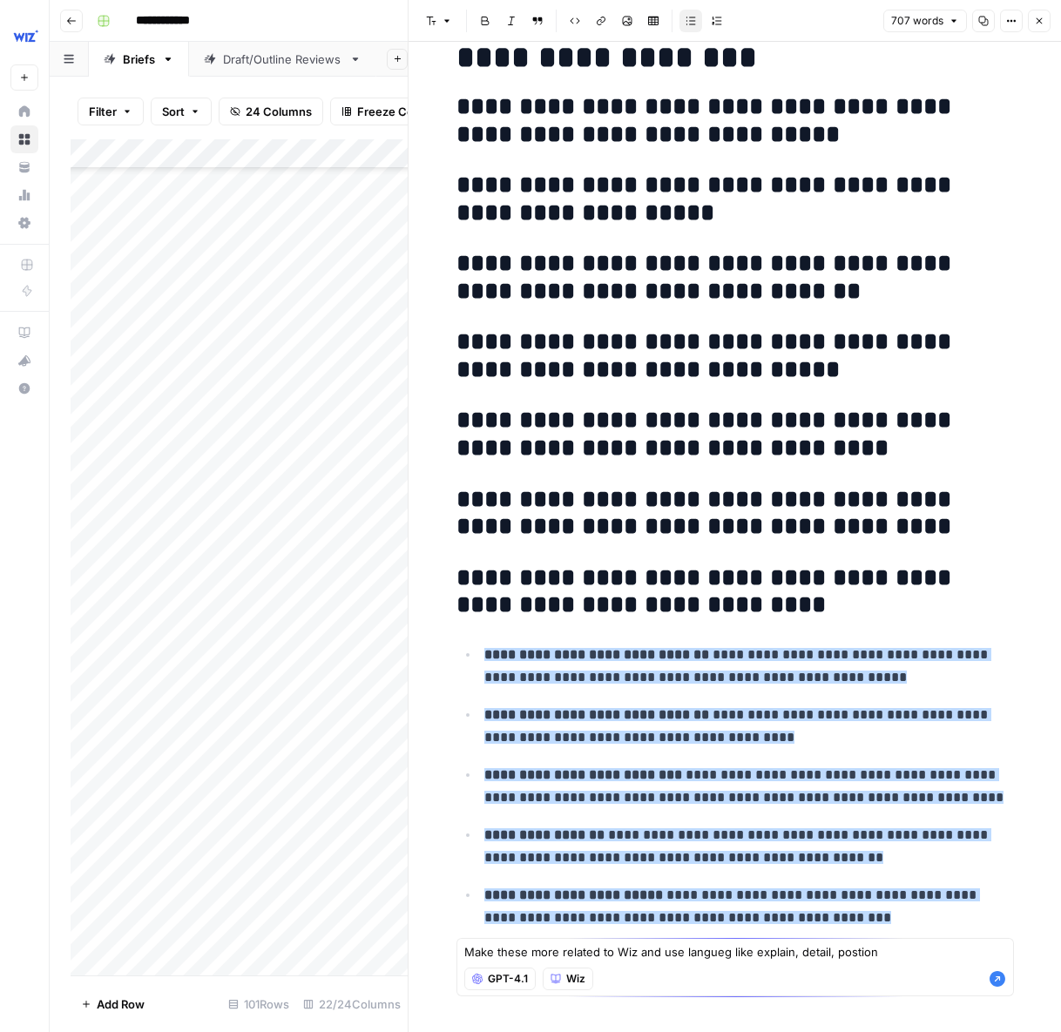
type textarea "Make these more related to Wiz and use langueg like explain, detail, postion"
click at [994, 976] on icon "button" at bounding box center [997, 979] width 16 height 16
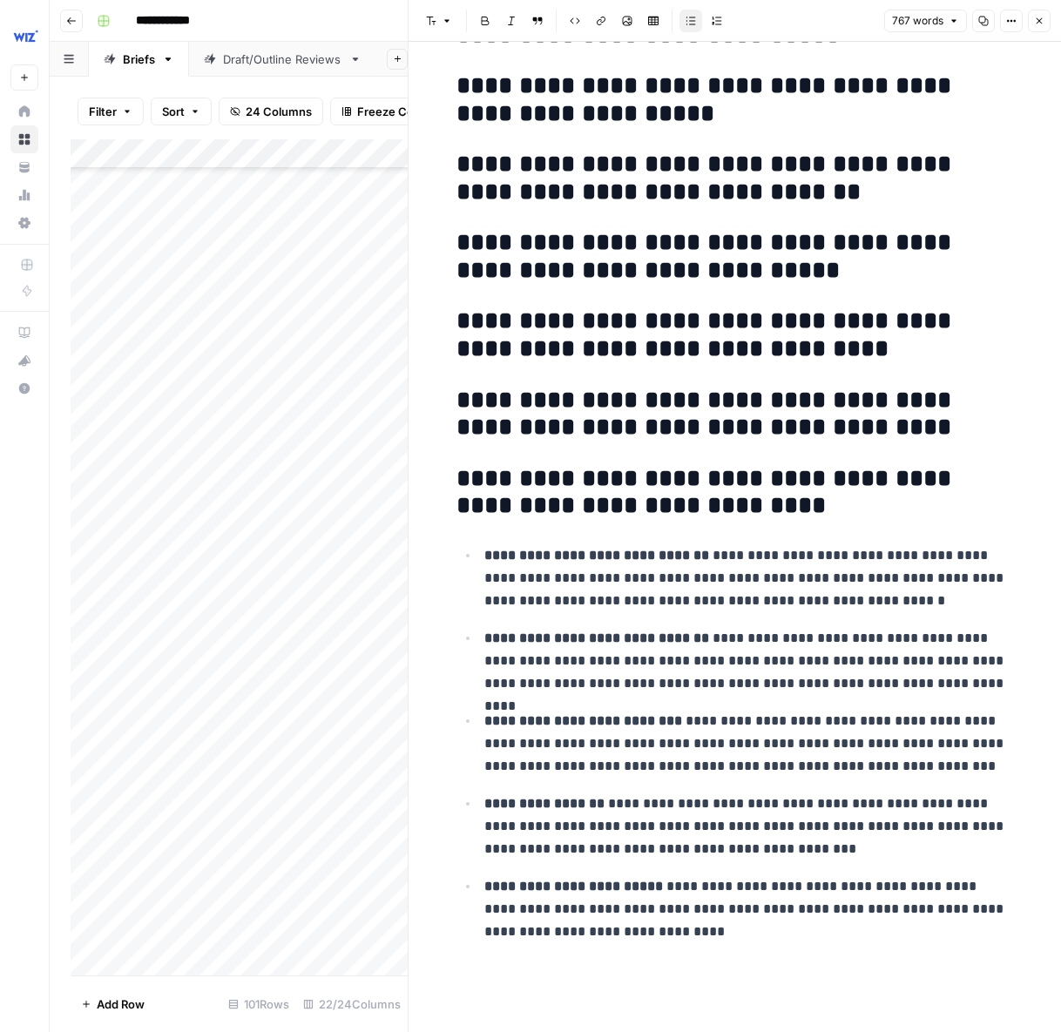
scroll to position [3034, 0]
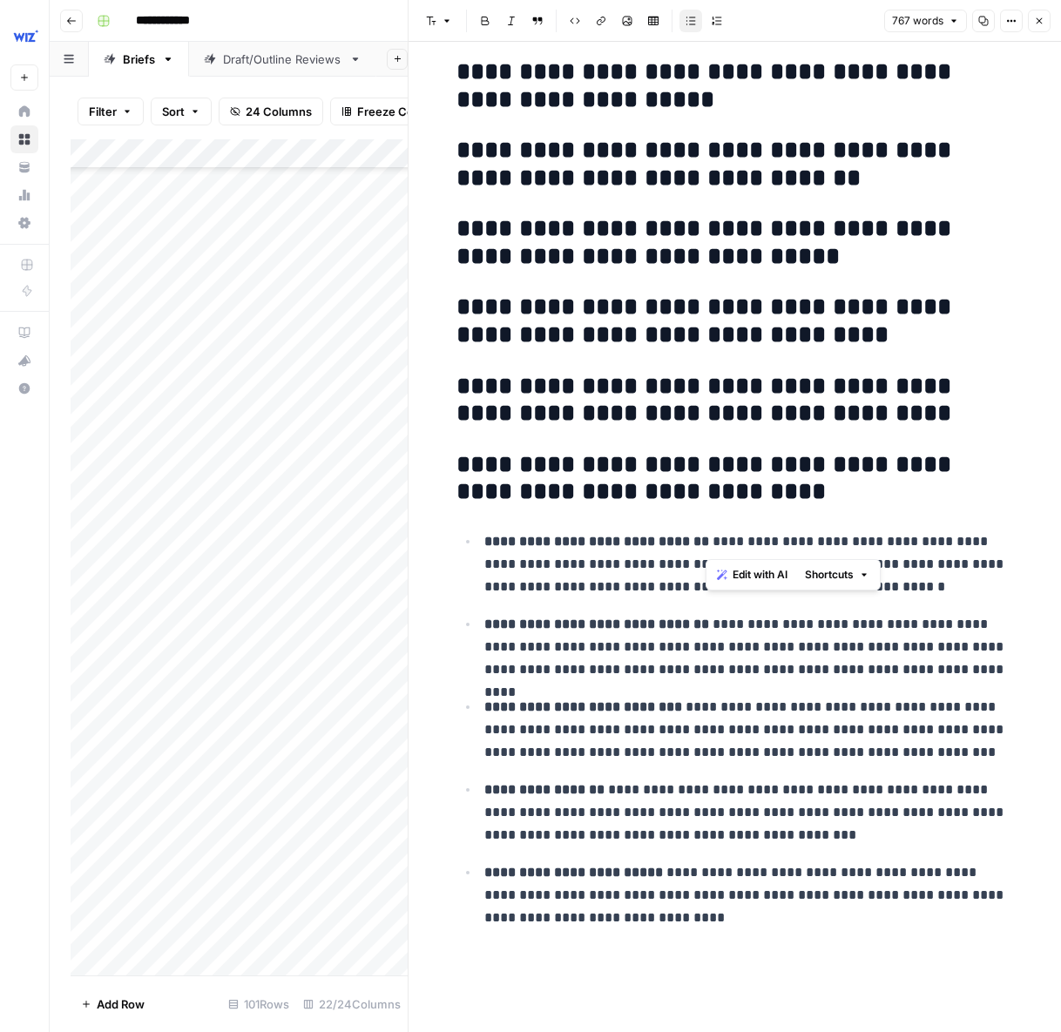
drag, startPoint x: 735, startPoint y: 542, endPoint x: 711, endPoint y: 543, distance: 24.4
click at [711, 543] on p "**********" at bounding box center [749, 564] width 530 height 68
drag, startPoint x: 742, startPoint y: 626, endPoint x: 708, endPoint y: 626, distance: 34.0
click at [708, 626] on p "**********" at bounding box center [749, 647] width 530 height 68
drag, startPoint x: 830, startPoint y: 536, endPoint x: 816, endPoint y: 537, distance: 14.0
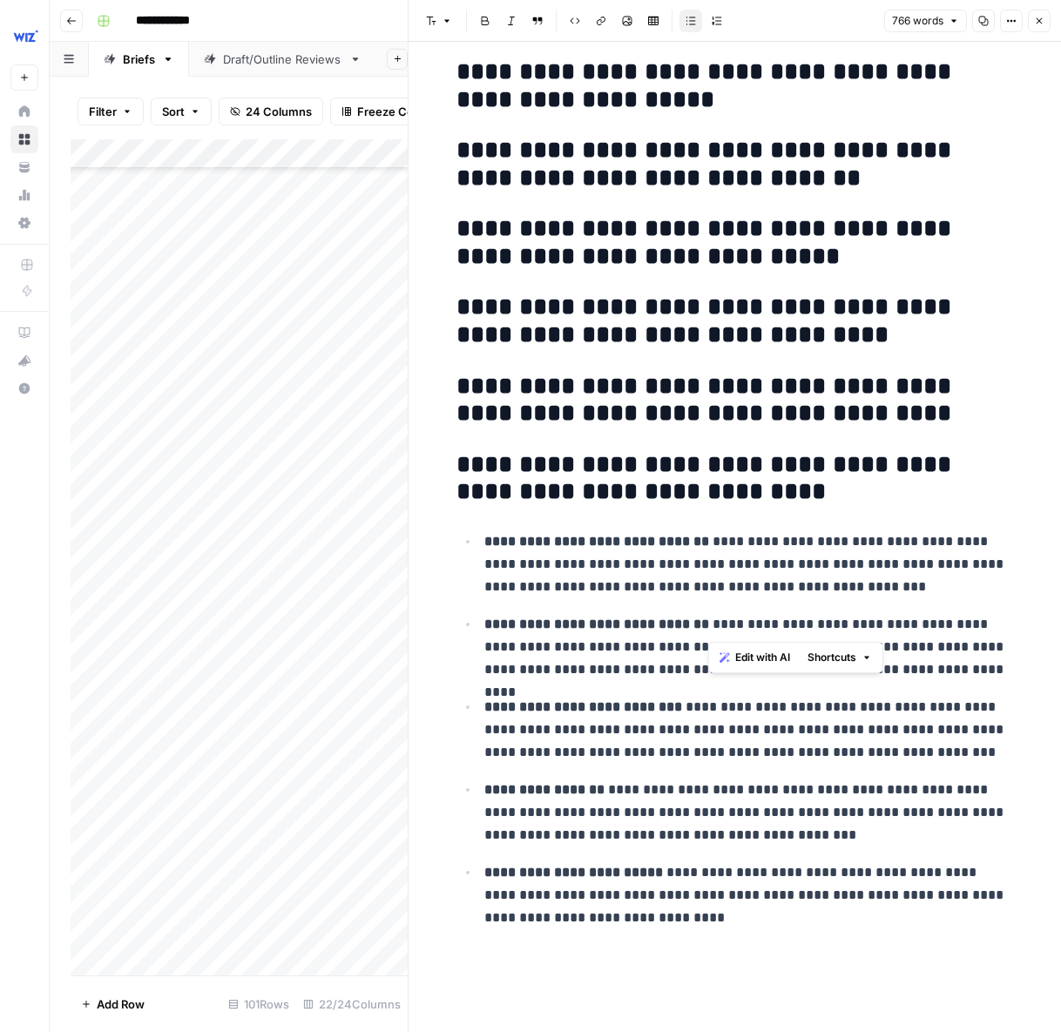
click at [830, 536] on p "**********" at bounding box center [749, 564] width 530 height 68
click at [836, 702] on p "**********" at bounding box center [749, 730] width 530 height 68
drag, startPoint x: 628, startPoint y: 925, endPoint x: 520, endPoint y: 800, distance: 164.9
click at [510, 994] on span "Edit with AI" at bounding box center [510, 991] width 55 height 16
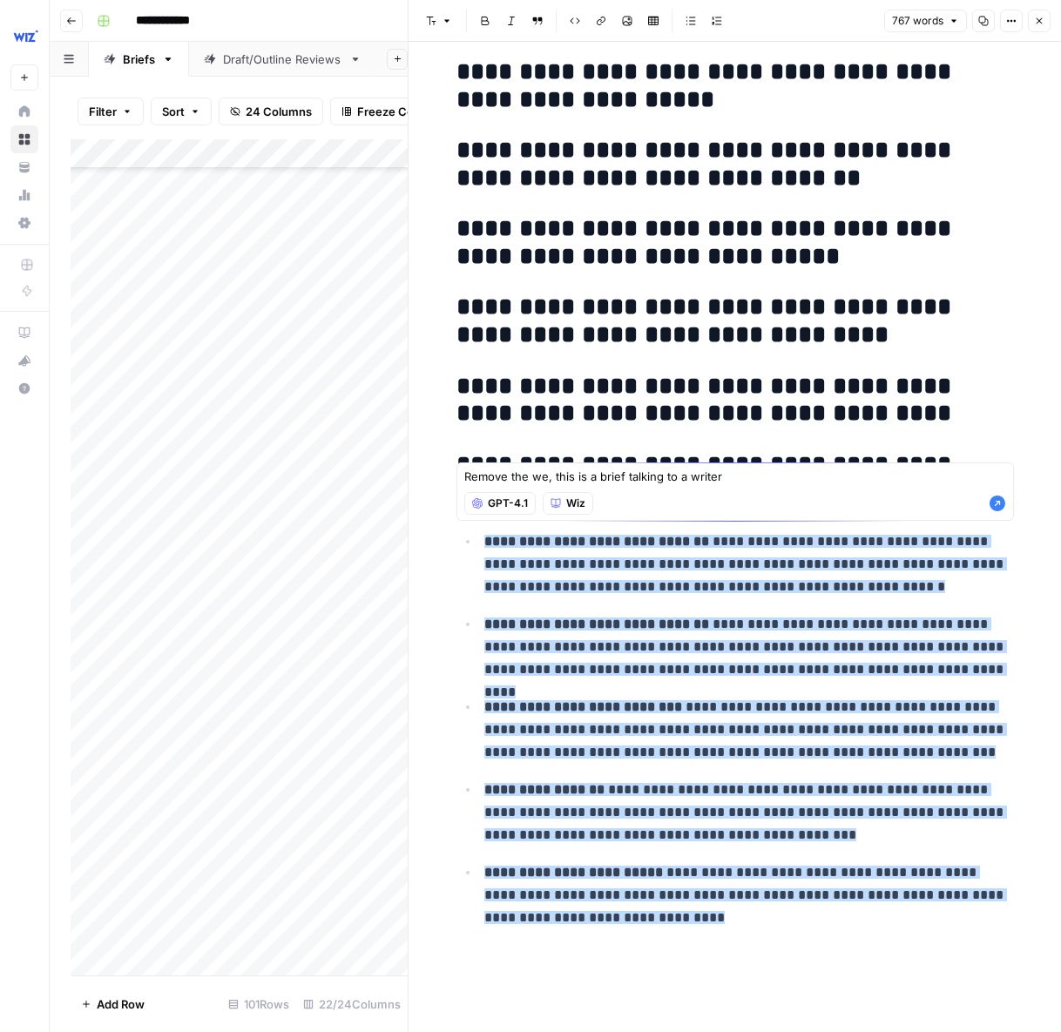
type textarea "Remove the we, this is a brief talking to a writer"
click at [993, 501] on icon "button" at bounding box center [997, 504] width 16 height 16
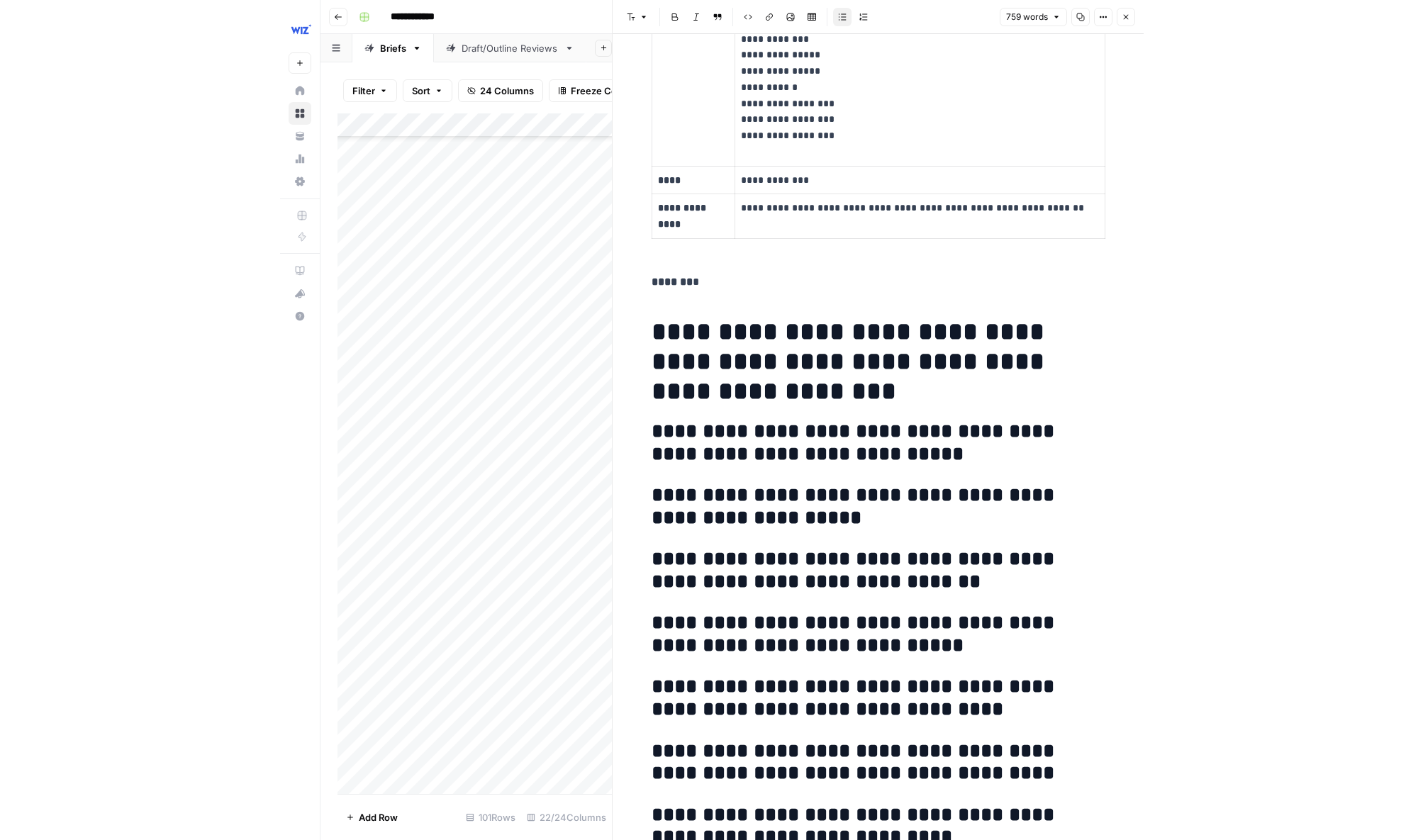
scroll to position [2031, 0]
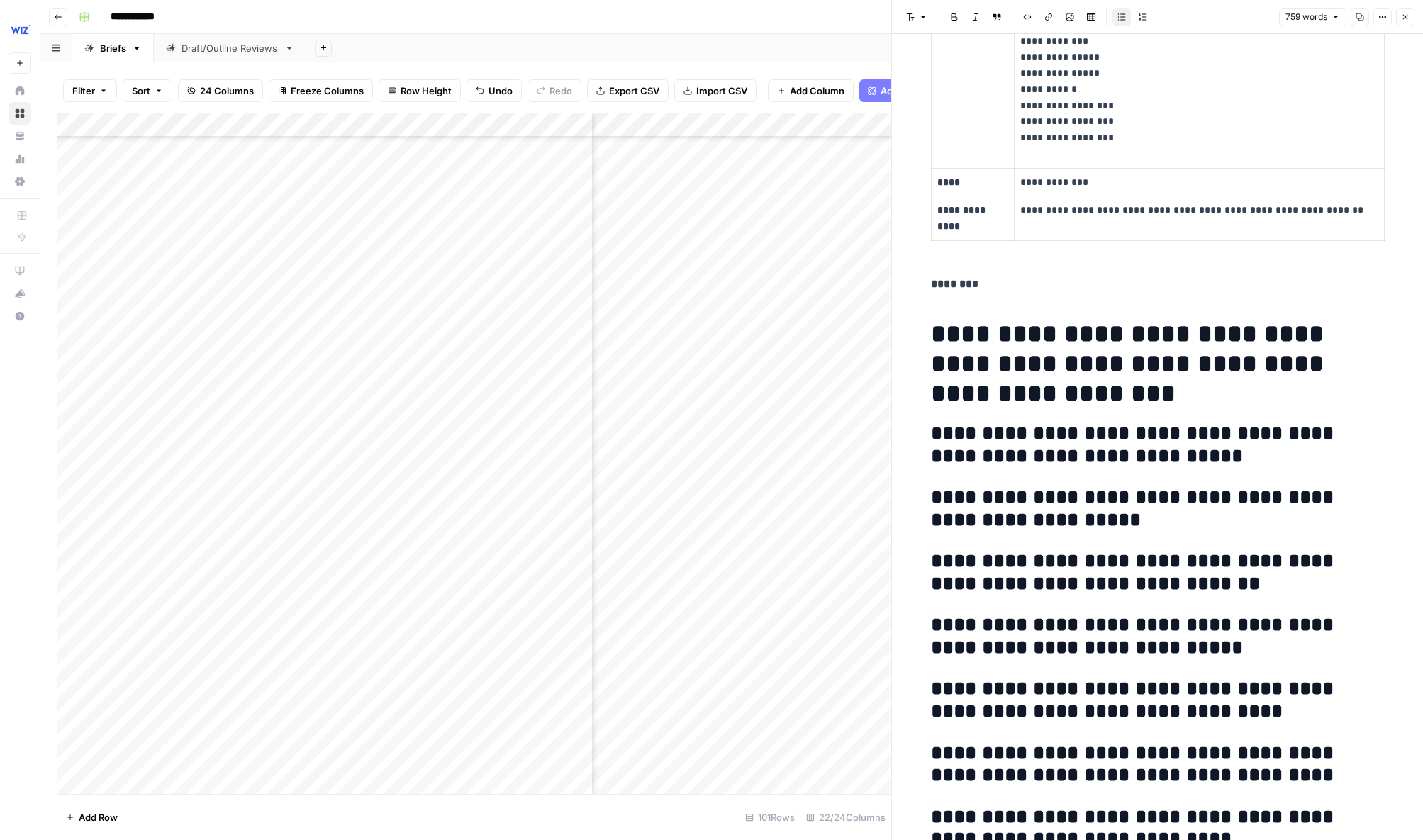
click at [1048, 18] on icon "button" at bounding box center [1405, 17] width 8 height 8
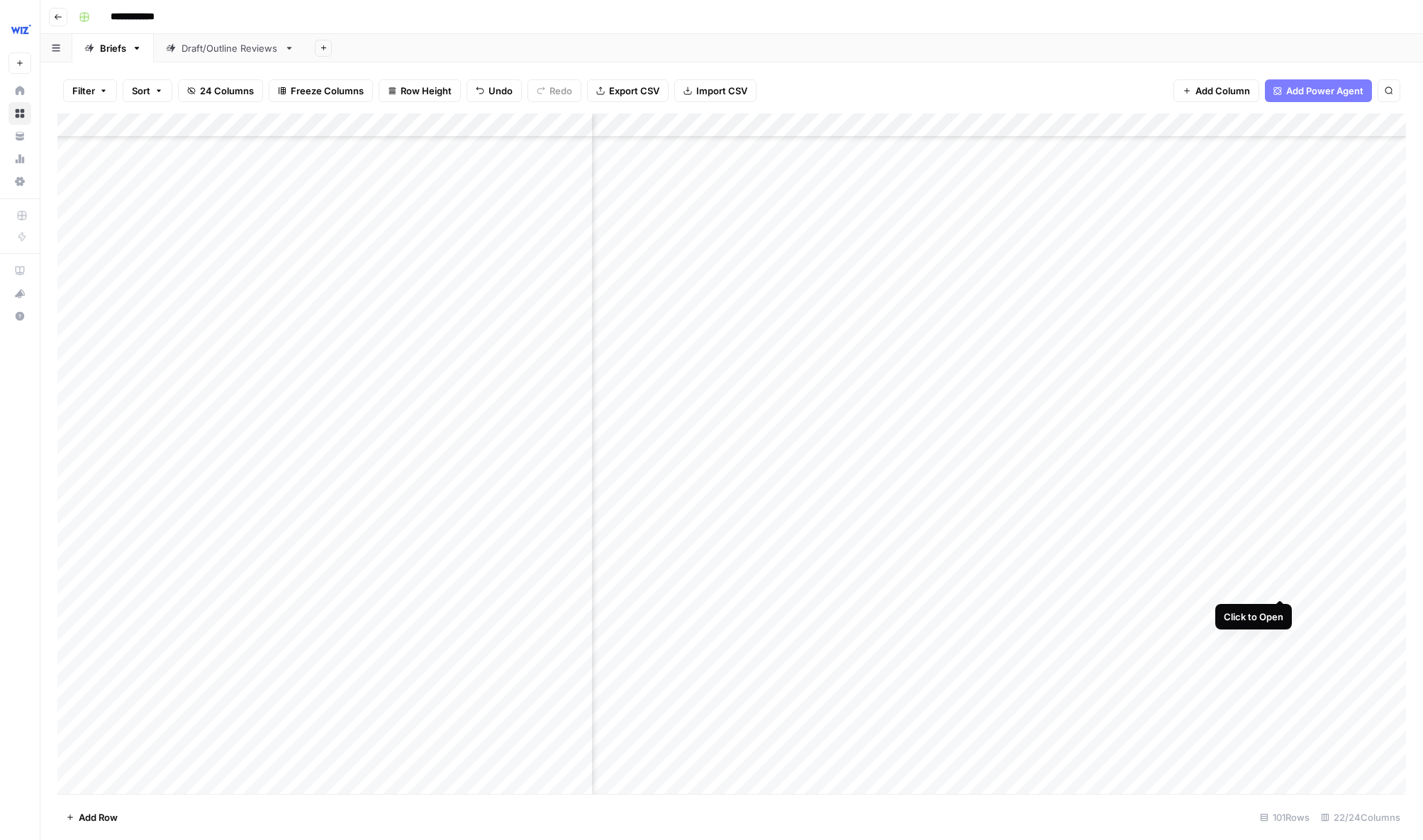
click at [1048, 570] on div "Add Column" at bounding box center [732, 453] width 1349 height 680
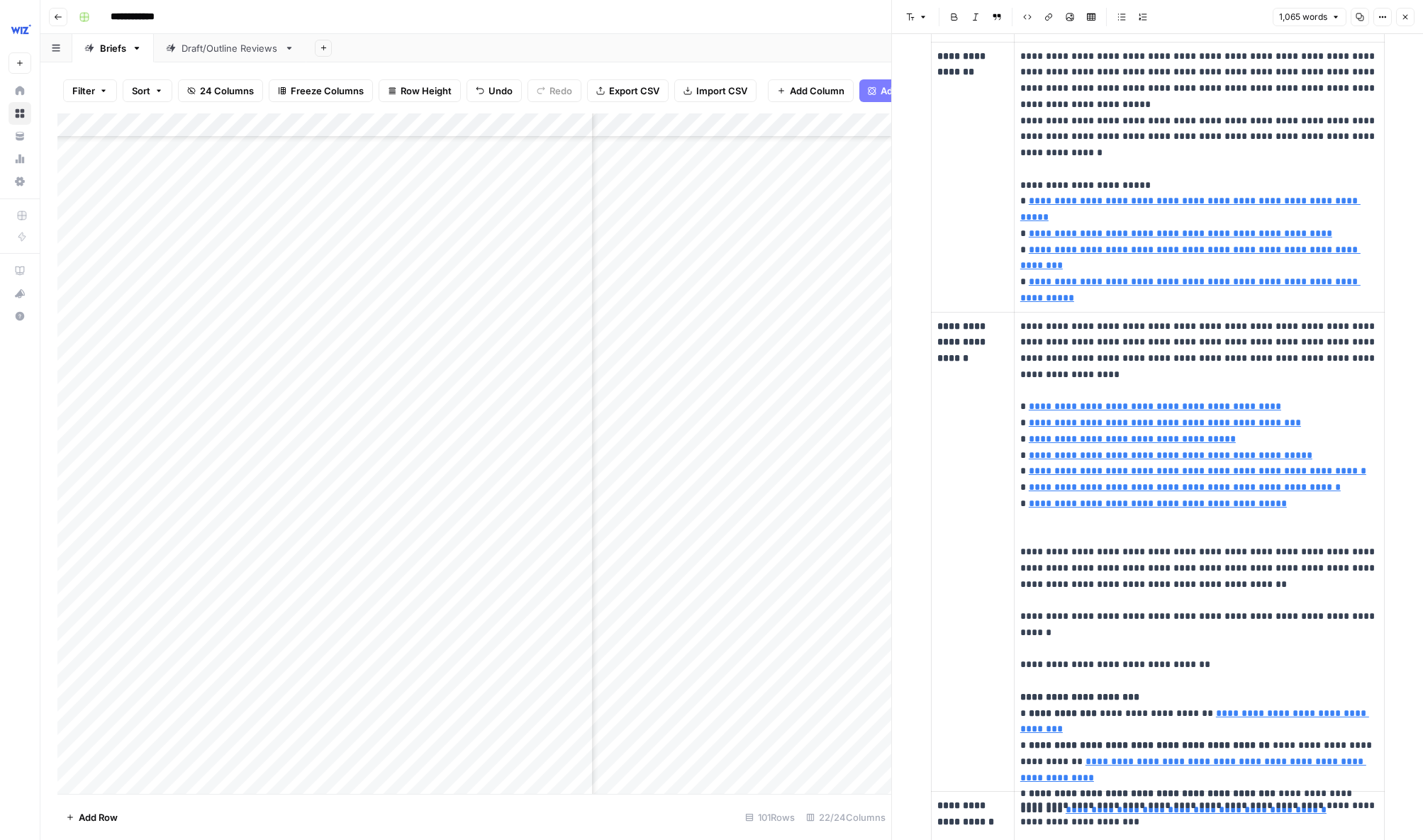
scroll to position [1207, 0]
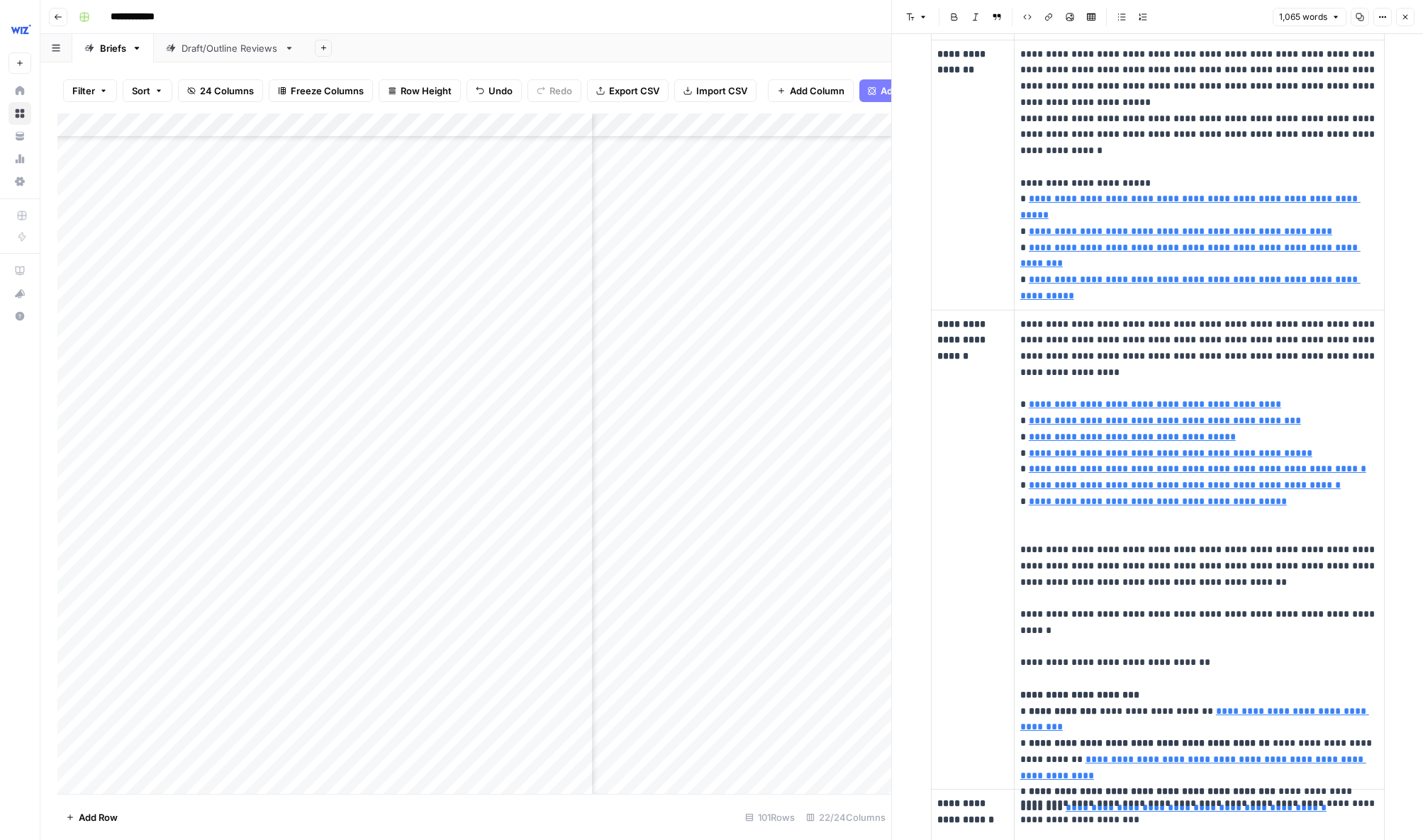
click at [1048, 14] on icon "button" at bounding box center [1405, 17] width 8 height 8
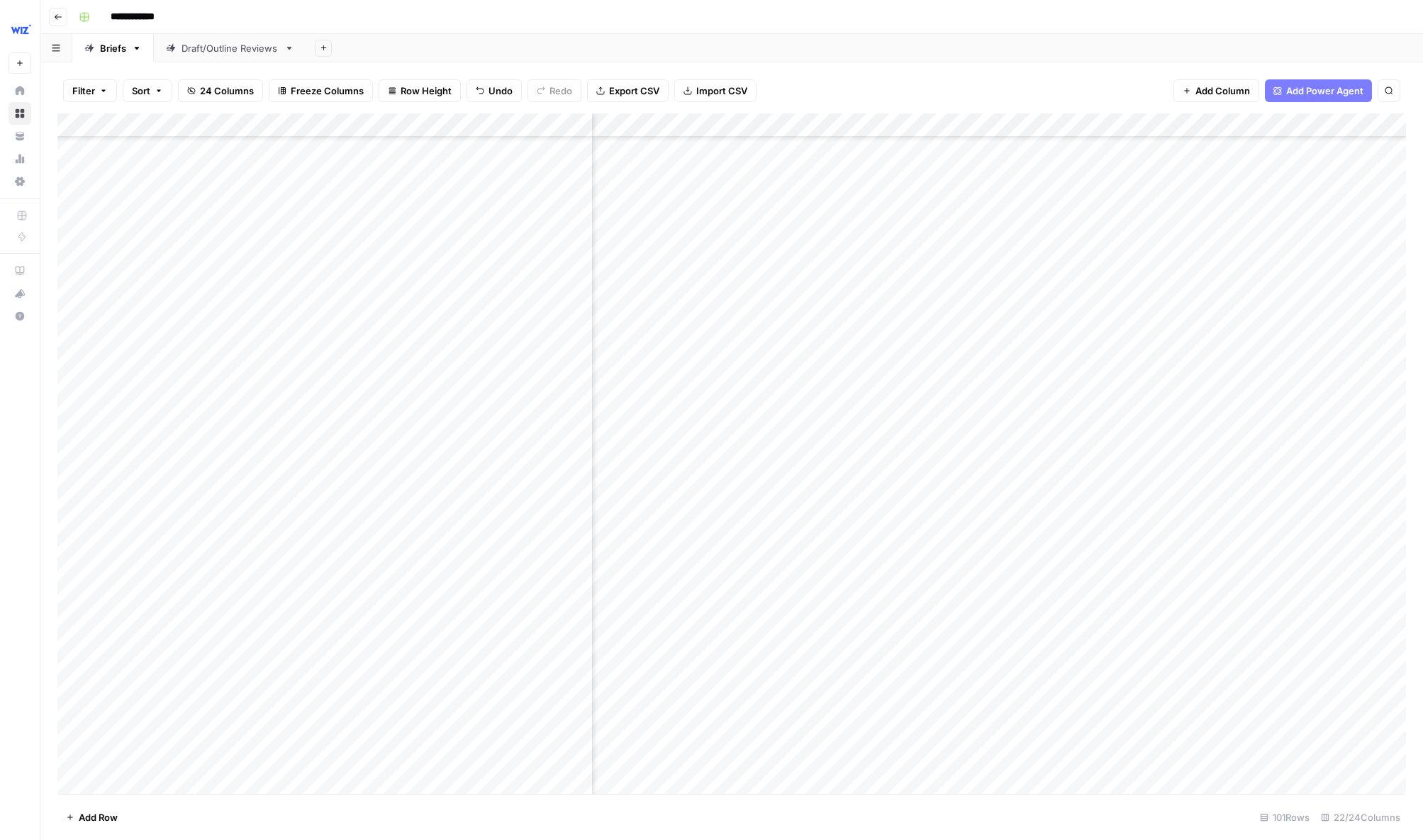
click at [1048, 688] on div "Add Column" at bounding box center [732, 453] width 1349 height 680
click at [1048, 646] on div "Add Column" at bounding box center [732, 453] width 1349 height 680
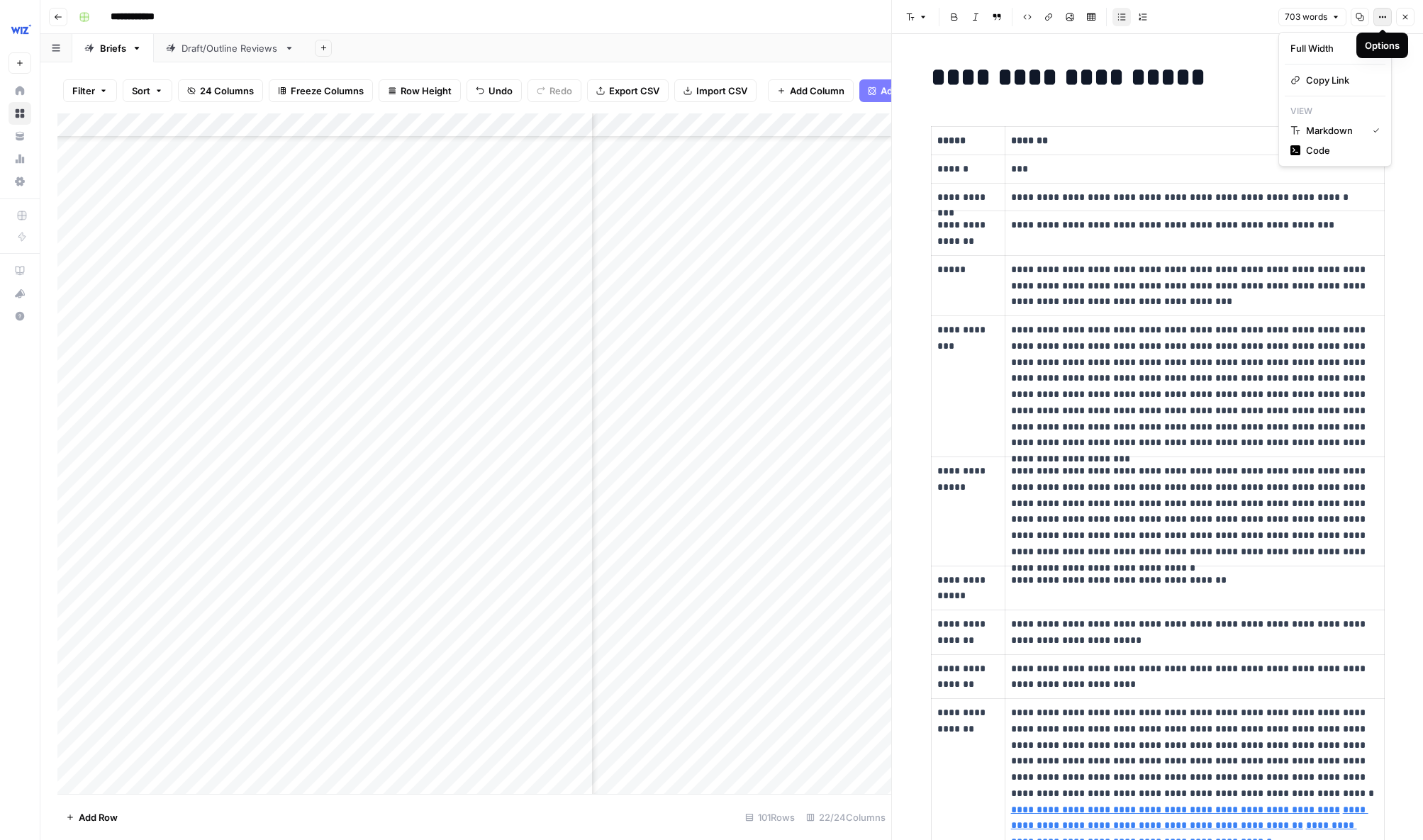
click at [1048, 20] on button "Options" at bounding box center [1382, 17] width 19 height 19
click at [1048, 75] on h1 "**********" at bounding box center [1158, 77] width 453 height 30
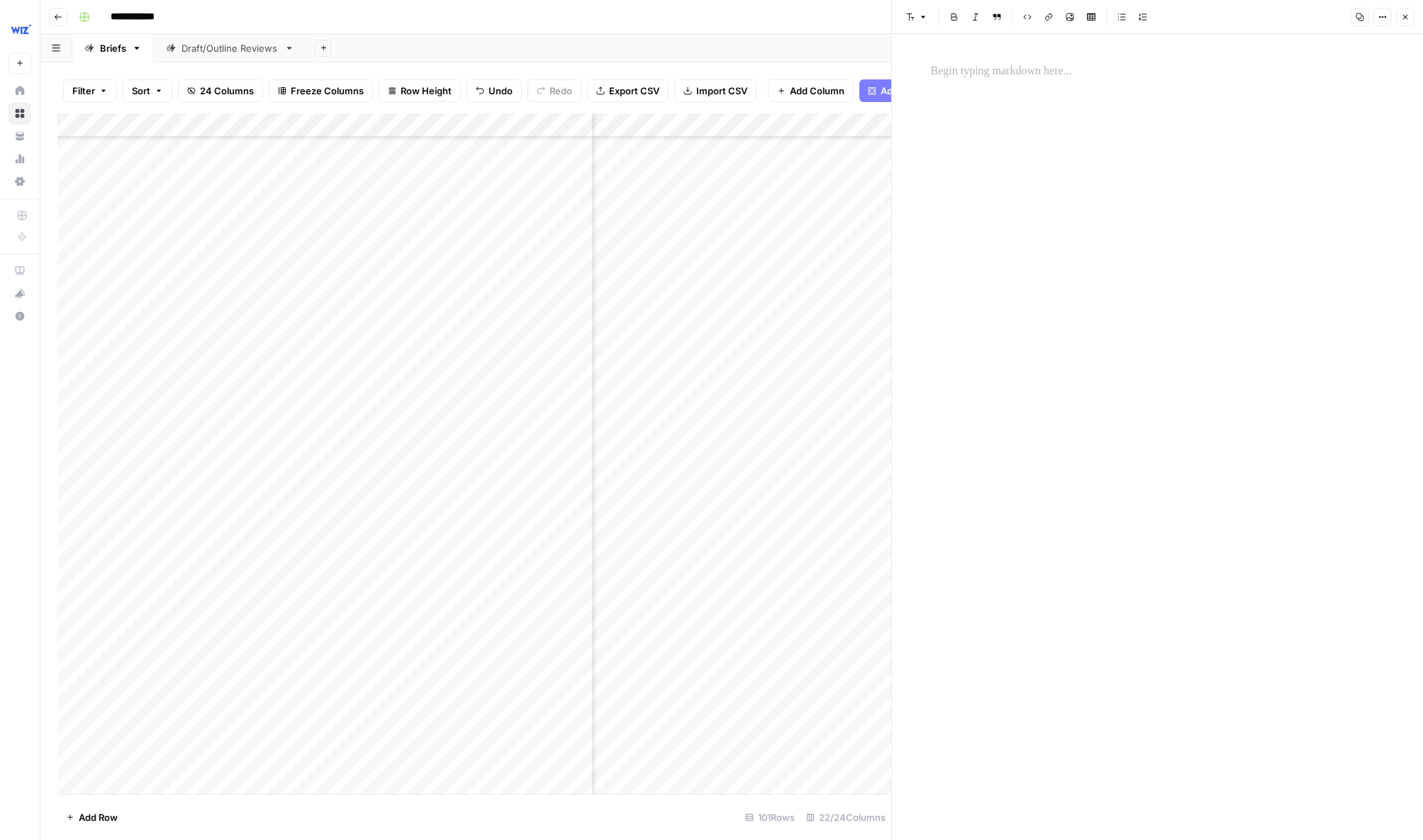
click at [1048, 16] on button "Close" at bounding box center [1405, 17] width 19 height 19
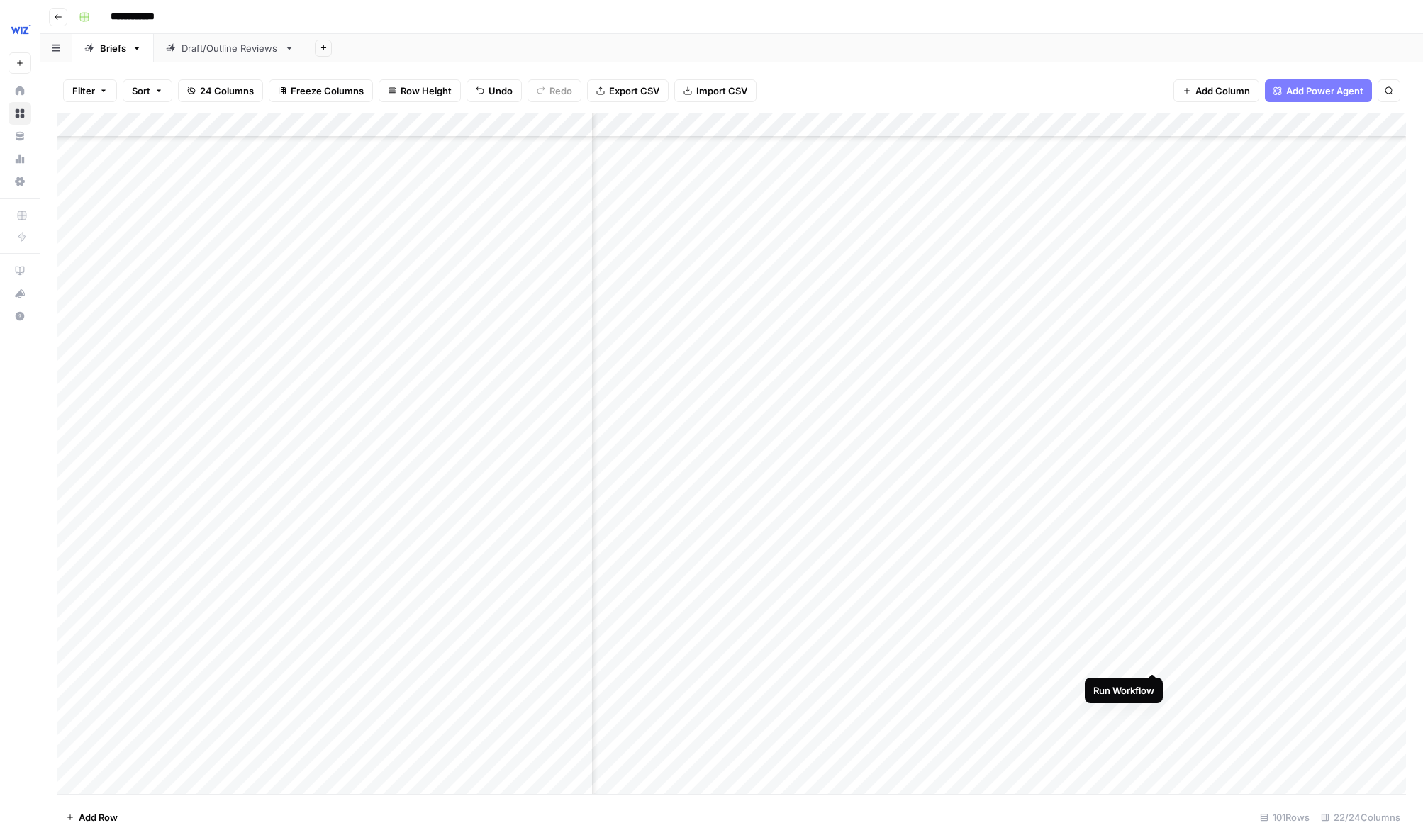
click at [1048, 646] on div "Add Column" at bounding box center [732, 453] width 1349 height 680
click at [1048, 707] on div "Add Column" at bounding box center [732, 453] width 1349 height 680
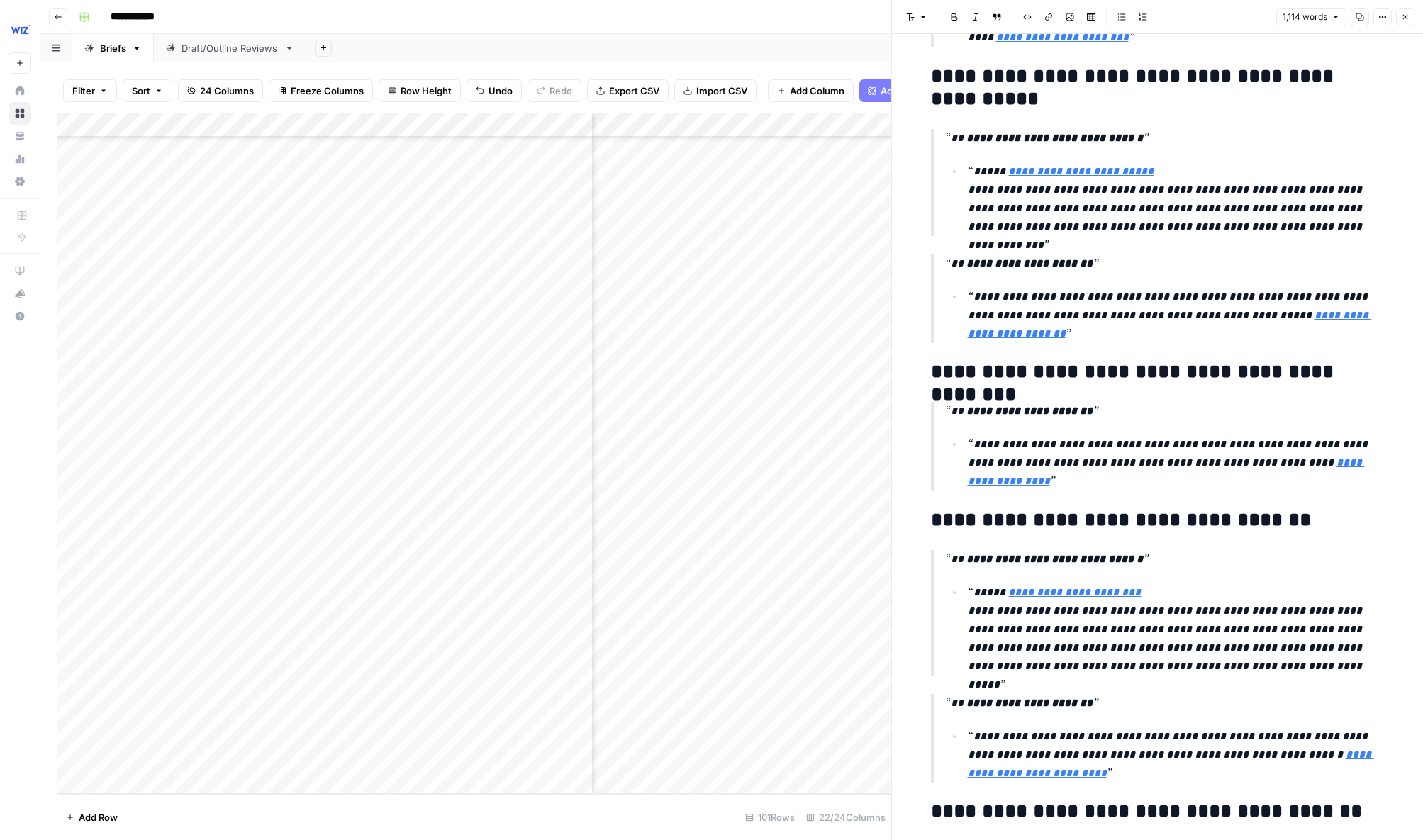
scroll to position [3046, 0]
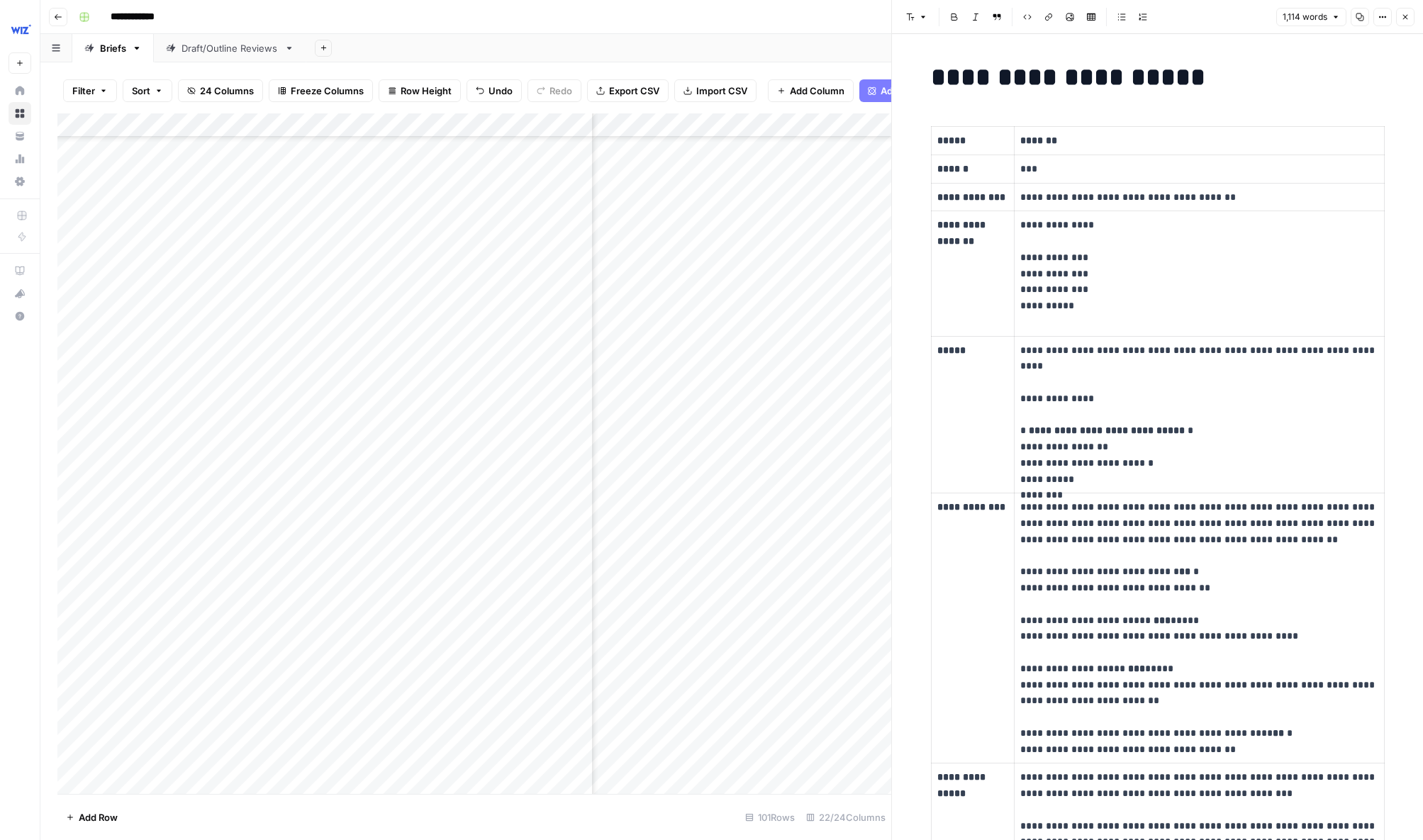
scroll to position [3046, 0]
